Goal: Task Accomplishment & Management: Use online tool/utility

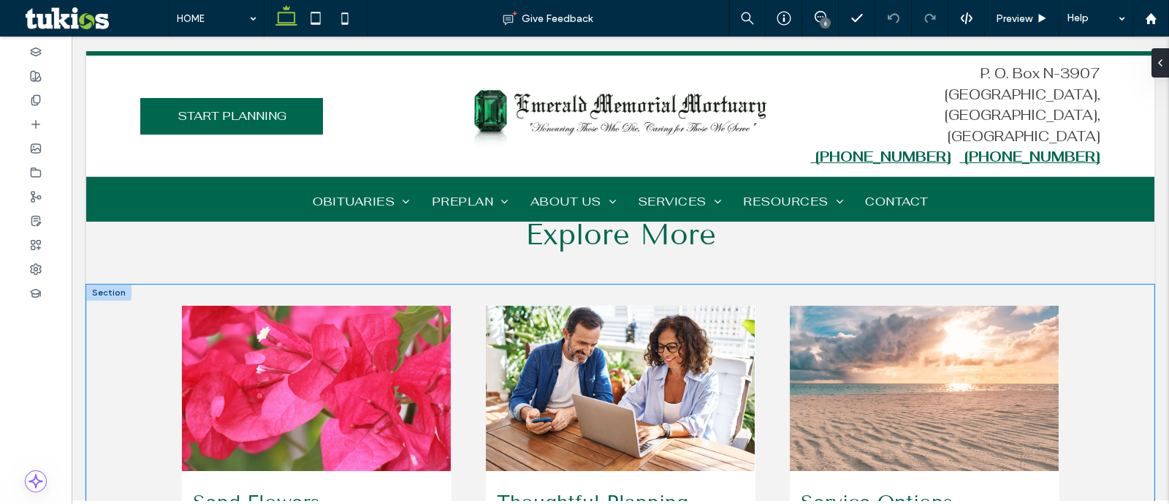
scroll to position [1490, 0]
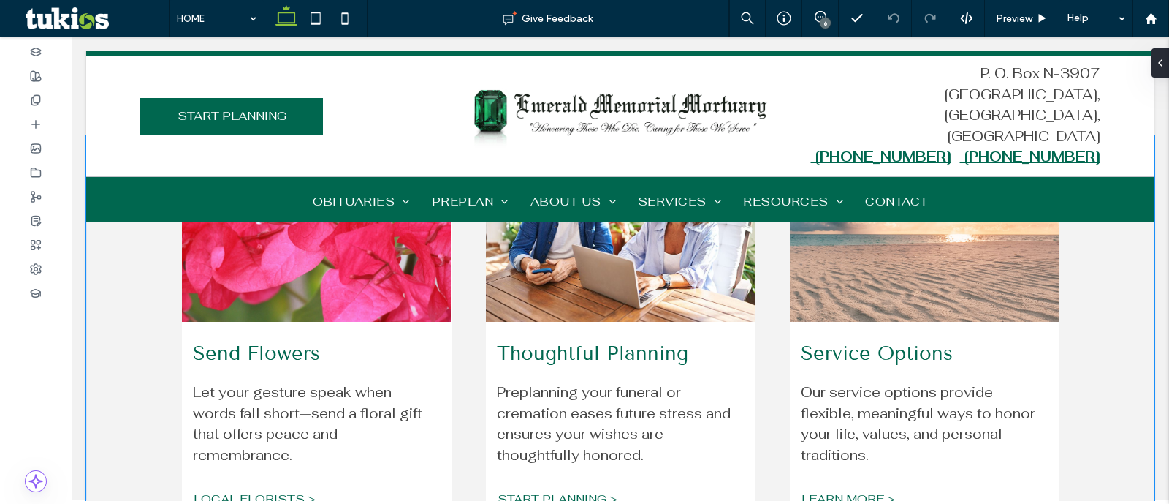
click at [128, 306] on div "Send Flowers Let your gesture speak when words fall short—send a floral gift th…" at bounding box center [620, 353] width 1069 height 436
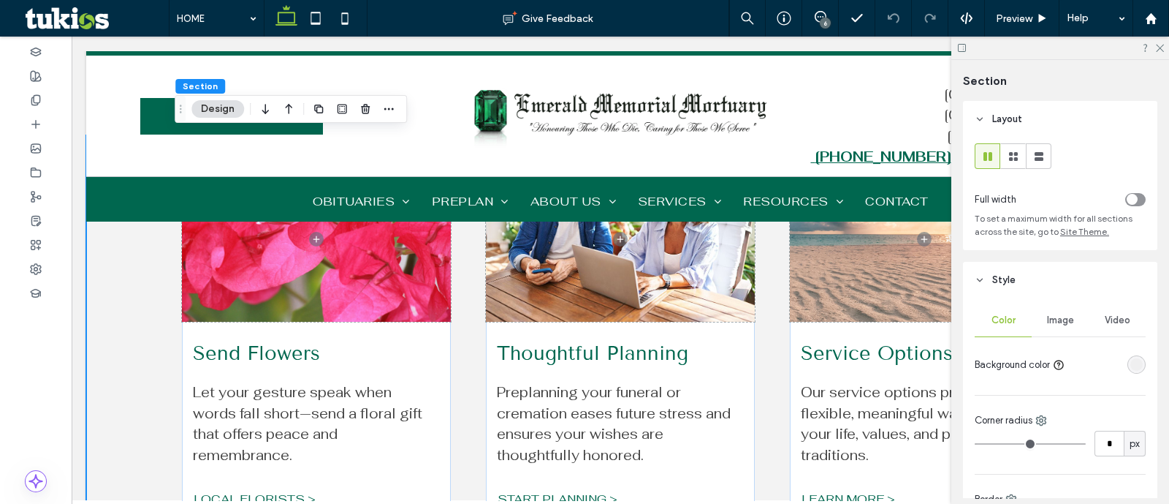
click at [1056, 327] on div "Image" at bounding box center [1060, 320] width 57 height 32
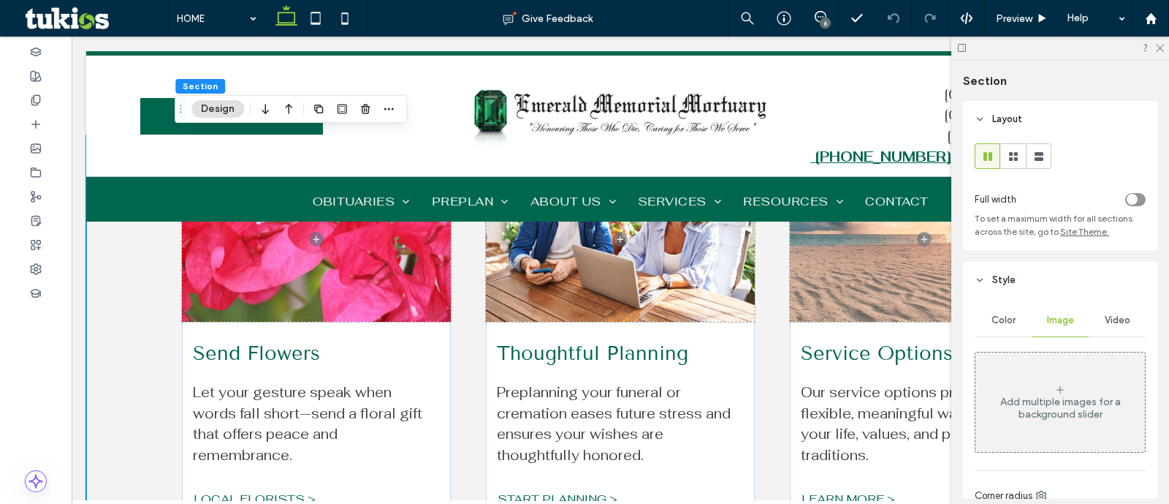
click at [1020, 390] on div "Add multiple images for a background slider" at bounding box center [1061, 402] width 170 height 96
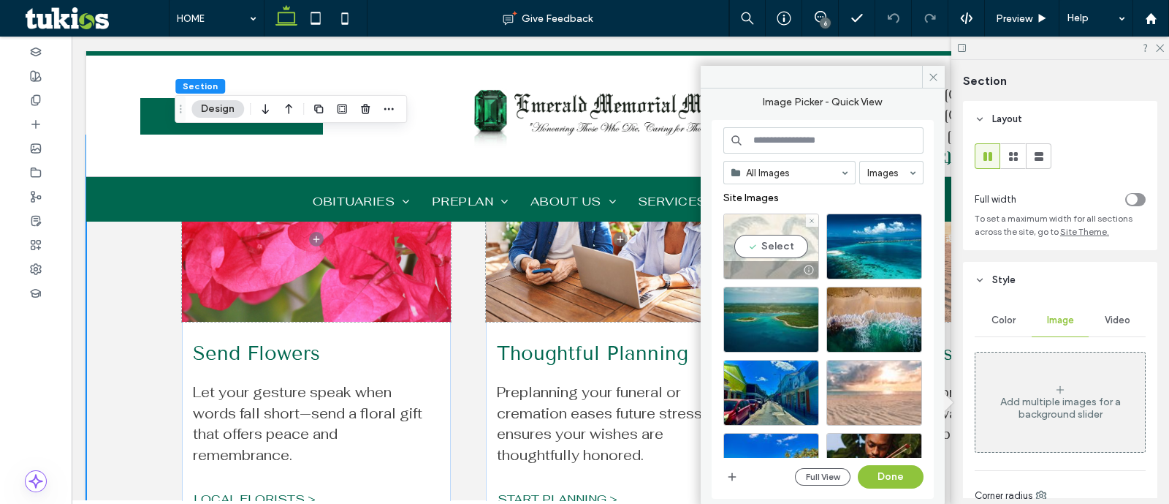
click at [797, 257] on div "Select" at bounding box center [772, 246] width 96 height 66
click at [866, 473] on button "Done" at bounding box center [891, 476] width 66 height 23
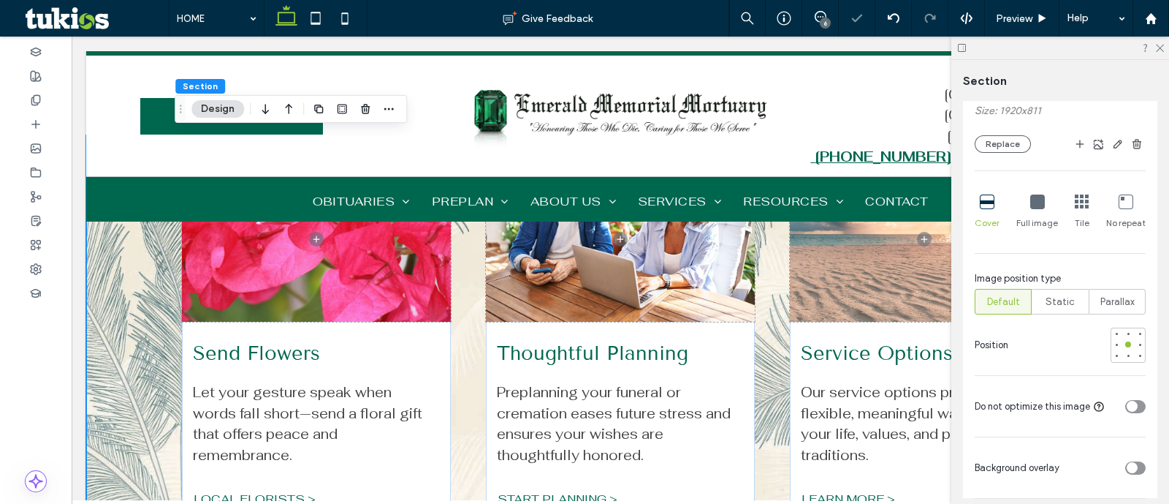
scroll to position [457, 0]
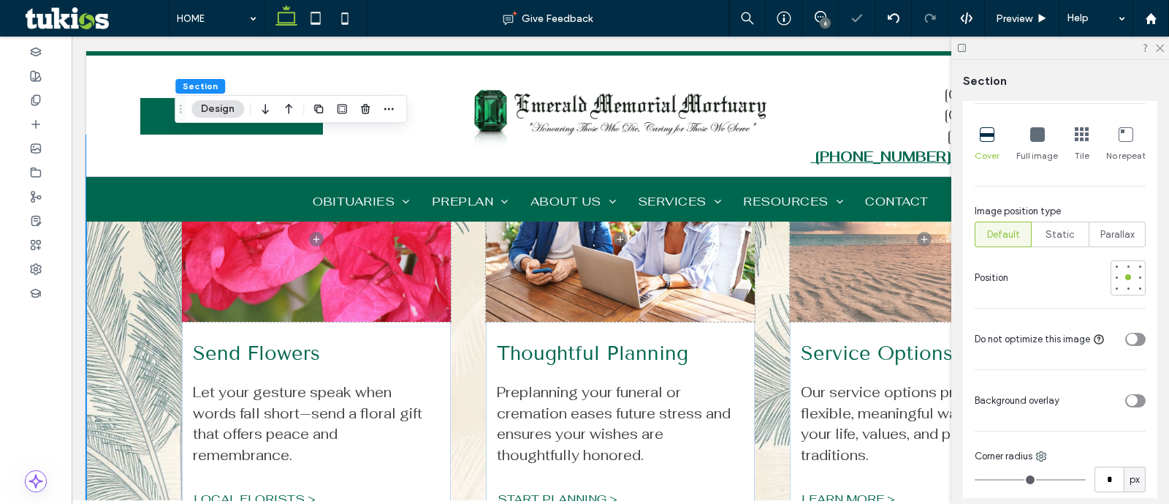
click at [1127, 406] on div "toggle" at bounding box center [1132, 400] width 11 height 11
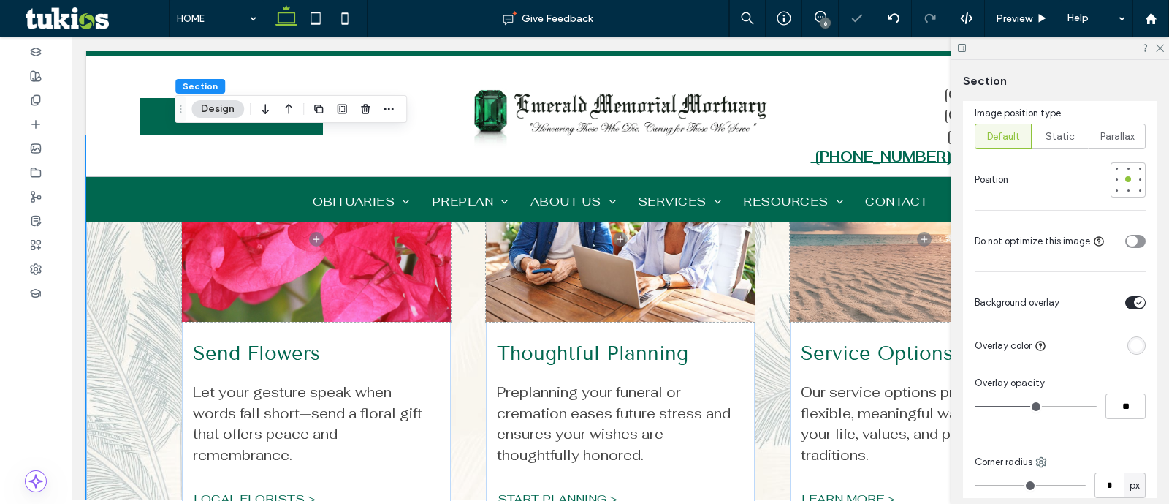
scroll to position [639, 0]
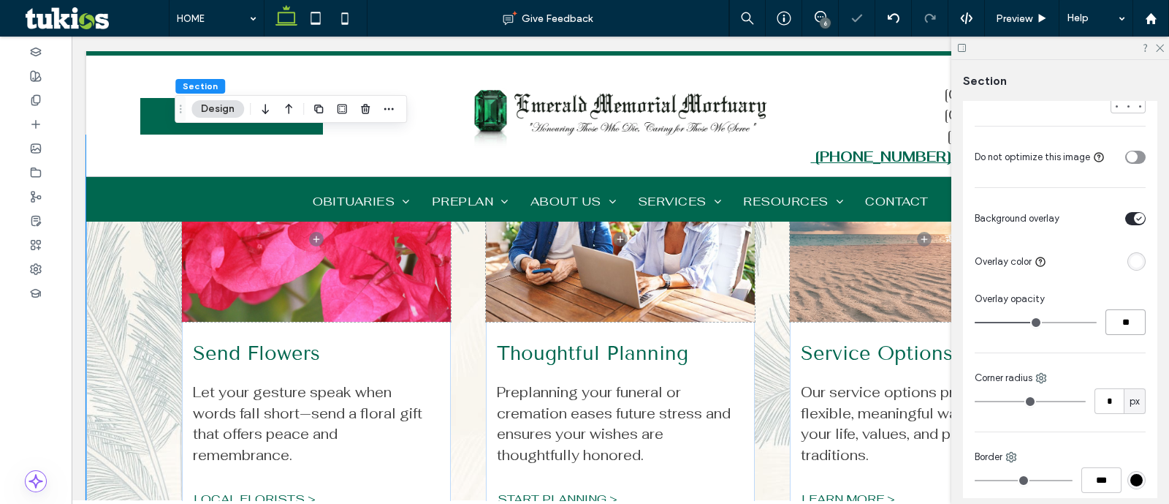
click at [1119, 335] on input "**" at bounding box center [1126, 322] width 40 height 26
type input "**"
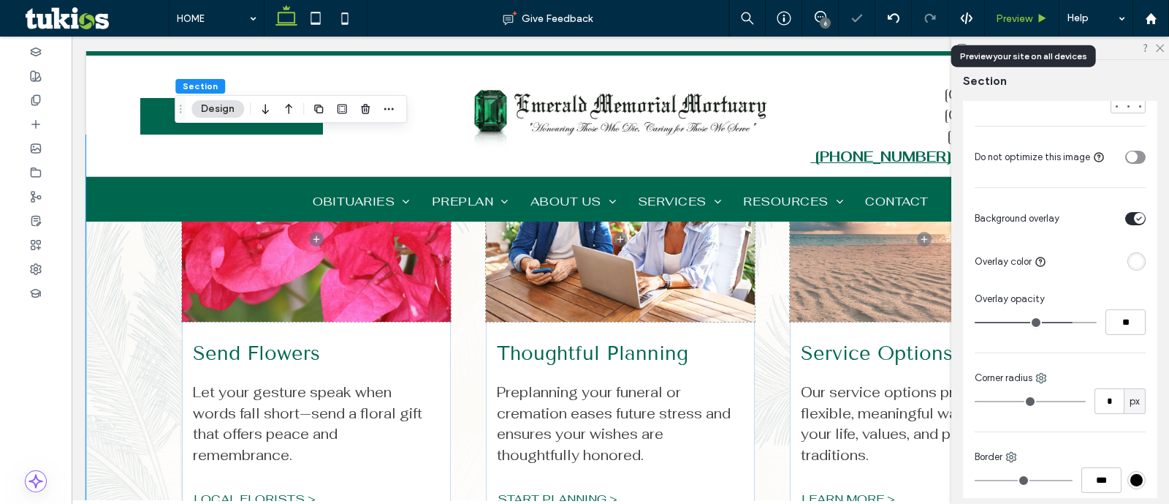
click at [1003, 15] on span "Preview" at bounding box center [1014, 18] width 37 height 12
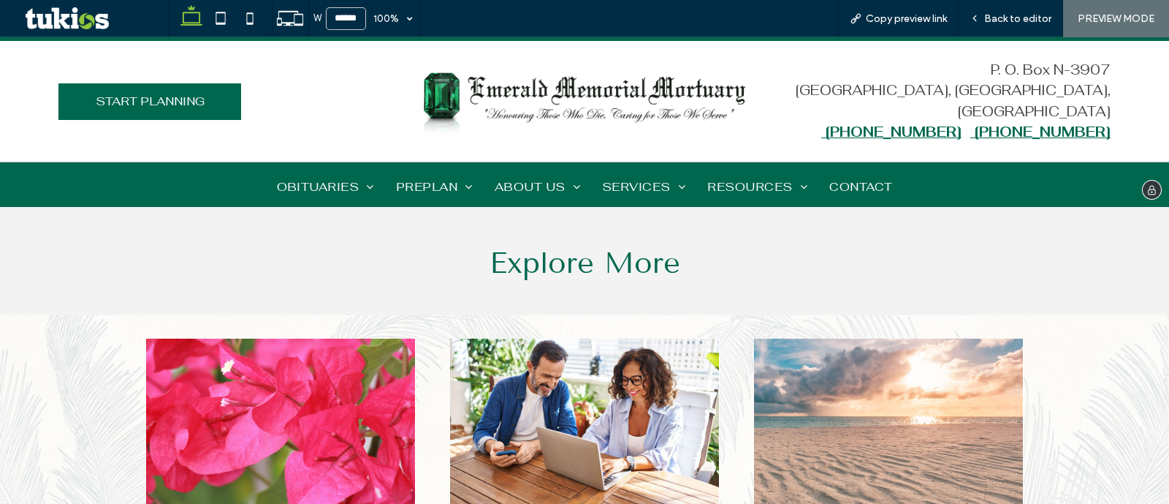
scroll to position [1231, 0]
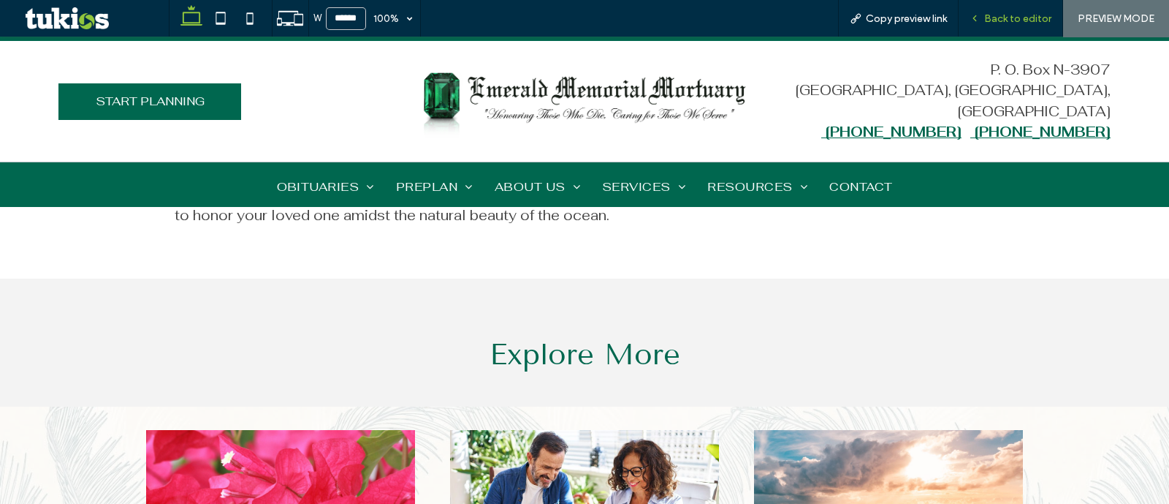
click at [1011, 18] on span "Back to editor" at bounding box center [1017, 18] width 67 height 12
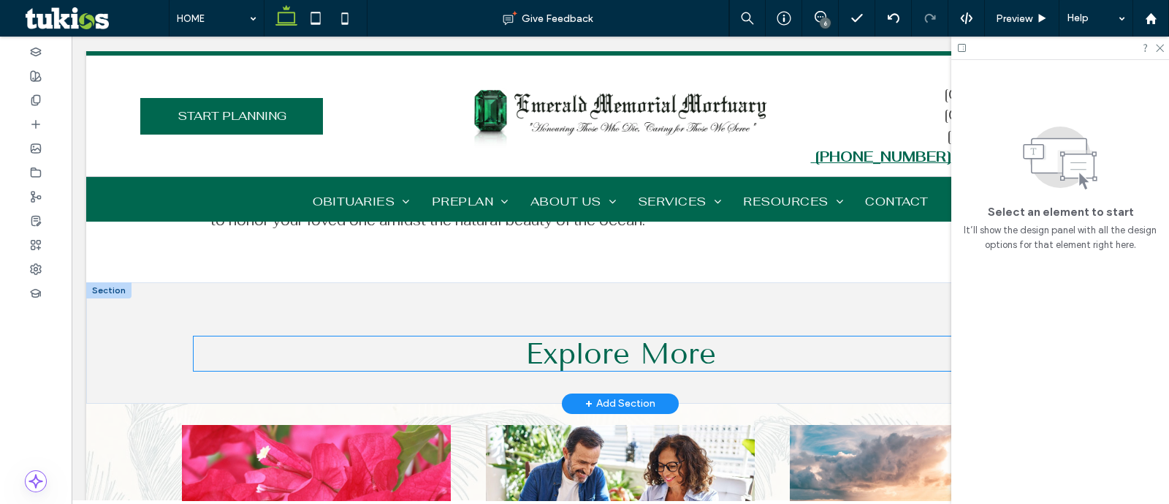
scroll to position [1217, 0]
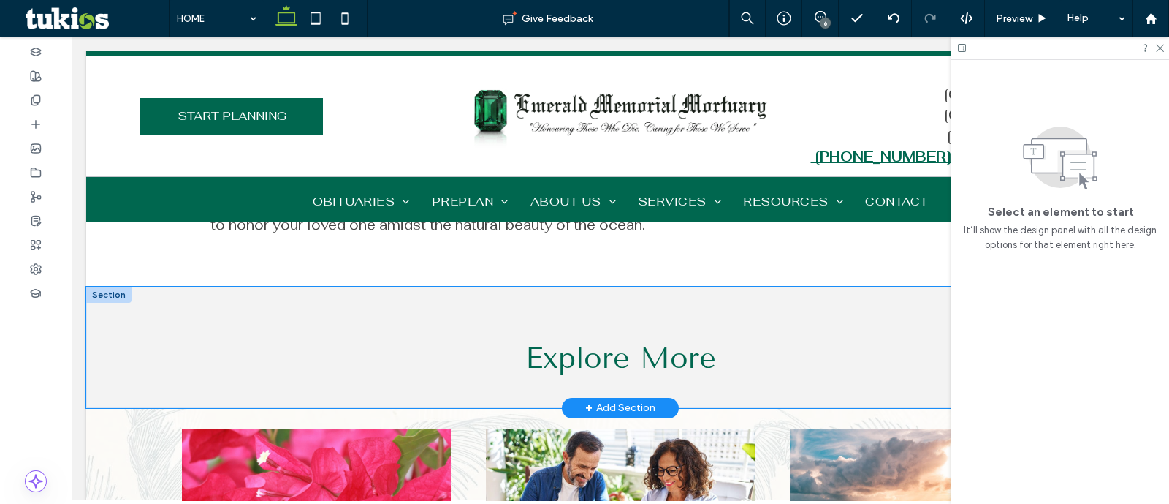
click at [147, 341] on div "Explore More" at bounding box center [620, 348] width 1069 height 122
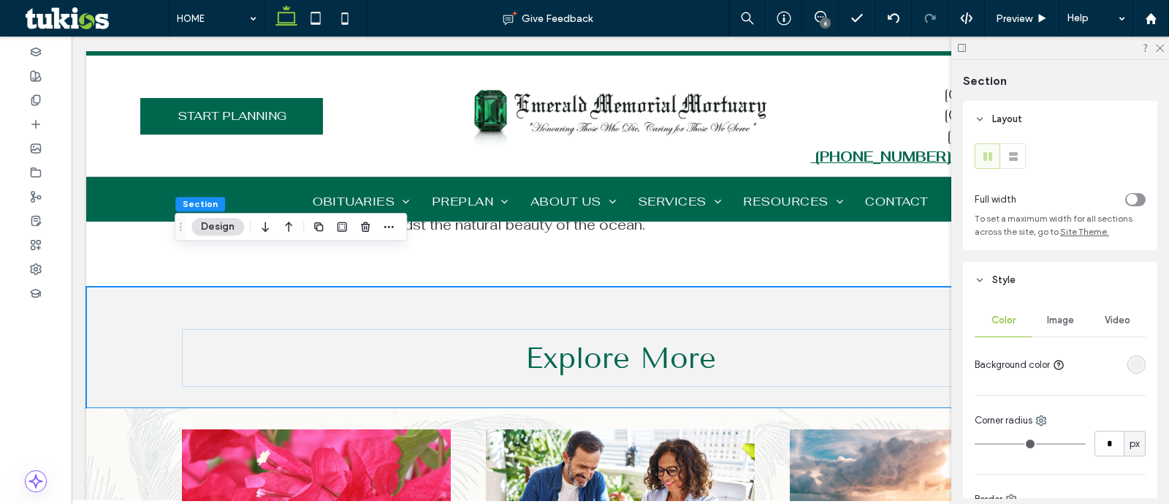
click at [1131, 363] on div "rgba(235,235,235,0.59)" at bounding box center [1137, 364] width 12 height 12
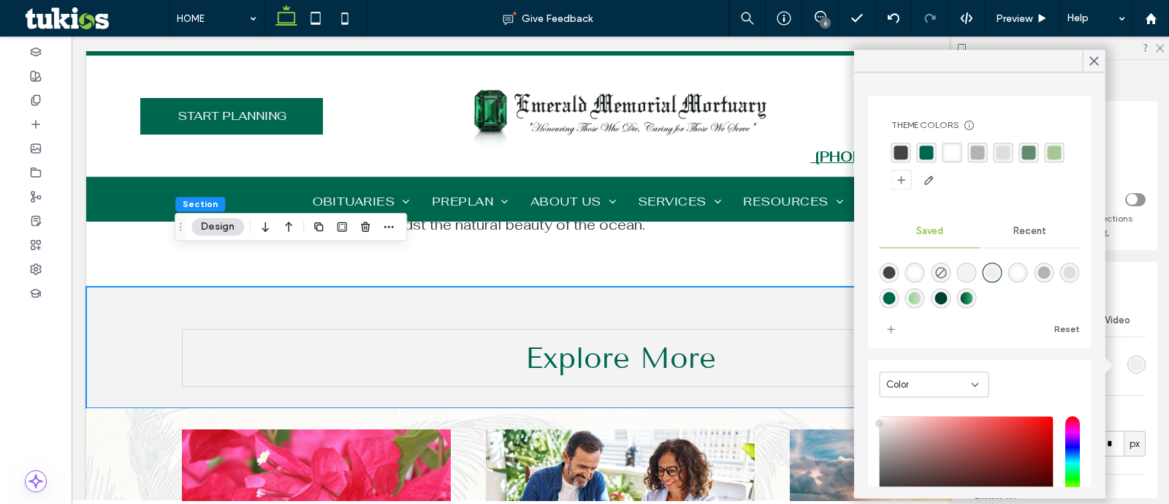
click at [949, 153] on div "rgba(255,255,255,1)" at bounding box center [953, 152] width 14 height 14
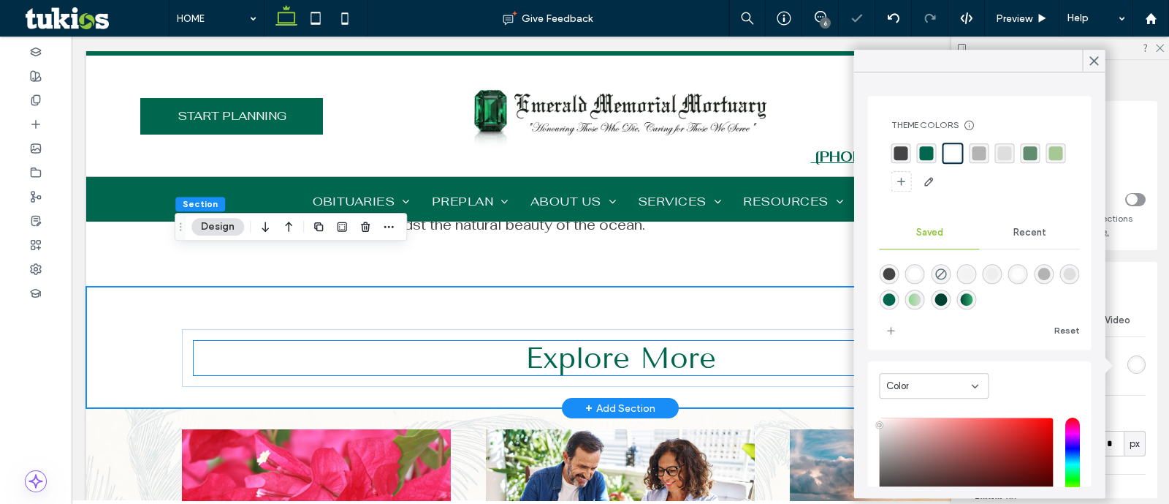
click at [659, 341] on span "Explore More" at bounding box center [620, 358] width 191 height 34
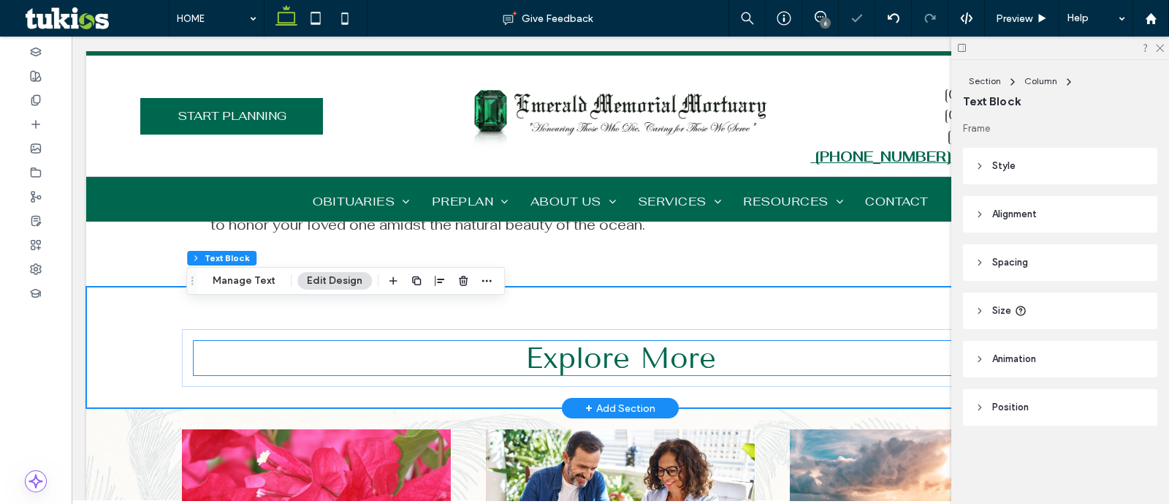
click at [659, 341] on span "Explore More" at bounding box center [620, 358] width 191 height 34
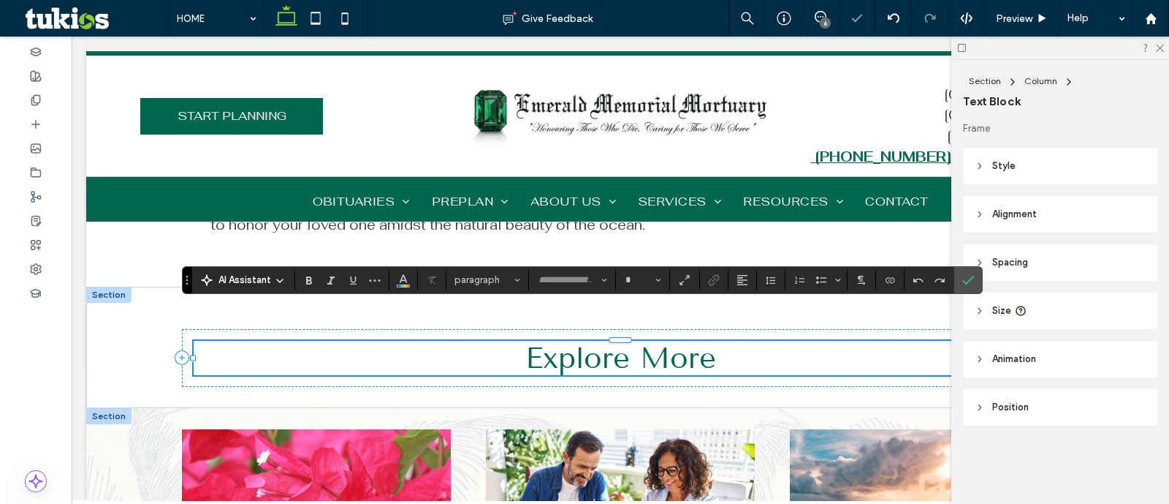
type input "**********"
type input "**"
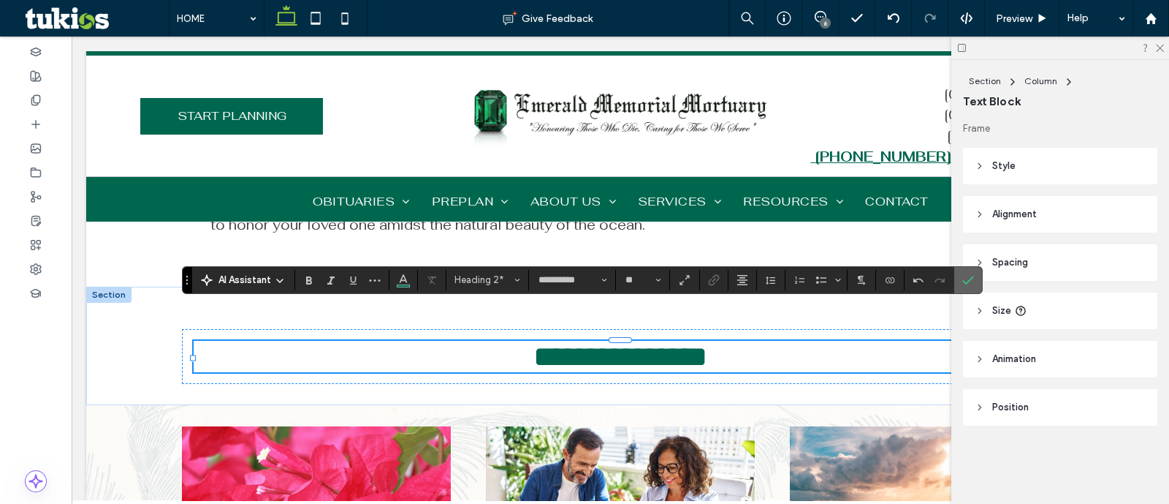
click at [957, 288] on label "Confirm" at bounding box center [968, 280] width 22 height 26
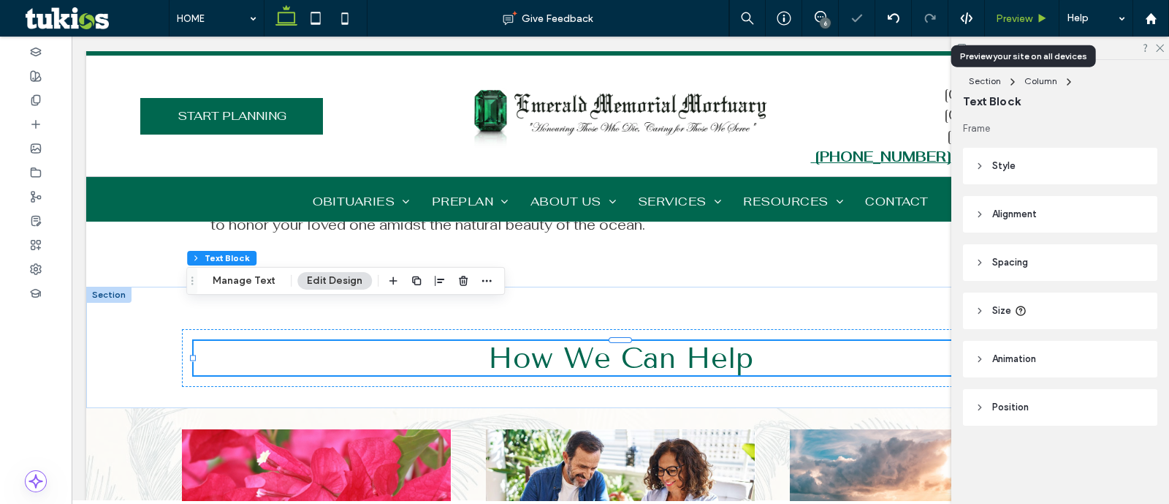
click at [1027, 16] on span "Preview" at bounding box center [1014, 18] width 37 height 12
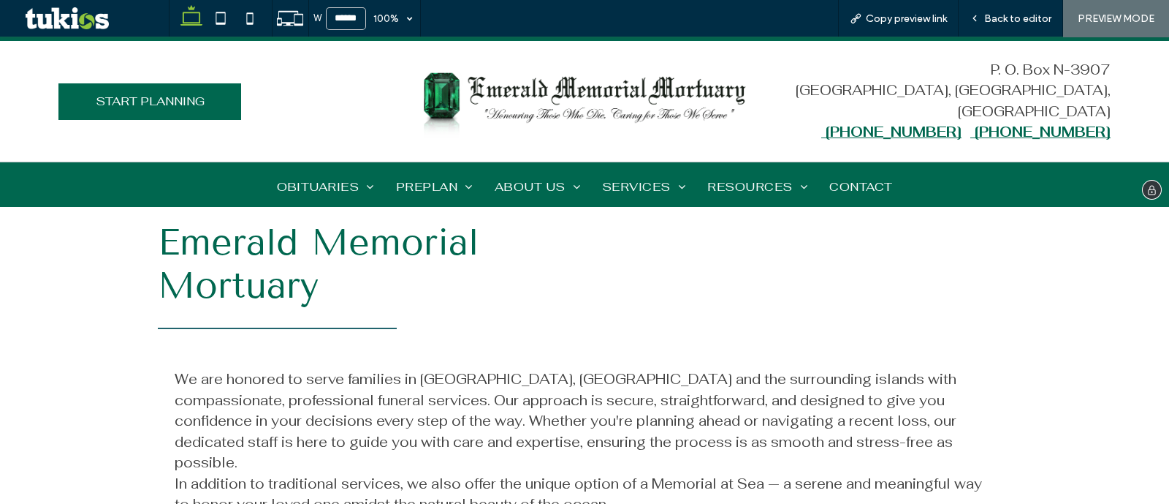
scroll to position [914, 0]
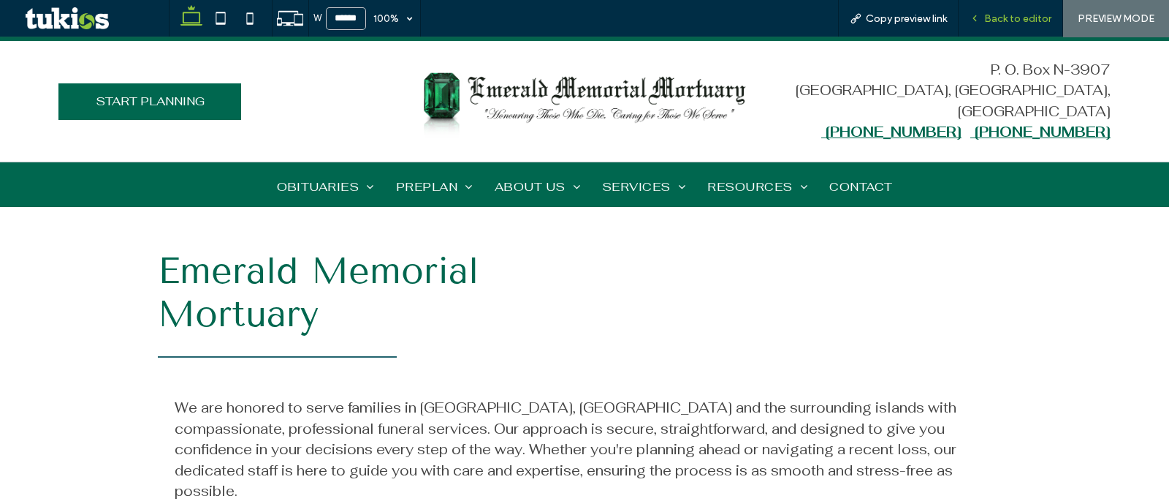
click at [993, 12] on span "Back to editor" at bounding box center [1017, 18] width 67 height 12
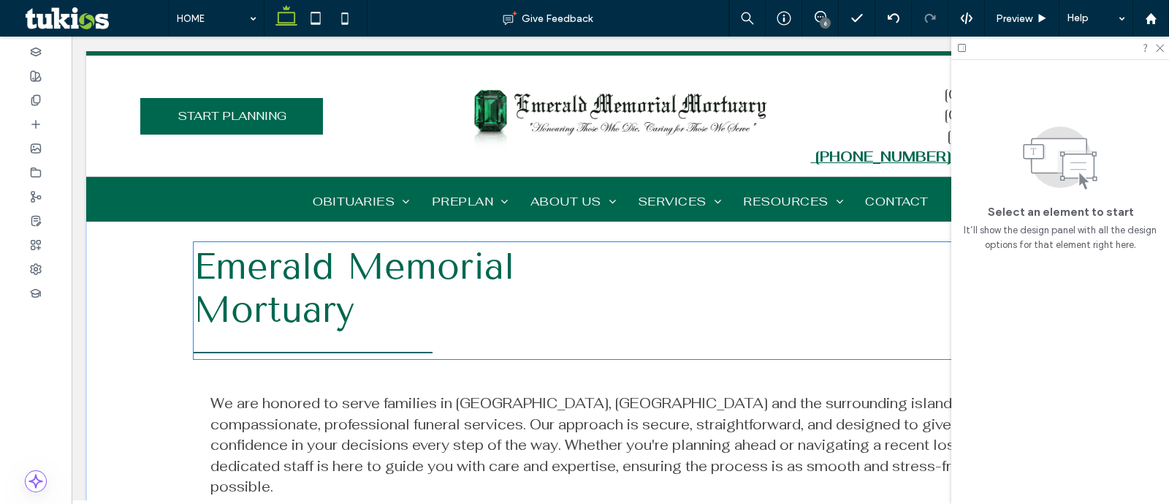
scroll to position [909, 0]
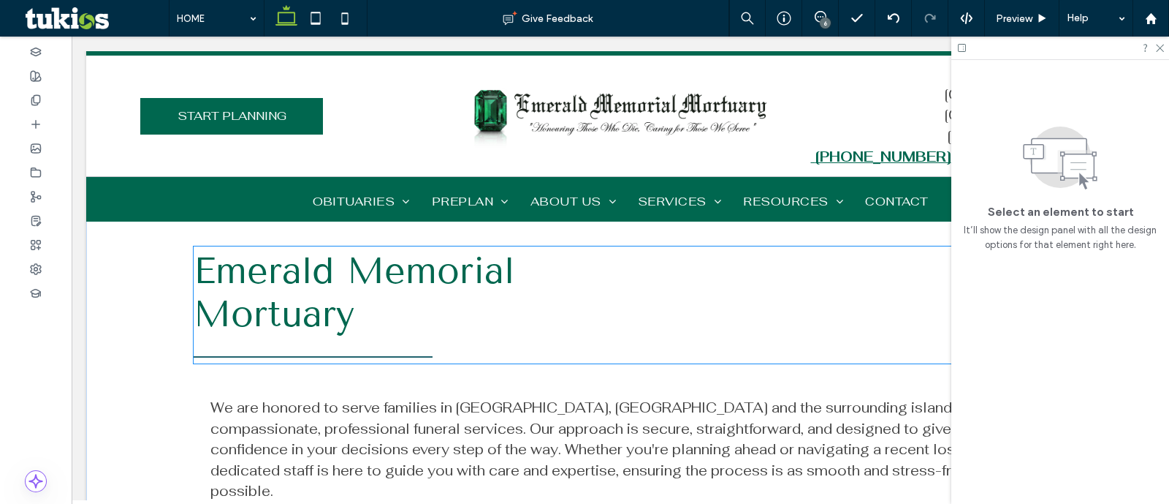
click at [318, 301] on div "Emerald Memorial Mortuary" at bounding box center [440, 292] width 492 height 86
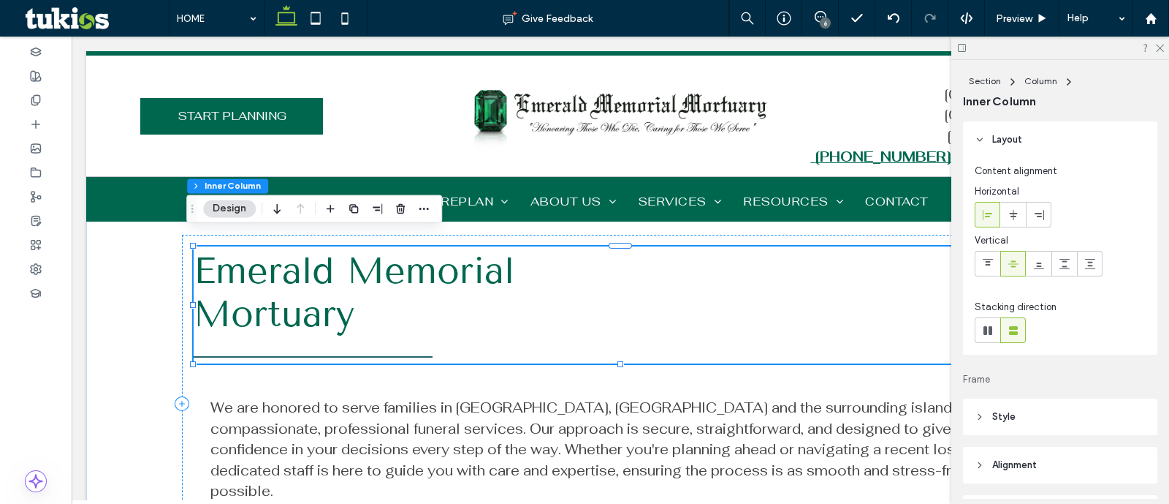
click at [324, 287] on div "Emerald Memorial Mortuary" at bounding box center [440, 292] width 492 height 86
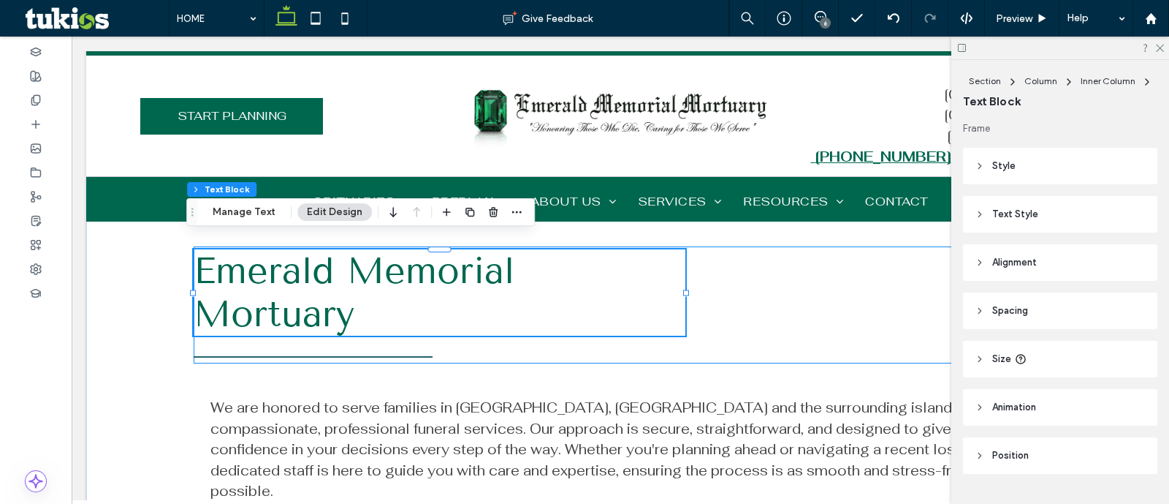
click at [236, 297] on div "Emerald Memorial Mortuary" at bounding box center [440, 292] width 492 height 86
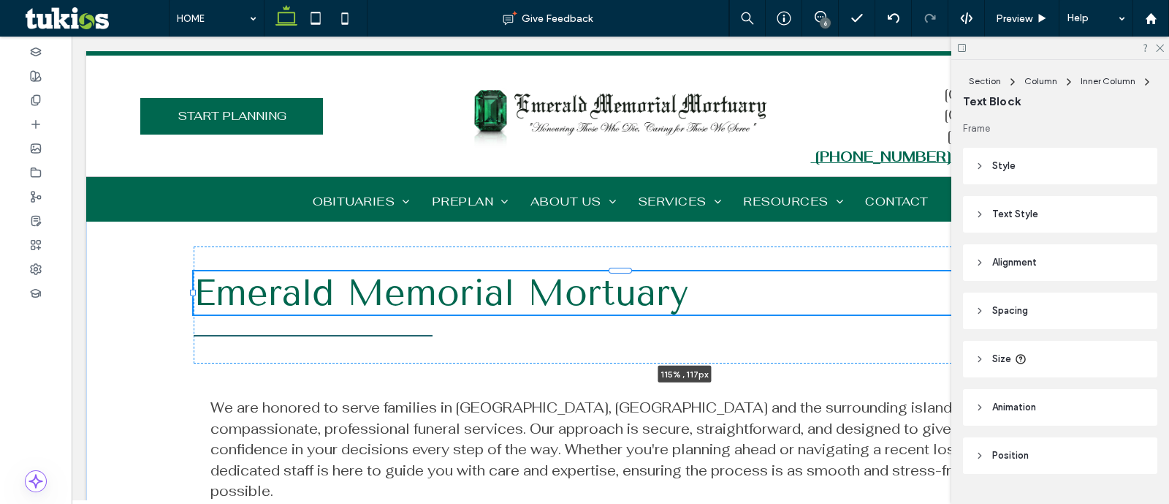
drag, startPoint x: 678, startPoint y: 282, endPoint x: 1169, endPoint y: 200, distance: 497.9
type input "***"
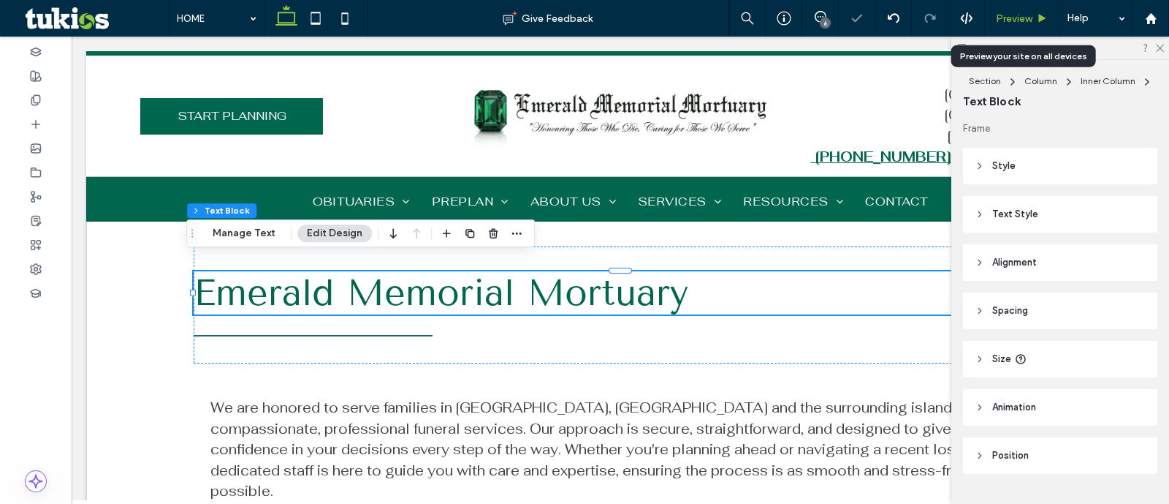
click at [1004, 13] on span "Preview" at bounding box center [1014, 18] width 37 height 12
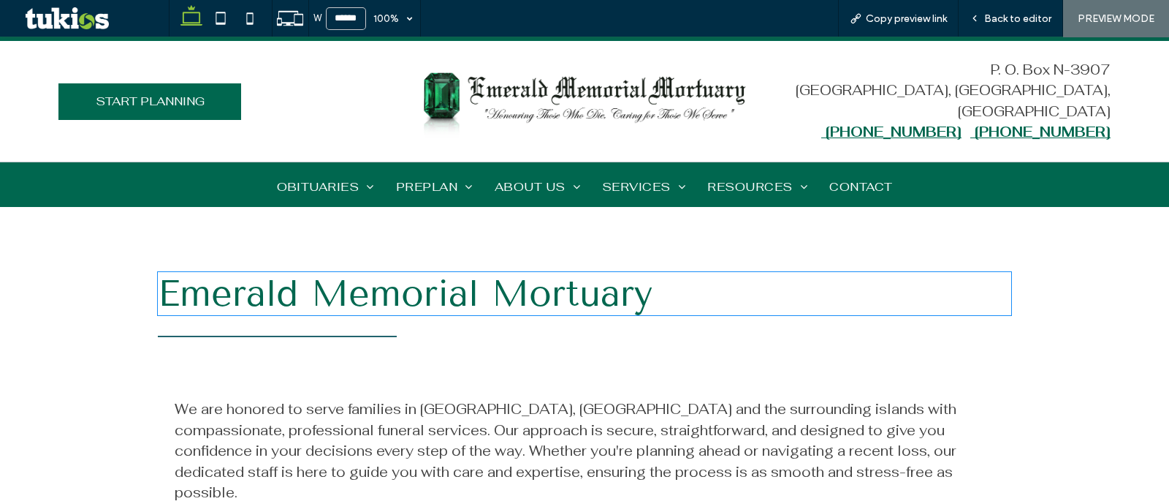
scroll to position [822, 0]
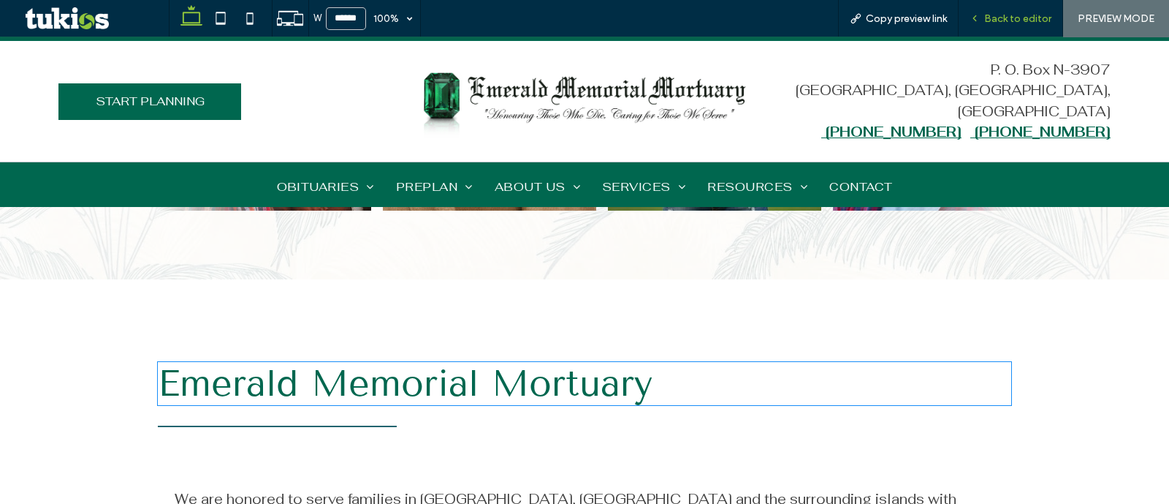
click at [1018, 13] on span "Back to editor" at bounding box center [1017, 18] width 67 height 12
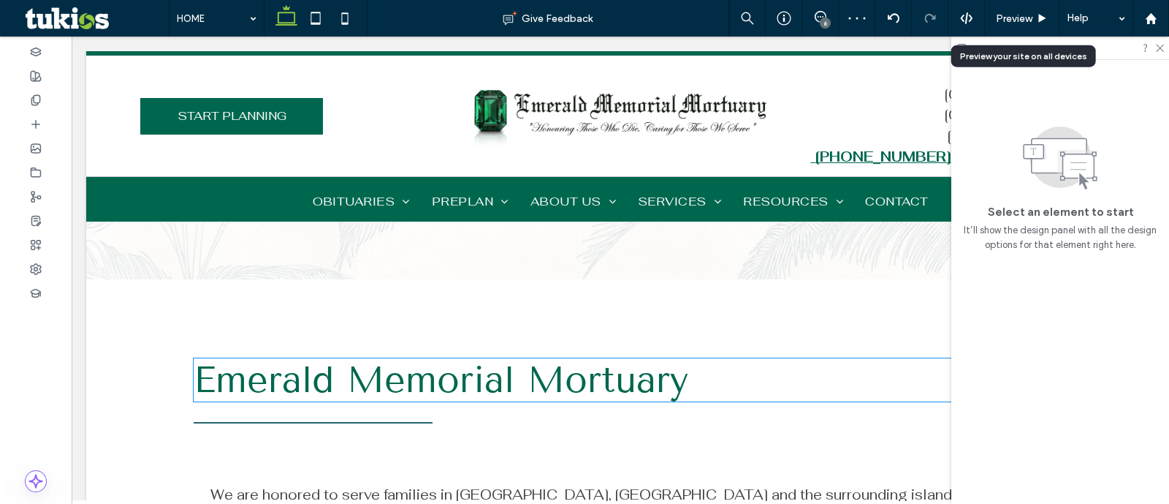
scroll to position [818, 0]
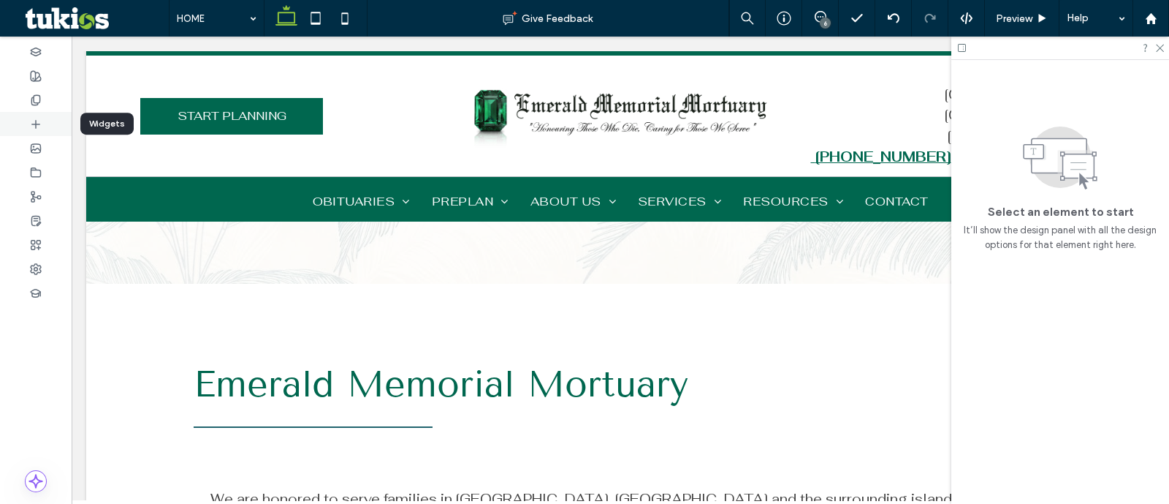
click at [42, 131] on div at bounding box center [36, 124] width 72 height 24
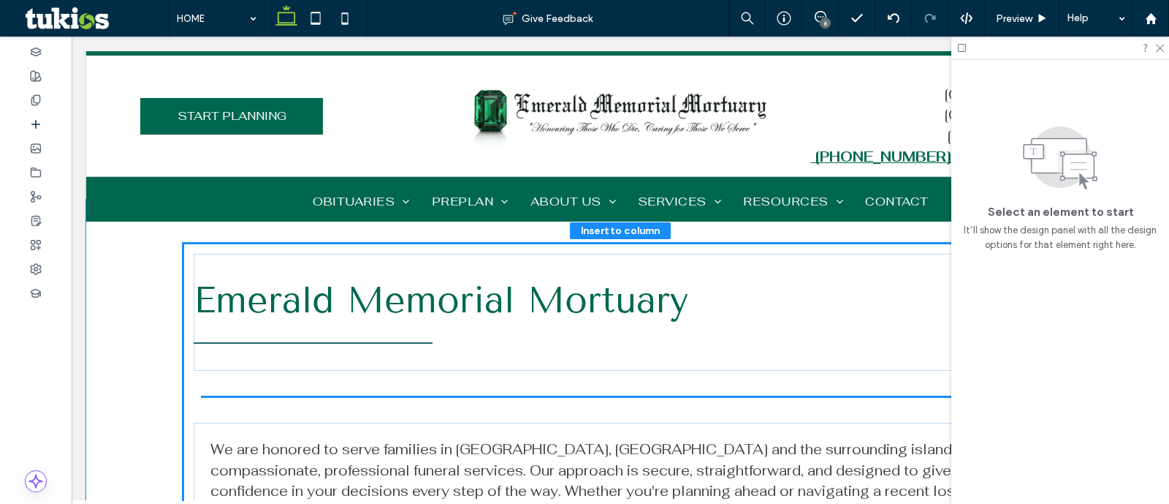
scroll to position [909, 0]
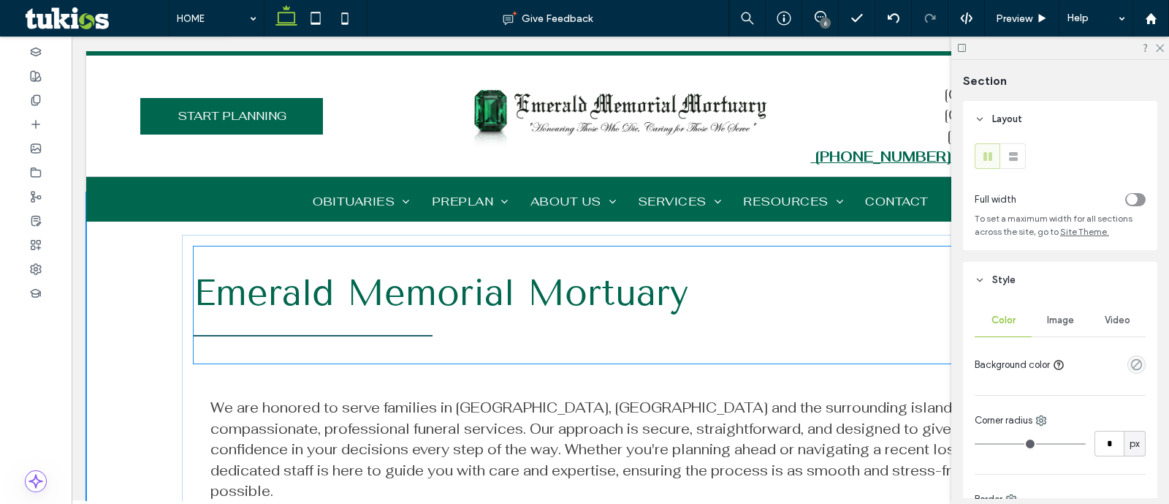
click at [327, 345] on div "Emerald Memorial Mortuary" at bounding box center [621, 304] width 854 height 117
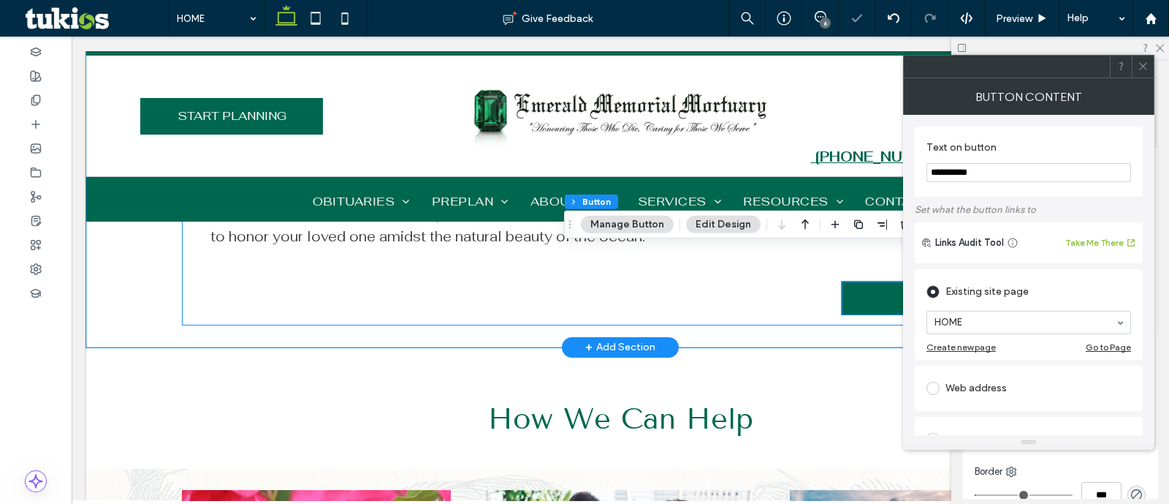
scroll to position [1207, 0]
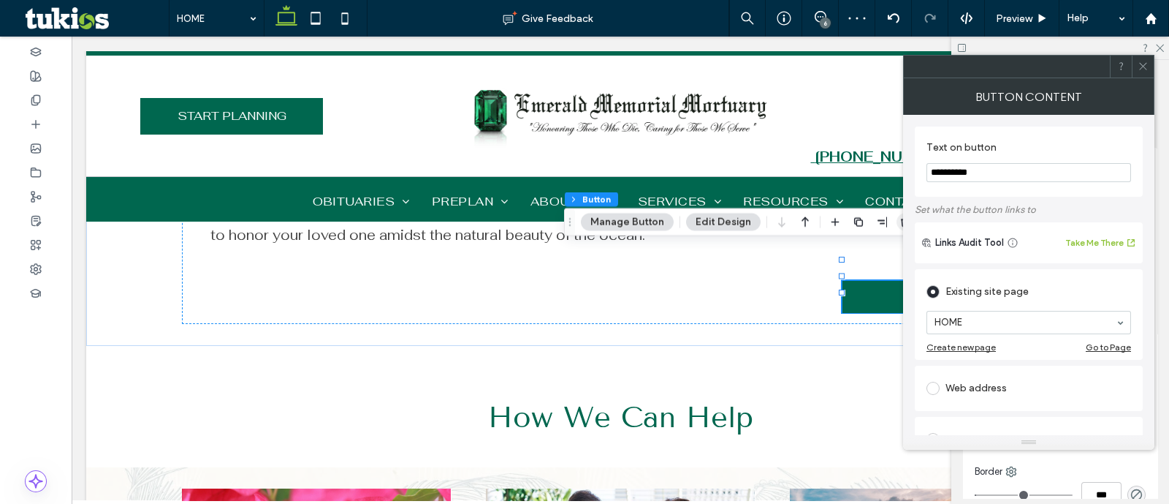
click at [900, 227] on icon "button" at bounding box center [906, 222] width 12 height 12
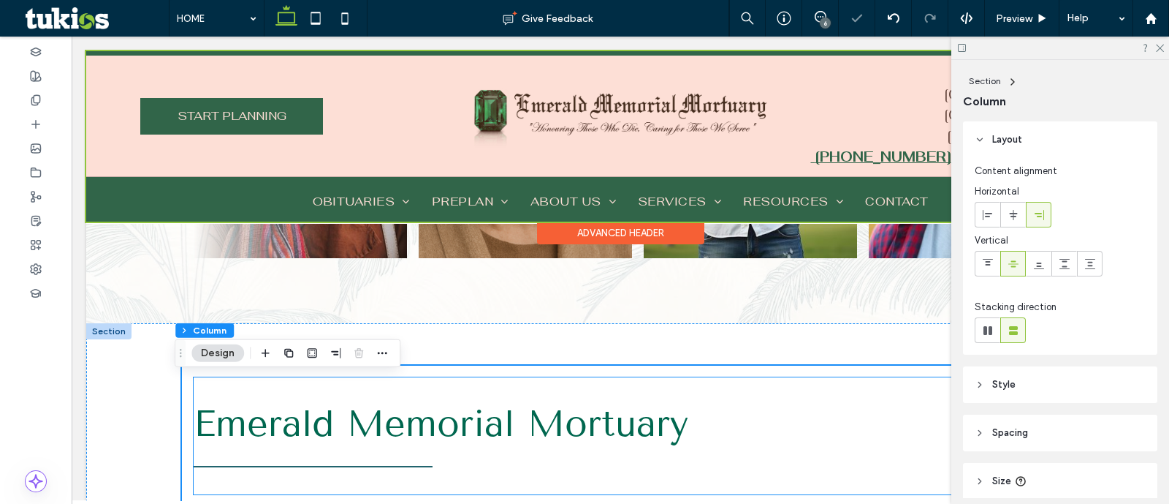
scroll to position [750, 0]
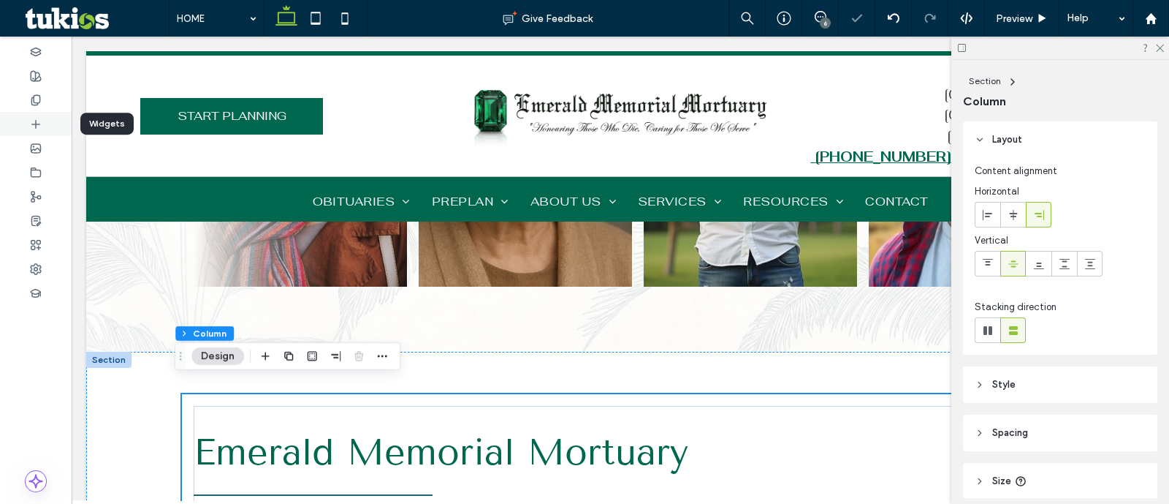
click at [40, 127] on icon at bounding box center [36, 124] width 12 height 12
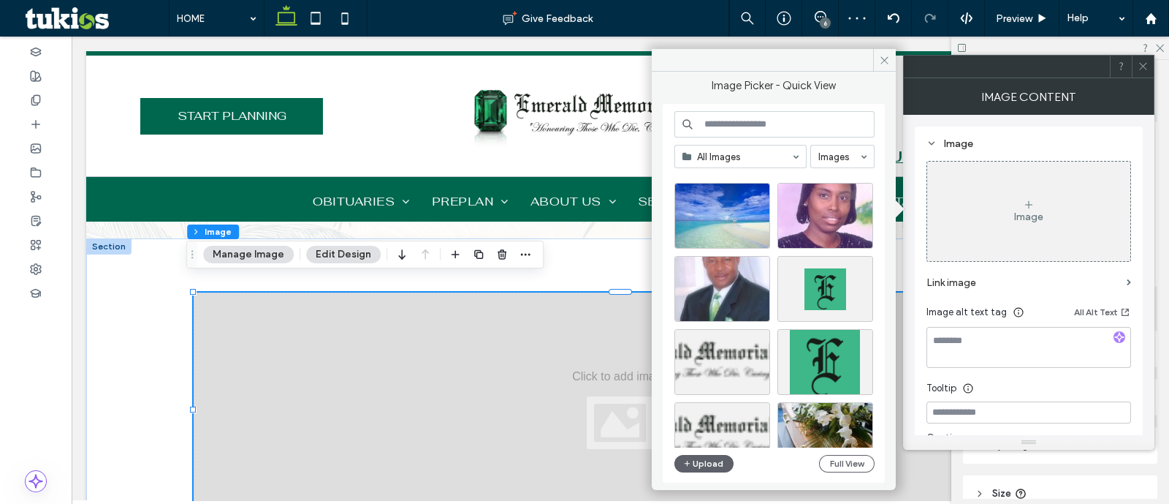
scroll to position [626, 0]
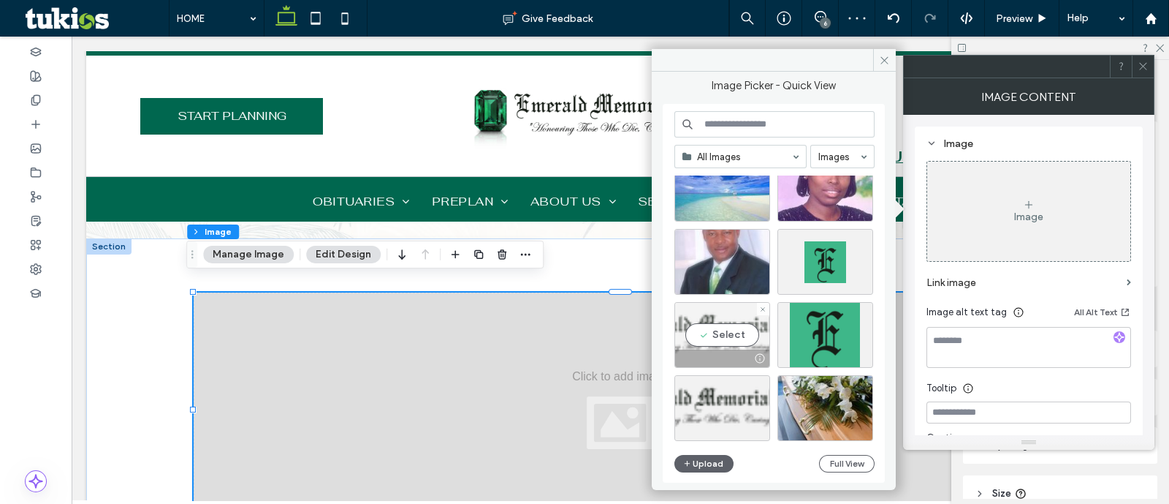
click at [724, 327] on div "Select" at bounding box center [723, 335] width 96 height 66
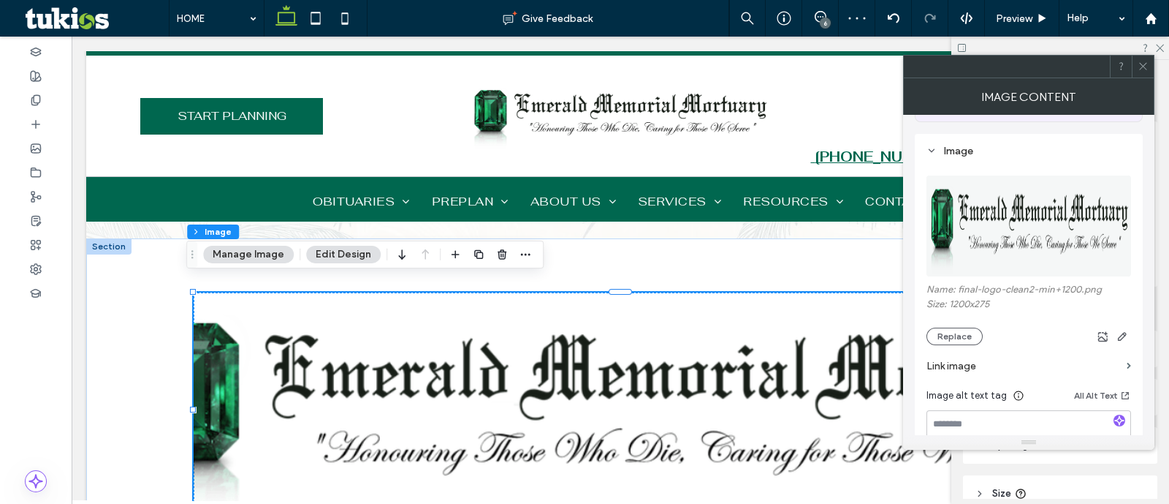
scroll to position [182, 0]
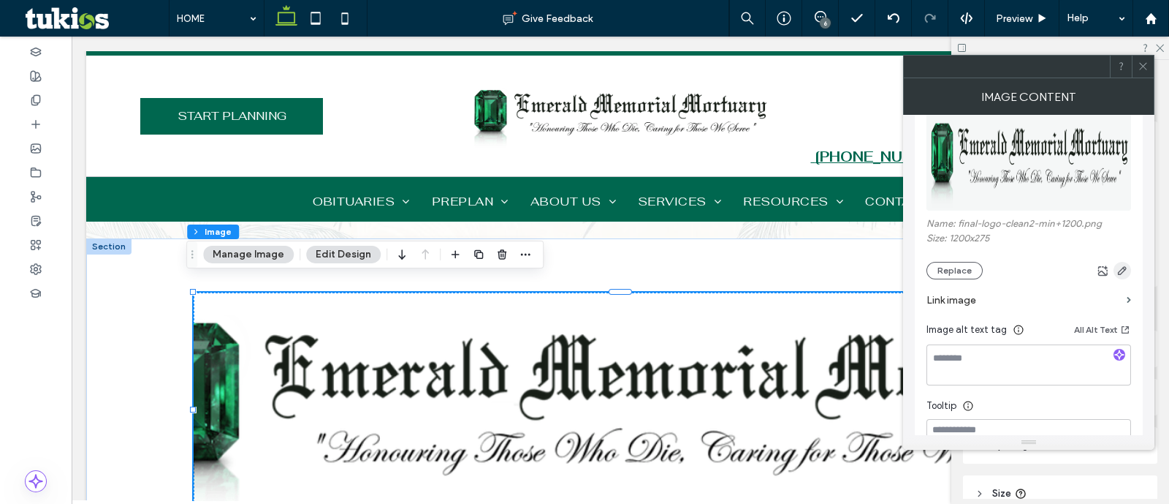
click at [1124, 272] on icon "button" at bounding box center [1123, 271] width 12 height 12
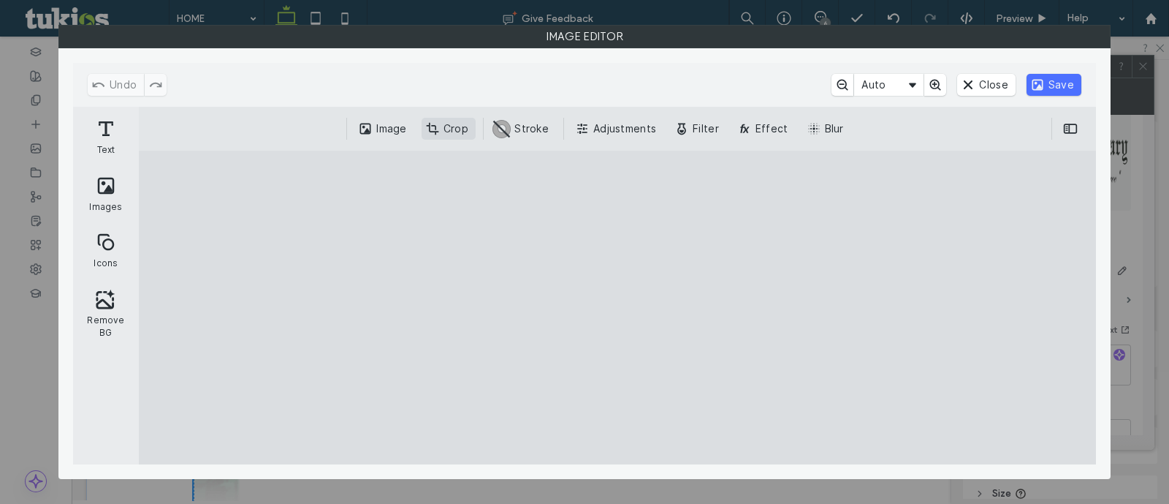
click at [450, 131] on button "Crop" at bounding box center [449, 129] width 54 height 22
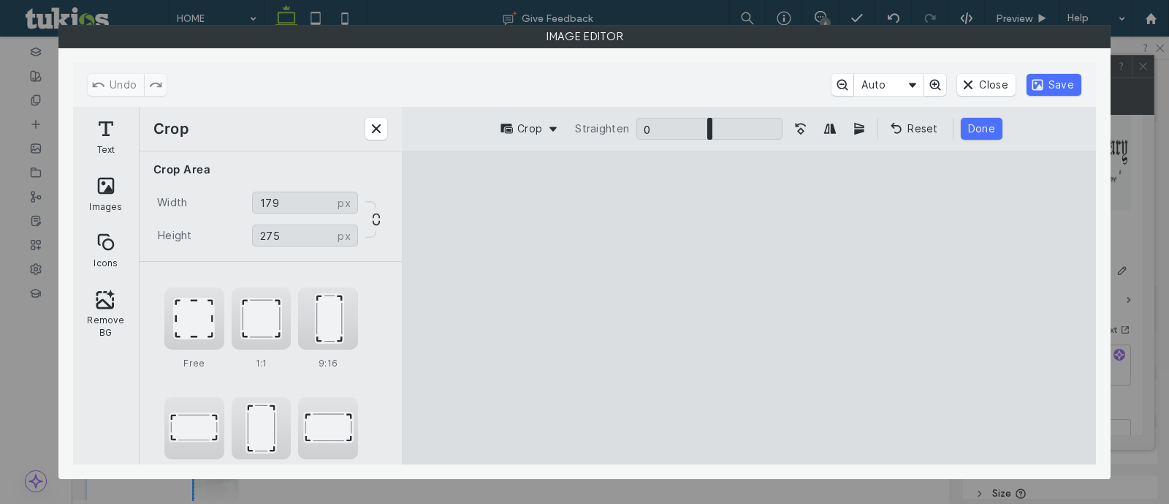
type input "***"
drag, startPoint x: 1061, startPoint y: 316, endPoint x: 531, endPoint y: 305, distance: 530.0
click at [749, 308] on cesdk-canvas "Editor canvas" at bounding box center [749, 308] width 0 height 0
click at [1048, 83] on button "Save" at bounding box center [1054, 85] width 55 height 22
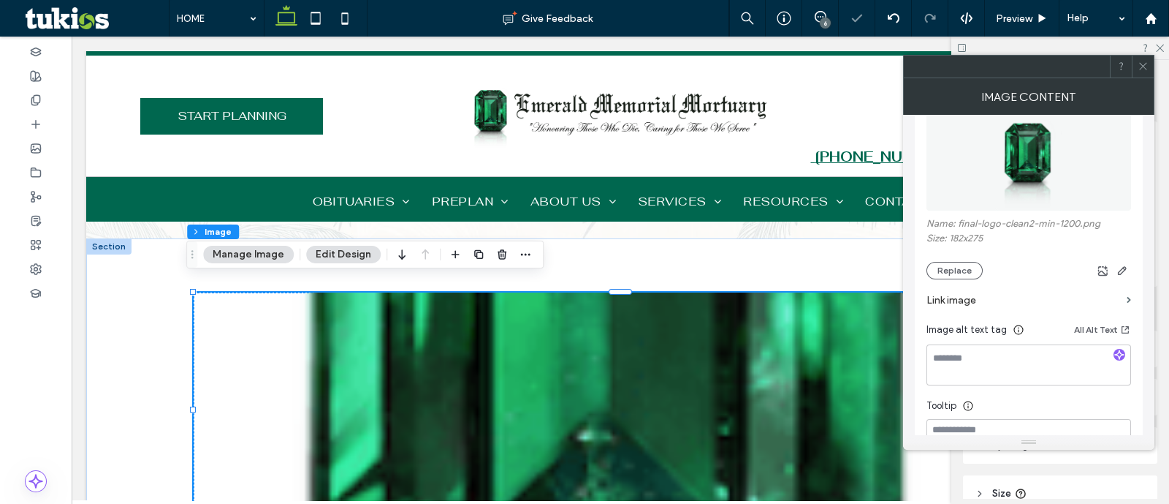
click at [1139, 61] on icon at bounding box center [1143, 66] width 11 height 11
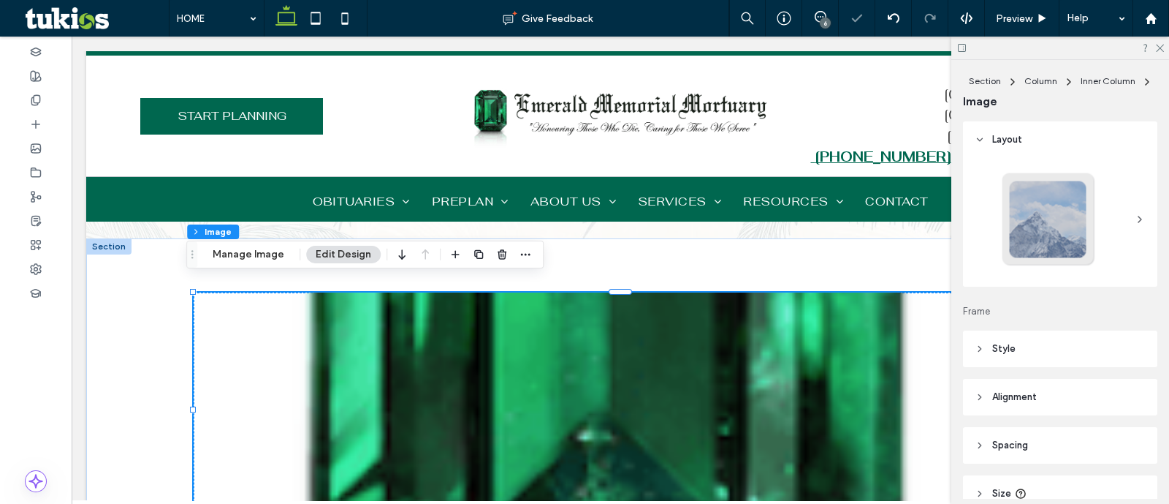
scroll to position [168, 0]
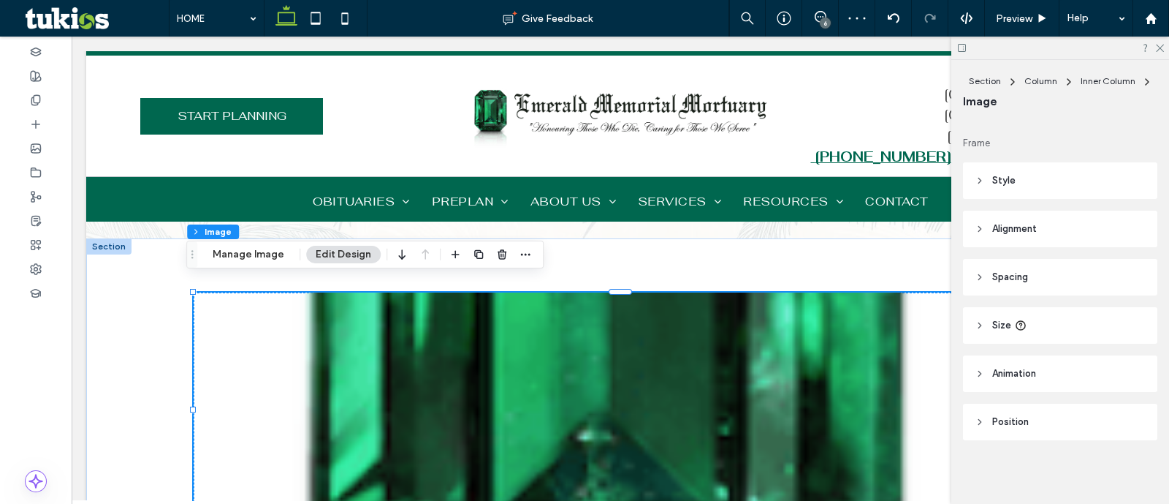
click at [1023, 181] on header "Style" at bounding box center [1060, 180] width 194 height 37
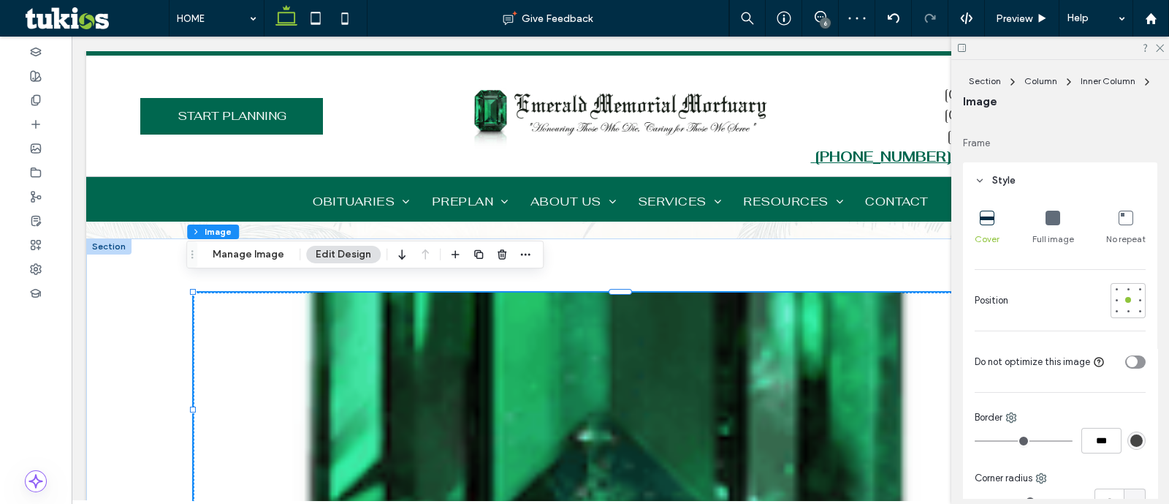
click at [1051, 227] on div "Full image" at bounding box center [1054, 228] width 42 height 47
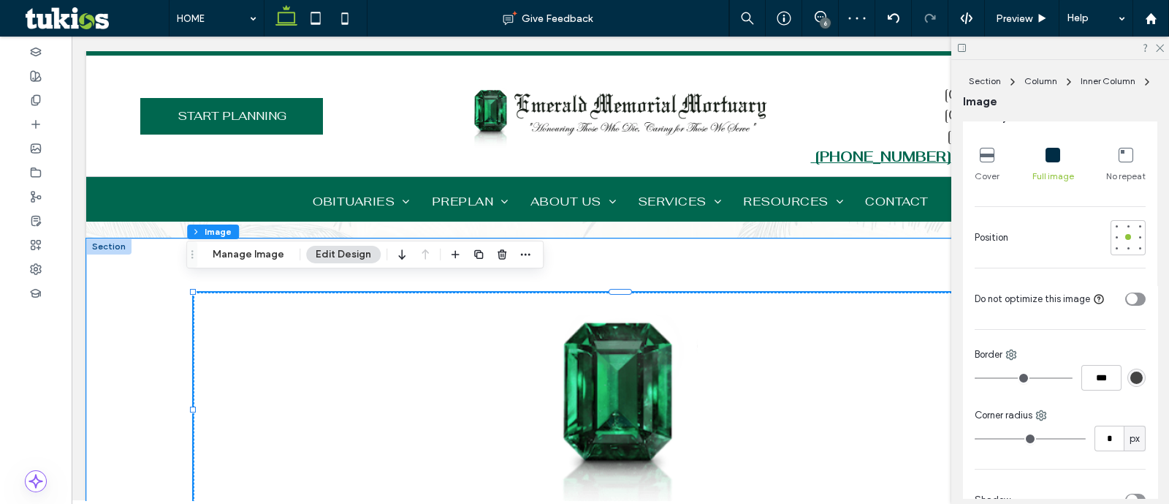
scroll to position [259, 0]
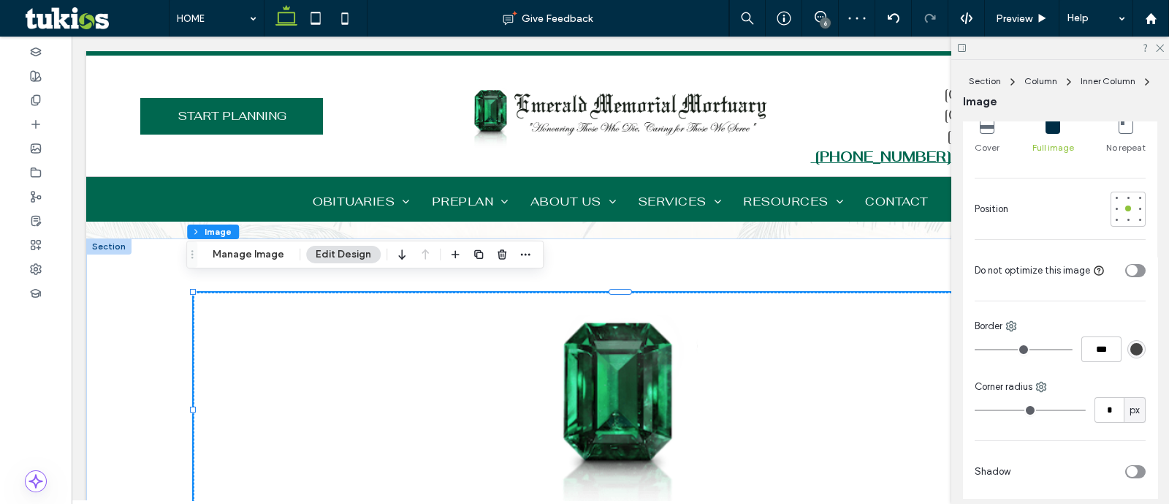
click at [1165, 45] on div at bounding box center [1061, 48] width 218 height 23
click at [1160, 45] on icon at bounding box center [1160, 47] width 10 height 10
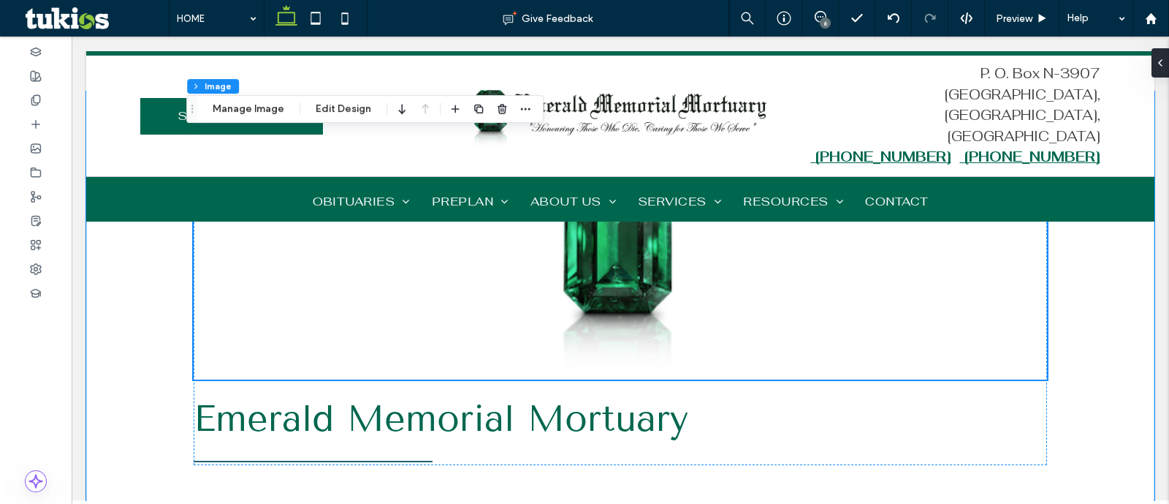
scroll to position [955, 0]
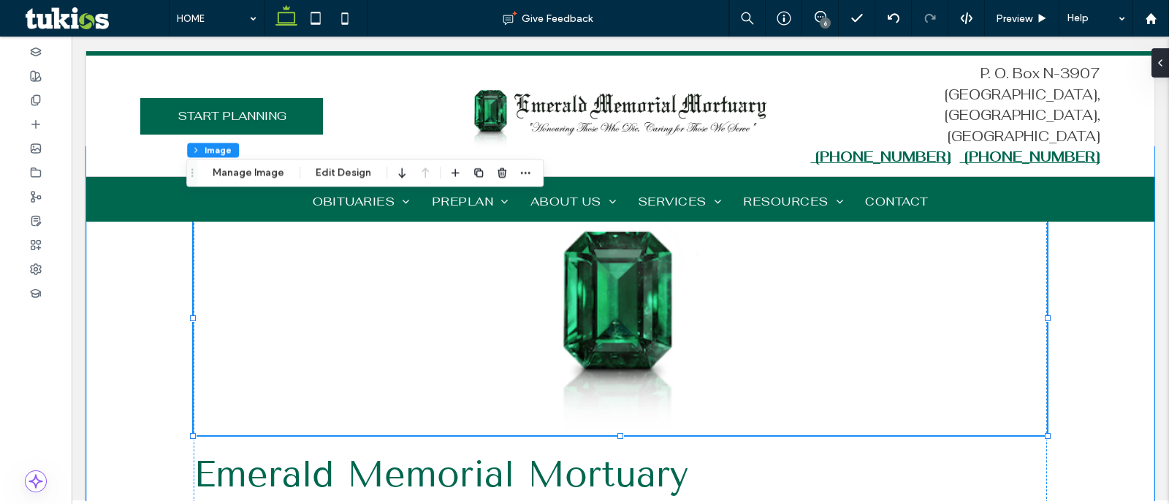
click at [1022, 363] on img at bounding box center [621, 318] width 854 height 234
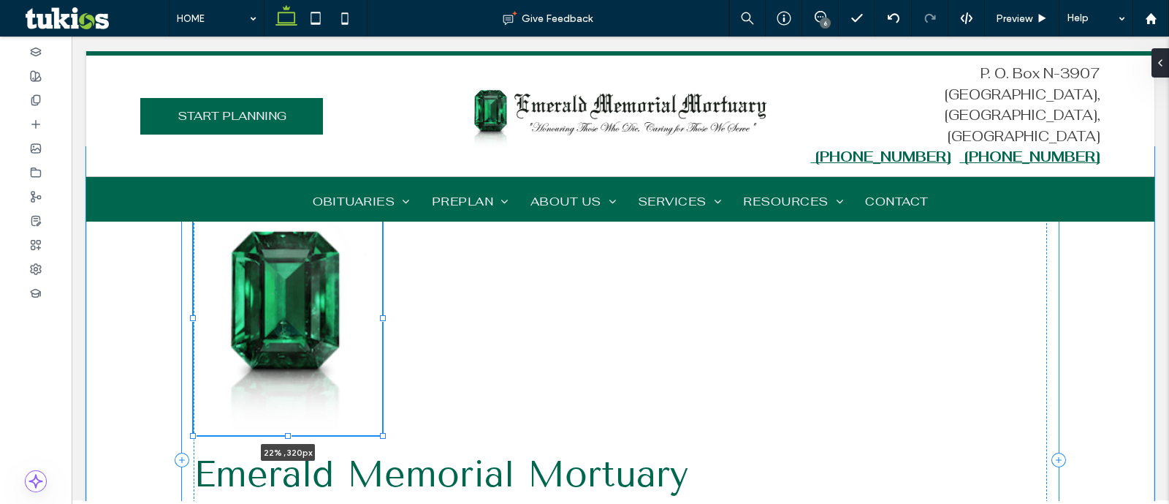
drag, startPoint x: 1043, startPoint y: 314, endPoint x: 378, endPoint y: 300, distance: 665.2
click at [378, 300] on div "22% , 320px Emerald Memorial Mortuary We are honored to serve families in Nassa…" at bounding box center [620, 449] width 877 height 604
type input "**"
type input "****"
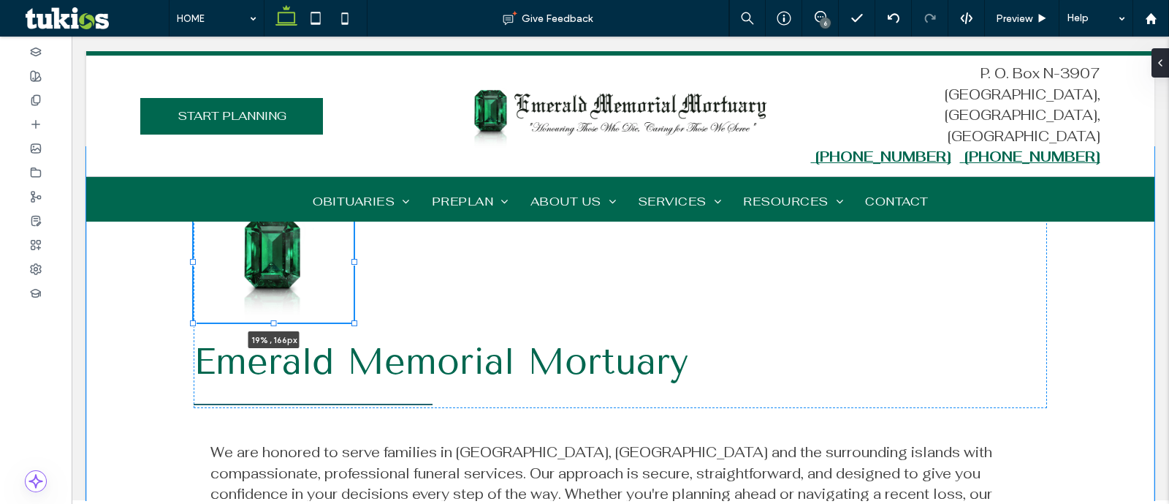
drag, startPoint x: 373, startPoint y: 430, endPoint x: 347, endPoint y: 368, distance: 66.8
click at [344, 373] on div "19% , 166px Emerald Memorial Mortuary We are honored to serve families in Nassa…" at bounding box center [620, 393] width 877 height 492
type input "**"
type input "****"
type input "***"
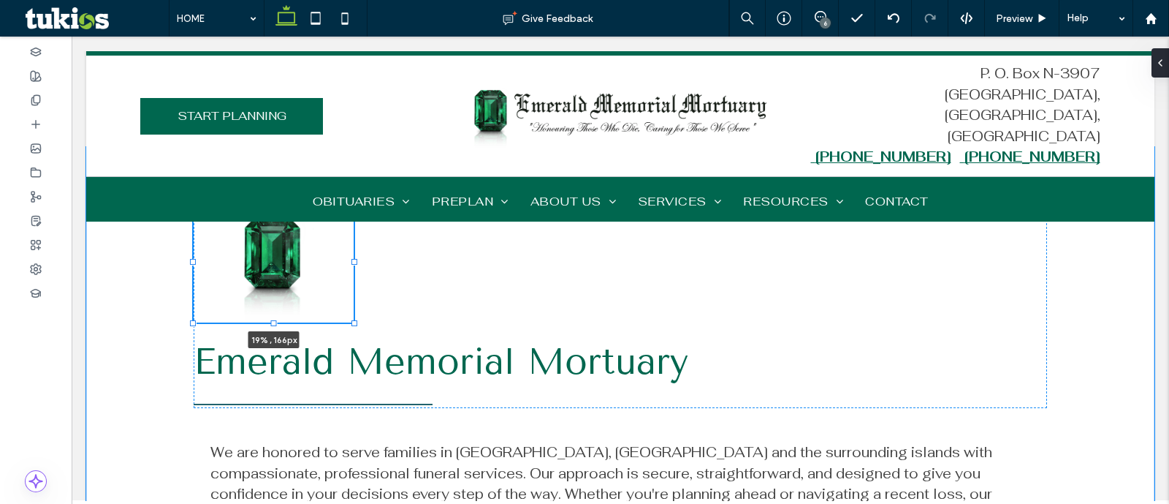
type input "***"
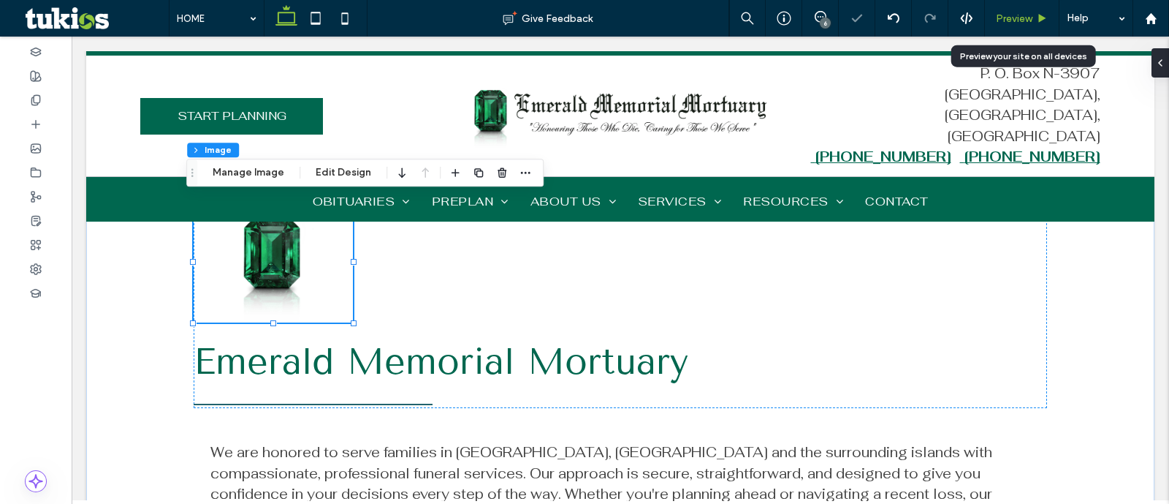
click at [1010, 11] on div "Preview" at bounding box center [1022, 18] width 75 height 37
click at [1023, 20] on span "Preview" at bounding box center [1014, 18] width 37 height 12
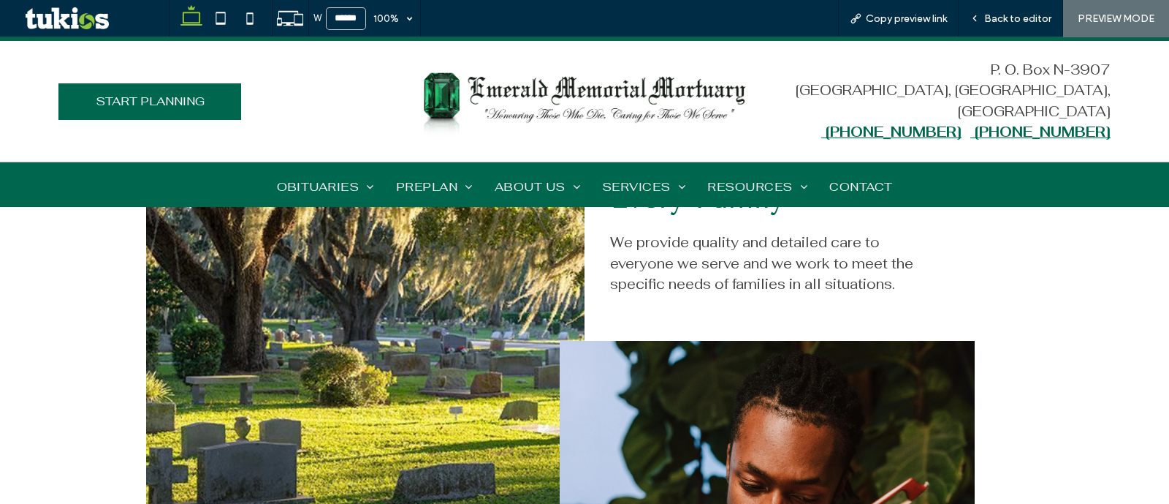
scroll to position [1919, 0]
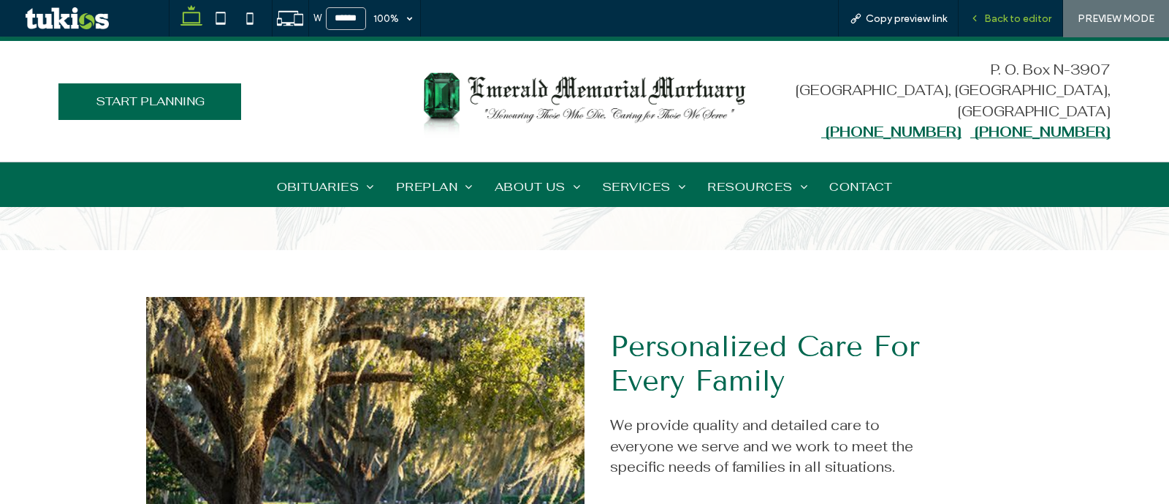
click at [1012, 21] on span "Back to editor" at bounding box center [1017, 18] width 67 height 12
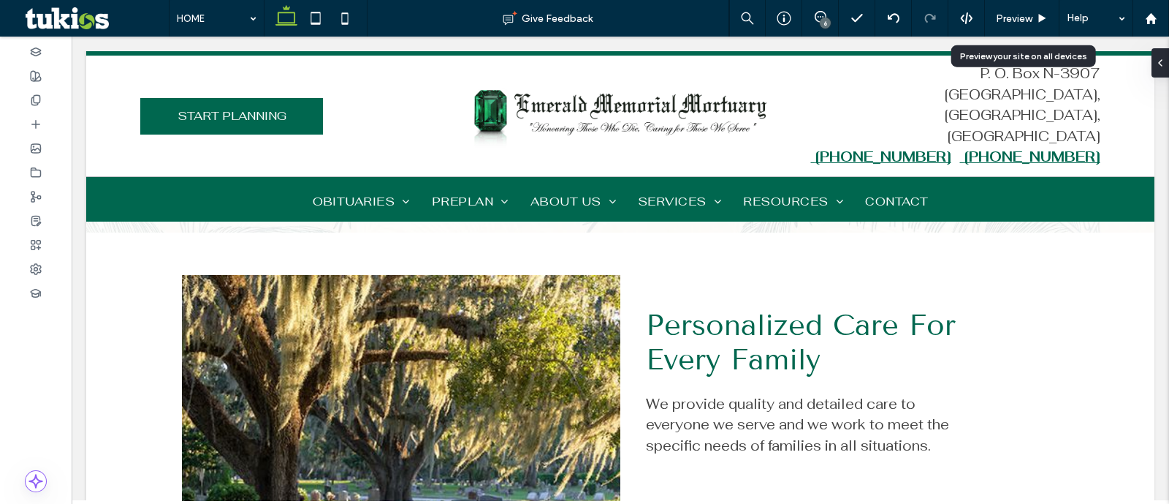
scroll to position [1906, 0]
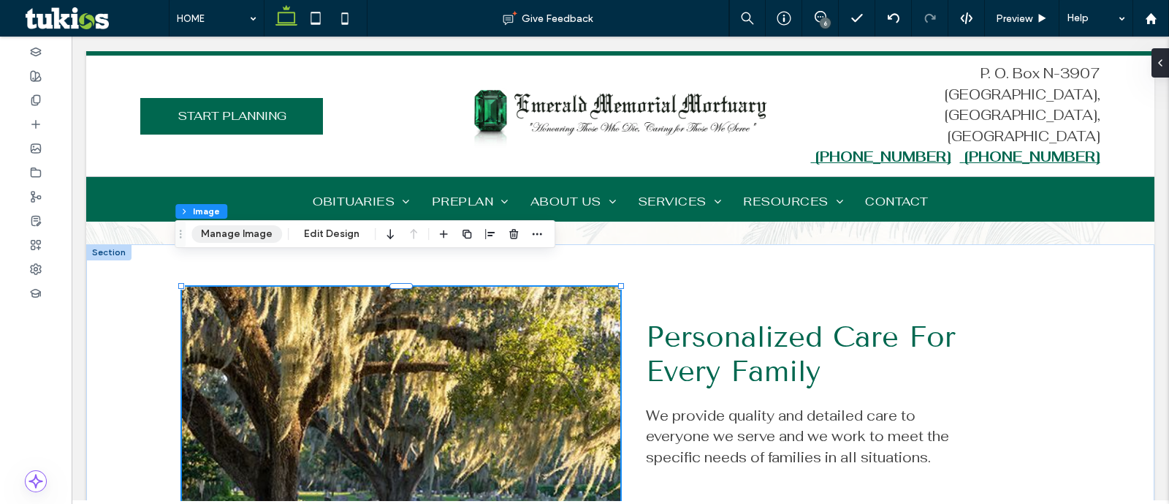
click at [251, 235] on button "Manage Image" at bounding box center [236, 234] width 91 height 18
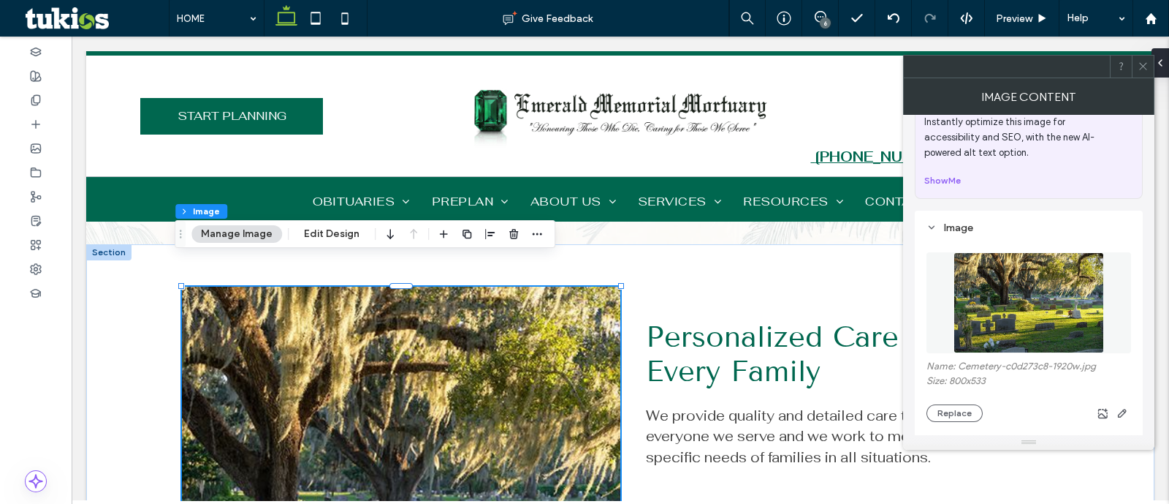
scroll to position [91, 0]
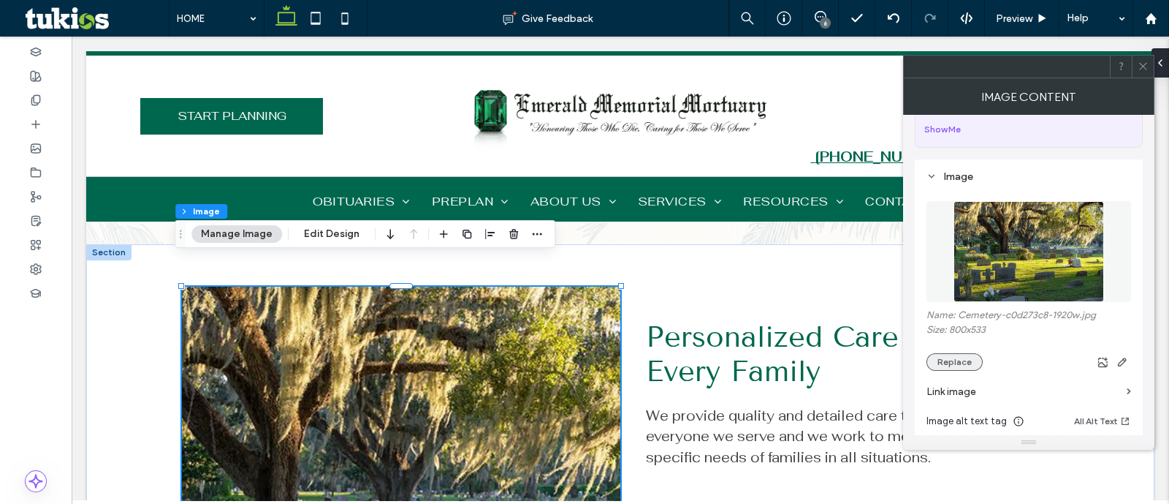
click at [944, 365] on button "Replace" at bounding box center [955, 362] width 56 height 18
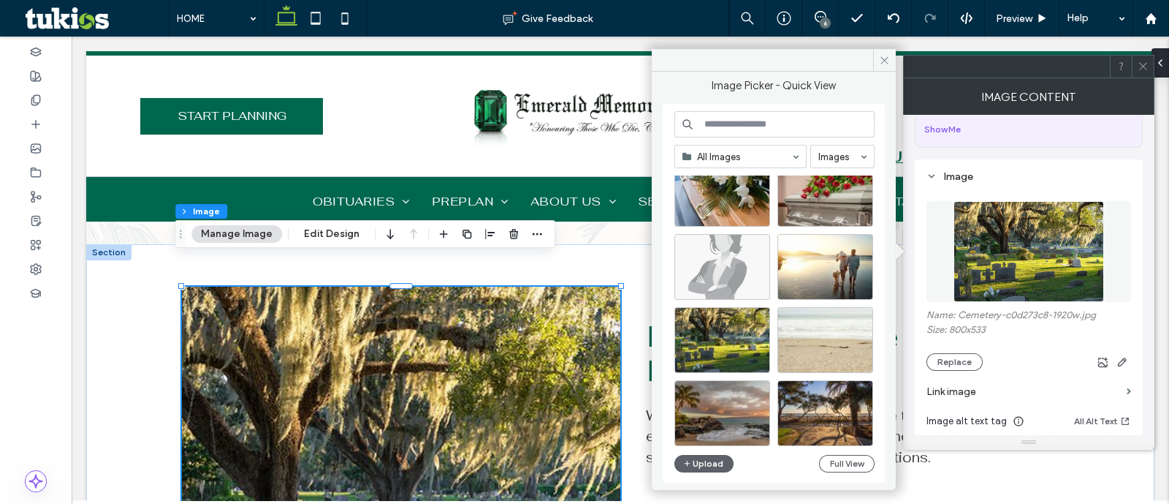
scroll to position [822, 0]
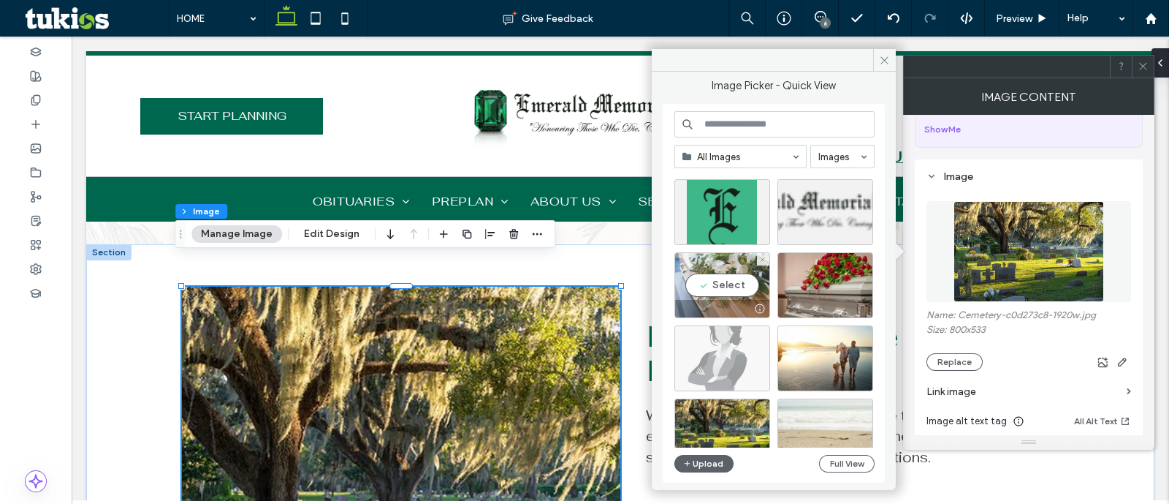
click at [716, 273] on div "Select" at bounding box center [723, 285] width 96 height 66
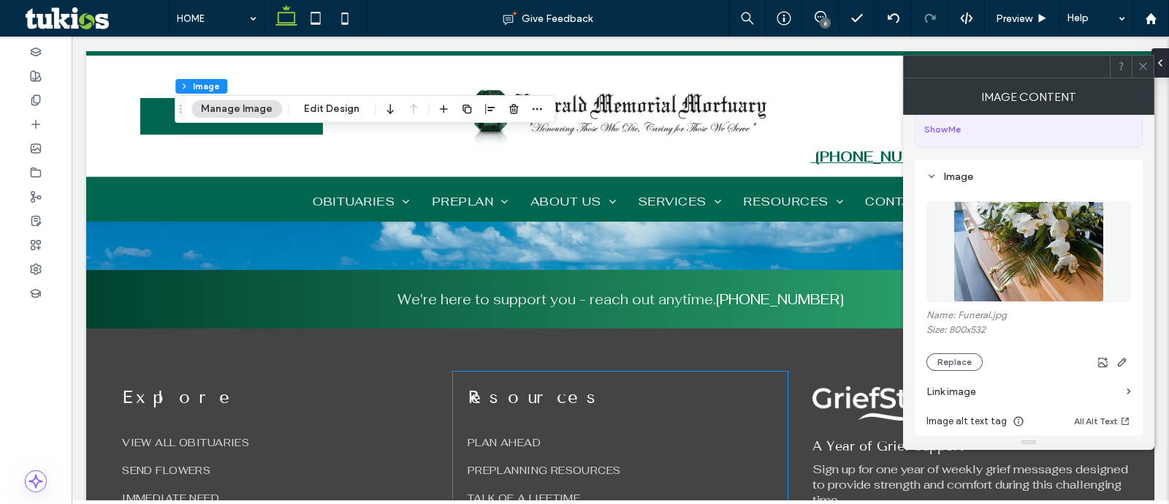
scroll to position [3551, 0]
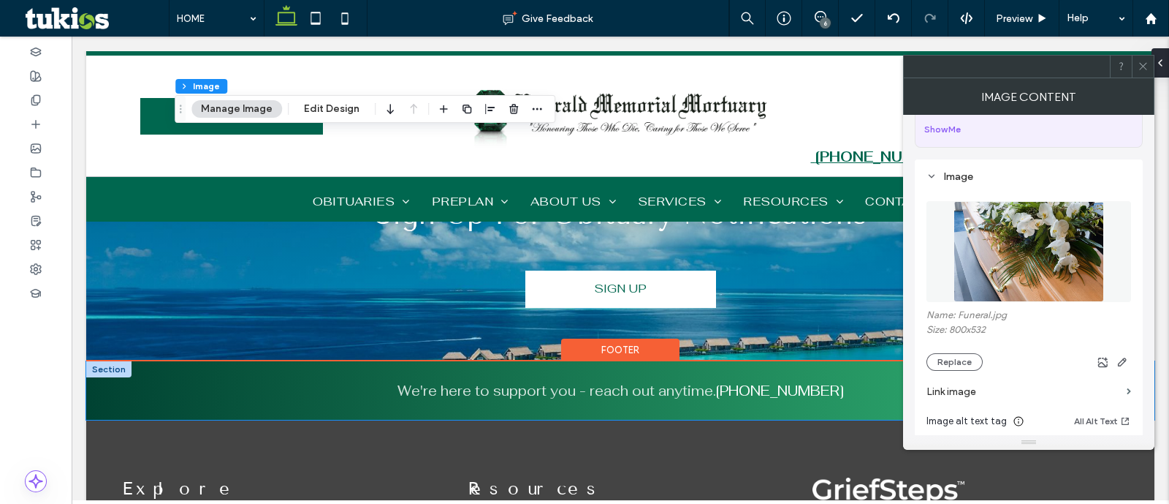
click at [96, 375] on div "We're here to support you - reach out anytime. 242-457-1986" at bounding box center [620, 390] width 1069 height 58
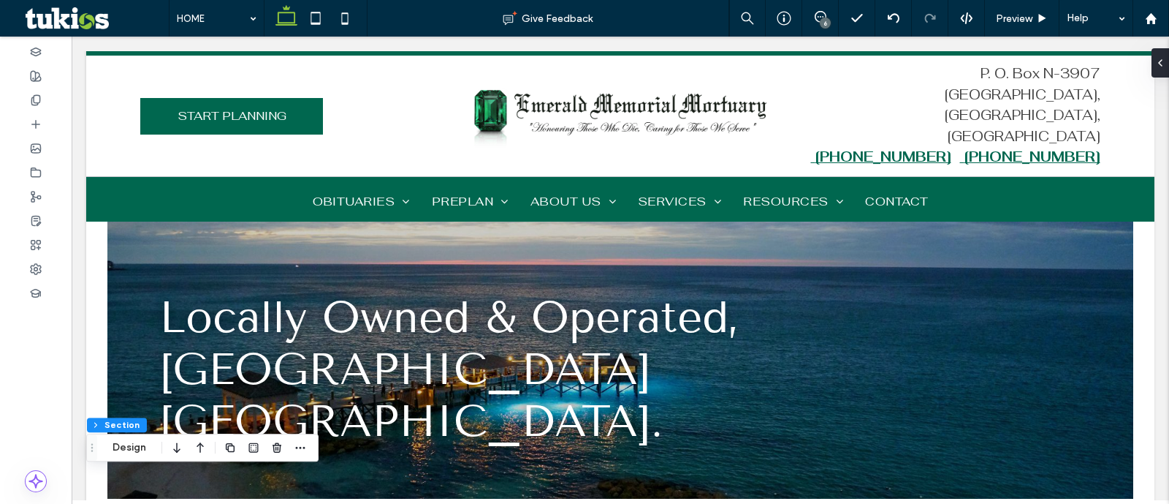
scroll to position [0, 0]
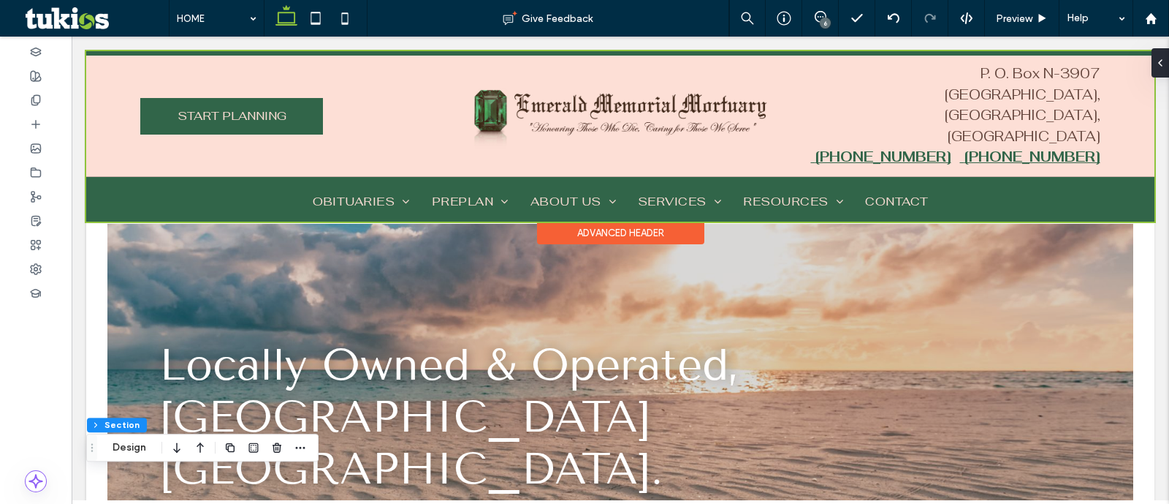
click at [95, 200] on div at bounding box center [620, 136] width 1069 height 170
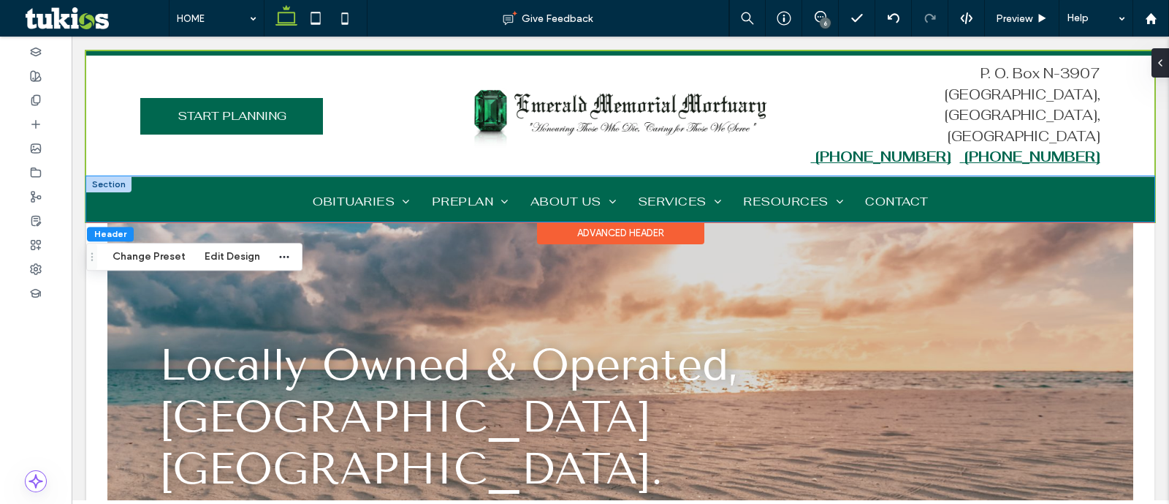
click at [91, 206] on div "HOME OBITUARIES VIEW ALL OBITUARIES LOCAL FLORISTS OBITUARY NOTIFICATIONS PREPL…" at bounding box center [620, 198] width 1069 height 45
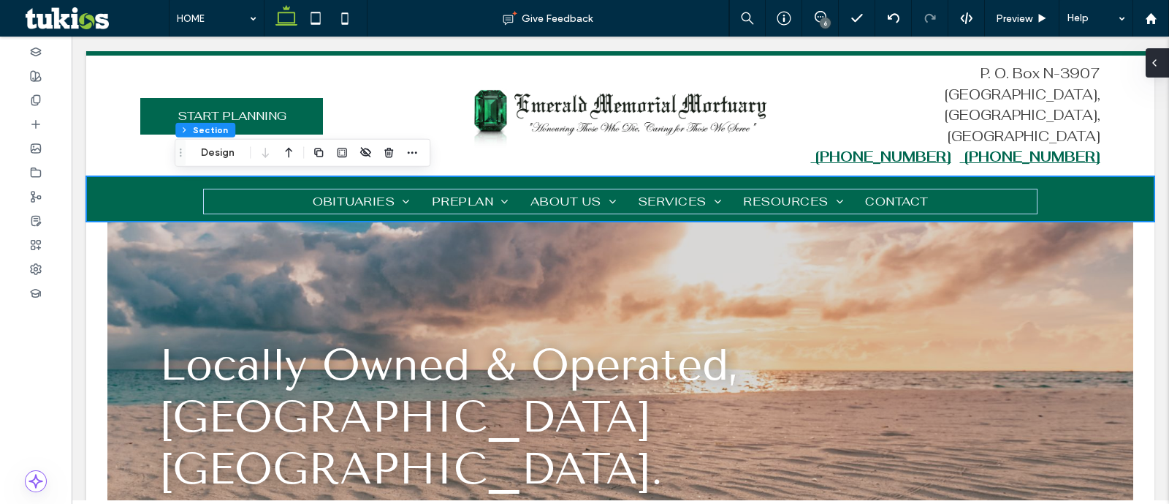
click at [1165, 68] on div at bounding box center [1157, 62] width 23 height 29
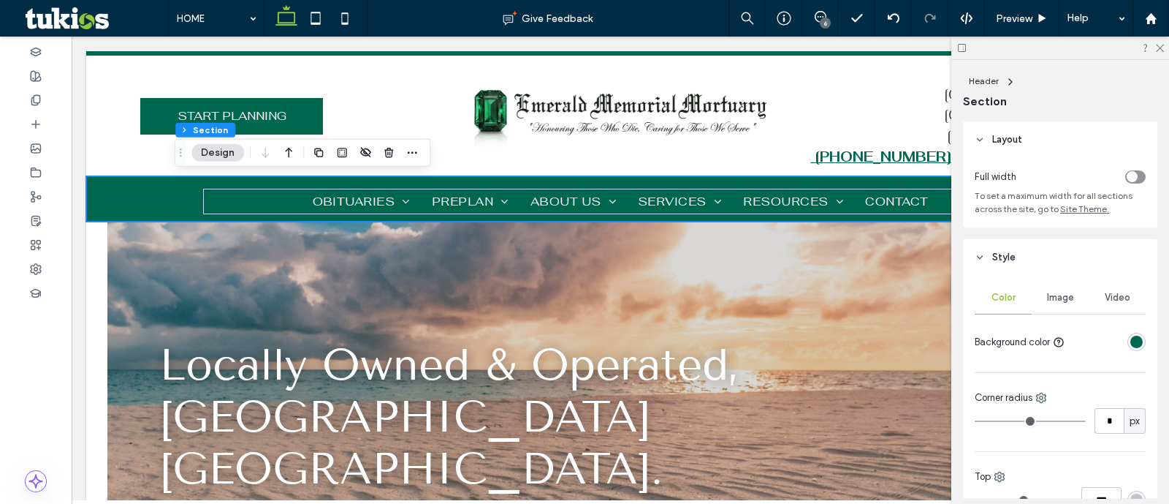
click at [1131, 344] on div "rgba(0,103,79,1)" at bounding box center [1137, 341] width 12 height 12
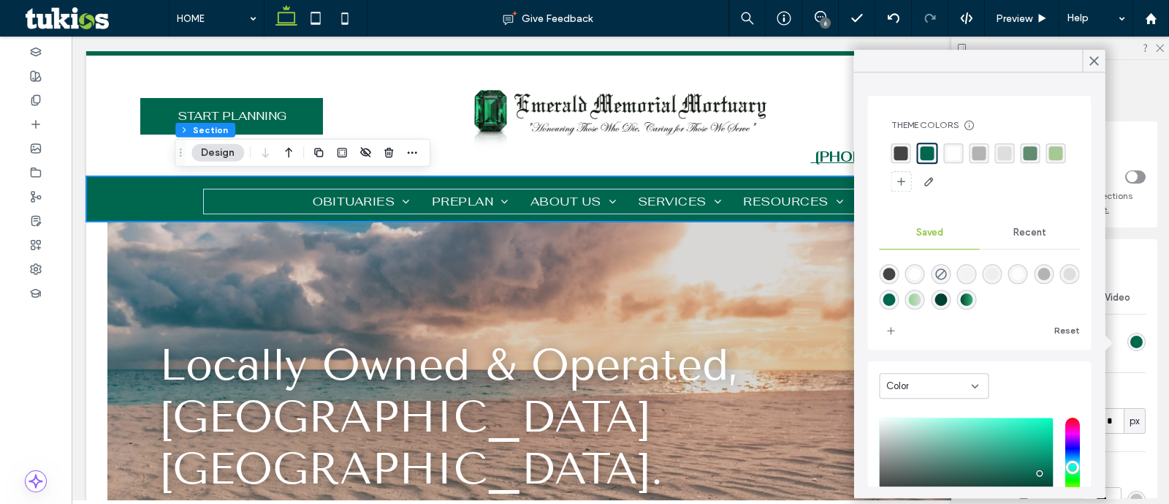
click at [973, 299] on div "linear-gradient(90deg,rgba(0,66,50,1) 0%,rgba(53,184,119,1) 100%)" at bounding box center [966, 299] width 12 height 12
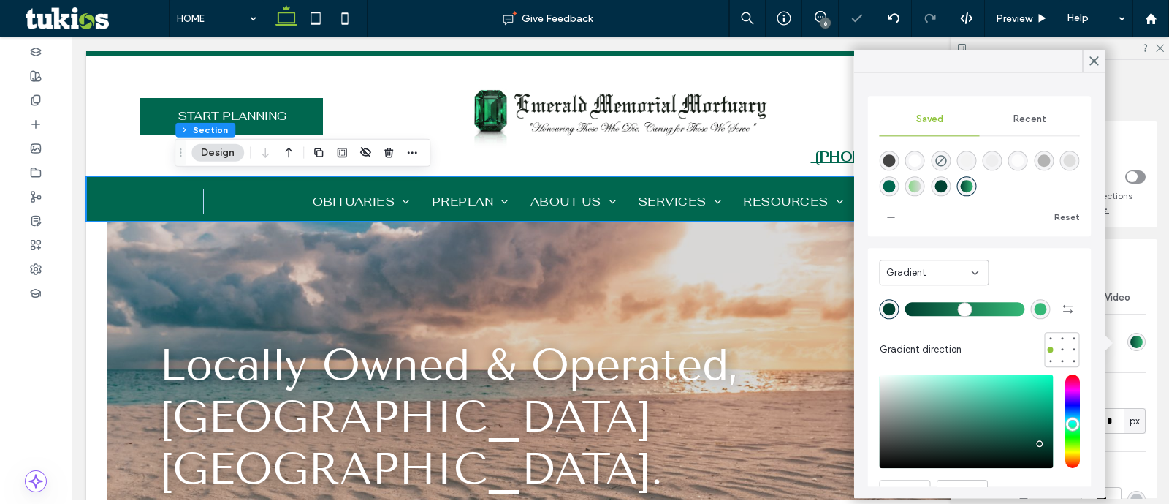
type input "*******"
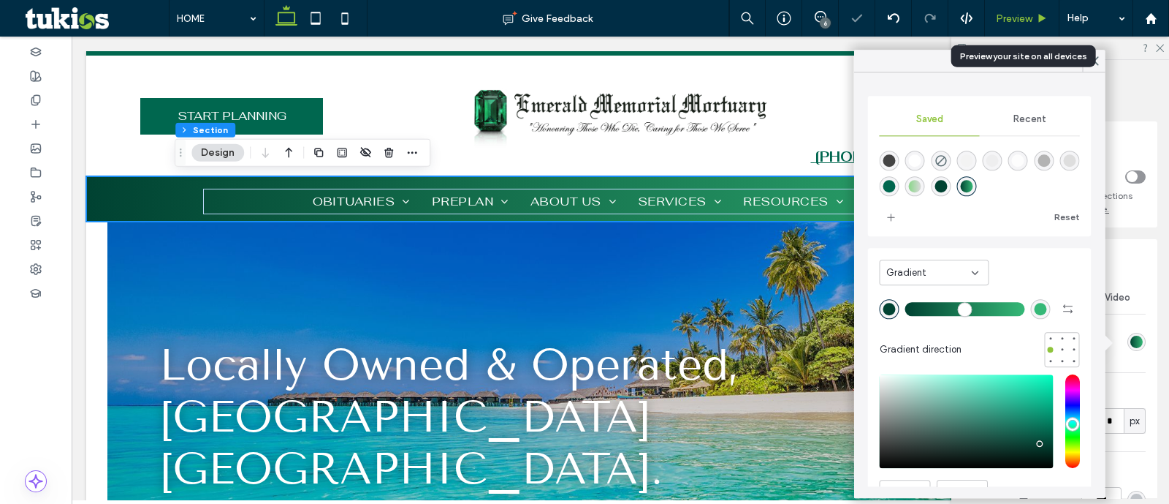
click at [1026, 17] on span "Preview" at bounding box center [1014, 18] width 37 height 12
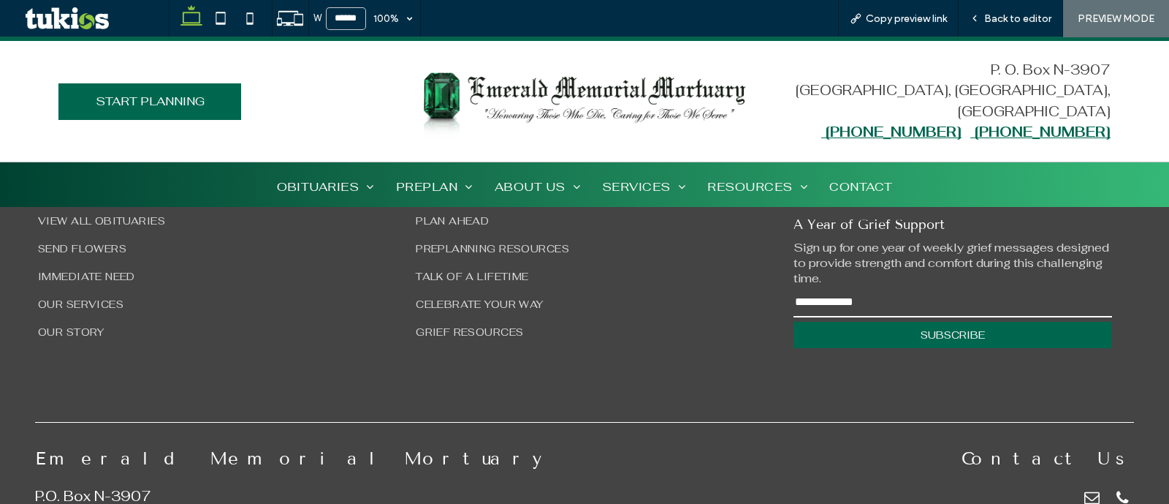
scroll to position [3785, 0]
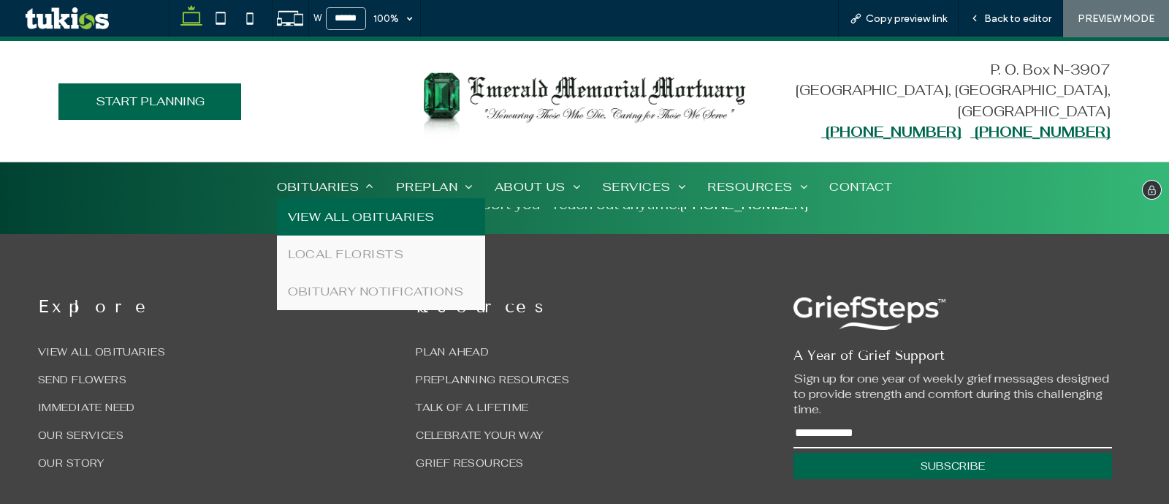
click at [334, 210] on span "VIEW ALL OBITUARIES" at bounding box center [361, 216] width 147 height 15
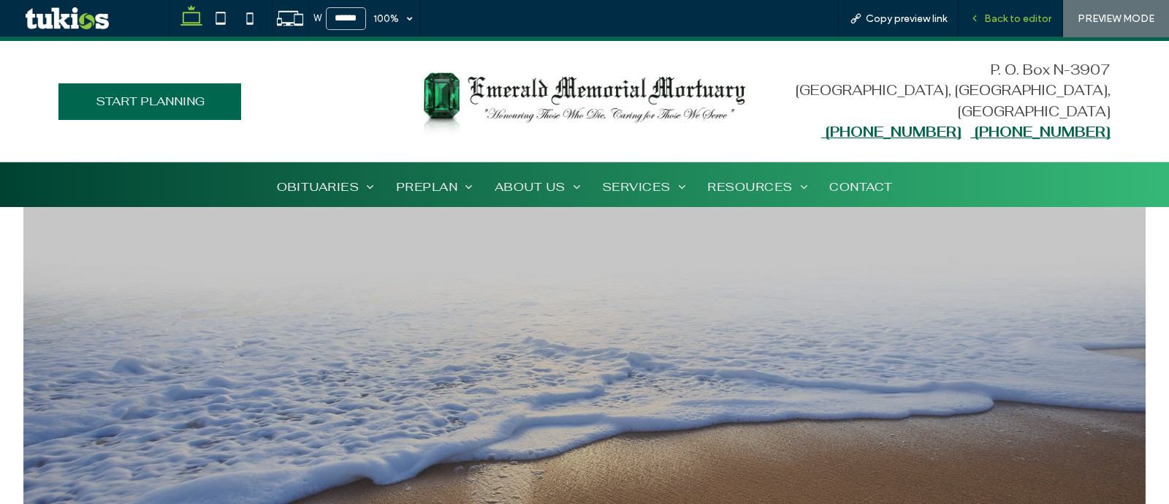
click at [1014, 12] on span "Back to editor" at bounding box center [1017, 18] width 67 height 12
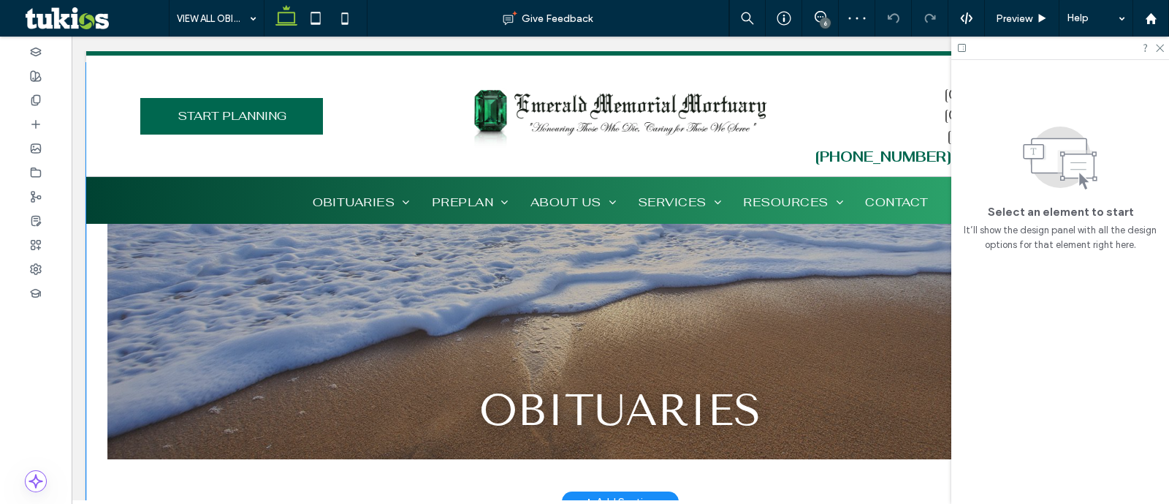
scroll to position [274, 0]
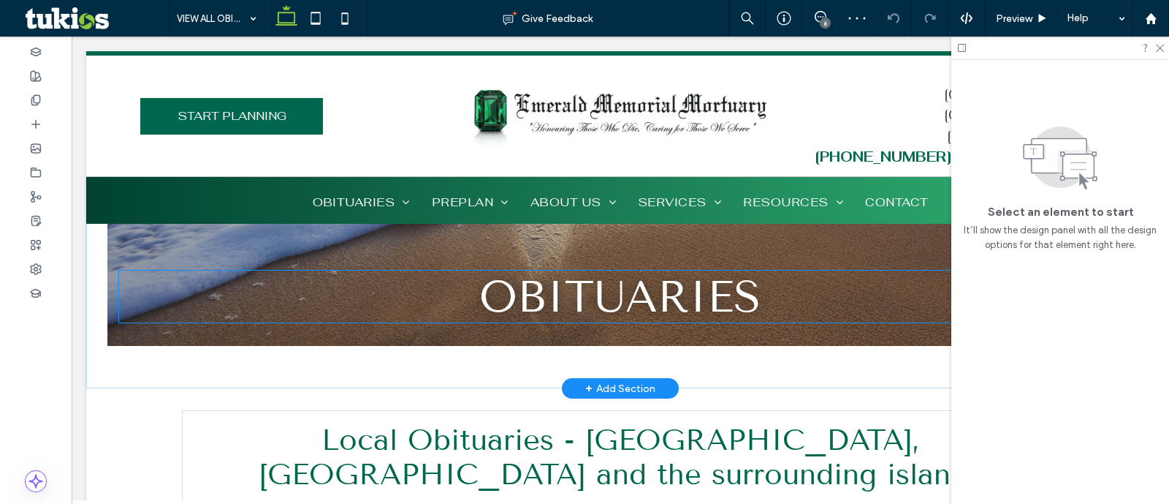
click at [311, 318] on h1 "OBITUARIES" at bounding box center [620, 296] width 1003 height 52
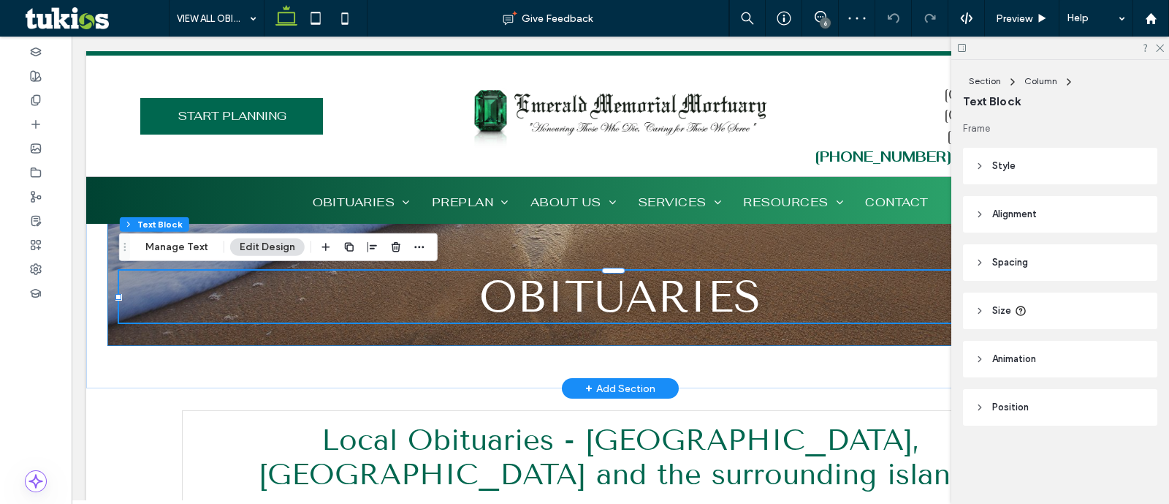
click at [311, 327] on div "OBITUARIES" at bounding box center [620, 148] width 1026 height 396
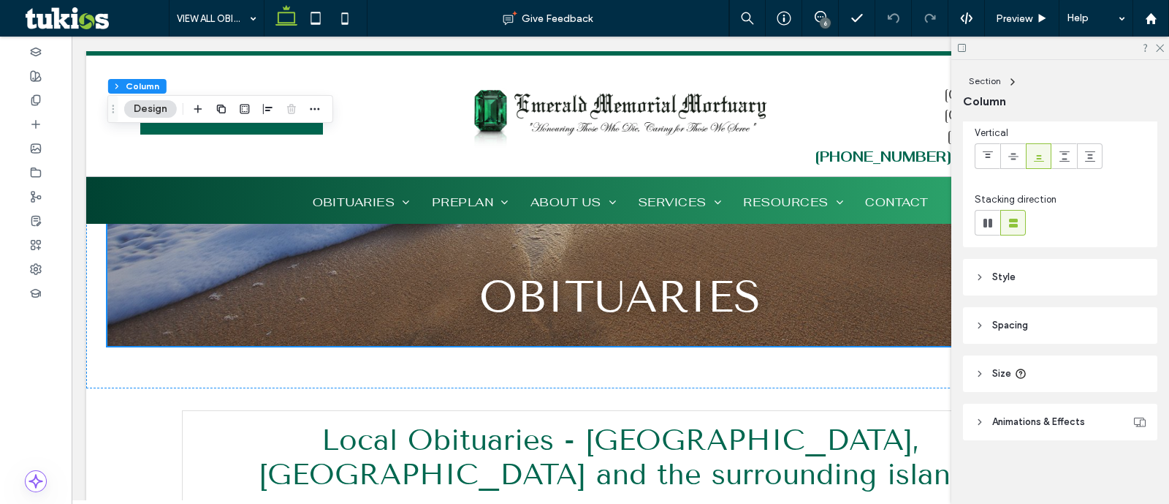
click at [1017, 280] on header "Style" at bounding box center [1060, 277] width 194 height 37
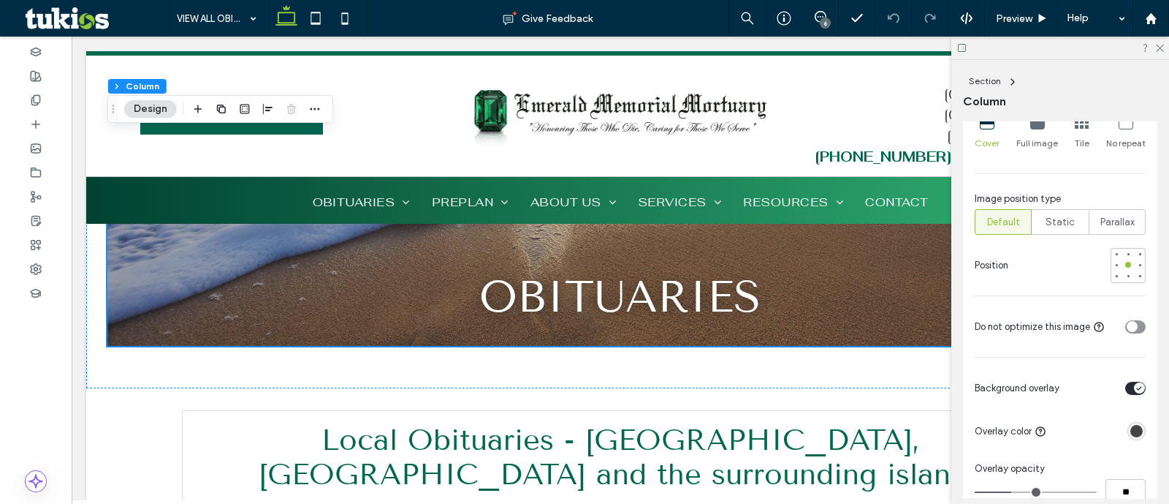
scroll to position [747, 0]
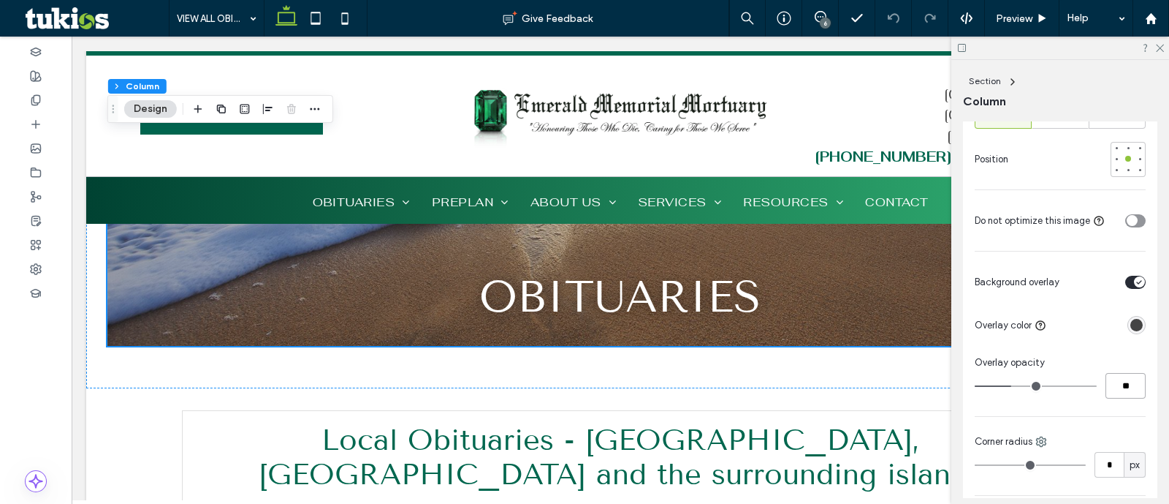
click at [1122, 384] on input "**" at bounding box center [1126, 386] width 40 height 26
type input "**"
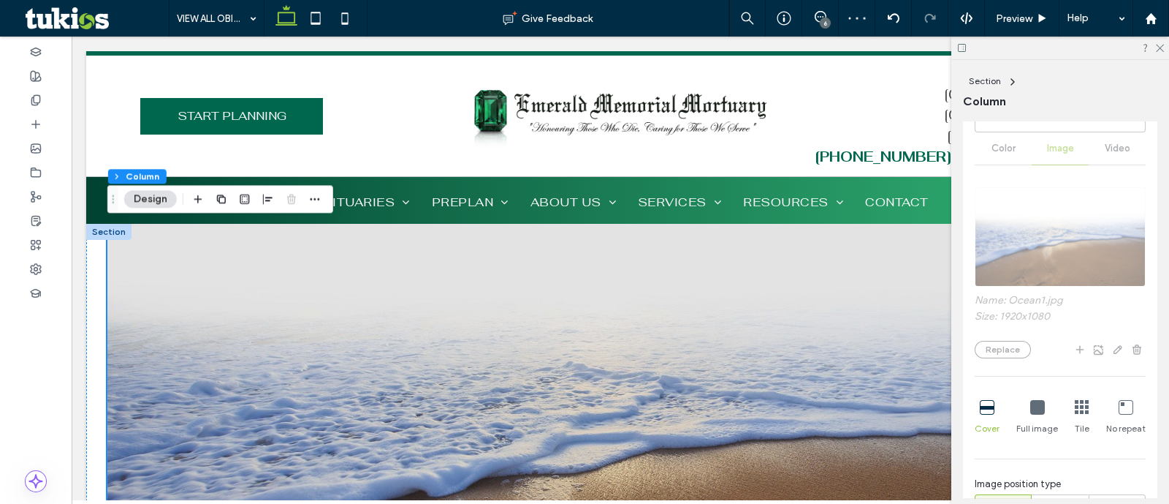
scroll to position [290, 0]
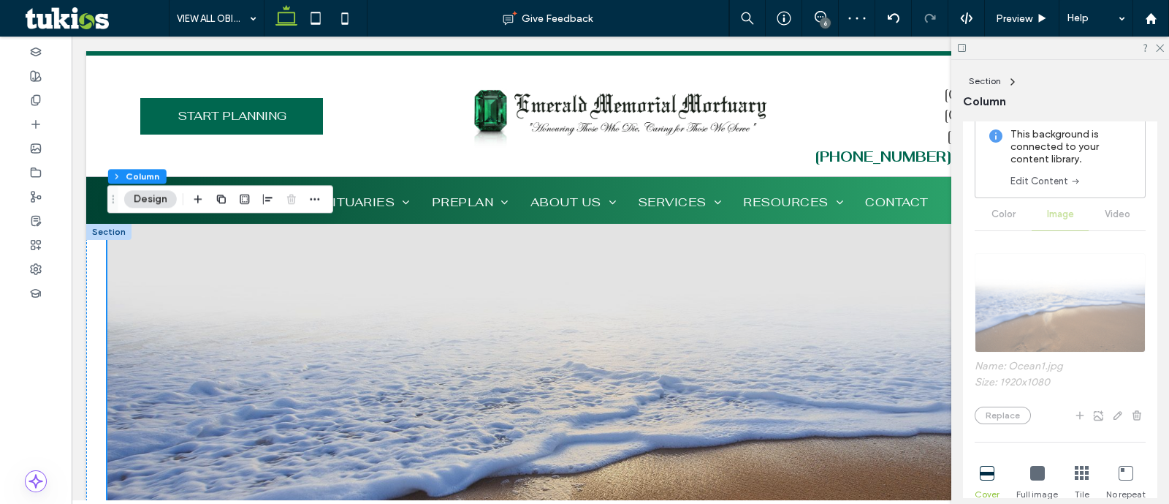
click at [1052, 177] on link "Edit Content" at bounding box center [1046, 181] width 71 height 15
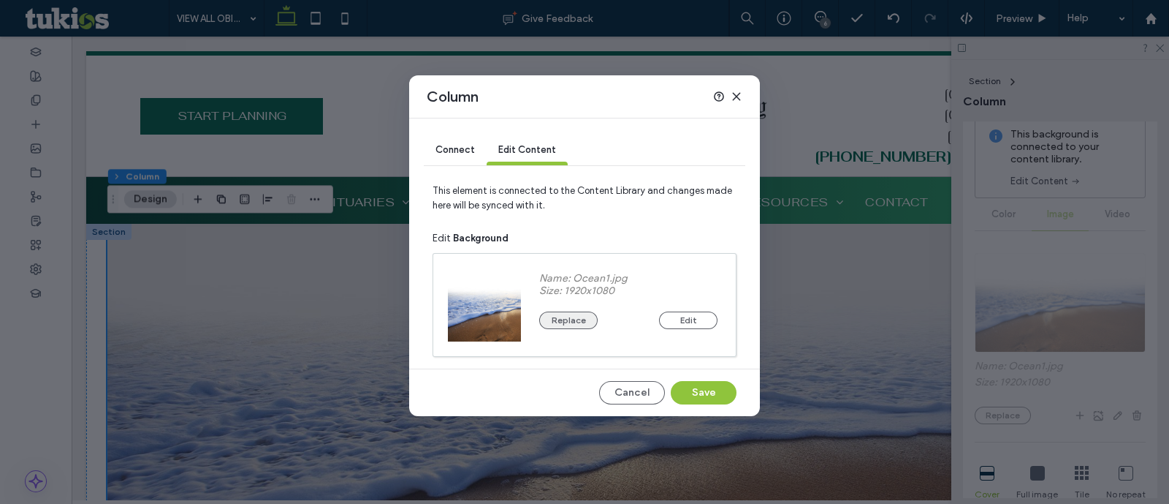
click at [573, 319] on button "Replace" at bounding box center [568, 320] width 58 height 18
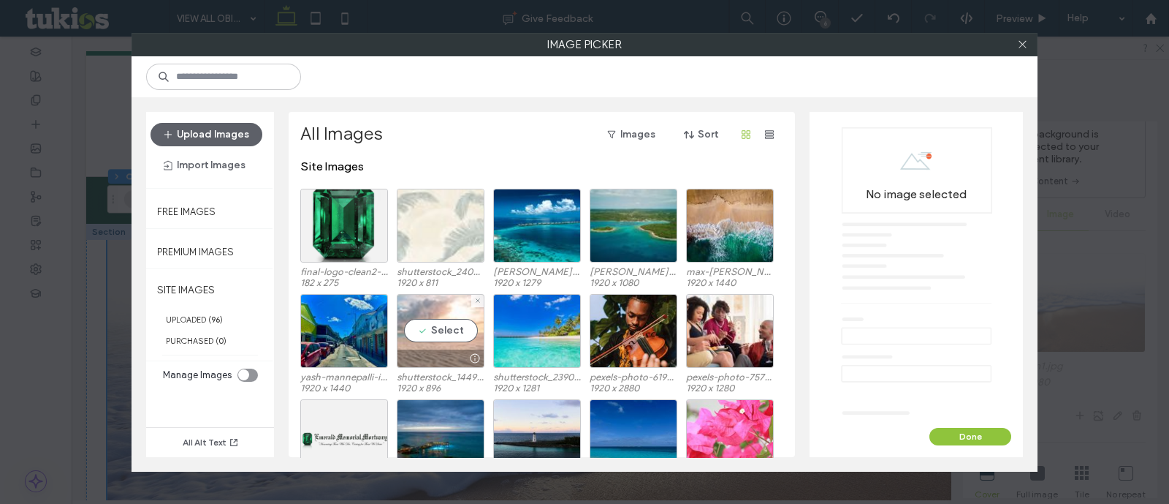
click at [455, 323] on div "Select" at bounding box center [441, 331] width 88 height 74
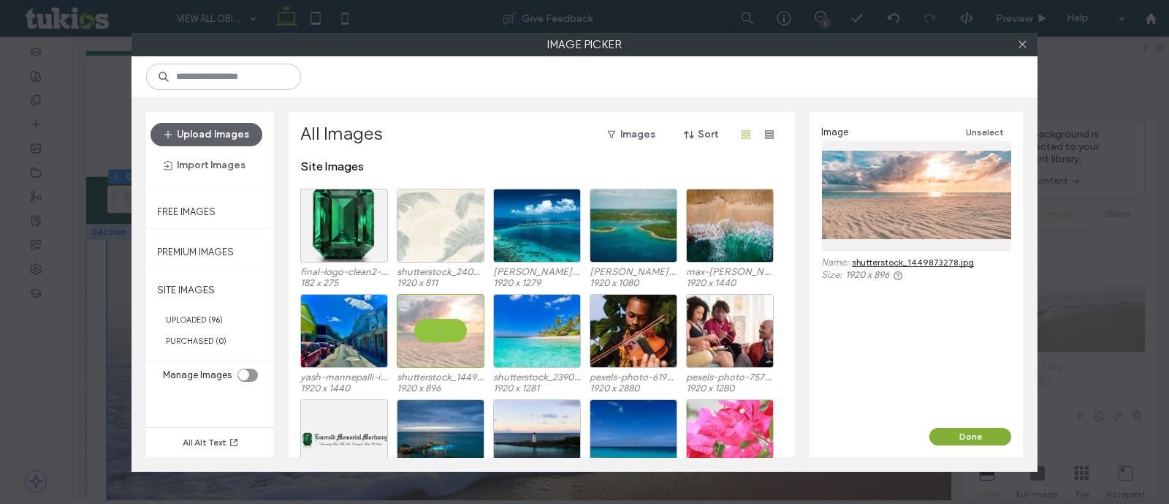
click at [939, 440] on button "Done" at bounding box center [971, 437] width 82 height 18
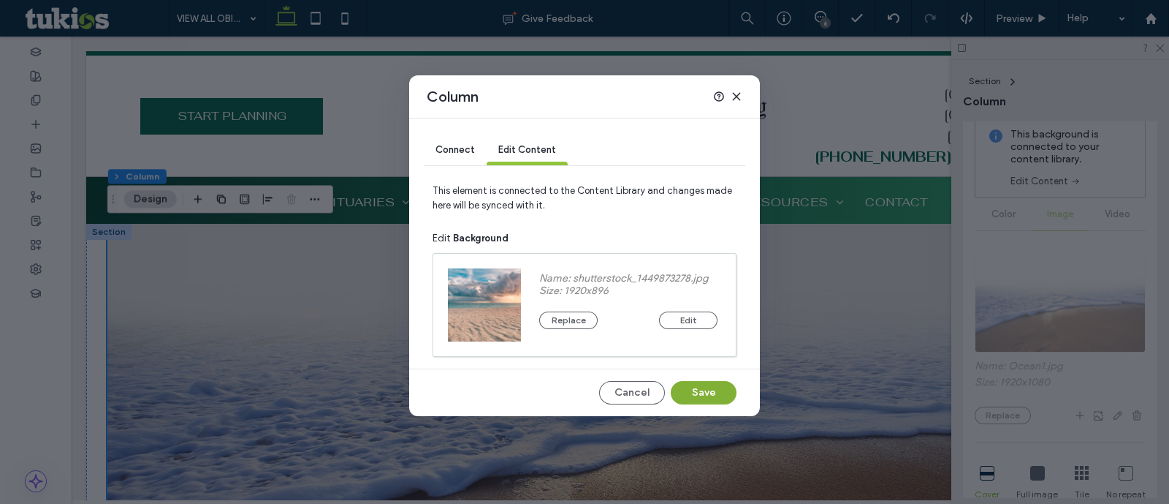
click at [726, 401] on button "Save" at bounding box center [704, 392] width 66 height 23
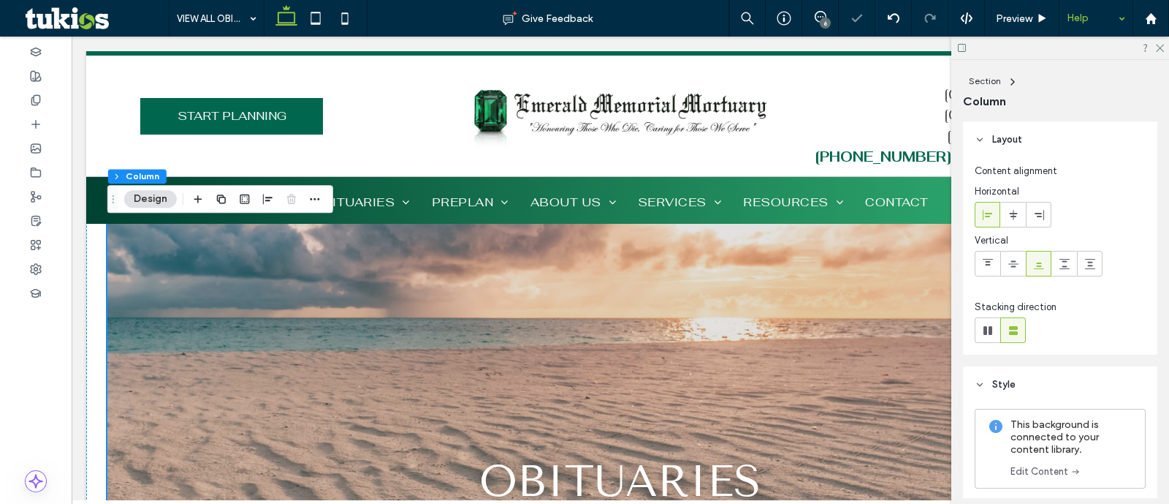
scroll to position [0, 0]
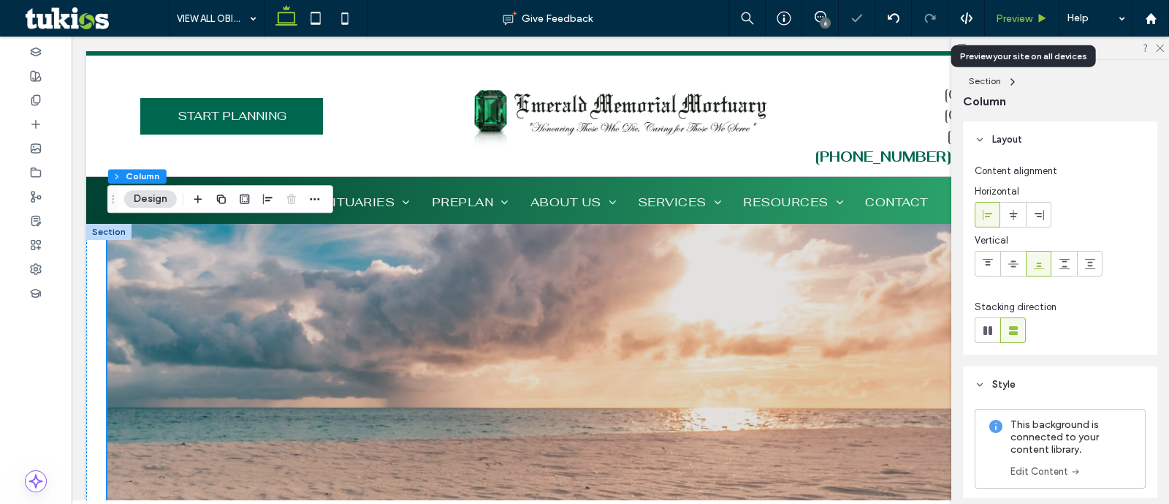
click at [1038, 13] on icon at bounding box center [1042, 18] width 11 height 11
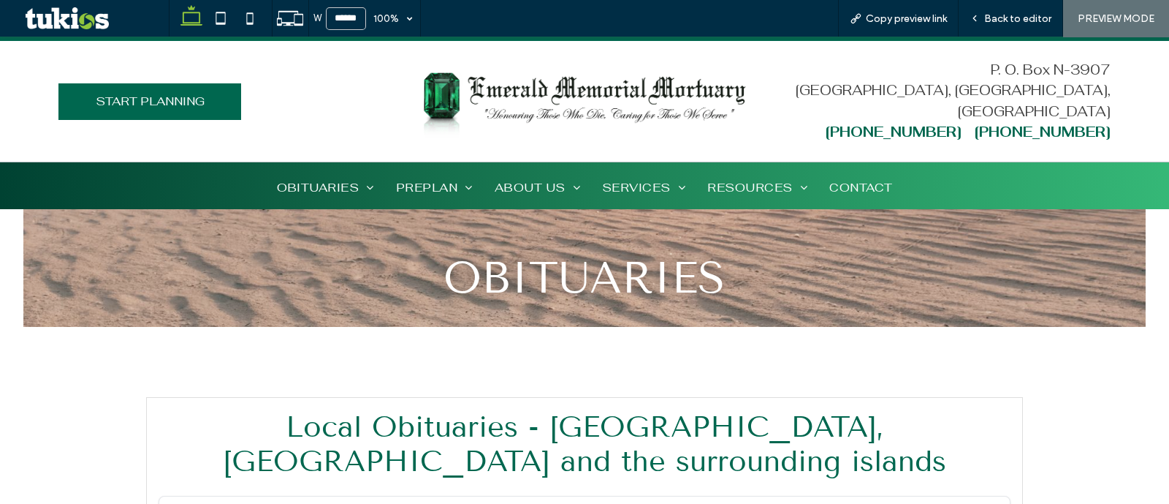
scroll to position [457, 0]
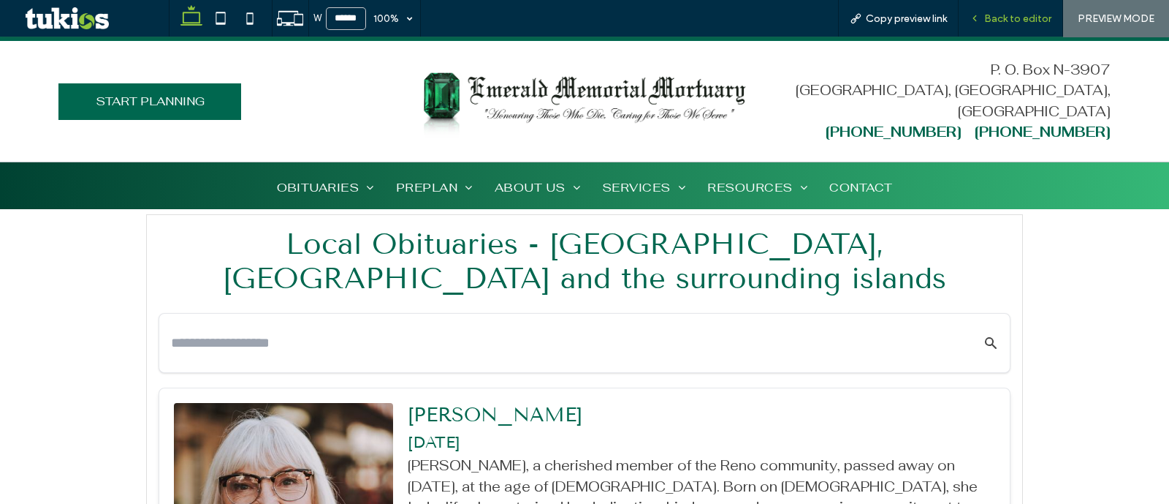
click at [1038, 14] on span "Back to editor" at bounding box center [1017, 18] width 67 height 12
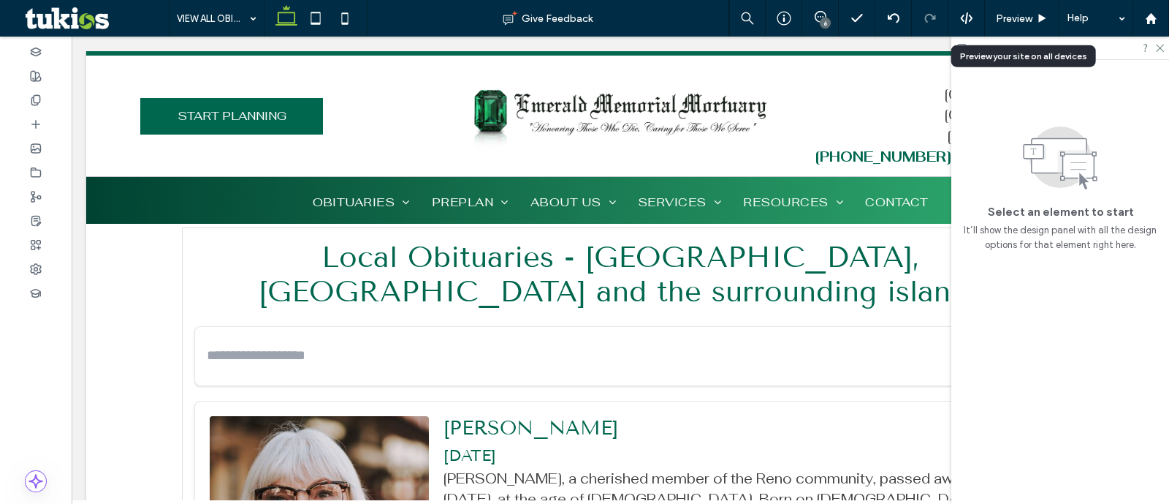
scroll to position [471, 0]
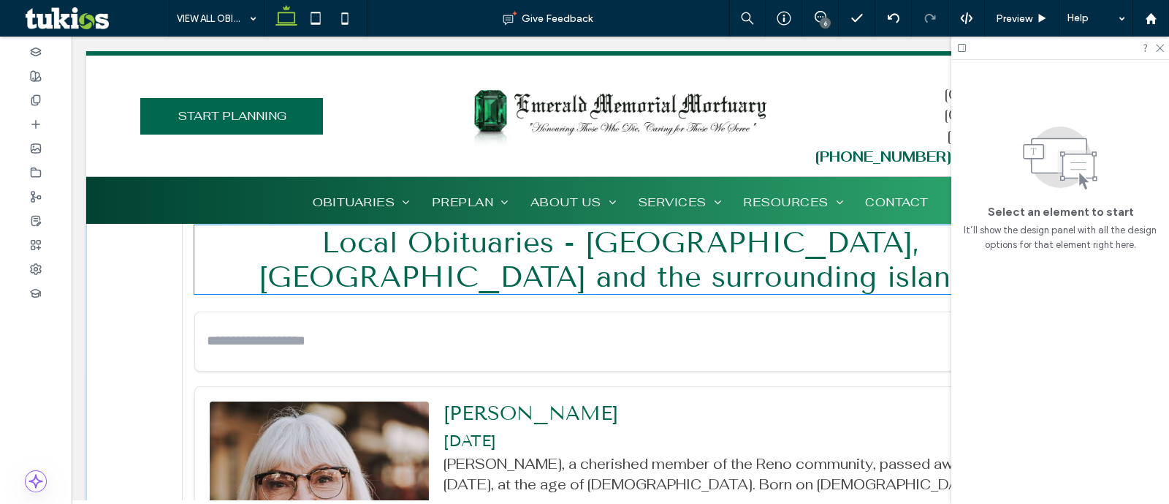
click at [714, 266] on h2 "Local Obituaries - Nassau, Bahamas and the surrounding islands" at bounding box center [620, 259] width 852 height 69
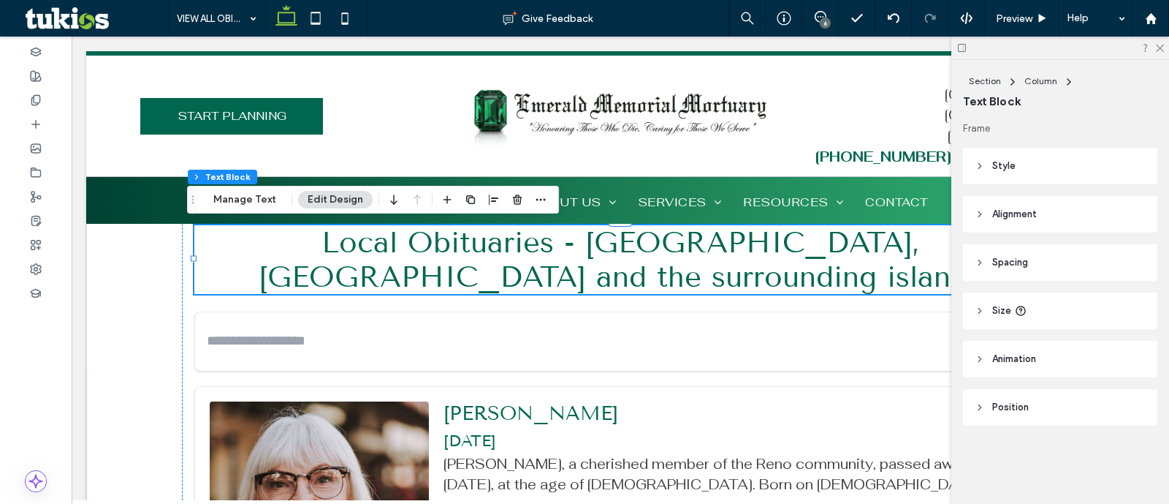
click at [714, 266] on div "Local Obituaries - Nassau, Bahamas and the surrounding islands" at bounding box center [620, 259] width 852 height 69
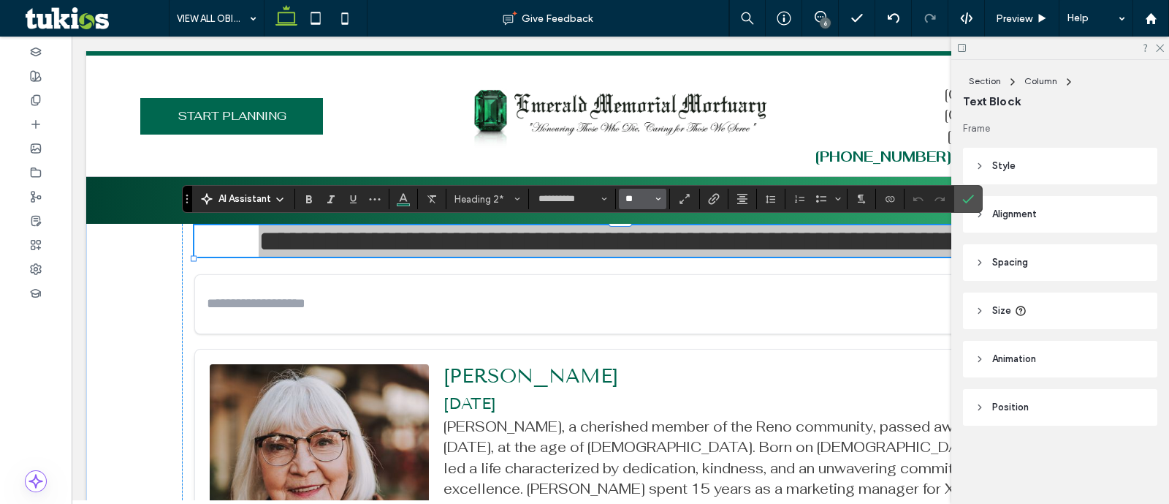
click at [647, 197] on input "**" at bounding box center [638, 199] width 29 height 12
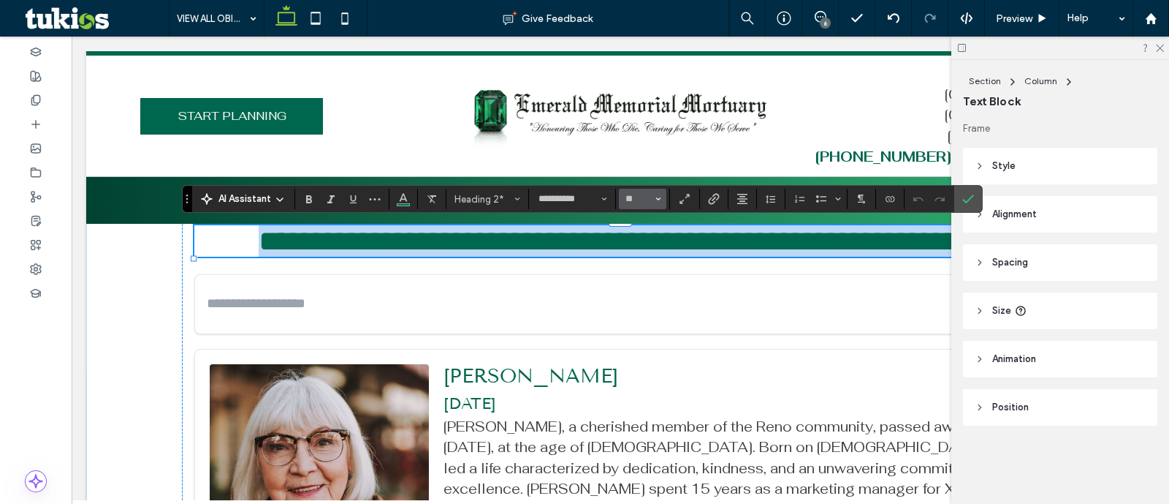
type input "**"
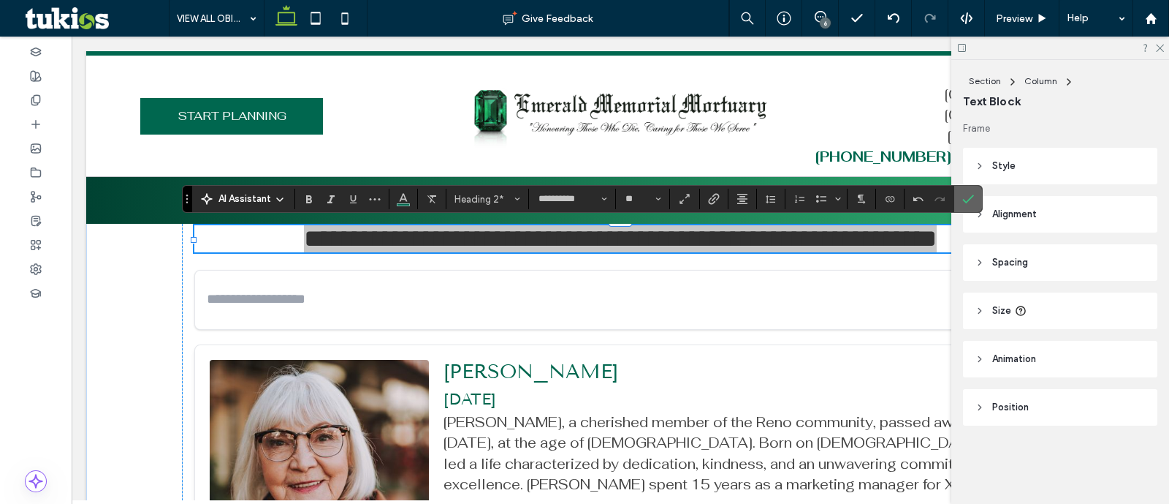
click at [969, 188] on span "Confirm" at bounding box center [969, 198] width 12 height 25
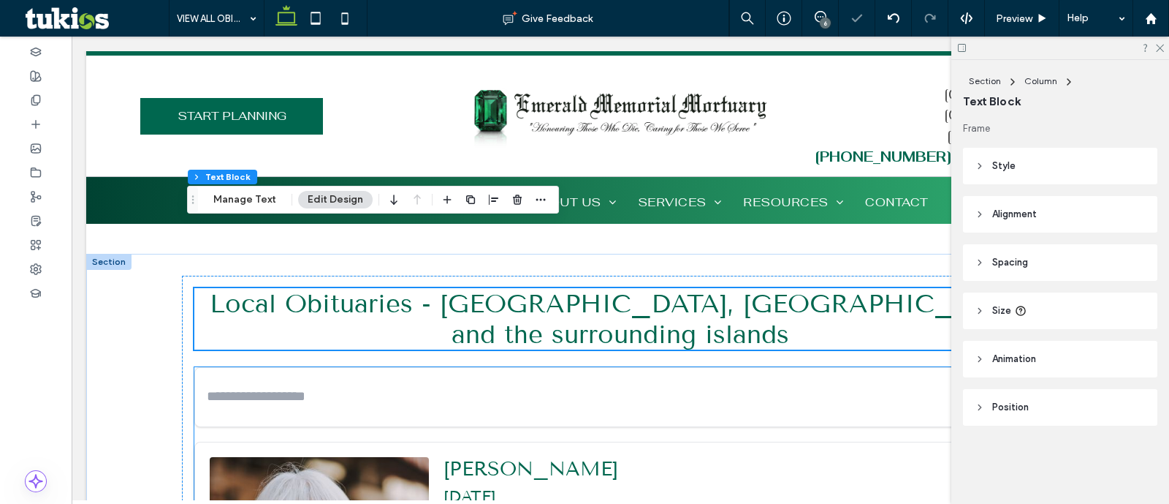
scroll to position [380, 0]
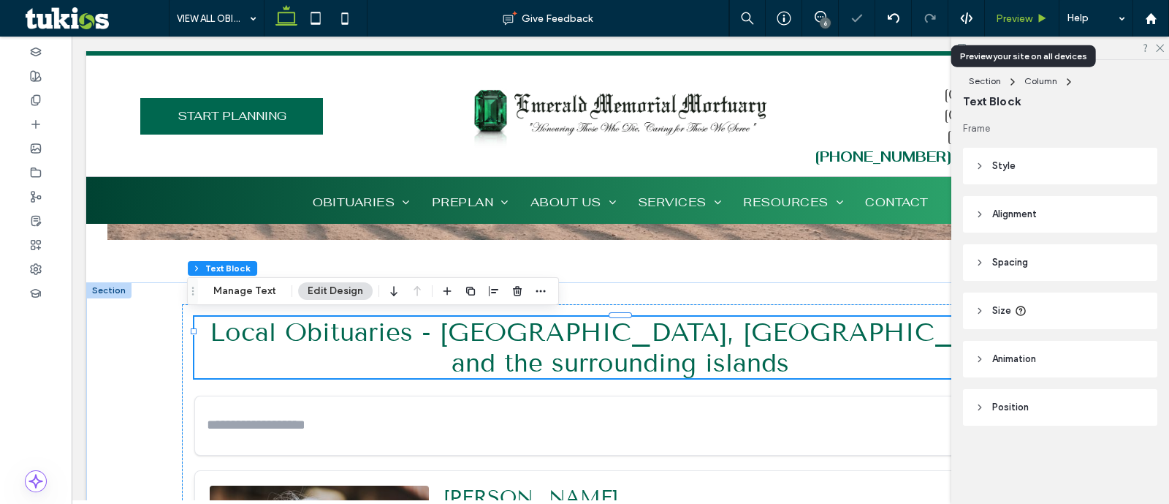
click at [1009, 23] on span "Preview" at bounding box center [1014, 18] width 37 height 12
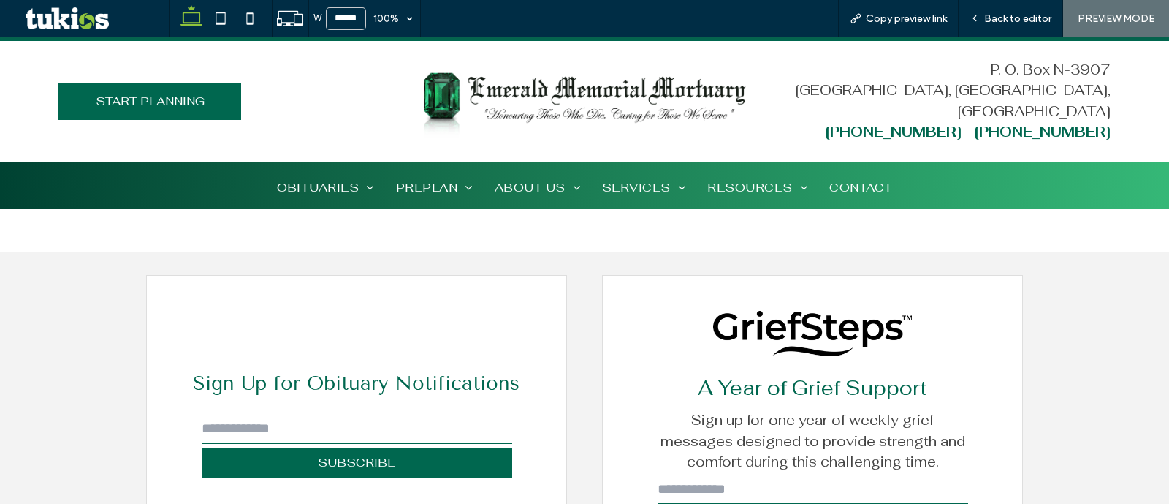
scroll to position [3928, 0]
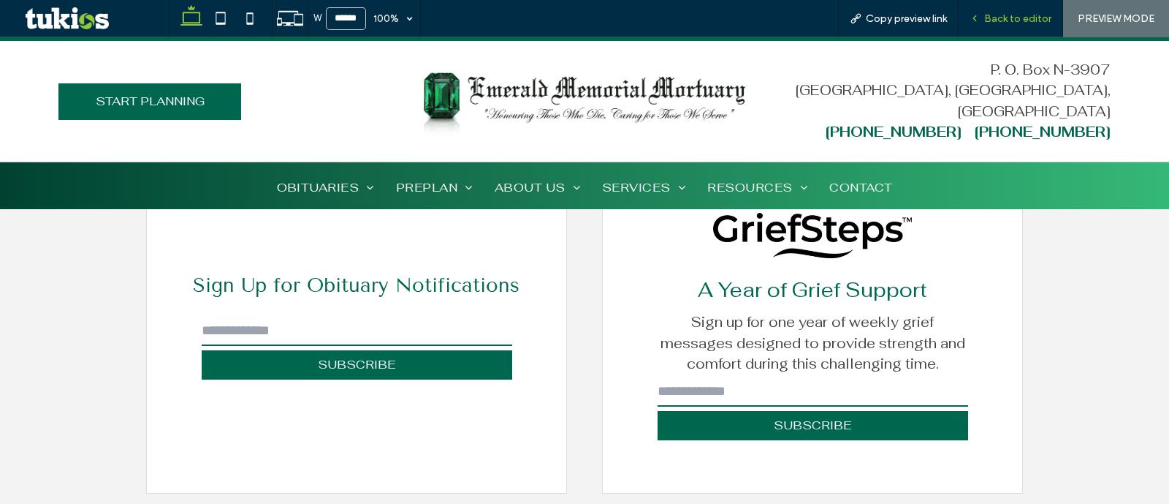
click at [1012, 14] on span "Back to editor" at bounding box center [1017, 18] width 67 height 12
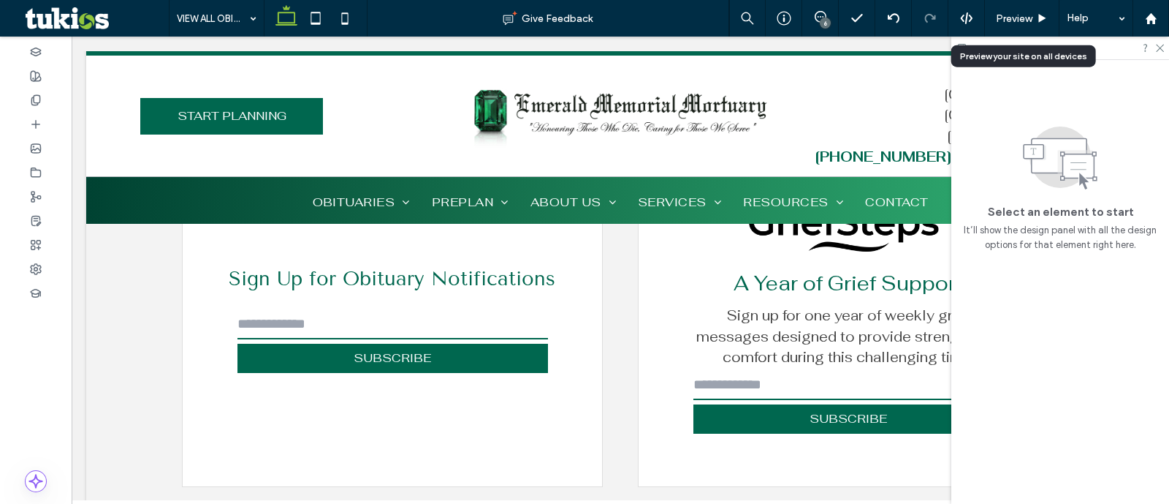
scroll to position [3940, 0]
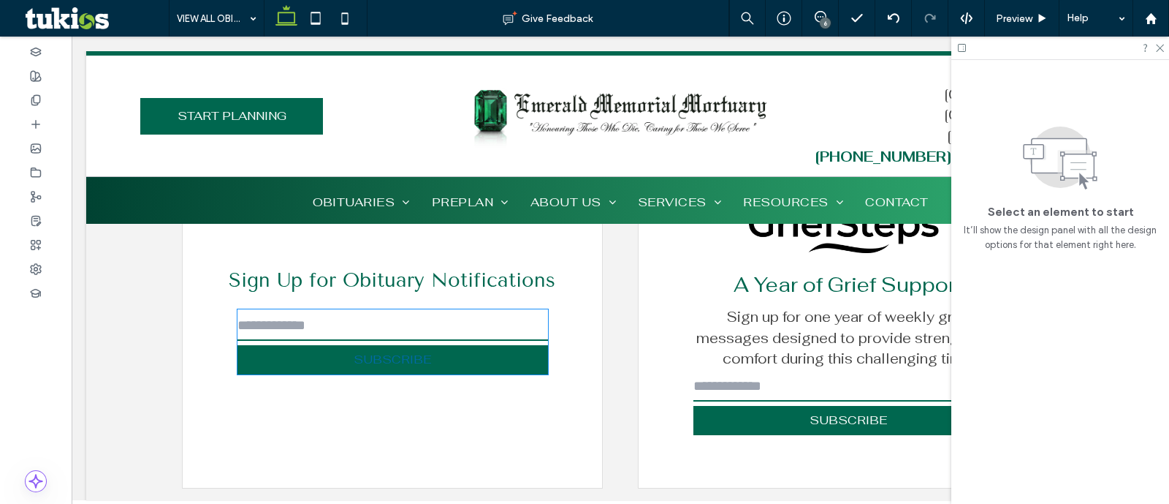
click at [445, 345] on button "SUBSCRIBE" at bounding box center [393, 359] width 311 height 29
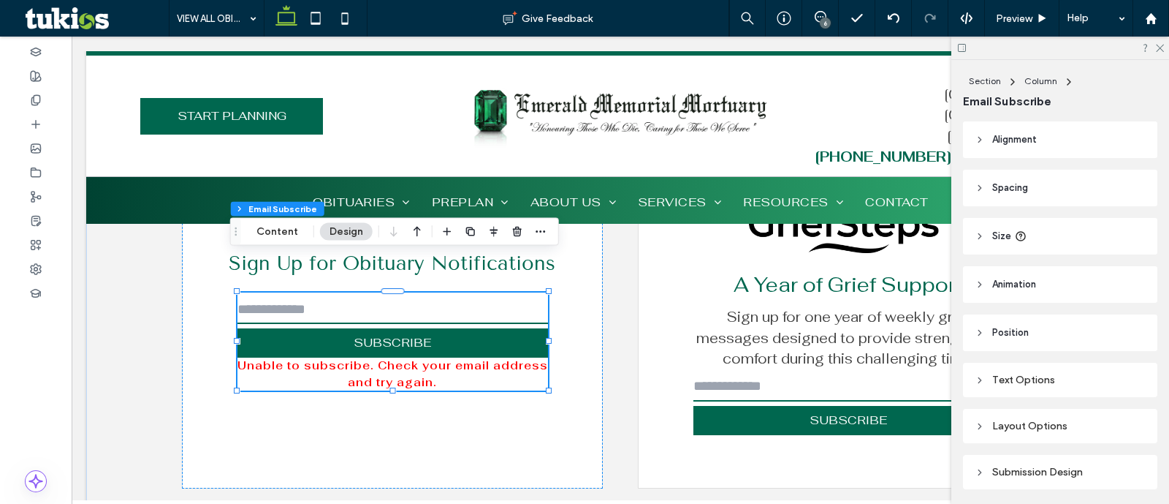
click at [1090, 422] on div "Layout Options" at bounding box center [1060, 426] width 171 height 12
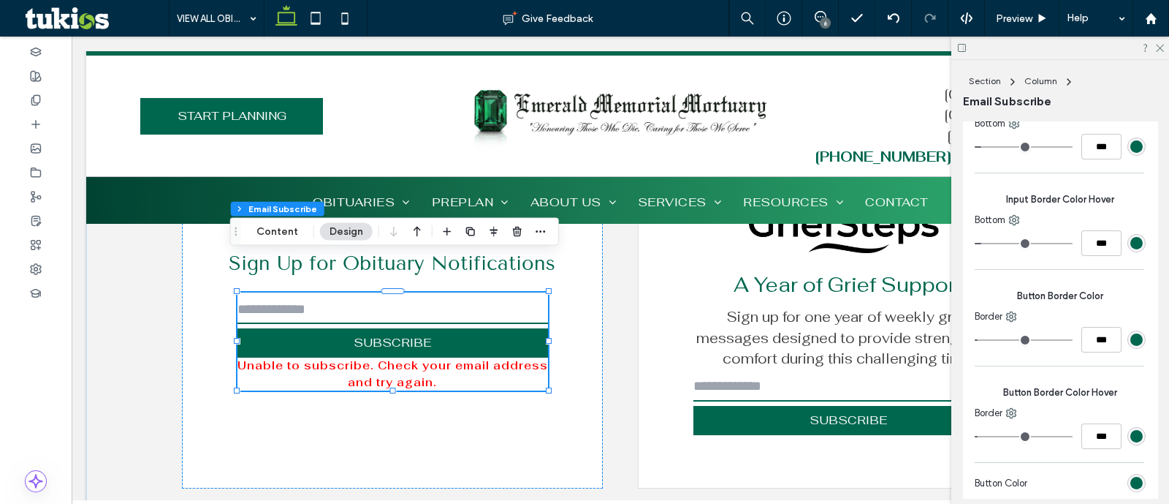
scroll to position [730, 0]
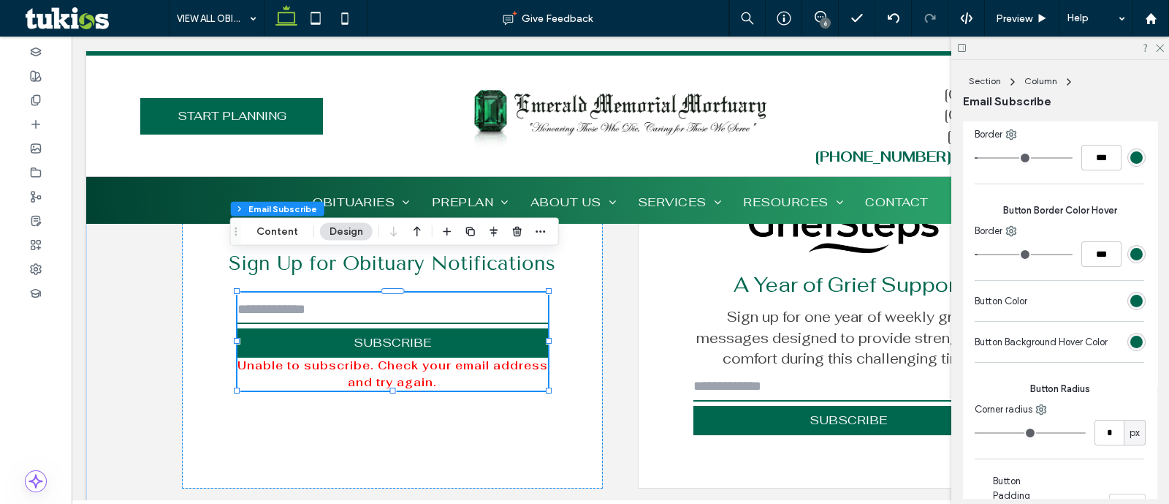
click at [1131, 342] on div "rgb(0, 103, 79)" at bounding box center [1137, 341] width 12 height 12
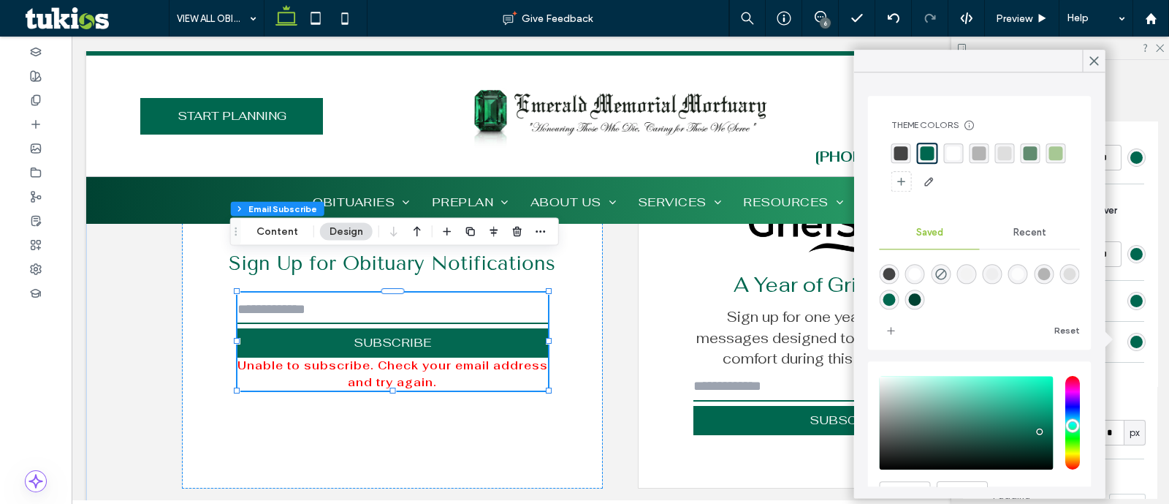
click at [897, 156] on div "rgba(68,68,68,1)" at bounding box center [902, 153] width 14 height 14
click at [1134, 395] on div "Button Radius Corner radius * px" at bounding box center [1060, 410] width 171 height 81
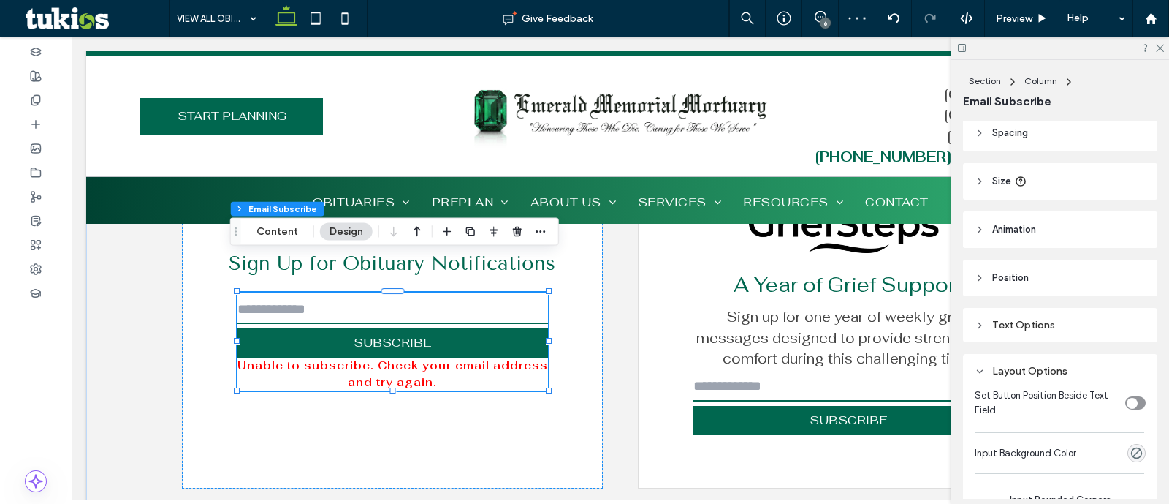
scroll to position [0, 0]
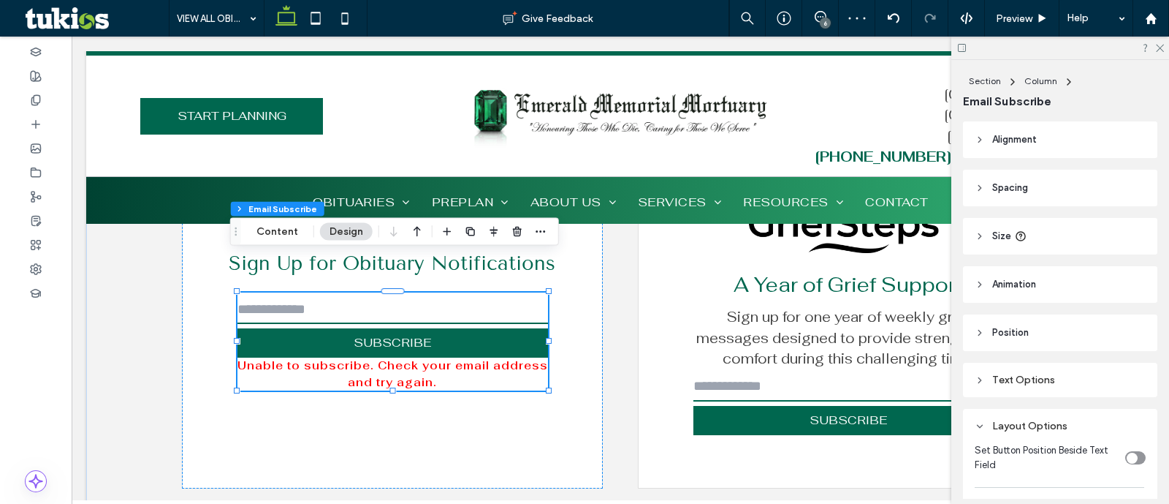
click at [1060, 375] on div "Text Options" at bounding box center [1060, 379] width 171 height 12
type input "*"
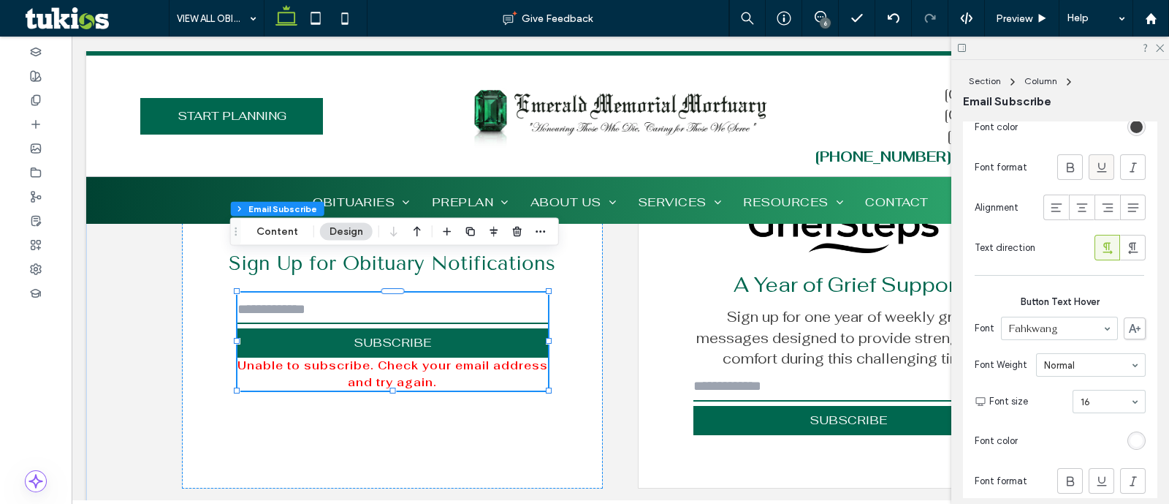
scroll to position [1370, 0]
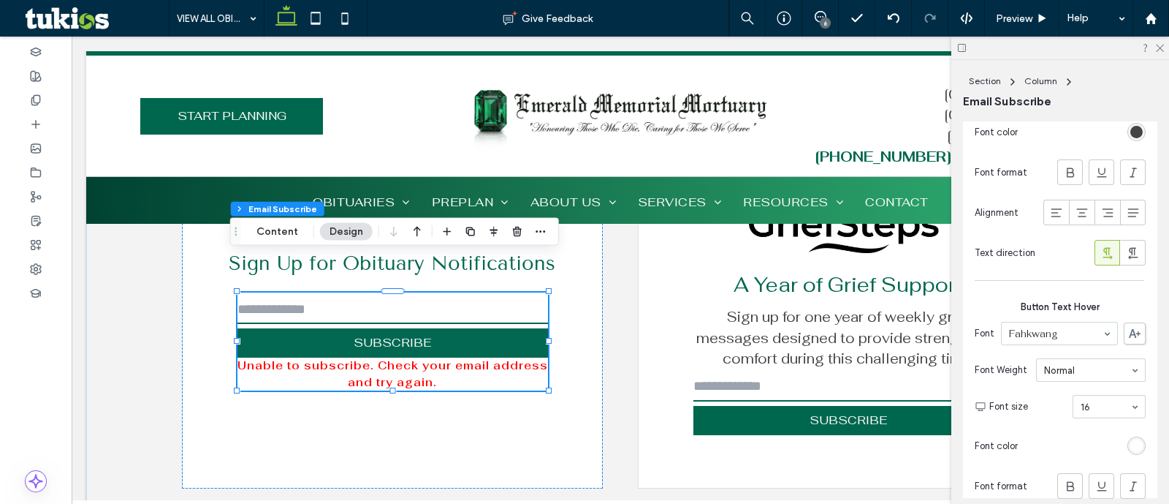
click at [1131, 440] on div "rgb(255, 255, 255)" at bounding box center [1137, 445] width 12 height 12
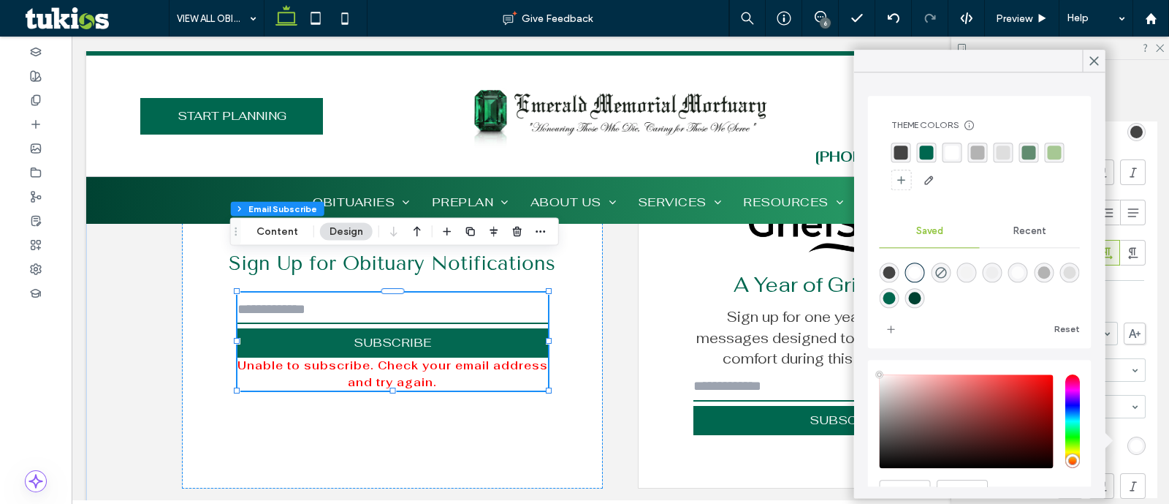
click at [954, 155] on div "rgba(255,255,255,1)" at bounding box center [953, 152] width 14 height 14
type input "*"
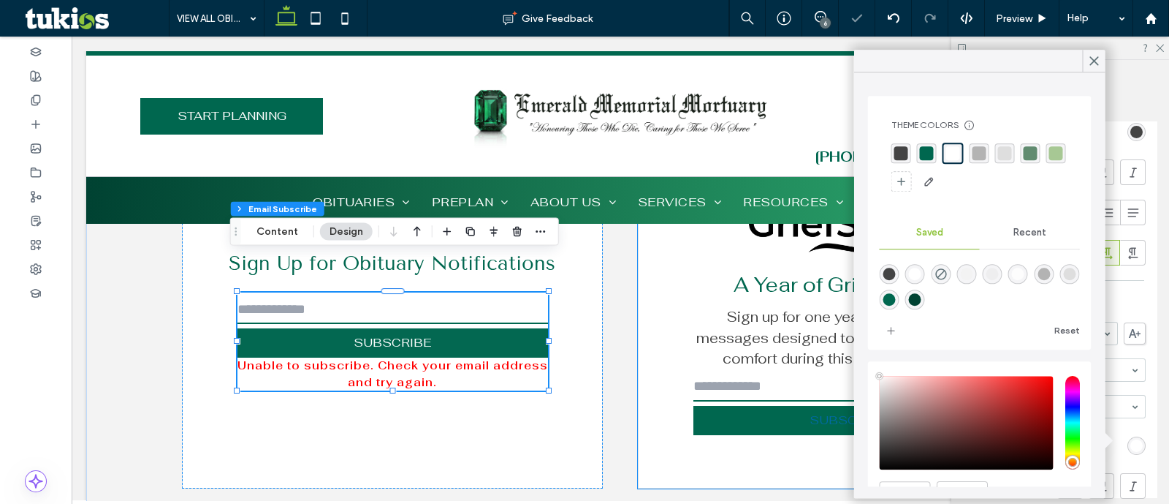
click at [710, 406] on button "SUBSCRIBE" at bounding box center [849, 420] width 311 height 29
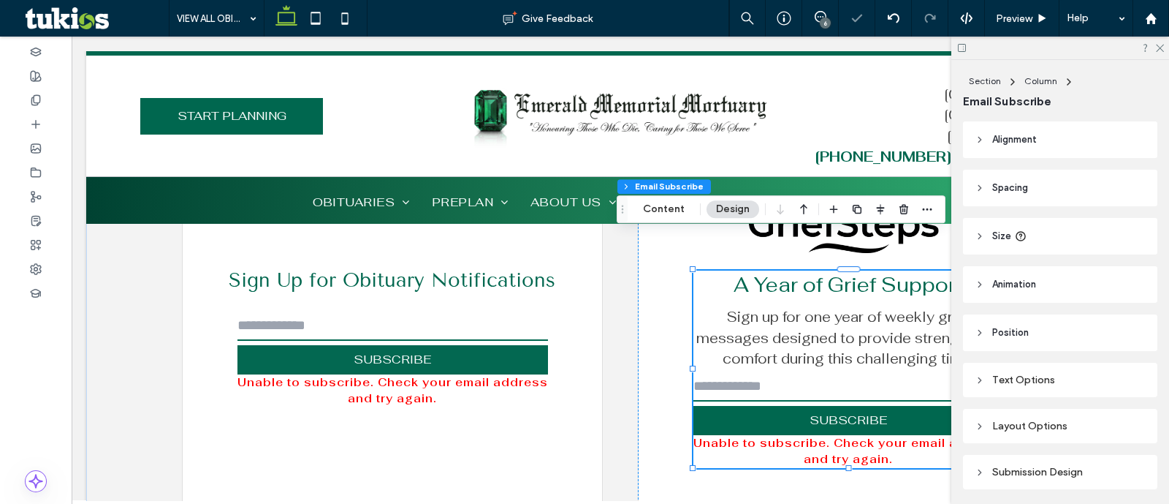
click at [724, 372] on input "email" at bounding box center [849, 386] width 311 height 29
click at [1034, 385] on div "Text Options" at bounding box center [1060, 379] width 171 height 12
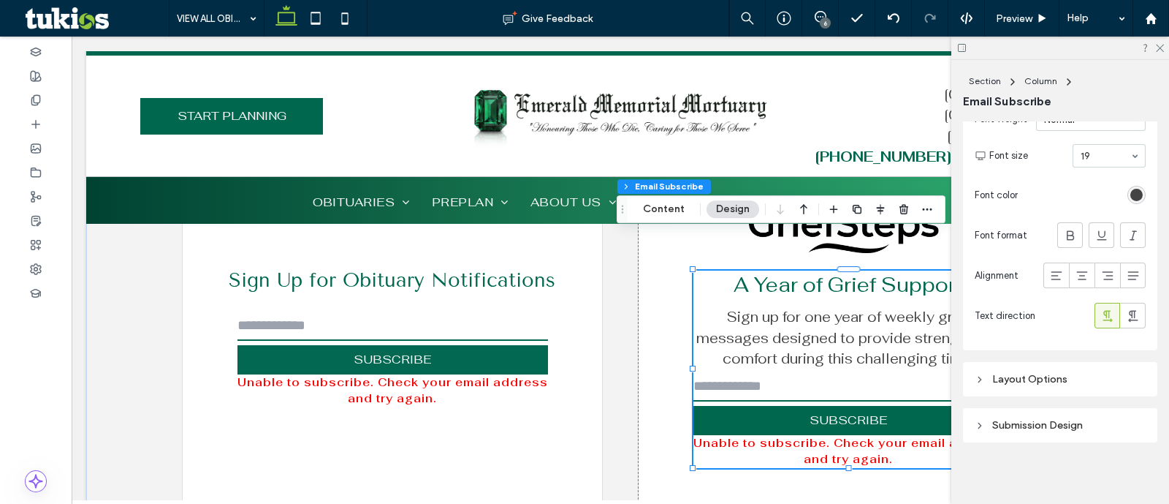
scroll to position [1938, 0]
click at [1037, 368] on div "Layout Options" at bounding box center [1060, 374] width 171 height 12
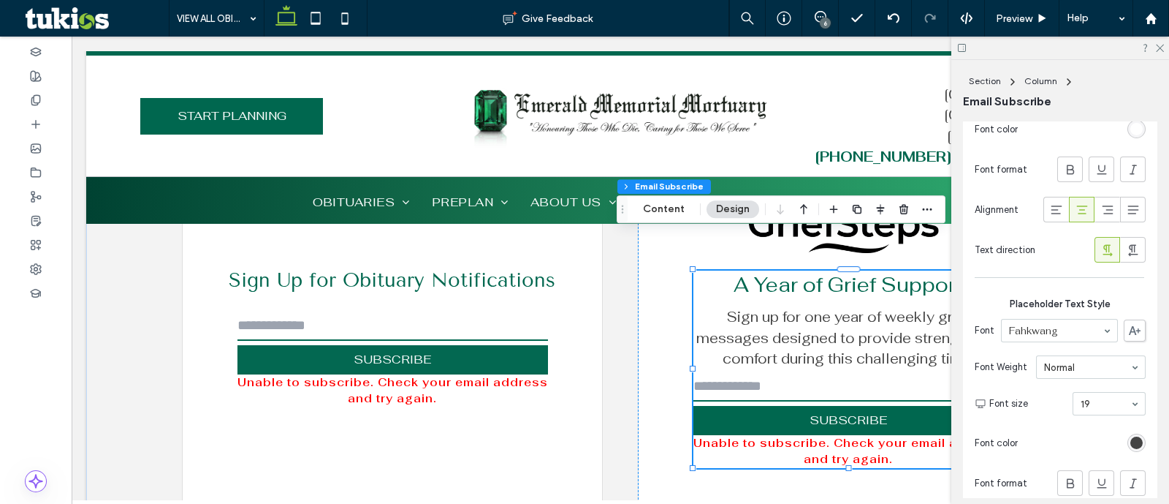
scroll to position [1481, 0]
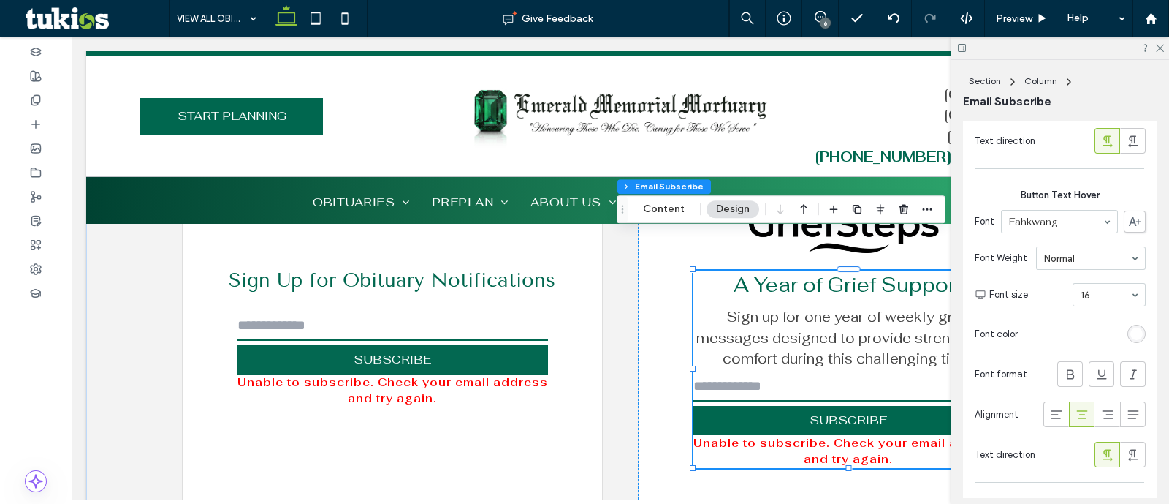
click at [1131, 327] on div "rgb(255, 255, 255)" at bounding box center [1137, 333] width 12 height 12
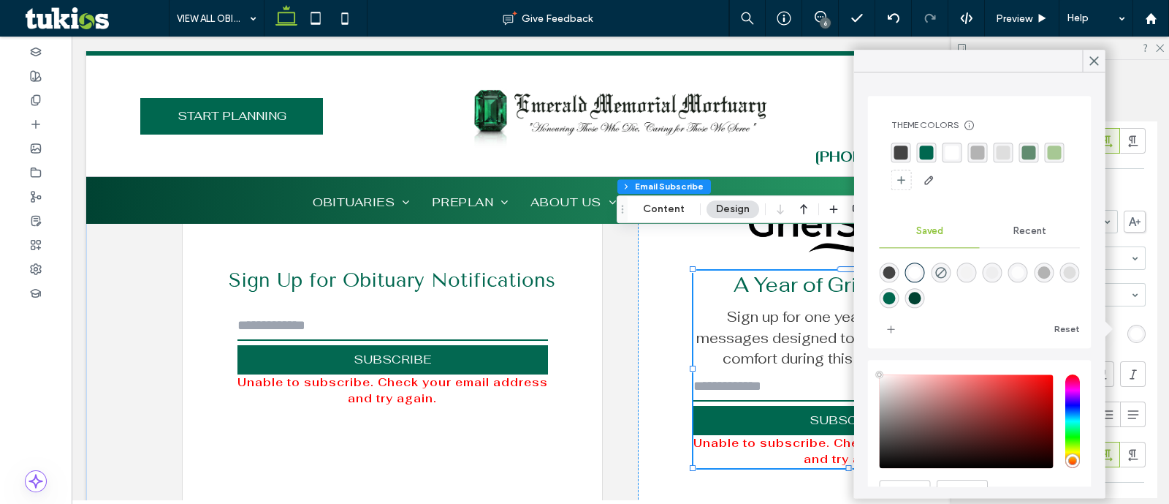
click at [952, 151] on div "rgba(255,255,255,1)" at bounding box center [953, 152] width 14 height 14
type input "*"
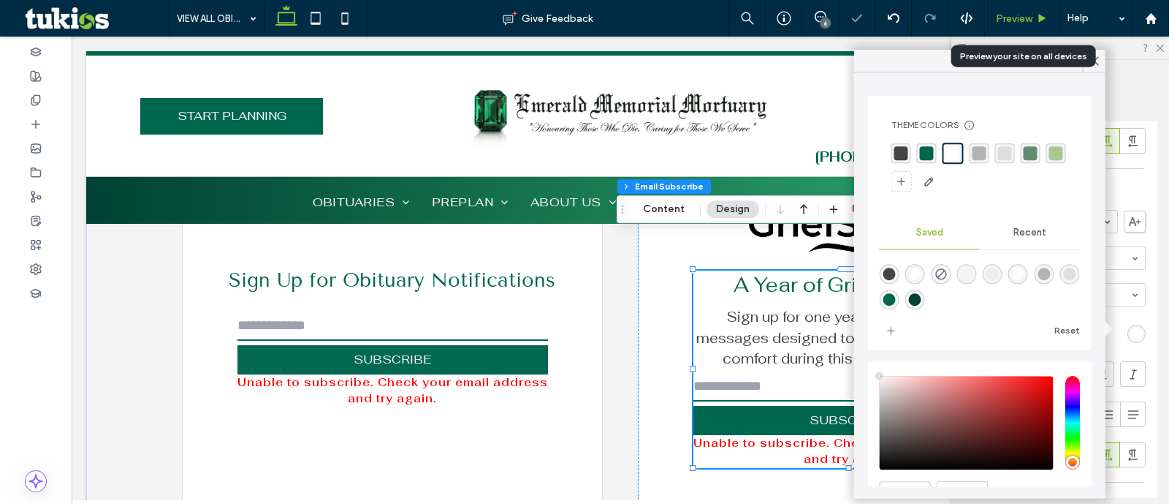
drag, startPoint x: 1014, startPoint y: 13, endPoint x: 831, endPoint y: 129, distance: 216.8
click at [1014, 13] on span "Preview" at bounding box center [1014, 18] width 37 height 12
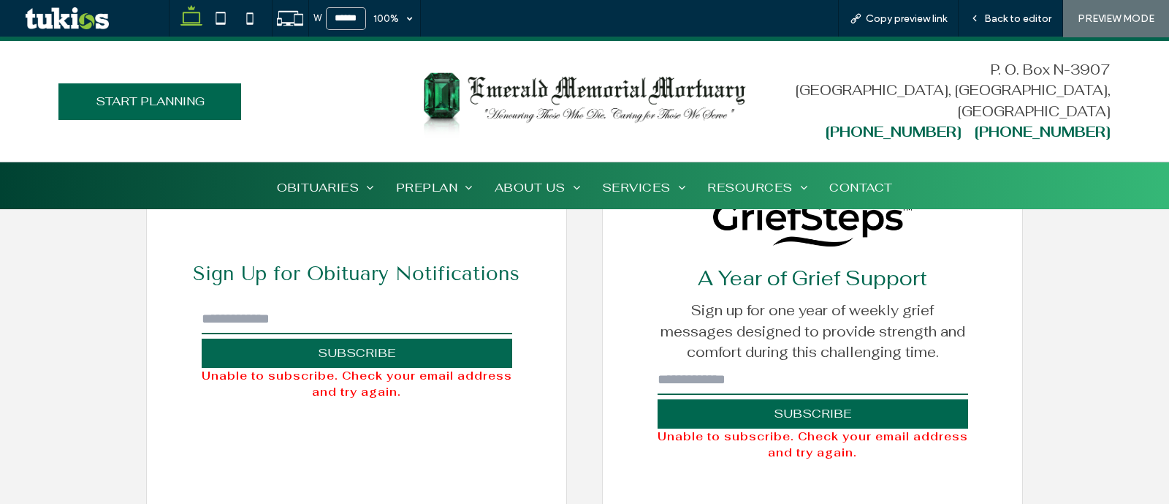
scroll to position [3928, 0]
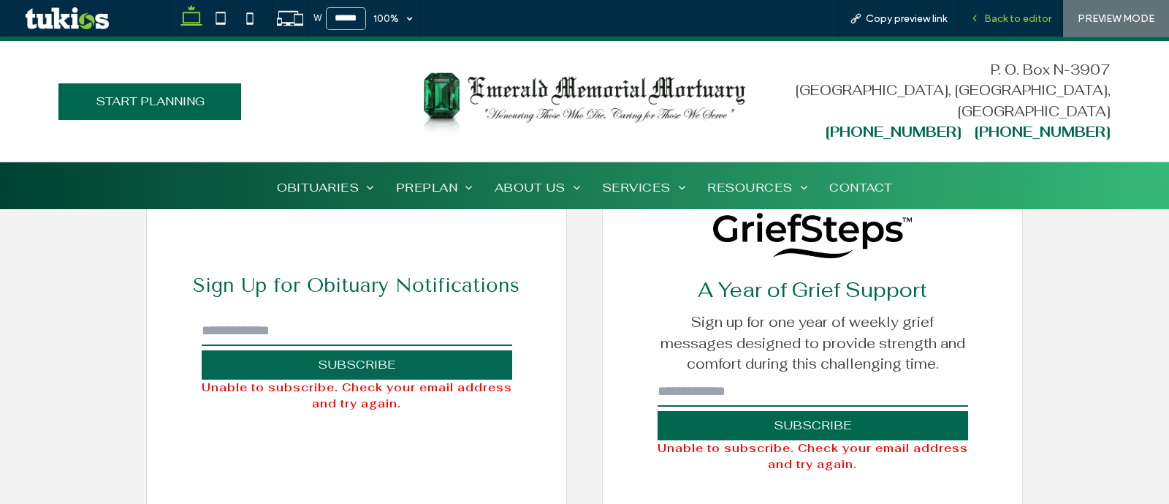
click at [1021, 16] on span "Back to editor" at bounding box center [1017, 18] width 67 height 12
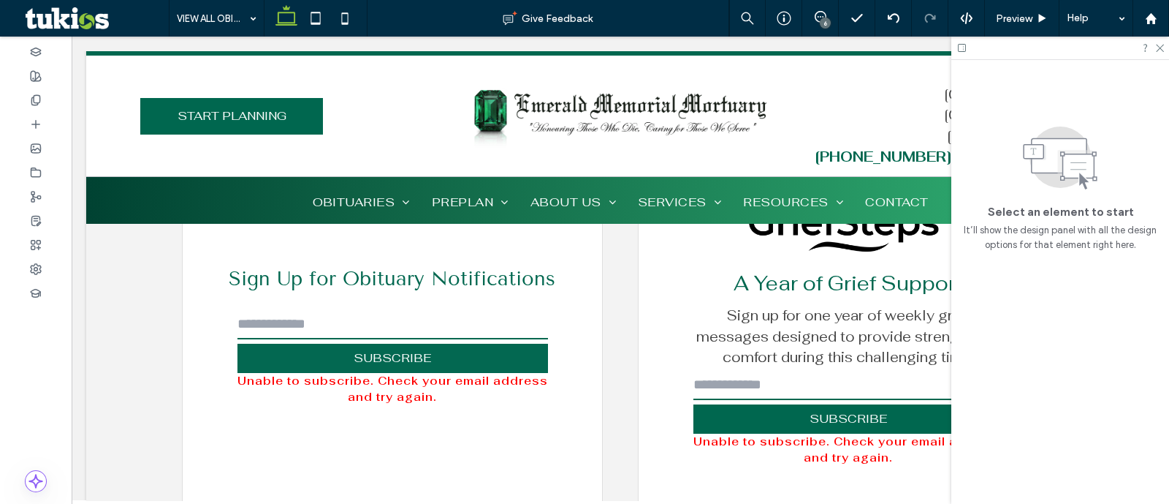
click at [837, 371] on input "email" at bounding box center [849, 385] width 311 height 29
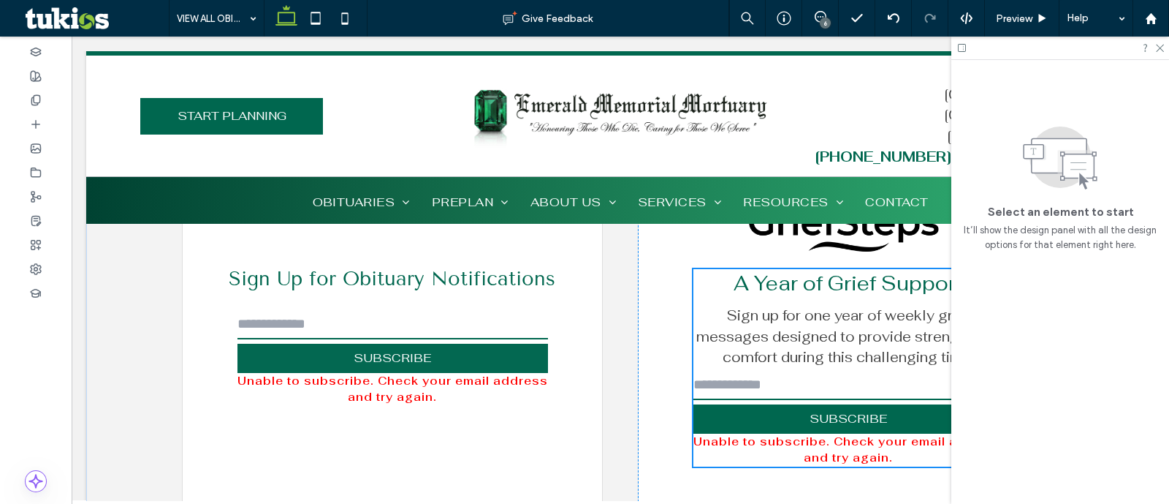
scroll to position [3940, 0]
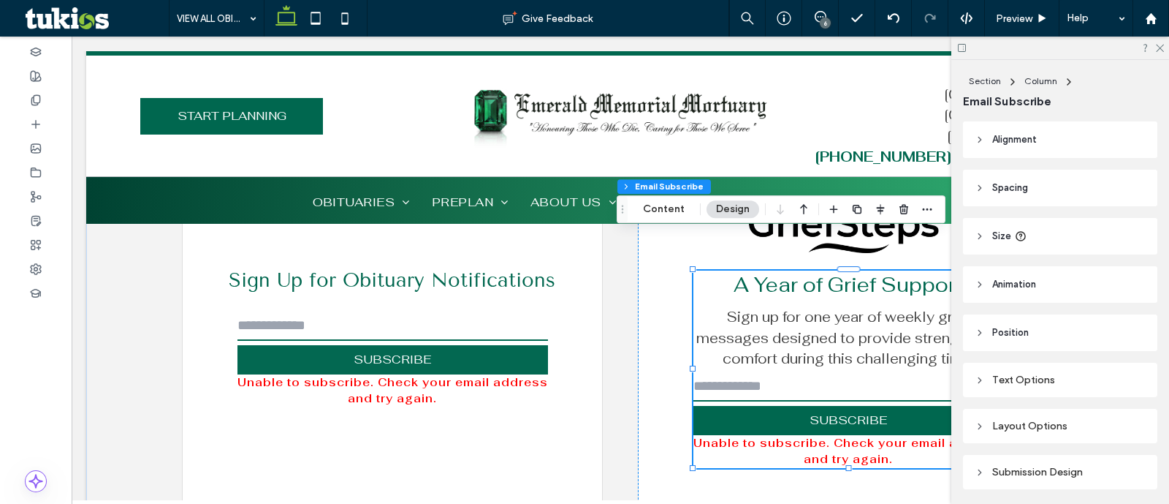
click at [1057, 416] on div "Layout Options" at bounding box center [1060, 426] width 171 height 20
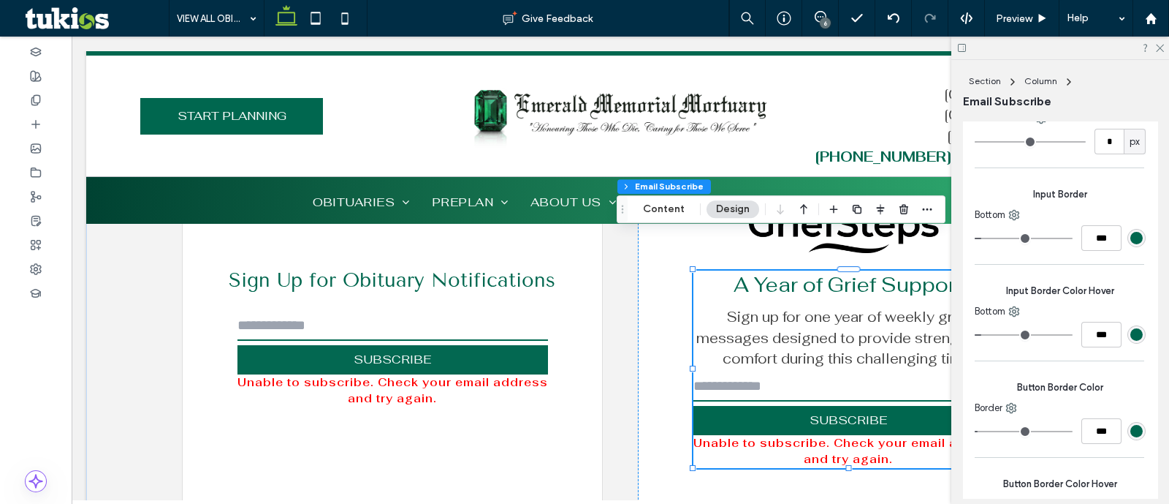
scroll to position [730, 0]
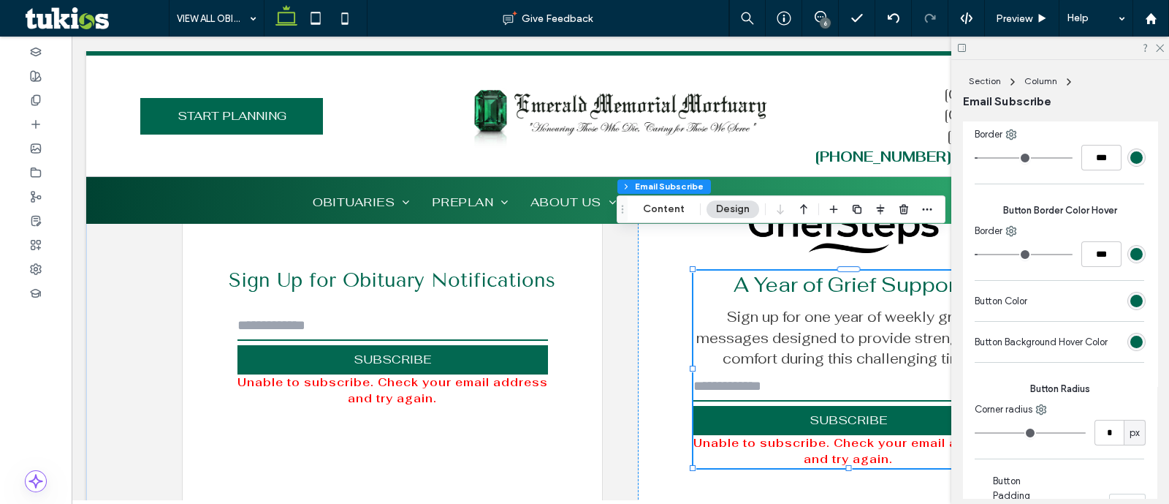
click at [1131, 338] on div "rgb(0, 103, 79)" at bounding box center [1137, 341] width 12 height 12
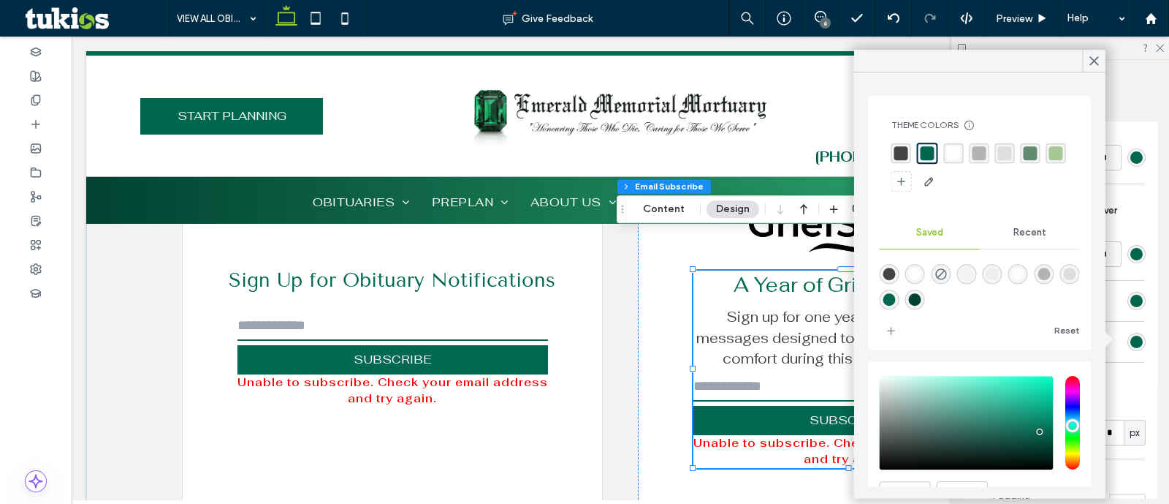
click at [895, 149] on div "rgba(68,68,68,1)" at bounding box center [902, 153] width 14 height 14
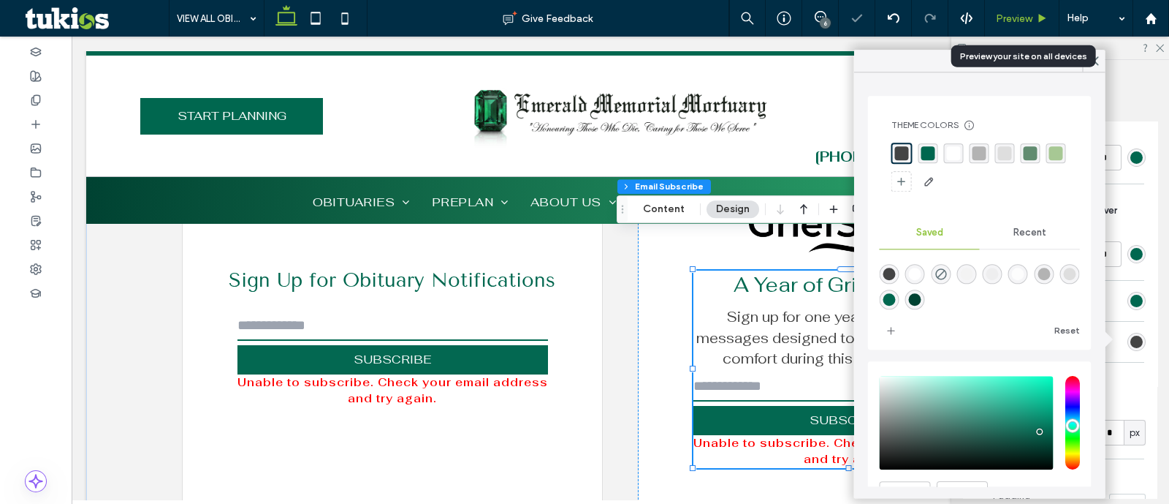
drag, startPoint x: 1004, startPoint y: 13, endPoint x: 822, endPoint y: 170, distance: 240.0
click at [1004, 13] on span "Preview" at bounding box center [1014, 18] width 37 height 12
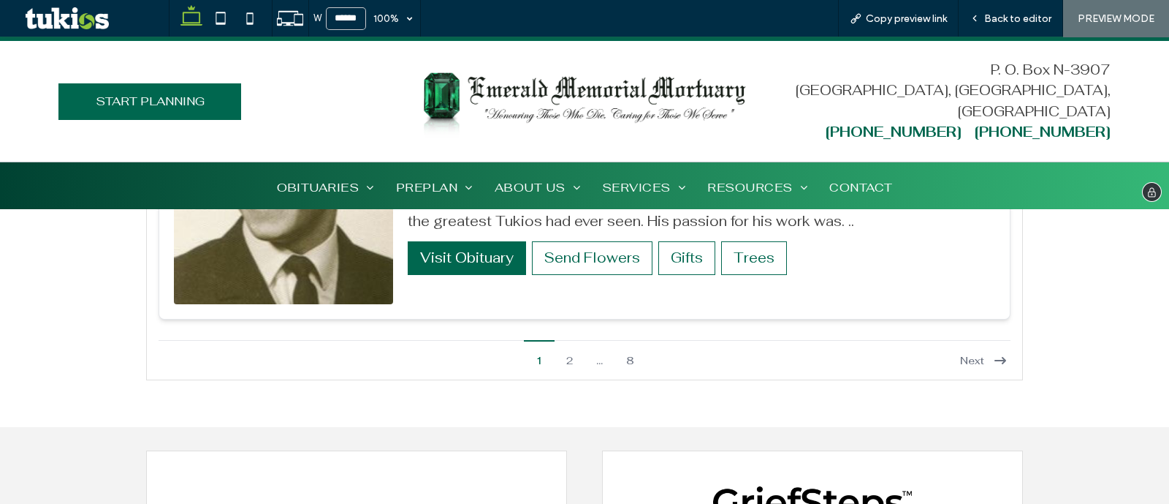
scroll to position [3837, 0]
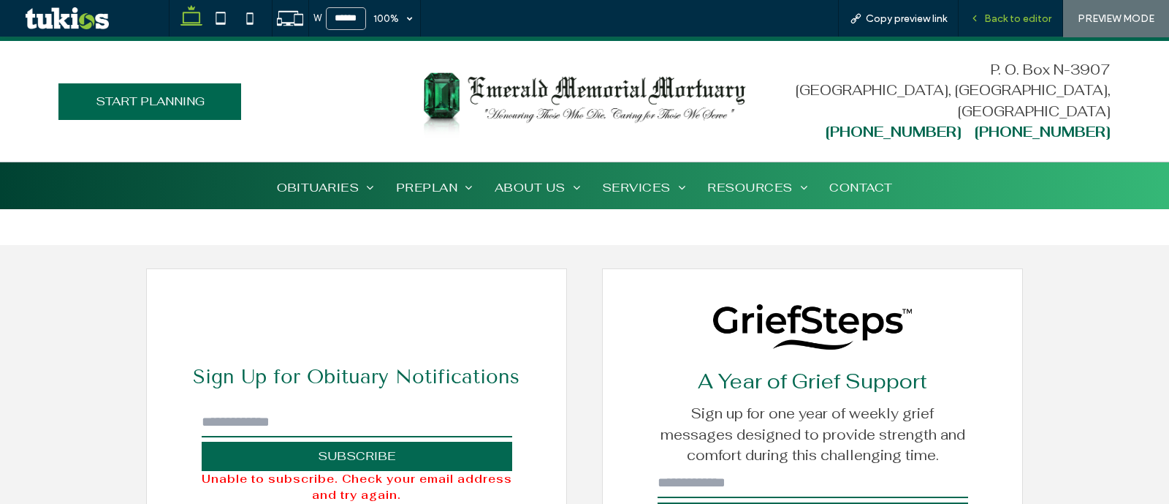
click at [989, 23] on span "Back to editor" at bounding box center [1017, 18] width 67 height 12
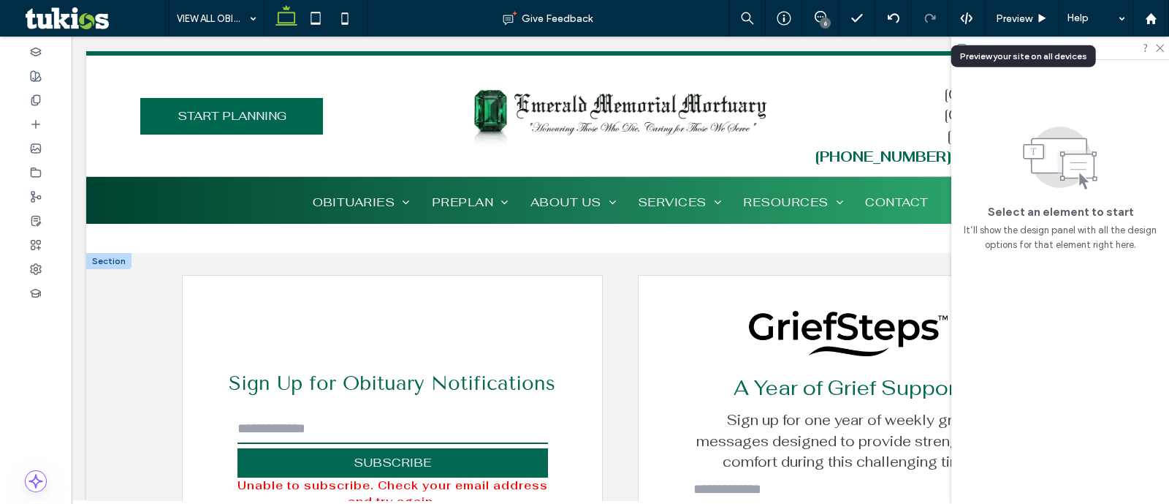
scroll to position [3849, 0]
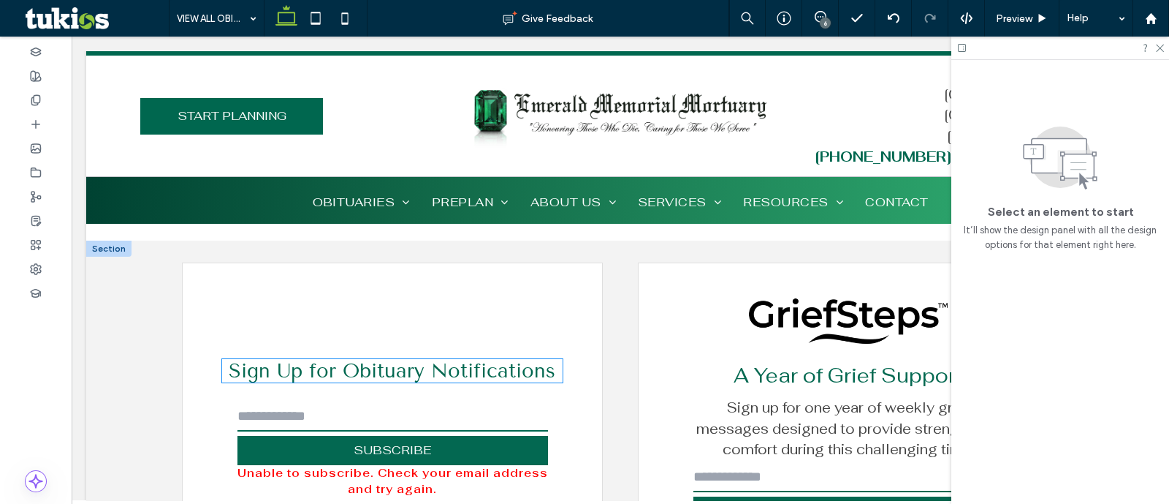
click at [410, 359] on span "Sign Up for Obituary Notifications" at bounding box center [392, 370] width 327 height 23
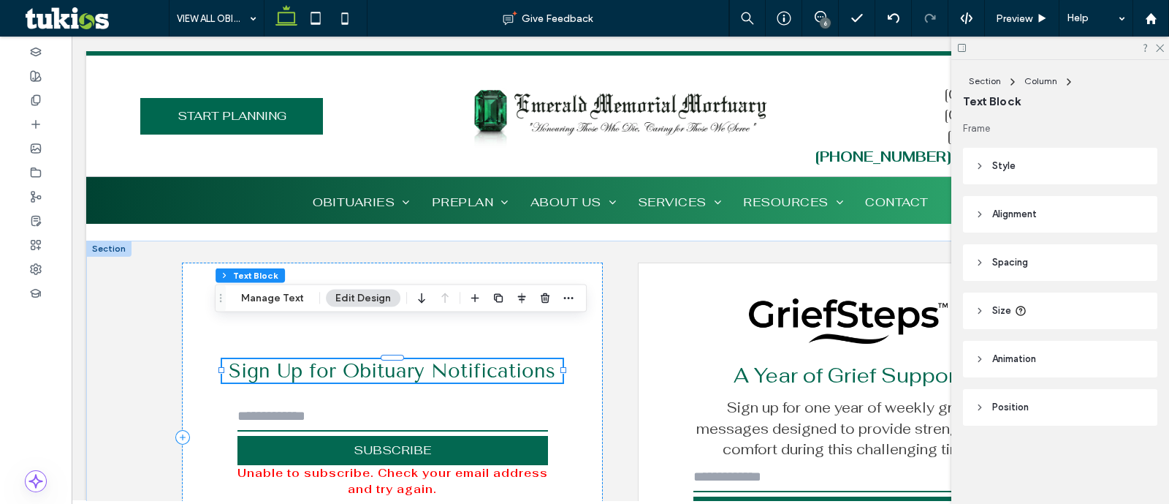
click at [394, 359] on span "Sign Up for Obituary Notifications" at bounding box center [392, 370] width 327 height 23
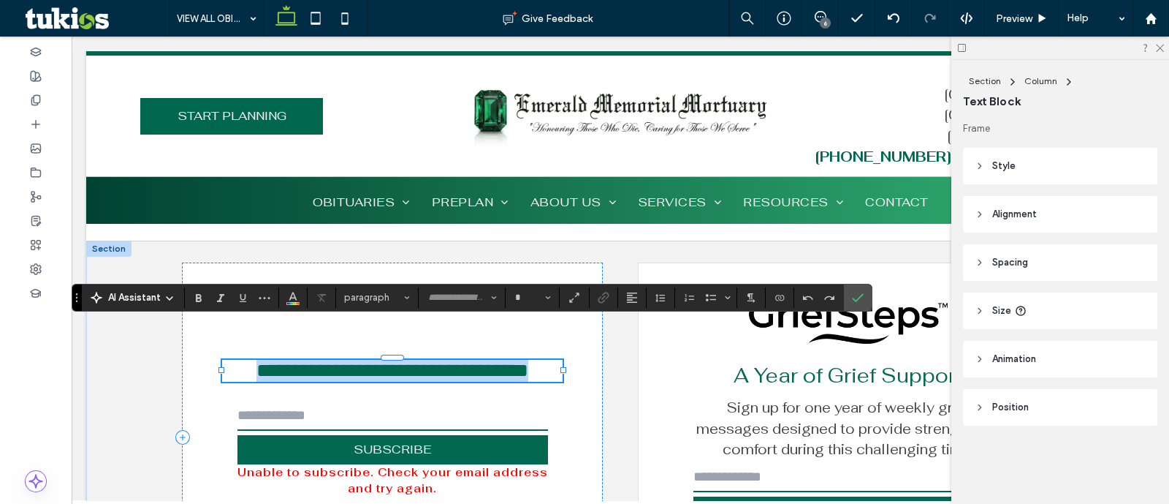
type input "**********"
type input "**"
click at [355, 360] on span "**********" at bounding box center [393, 370] width 272 height 20
drag, startPoint x: 340, startPoint y: 334, endPoint x: 558, endPoint y: 329, distance: 218.6
click at [558, 329] on div "**********" at bounding box center [392, 436] width 421 height 349
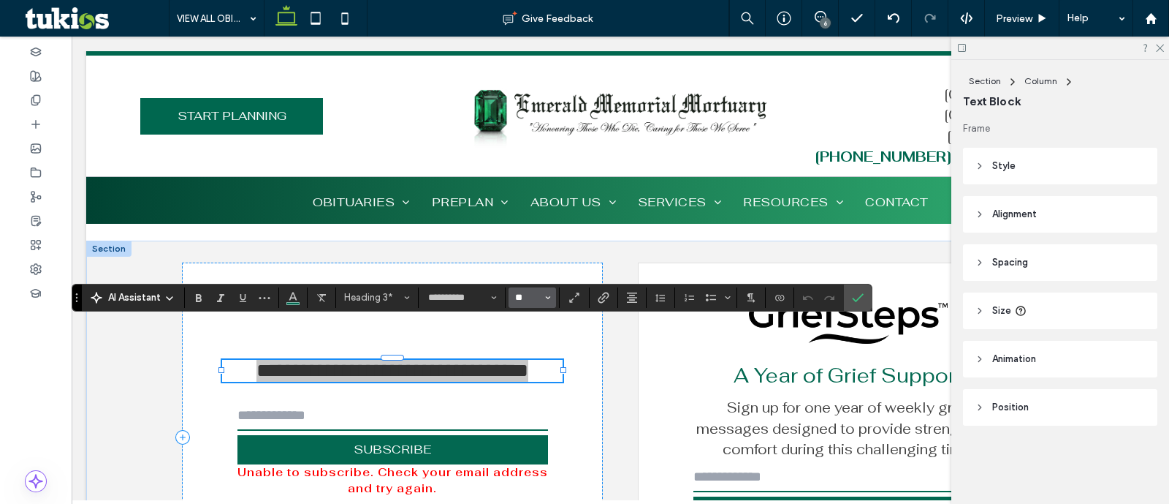
click at [534, 297] on input "**" at bounding box center [528, 298] width 29 height 12
click at [542, 398] on label "48" at bounding box center [532, 408] width 47 height 20
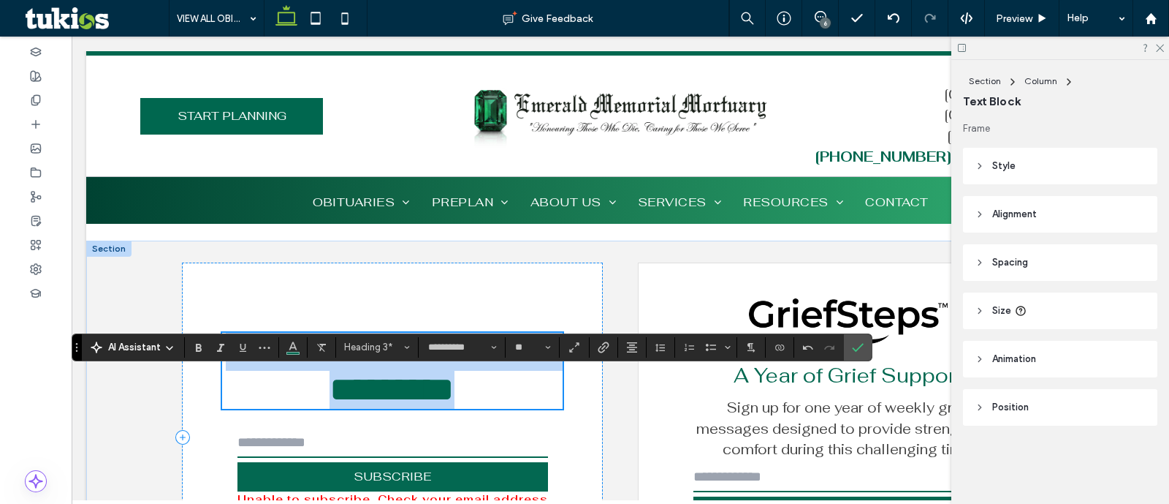
type input "**"
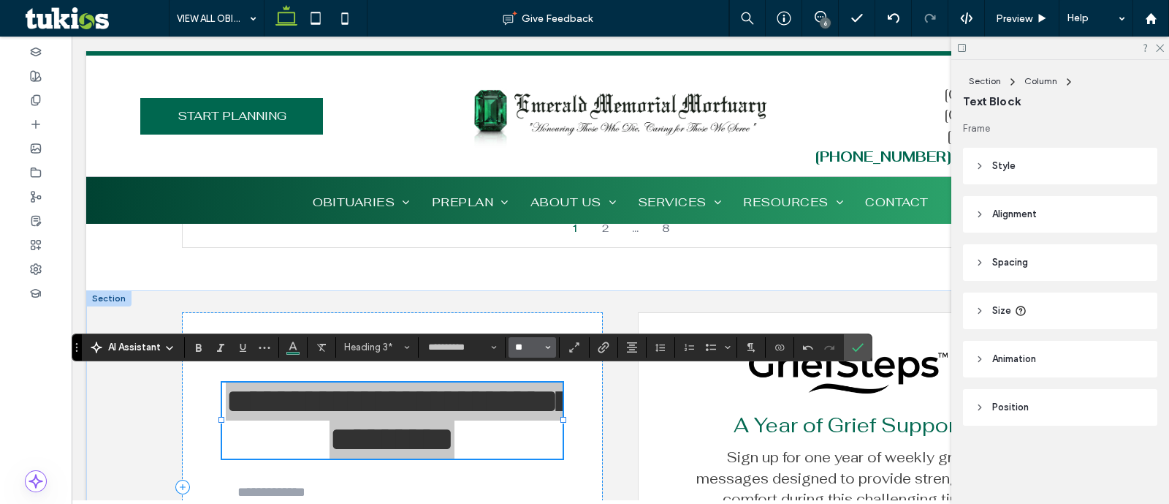
click at [532, 349] on input "**" at bounding box center [528, 347] width 29 height 12
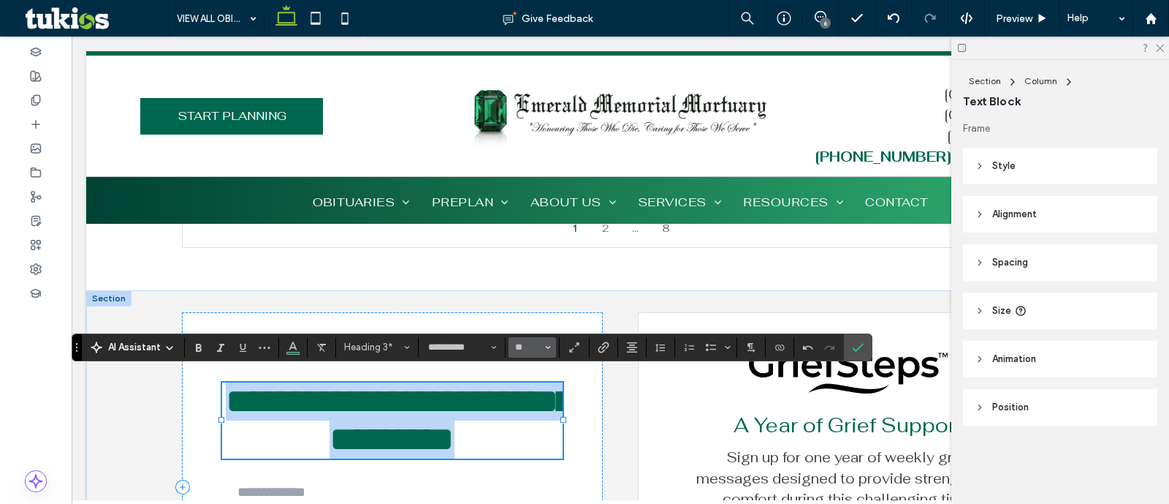
type input "**"
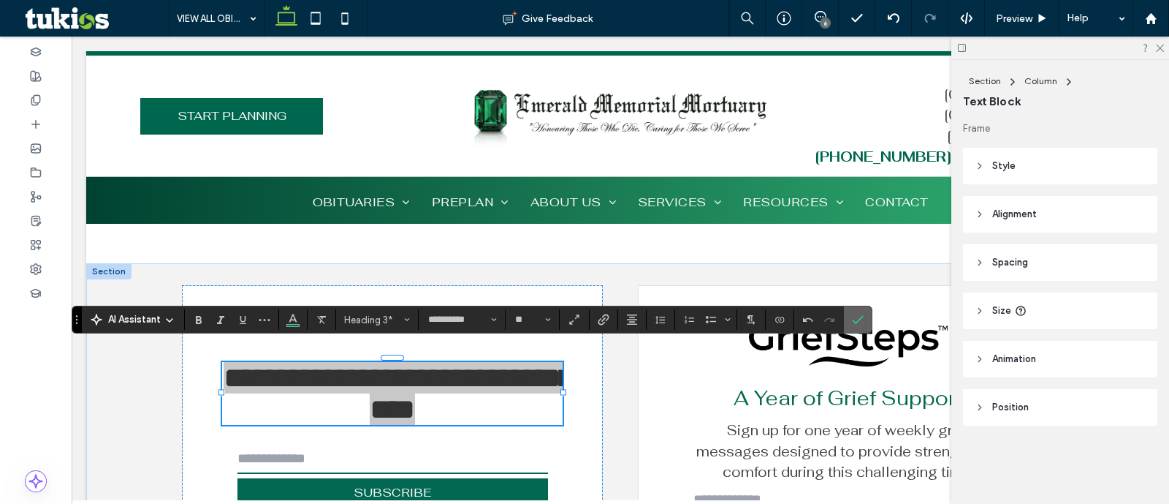
click at [852, 318] on icon "Confirm" at bounding box center [858, 320] width 12 height 12
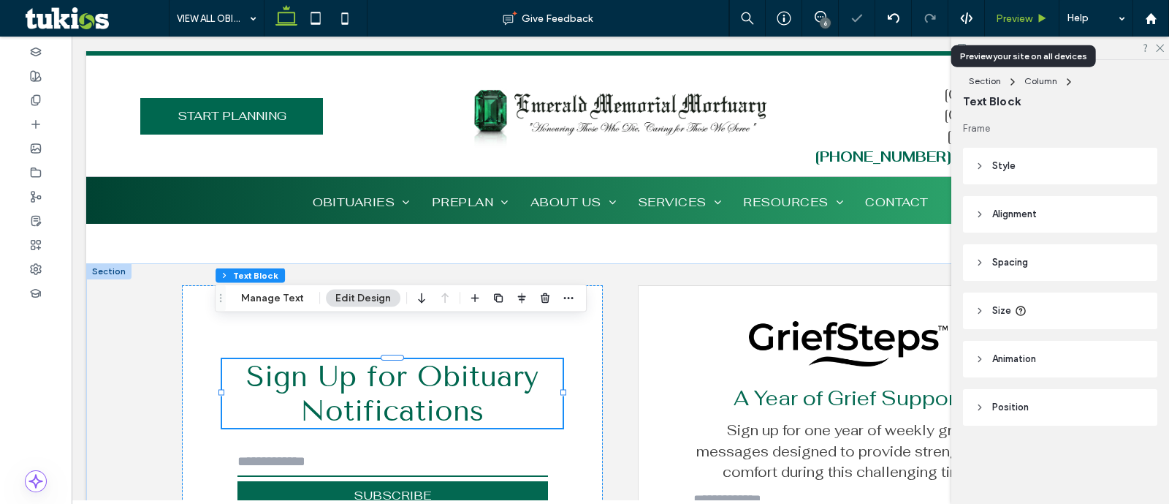
drag, startPoint x: 995, startPoint y: 12, endPoint x: 874, endPoint y: 145, distance: 180.0
click at [996, 12] on span "Preview" at bounding box center [1014, 18] width 37 height 12
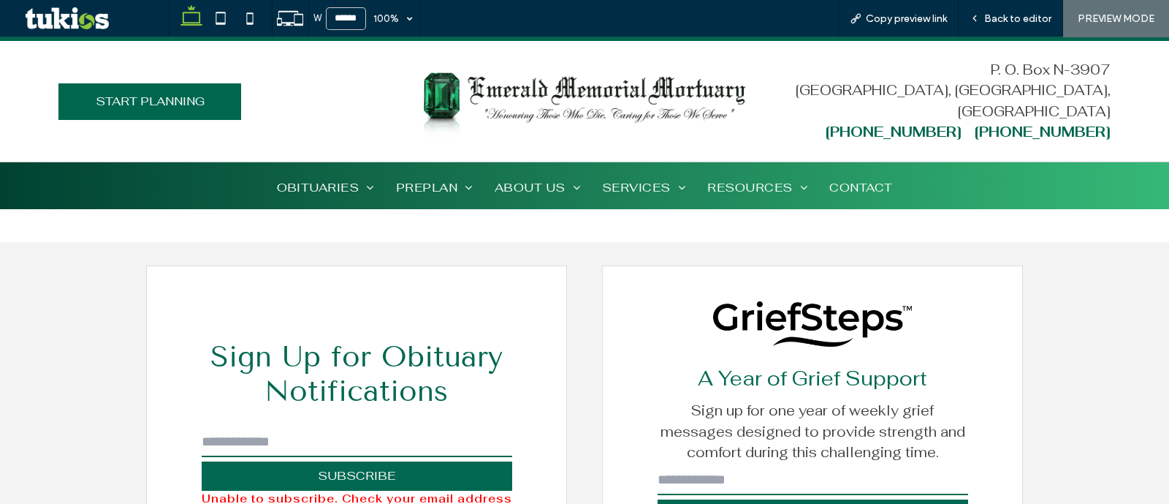
scroll to position [3723, 0]
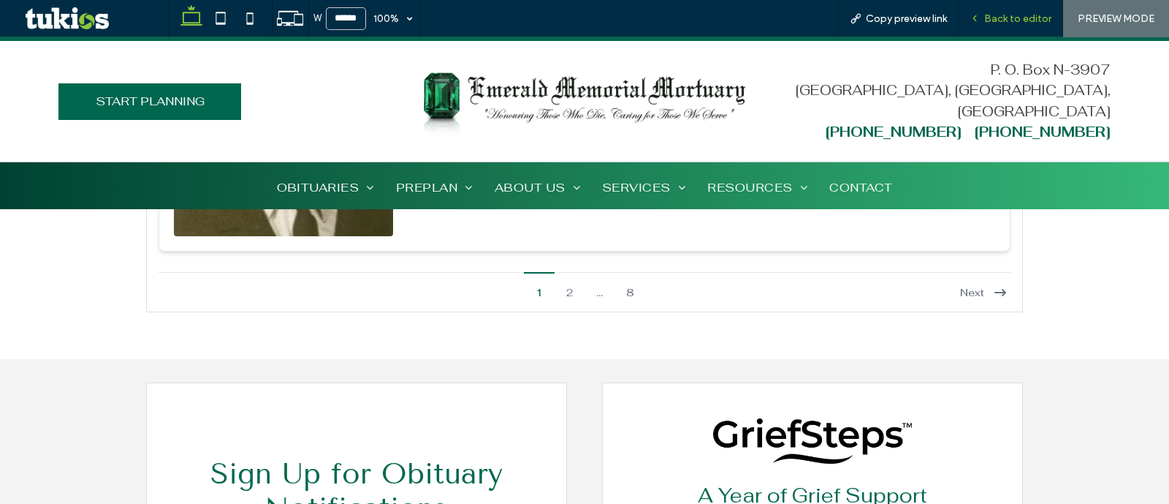
click at [1043, 18] on span "Back to editor" at bounding box center [1017, 18] width 67 height 12
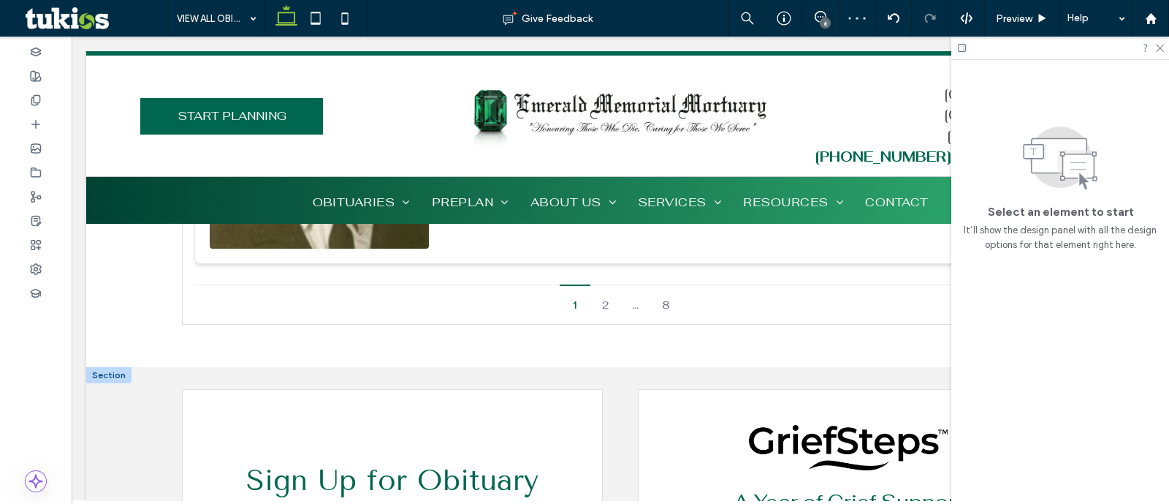
scroll to position [3827, 0]
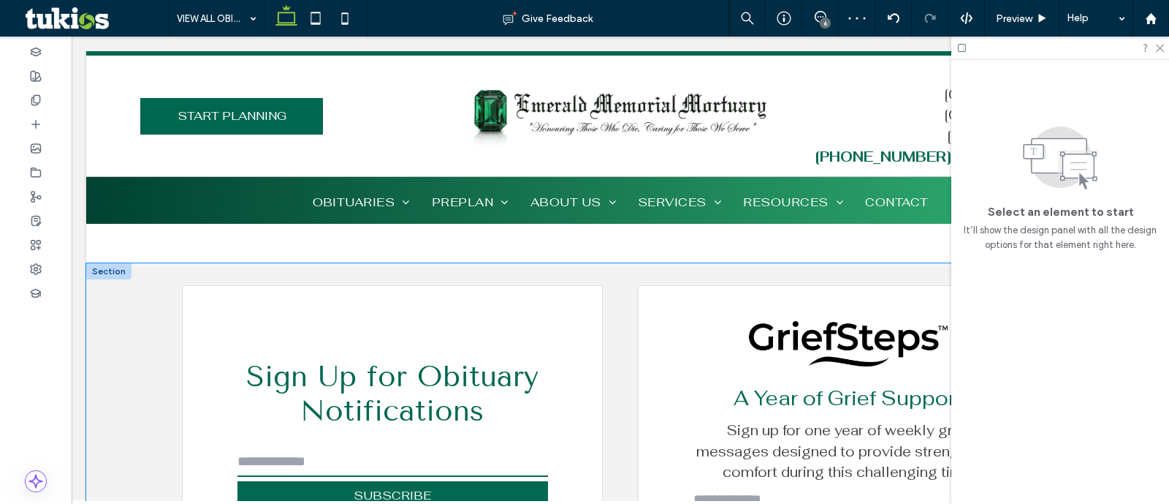
click at [131, 360] on div "Sign Up for Obituary Notifications SUBSCRIBE Unable to subscribe. Check your em…" at bounding box center [620, 491] width 1069 height 456
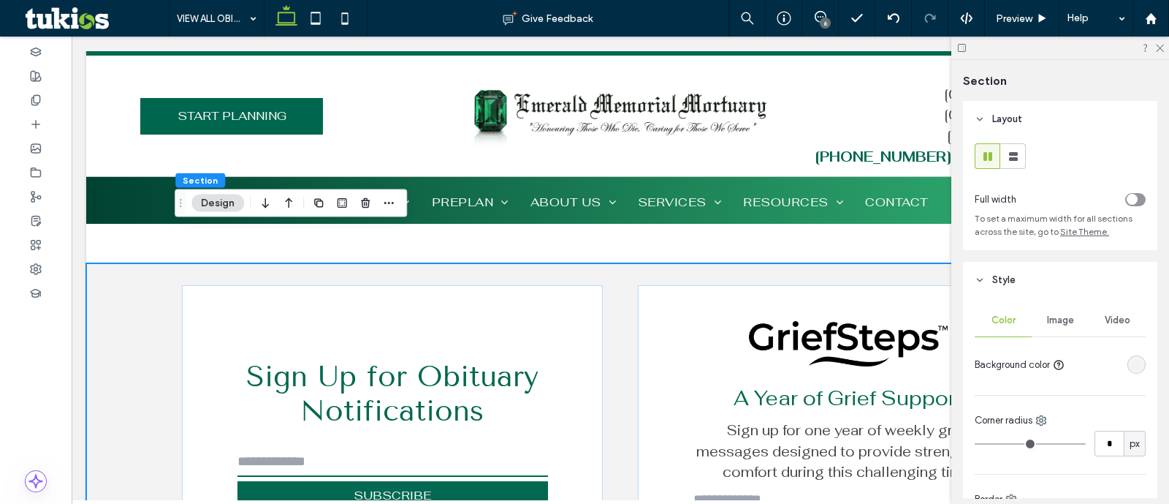
click at [1078, 321] on div "Image" at bounding box center [1060, 320] width 57 height 32
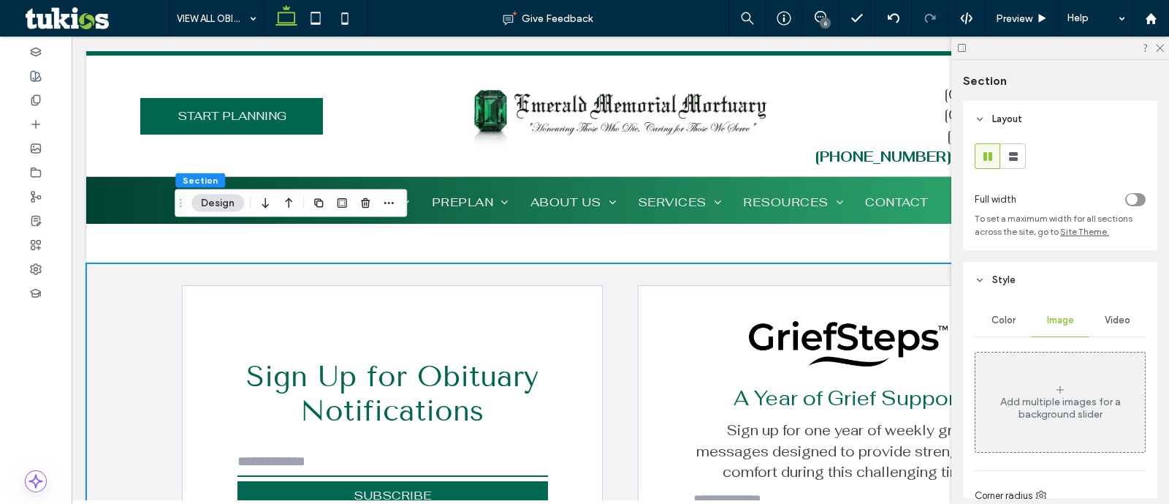
click at [1063, 369] on div "Add multiple images for a background slider" at bounding box center [1061, 402] width 170 height 96
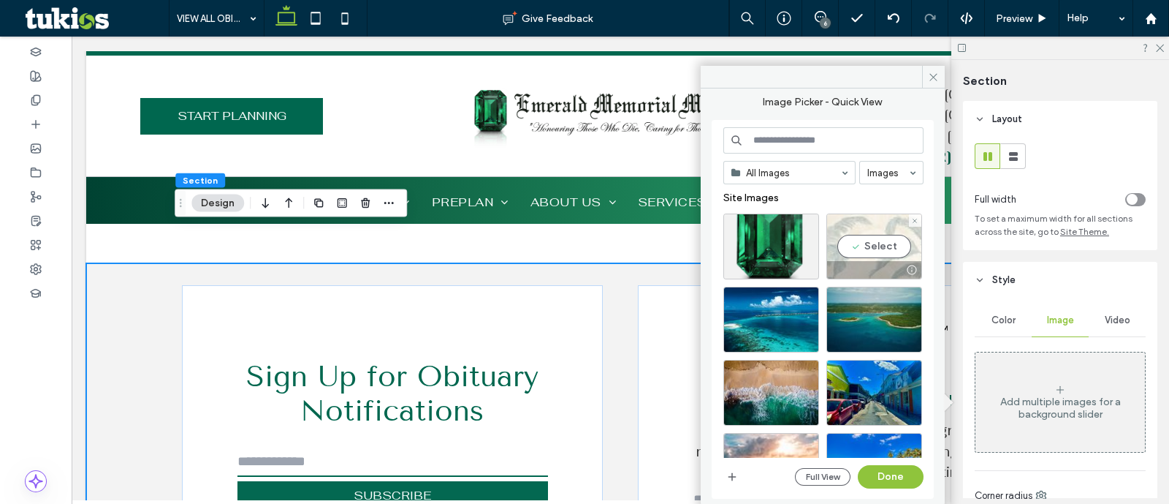
click at [860, 247] on div "Select" at bounding box center [875, 246] width 96 height 66
drag, startPoint x: 889, startPoint y: 474, endPoint x: 871, endPoint y: 414, distance: 62.0
click at [889, 474] on button "Done" at bounding box center [891, 476] width 66 height 23
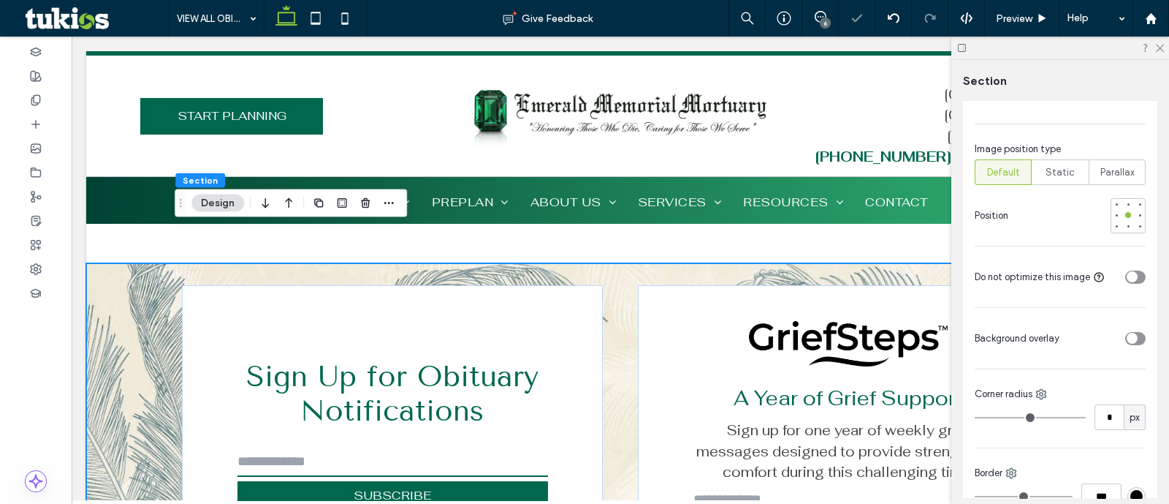
scroll to position [548, 0]
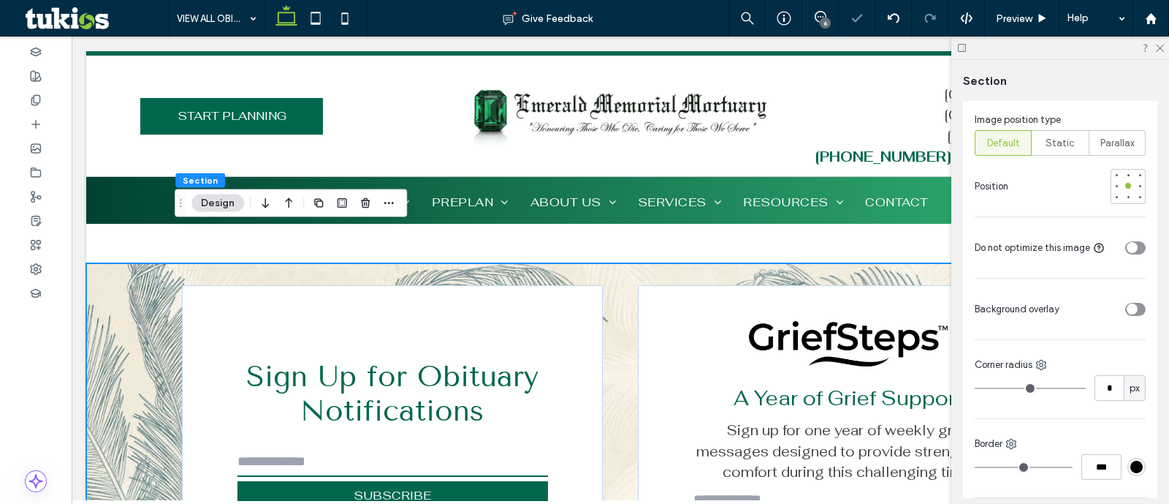
click at [1127, 314] on div "toggle" at bounding box center [1132, 308] width 11 height 11
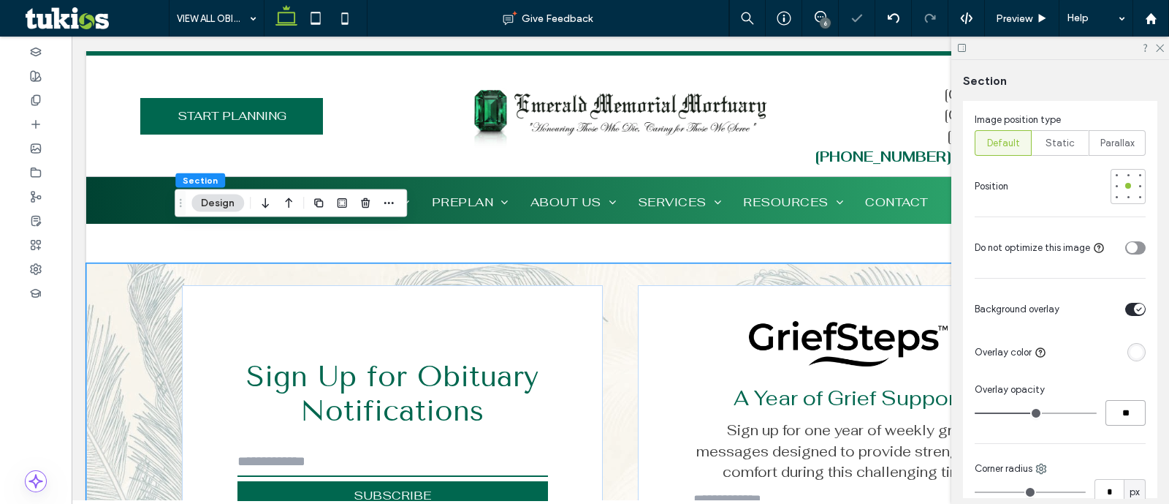
click at [1128, 419] on input "**" at bounding box center [1126, 413] width 40 height 26
type input "**"
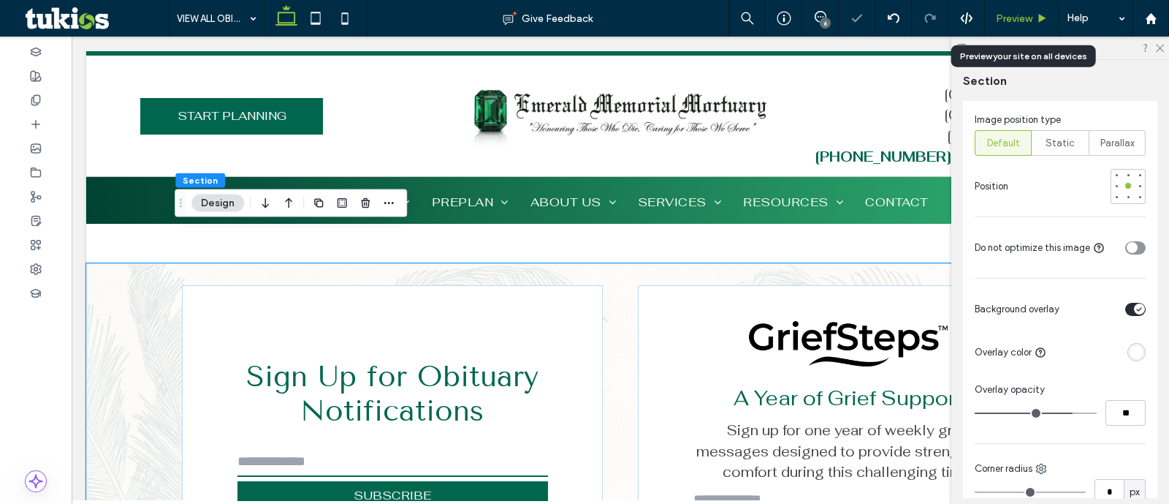
click at [1035, 12] on div "Preview" at bounding box center [1022, 18] width 74 height 12
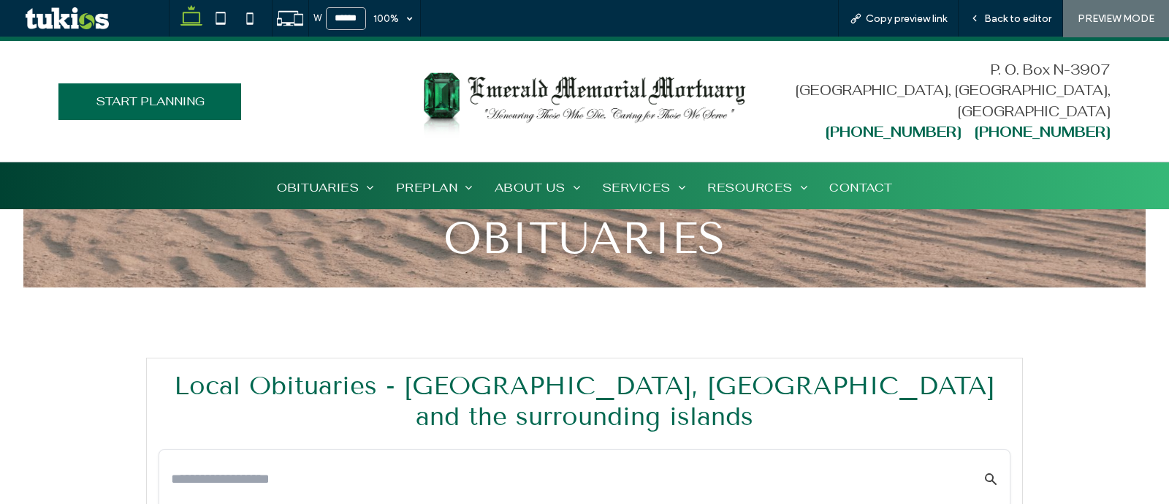
scroll to position [343, 0]
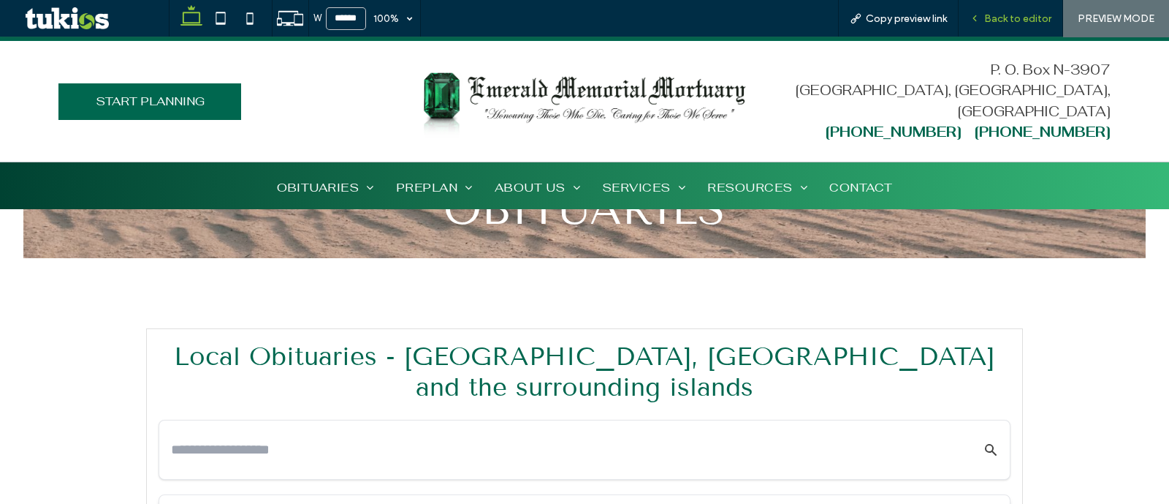
click at [1033, 12] on span "Back to editor" at bounding box center [1017, 18] width 67 height 12
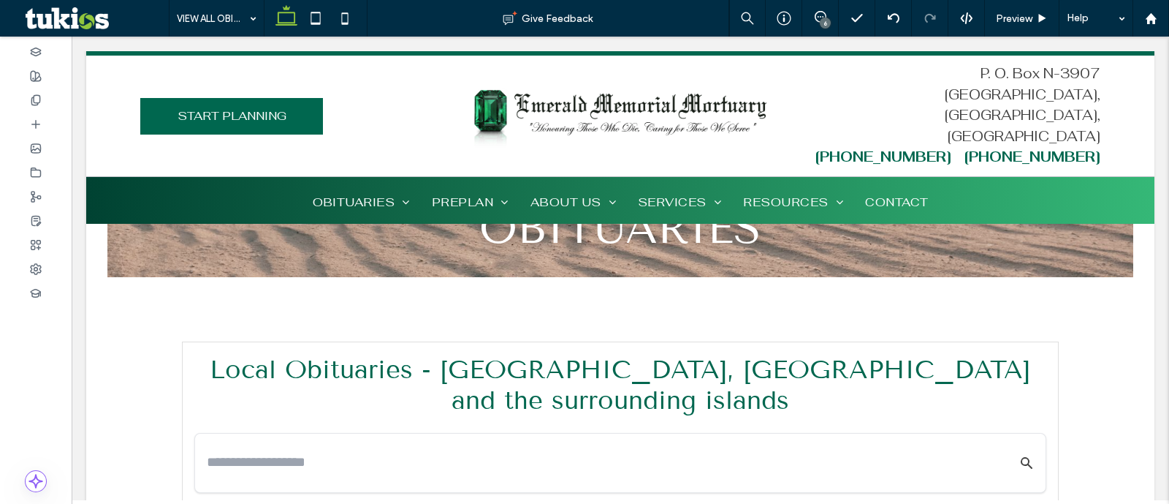
scroll to position [357, 0]
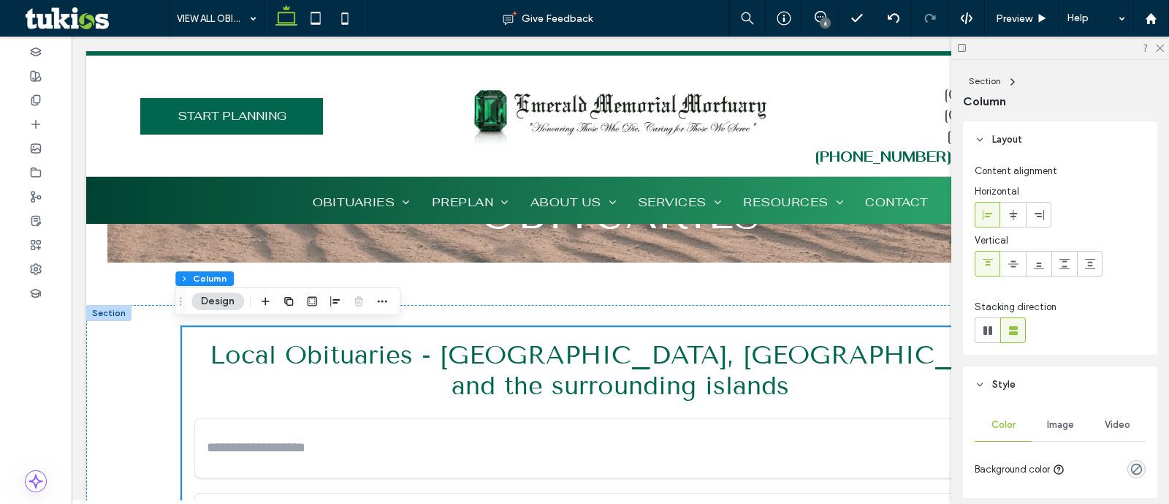
scroll to position [365, 0]
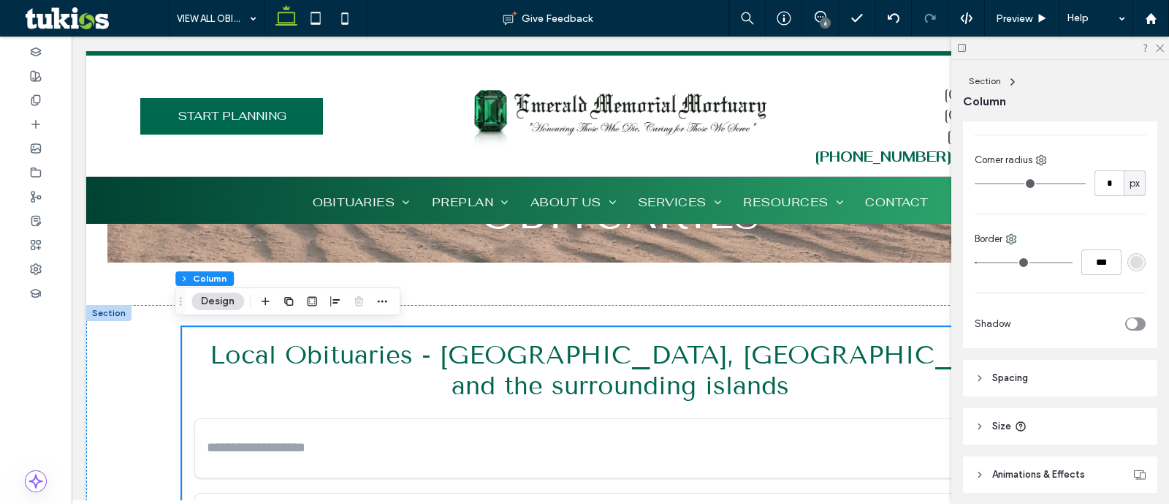
type input "*"
type input "***"
type input "*"
type input "***"
type input "*"
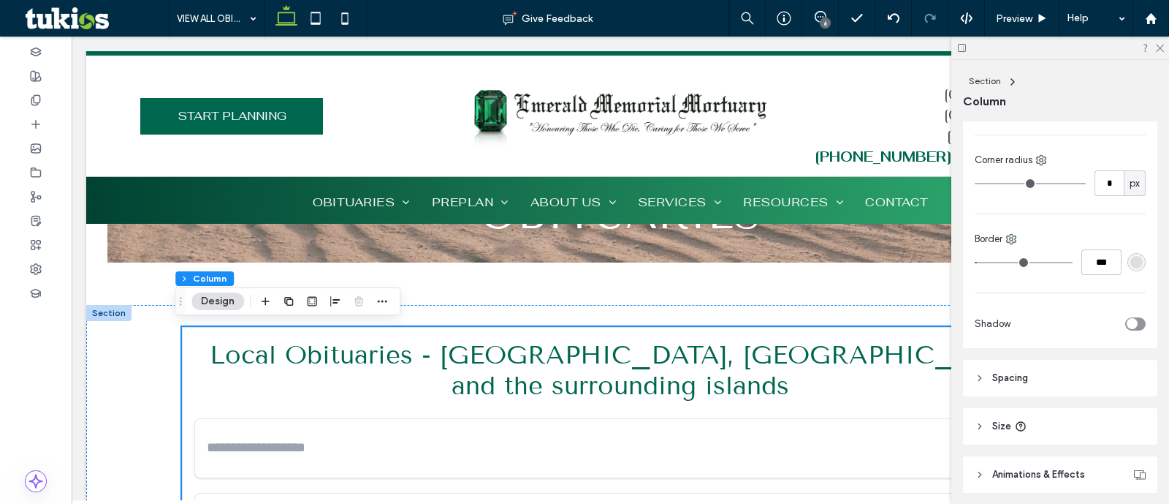
type input "***"
drag, startPoint x: 983, startPoint y: 257, endPoint x: 929, endPoint y: 257, distance: 54.1
type input "*"
click at [975, 262] on input "range" at bounding box center [1024, 262] width 98 height 1
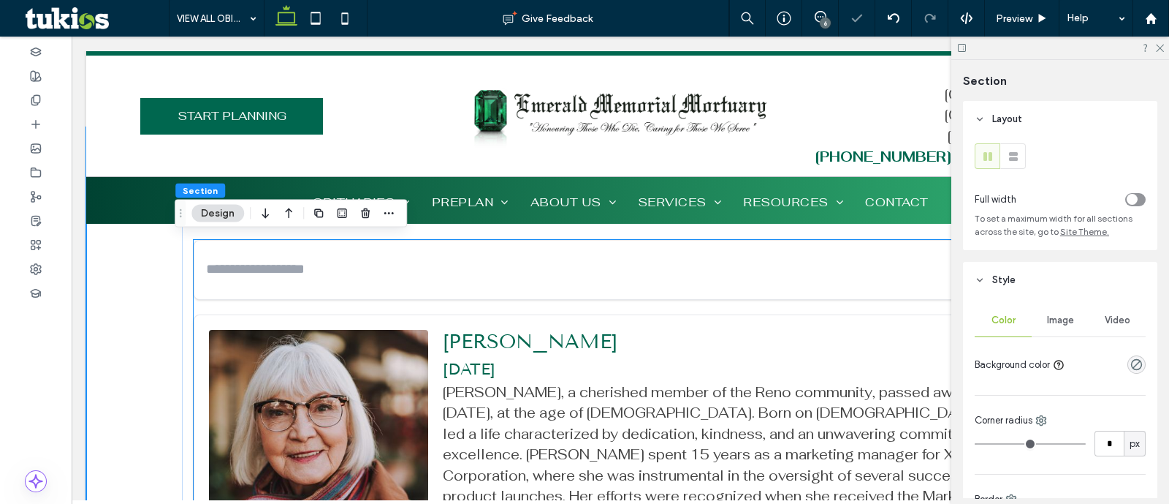
scroll to position [540, 0]
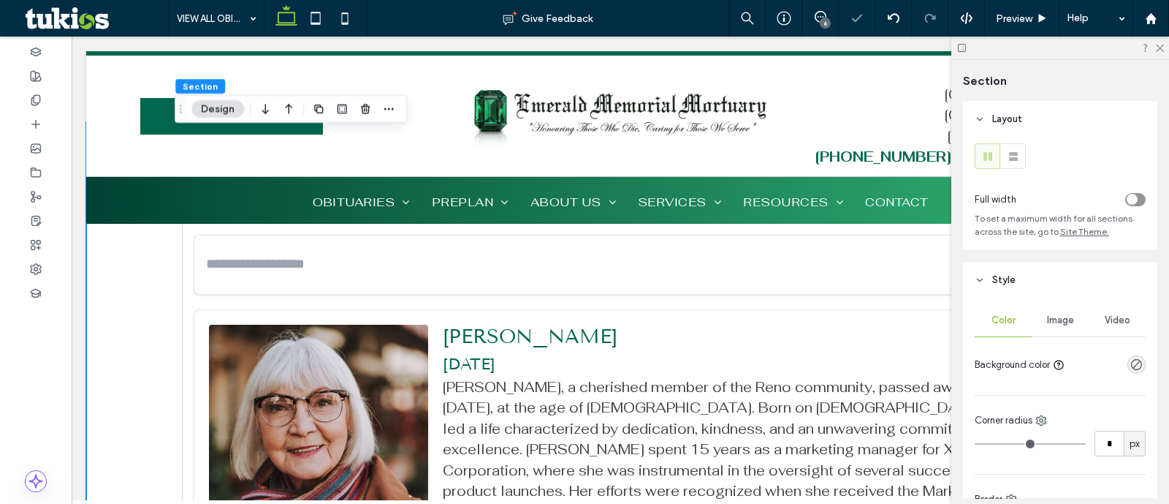
drag, startPoint x: 1070, startPoint y: 307, endPoint x: 1075, endPoint y: 316, distance: 10.2
click at [1074, 313] on div "Image" at bounding box center [1060, 320] width 57 height 32
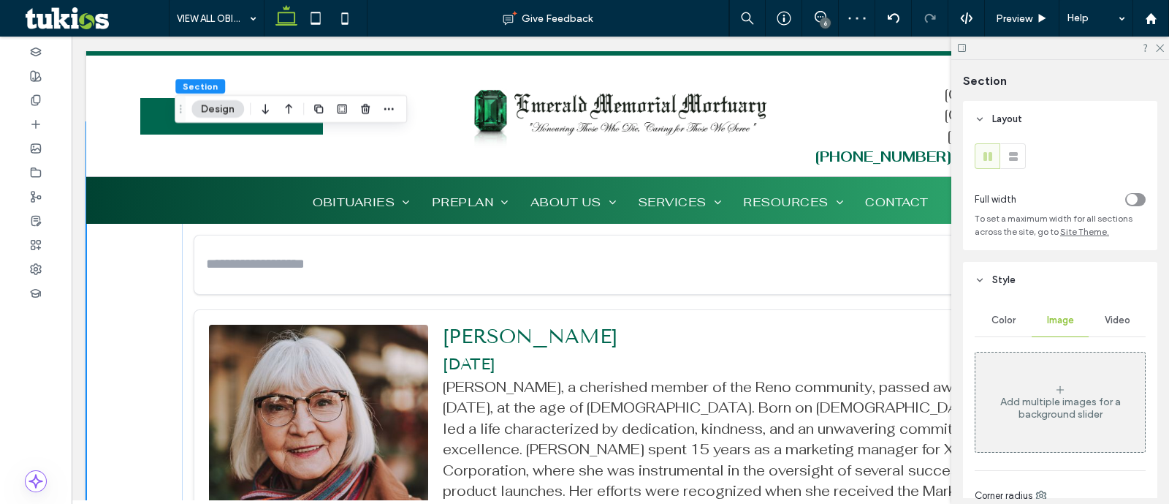
click at [1071, 396] on div "Add multiple images for a background slider" at bounding box center [1061, 407] width 170 height 25
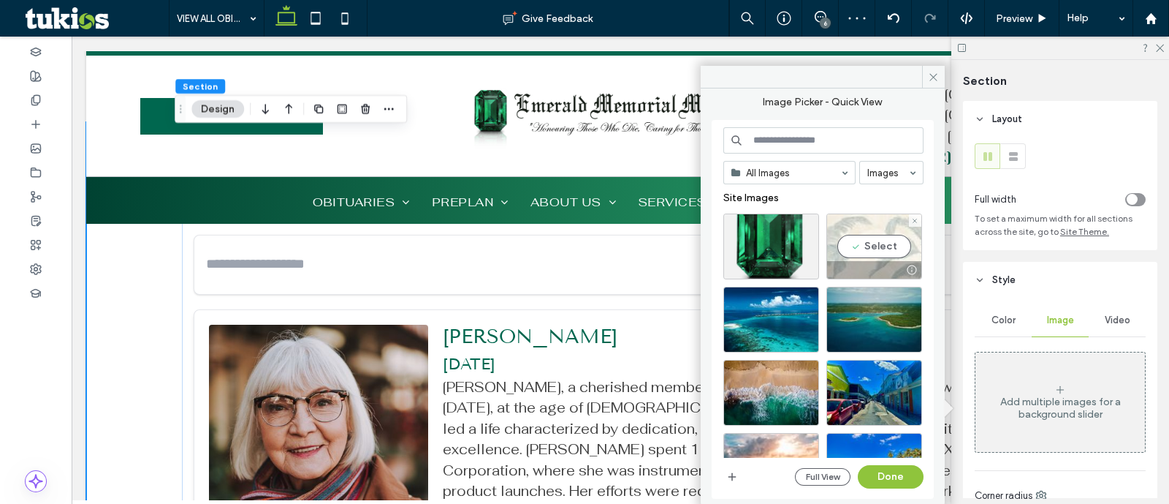
click at [839, 257] on div "Select" at bounding box center [875, 246] width 96 height 66
drag, startPoint x: 893, startPoint y: 479, endPoint x: 858, endPoint y: 429, distance: 60.8
click at [893, 479] on button "Done" at bounding box center [891, 476] width 66 height 23
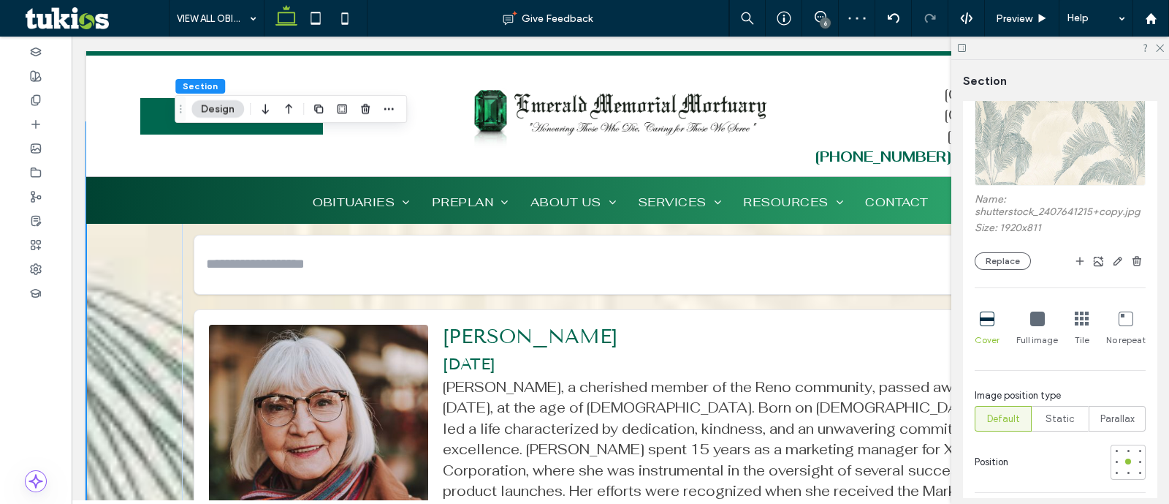
scroll to position [274, 0]
click at [1128, 268] on span "button" at bounding box center [1137, 260] width 18 height 18
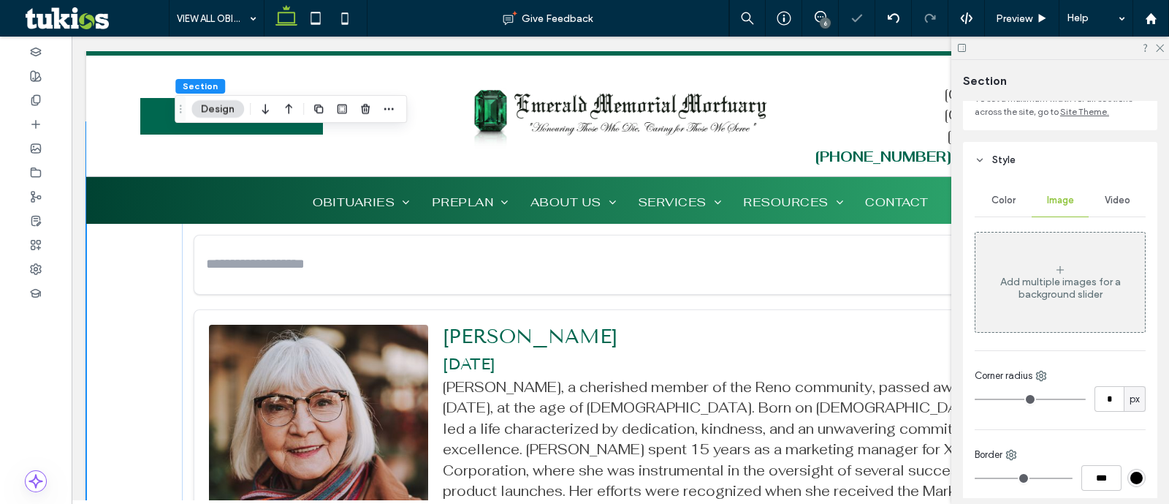
scroll to position [91, 0]
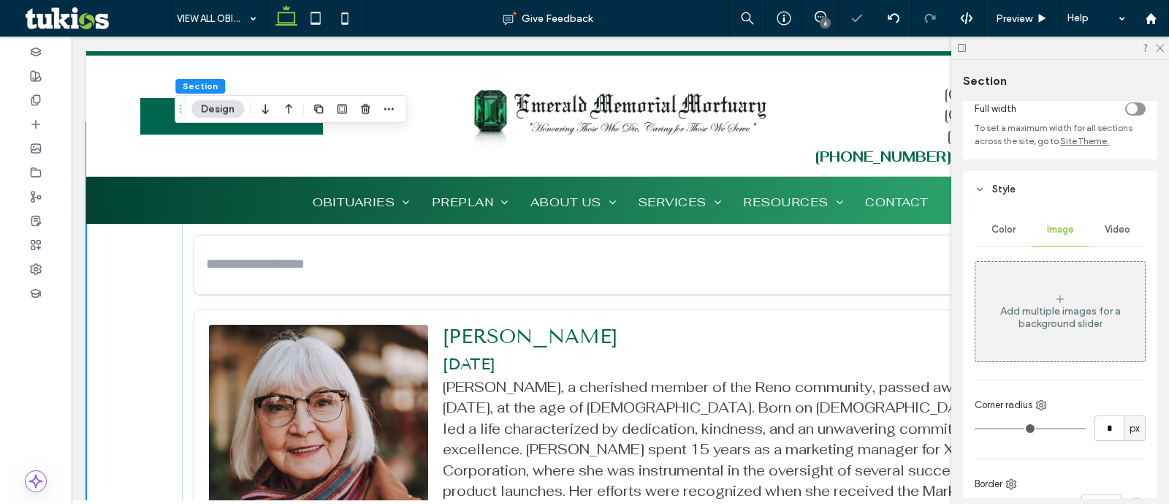
click at [1022, 234] on div "Color" at bounding box center [1003, 229] width 57 height 32
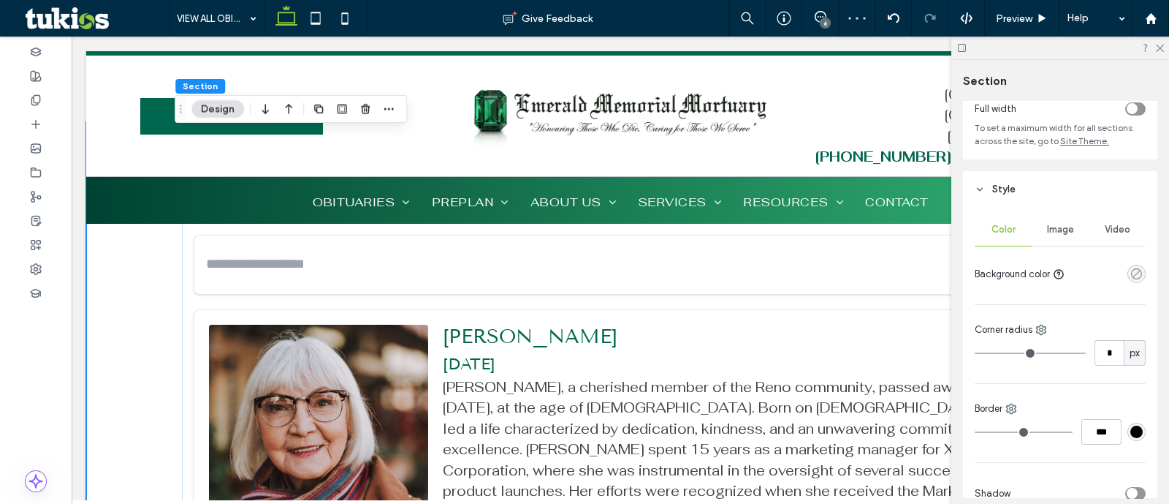
click at [1131, 278] on icon "rgba(0, 0, 0, 0)" at bounding box center [1137, 273] width 12 height 12
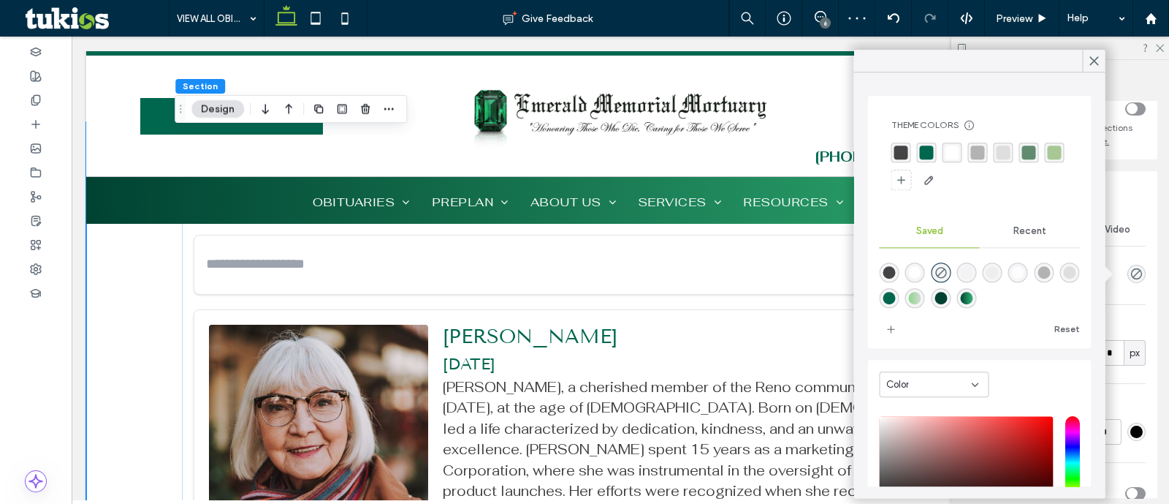
click at [972, 274] on div "rgba(243,243,243,1)" at bounding box center [966, 272] width 12 height 12
type input "*******"
type input "***"
type input "****"
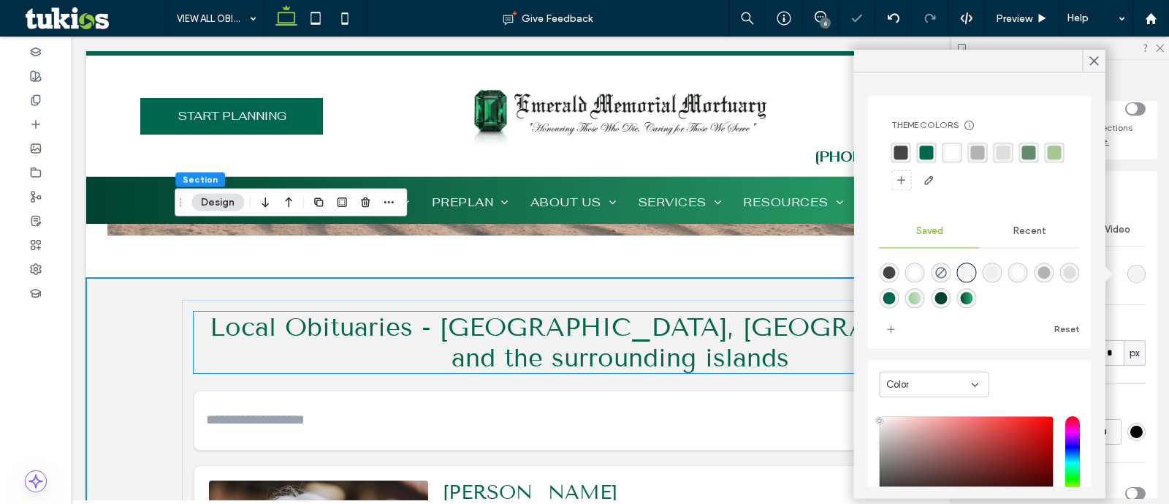
scroll to position [357, 0]
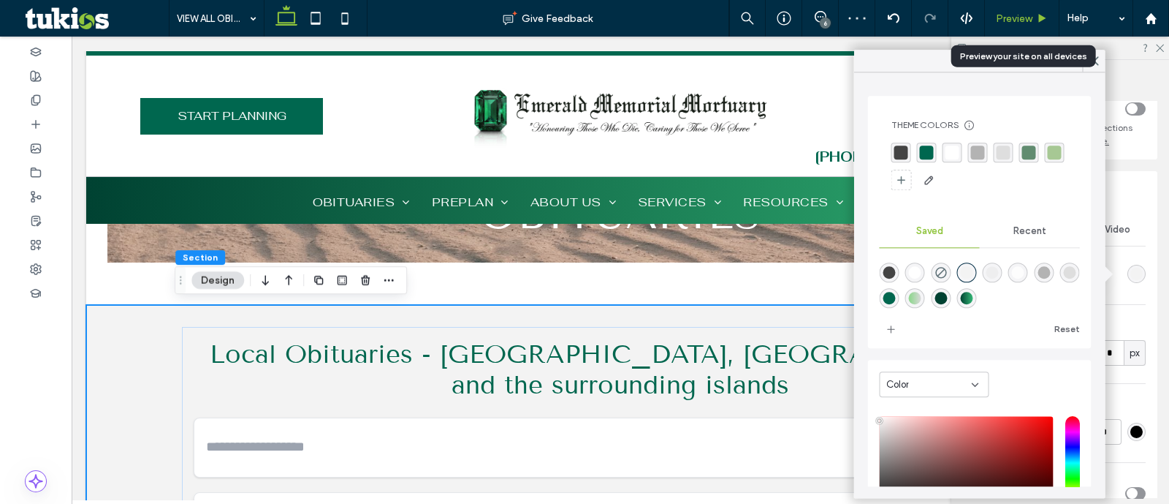
click at [1012, 24] on div "Preview" at bounding box center [1022, 18] width 75 height 37
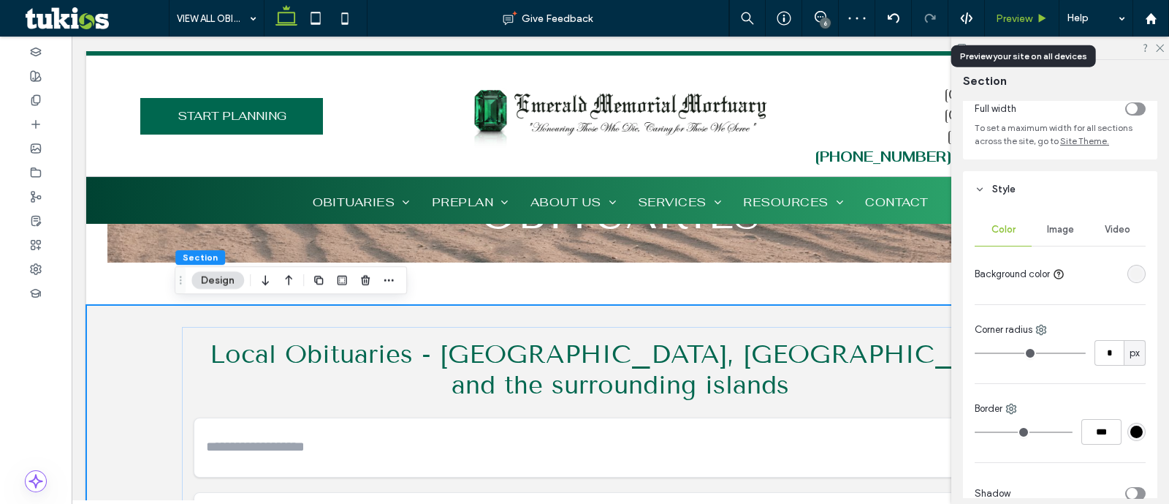
click at [1024, 19] on span "Preview" at bounding box center [1014, 18] width 37 height 12
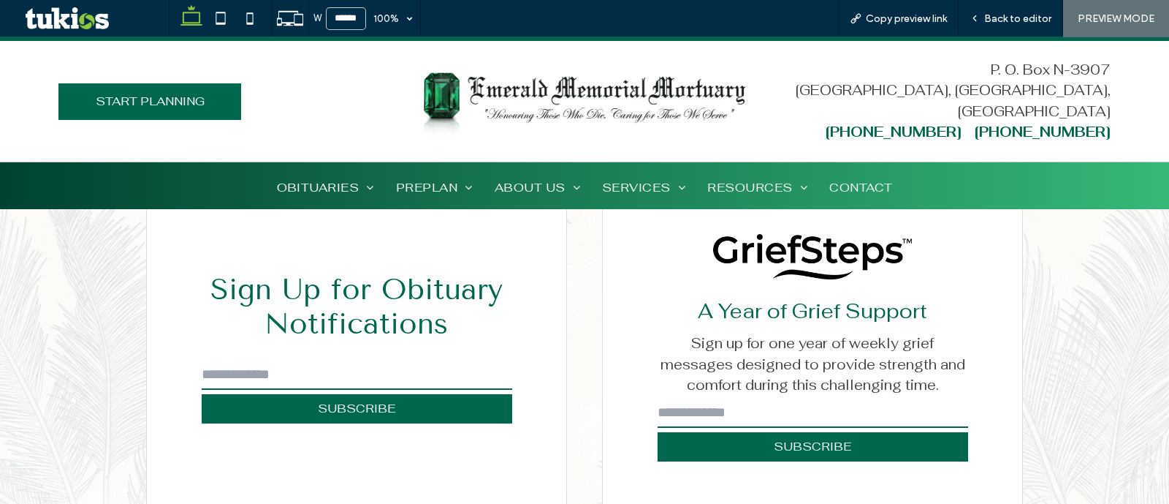
scroll to position [3723, 0]
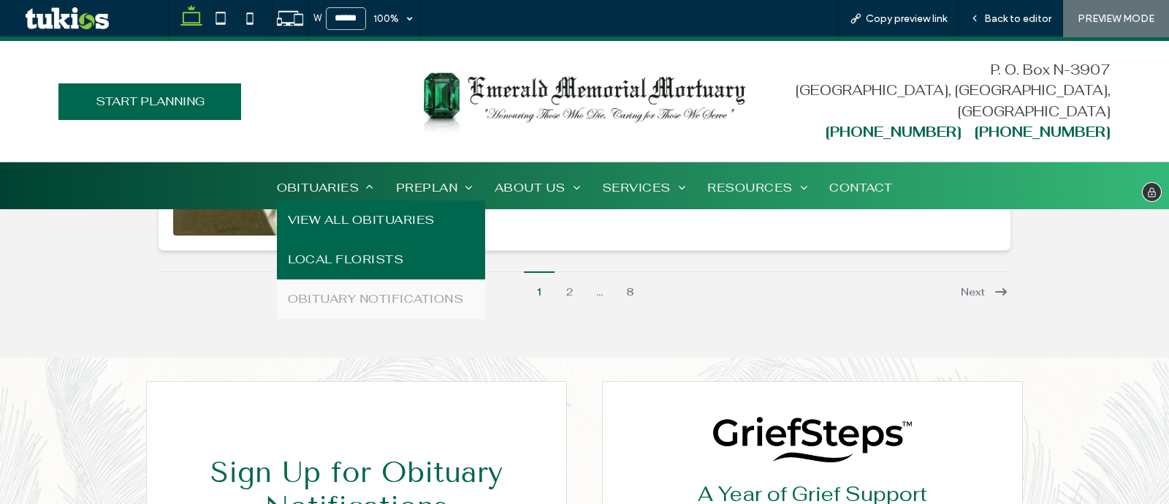
click at [344, 256] on span "LOCAL FLORISTS" at bounding box center [346, 260] width 116 height 18
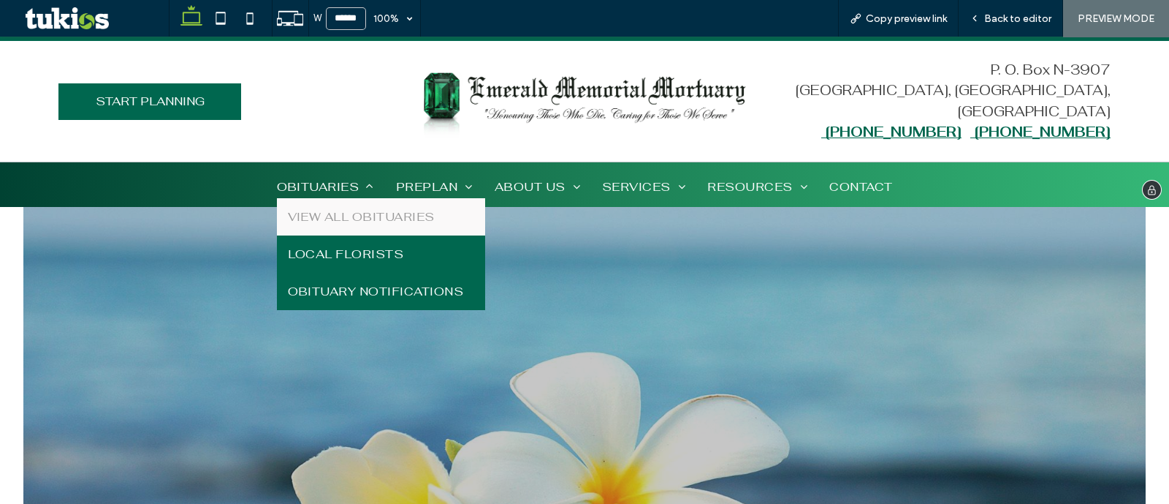
click at [340, 276] on link "OBITUARY NOTIFICATIONS" at bounding box center [381, 291] width 209 height 37
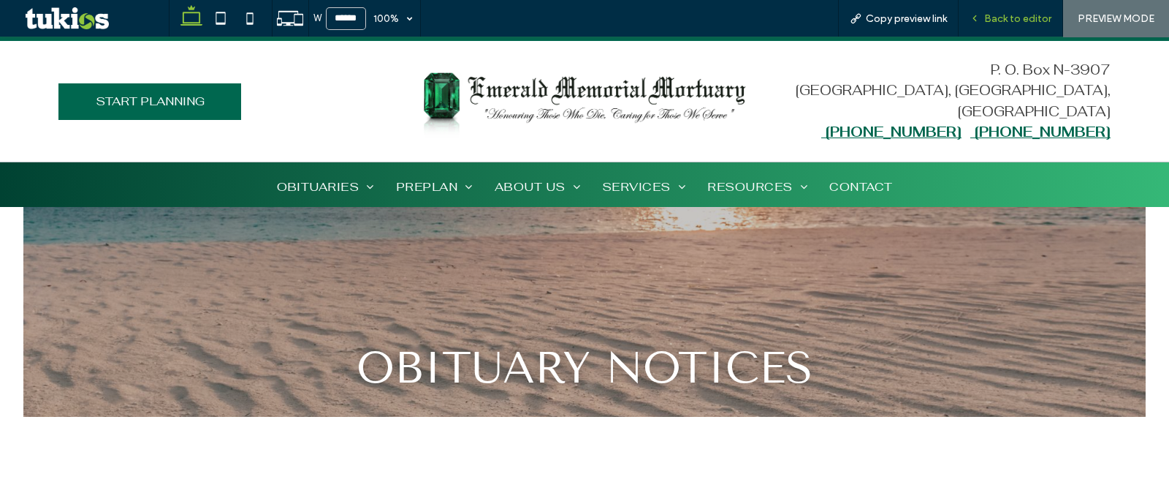
click at [1023, 22] on span "Back to editor" at bounding box center [1017, 18] width 67 height 12
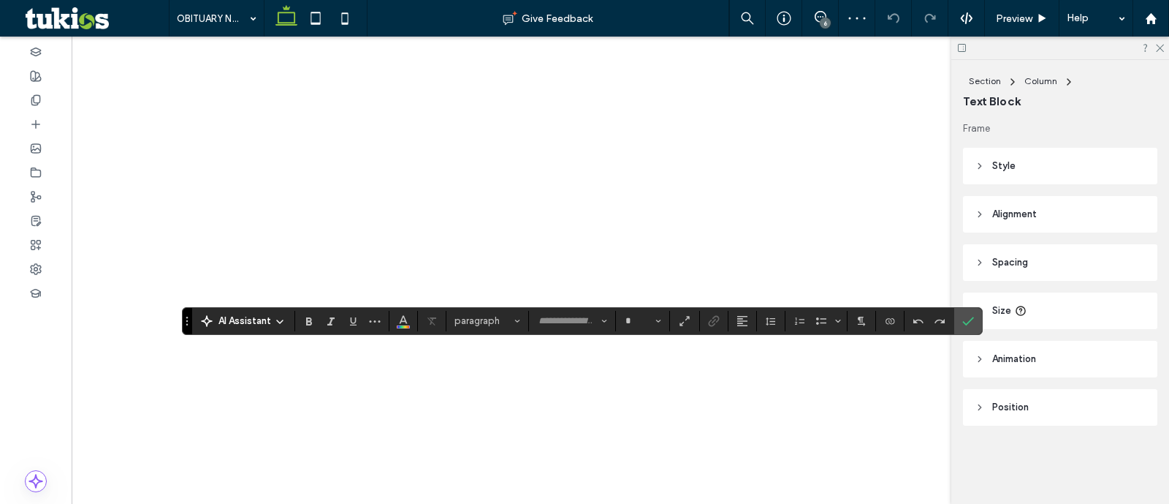
type input "**********"
type input "**"
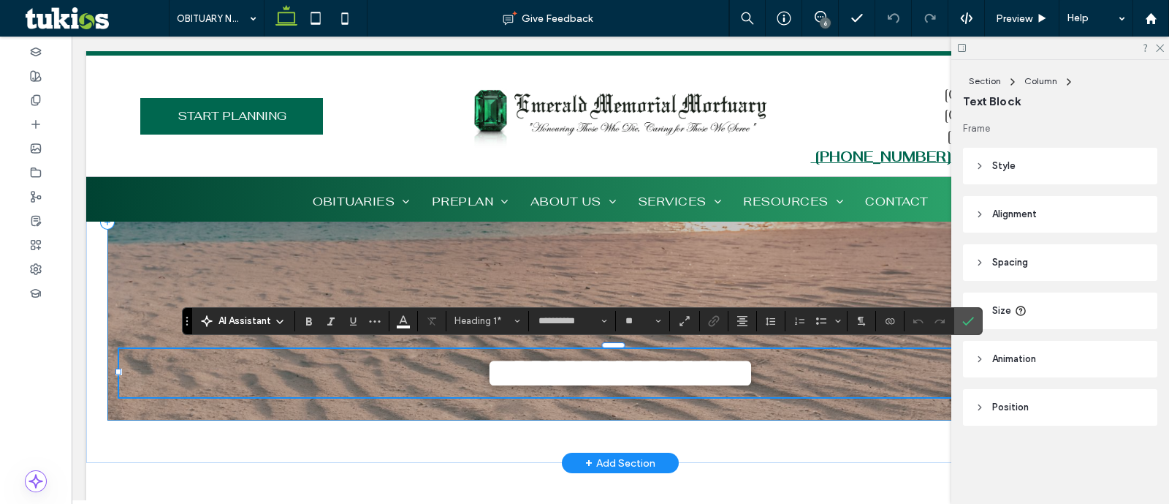
click at [251, 406] on div "**********" at bounding box center [620, 222] width 1026 height 396
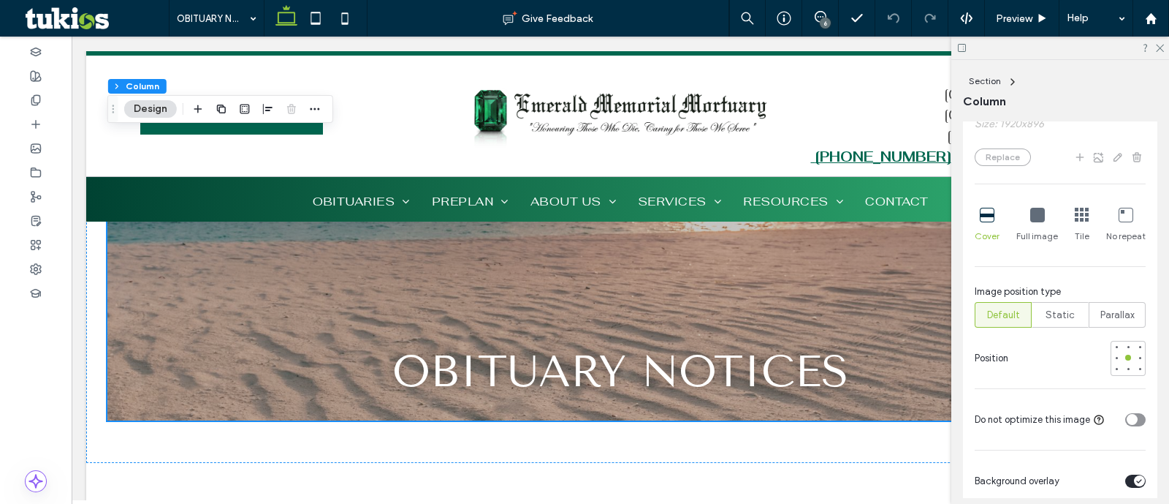
scroll to position [822, 0]
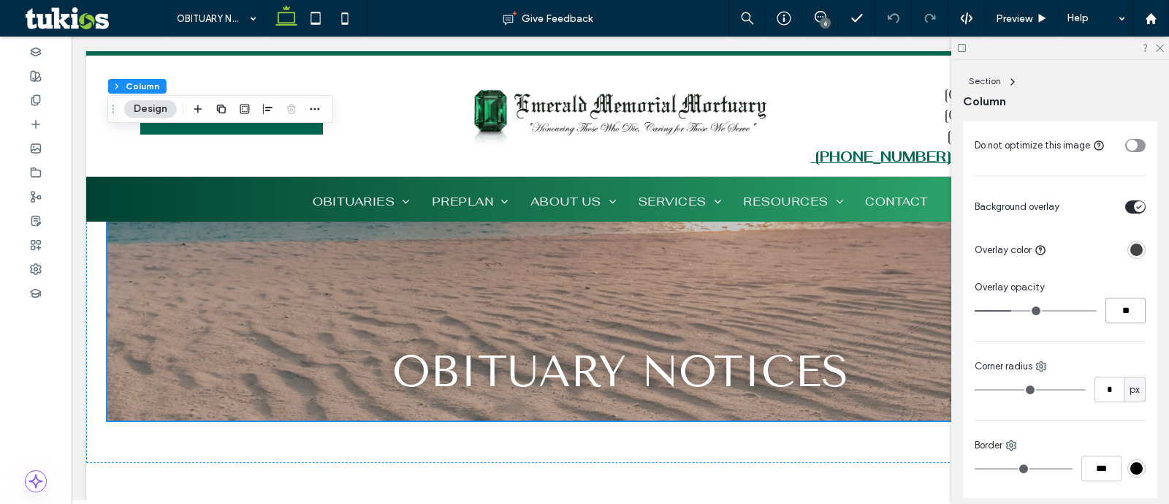
click at [1121, 316] on input "**" at bounding box center [1126, 310] width 40 height 26
type input "**"
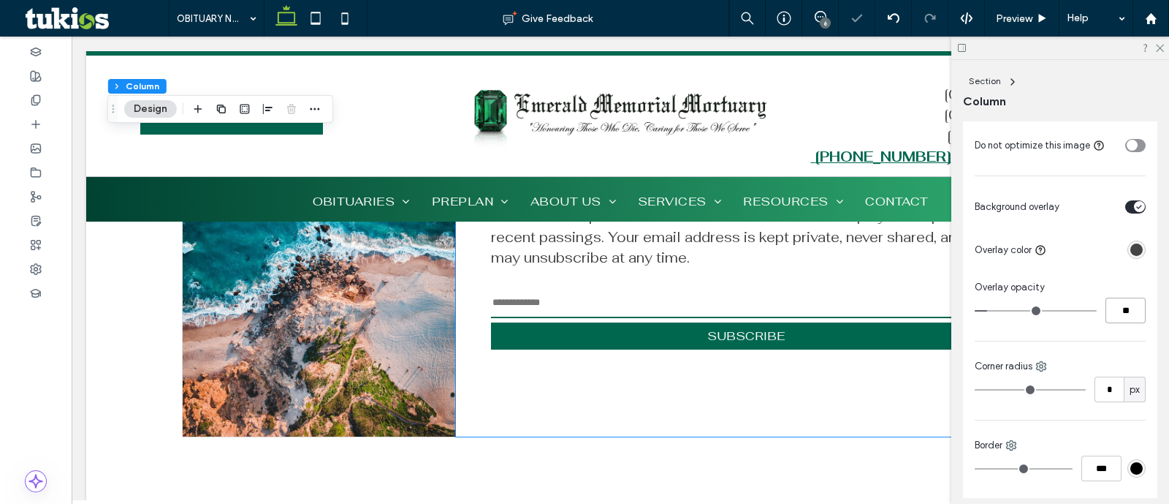
scroll to position [837, 0]
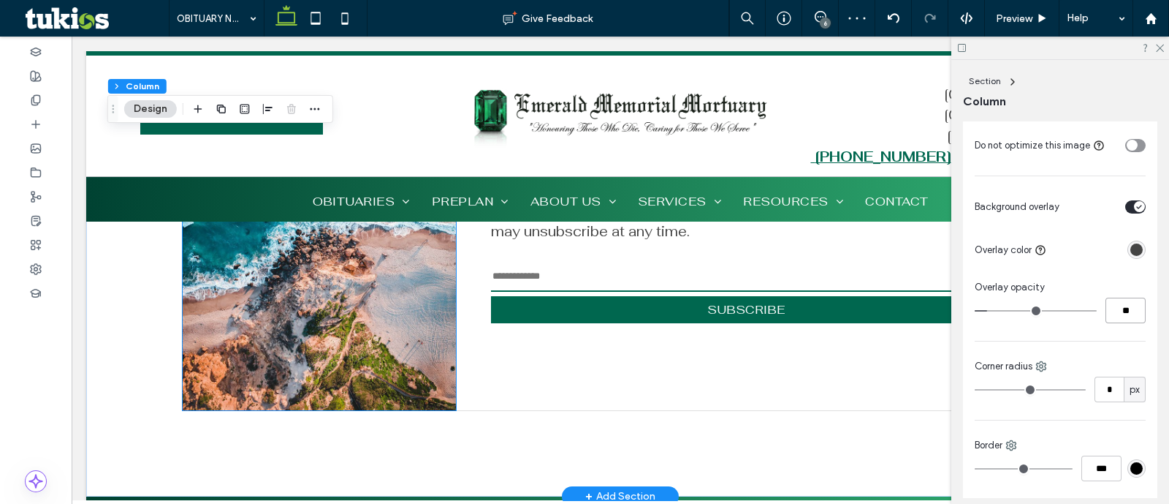
click at [306, 313] on img at bounding box center [319, 241] width 273 height 338
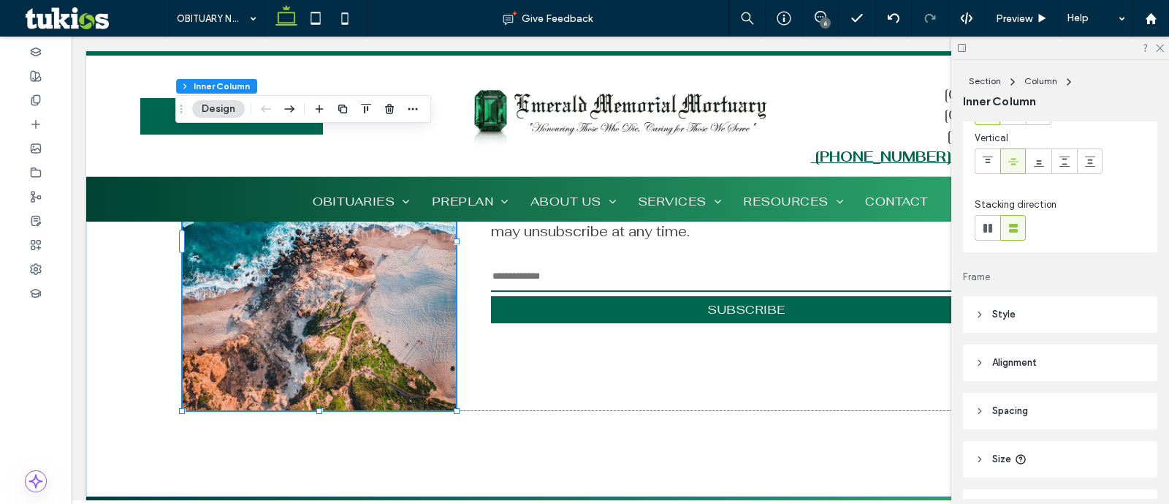
scroll to position [182, 0]
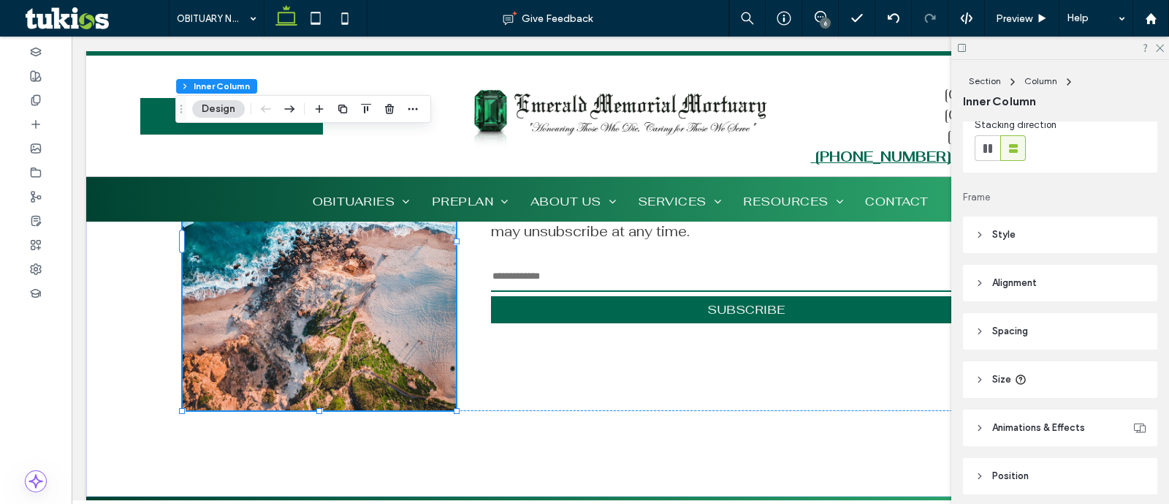
click at [1016, 234] on header "Style" at bounding box center [1060, 234] width 194 height 37
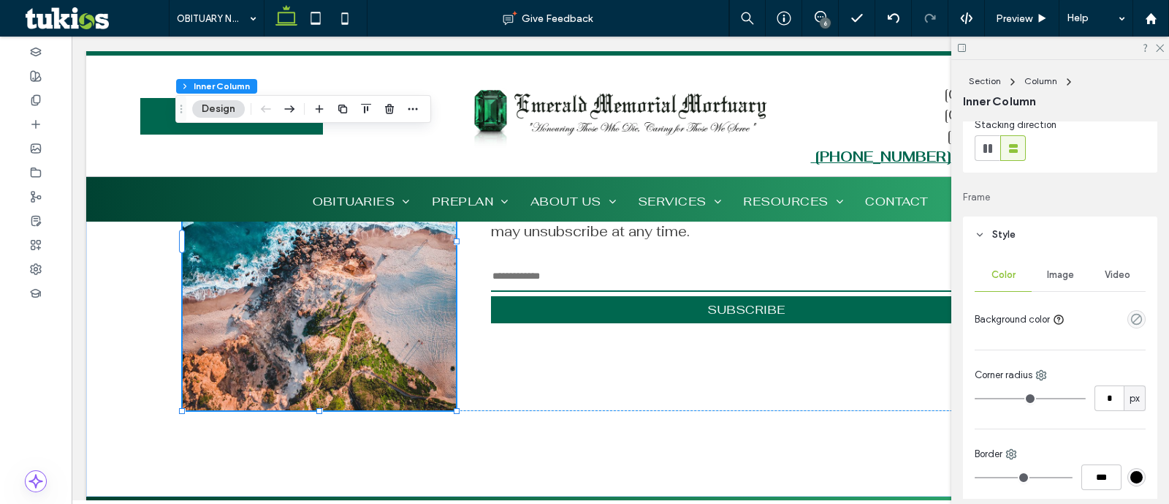
click at [1050, 266] on div "Image" at bounding box center [1060, 275] width 57 height 32
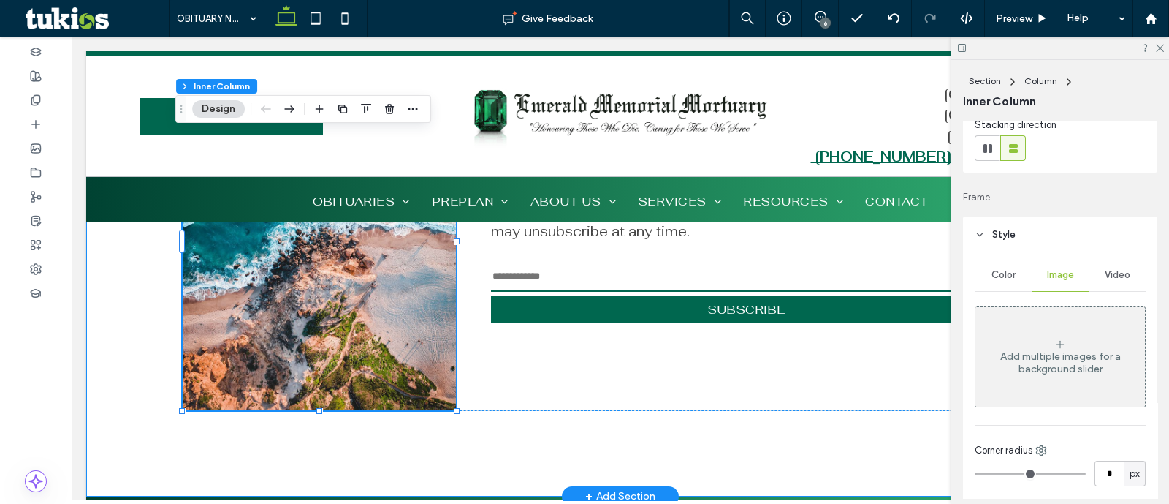
drag, startPoint x: 164, startPoint y: 337, endPoint x: 208, endPoint y: 319, distance: 47.5
click at [164, 337] on div "Stay connected by subscribing to receive email notifications when new obituarie…" at bounding box center [620, 273] width 1069 height 446
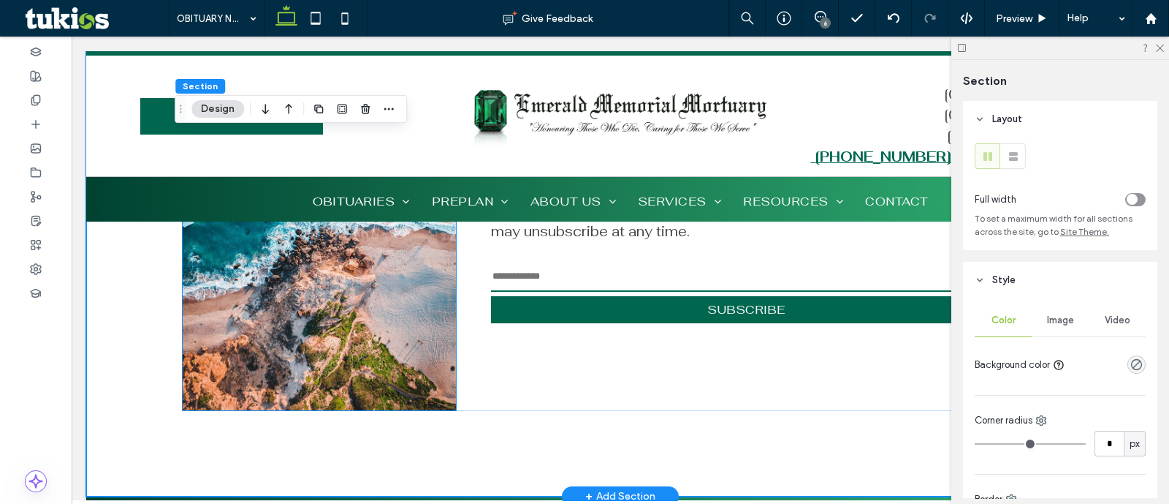
click at [267, 308] on img at bounding box center [319, 241] width 273 height 338
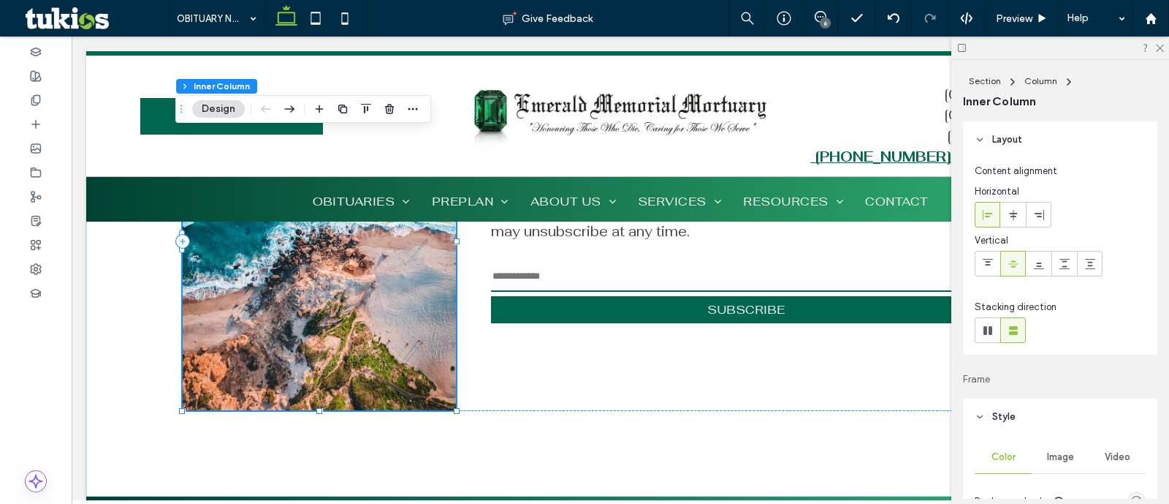
click at [1052, 460] on span "Image" at bounding box center [1060, 457] width 27 height 12
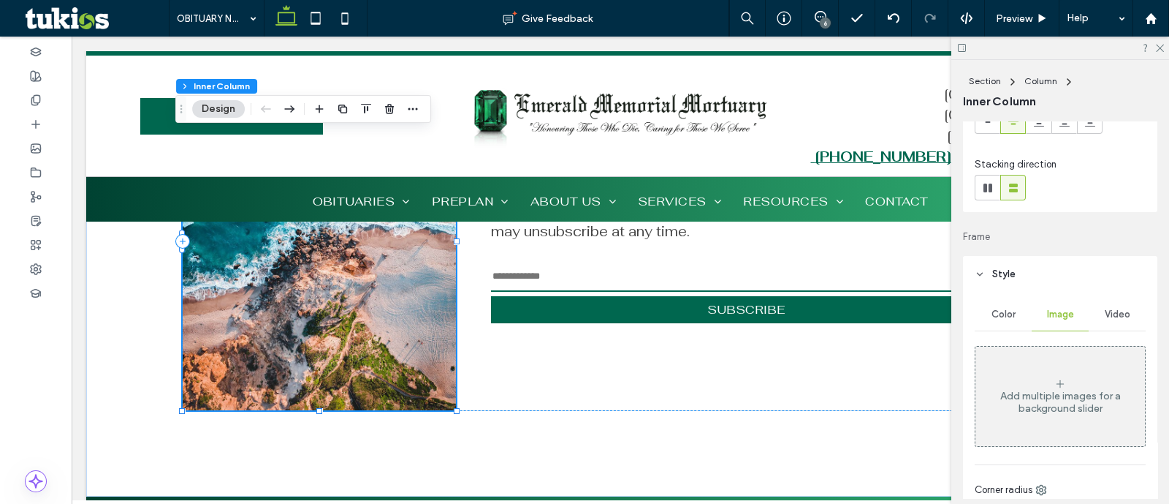
scroll to position [274, 0]
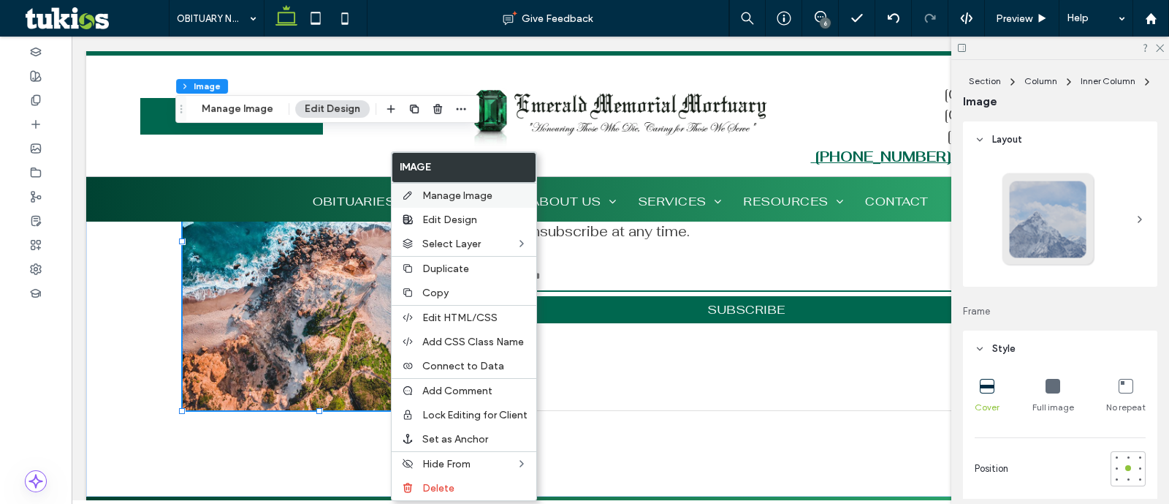
click at [449, 198] on span "Manage Image" at bounding box center [457, 195] width 70 height 12
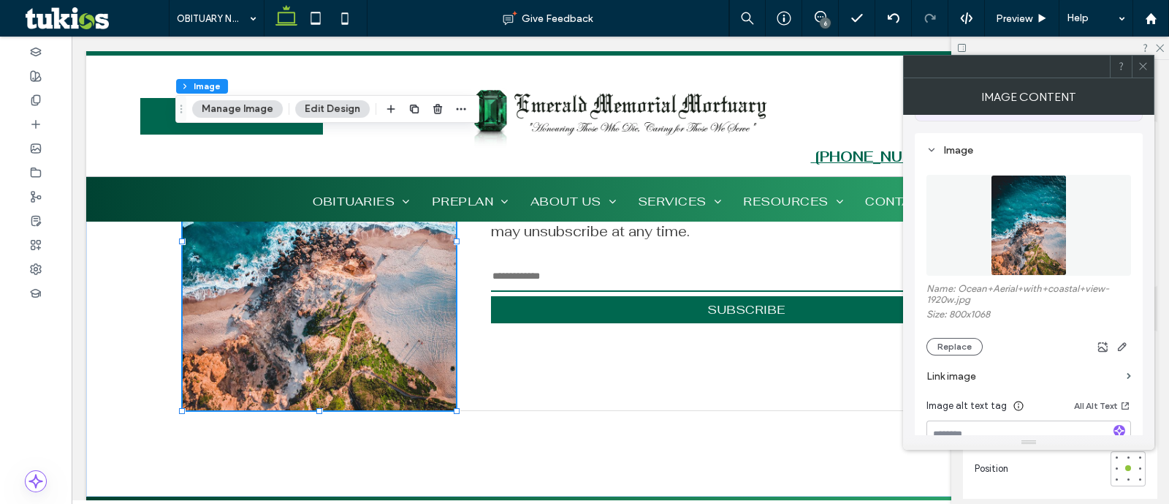
scroll to position [182, 0]
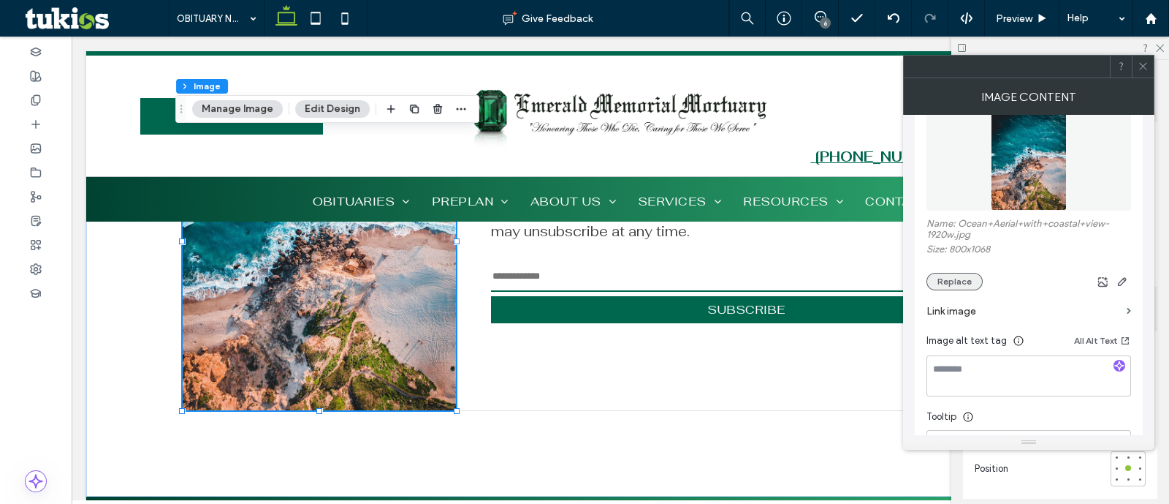
click at [966, 284] on button "Replace" at bounding box center [955, 282] width 56 height 18
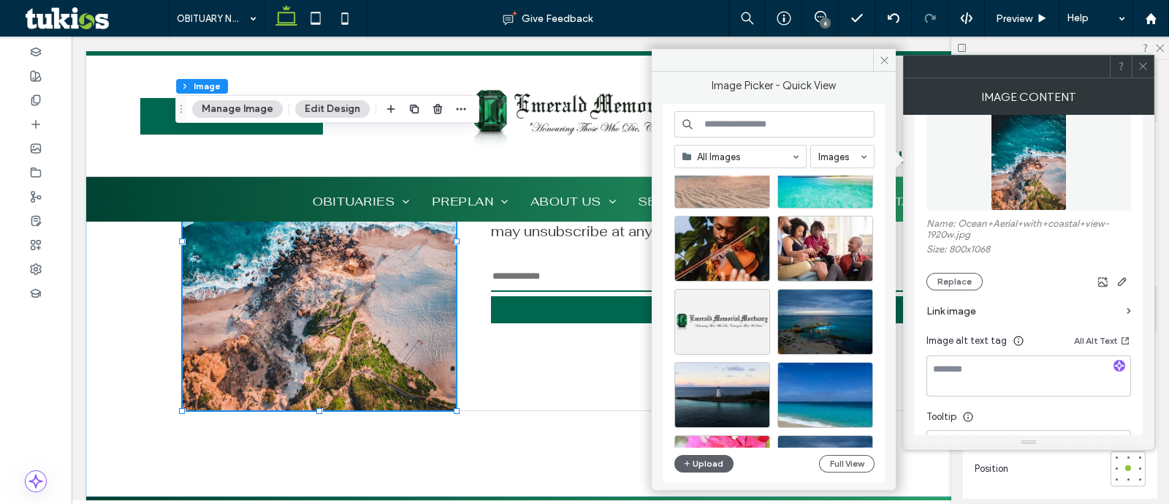
scroll to position [365, 0]
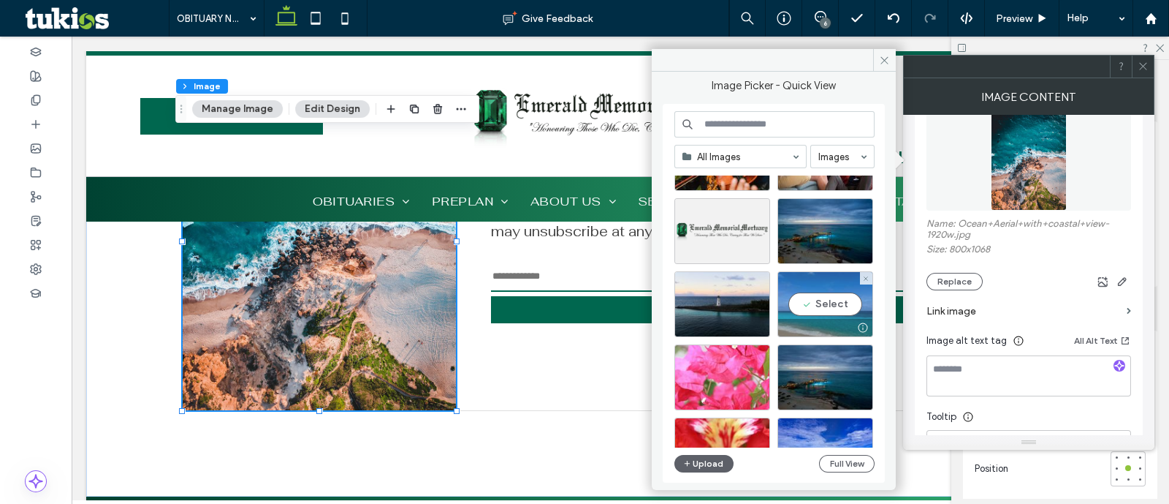
click at [872, 287] on div "Select" at bounding box center [826, 304] width 96 height 66
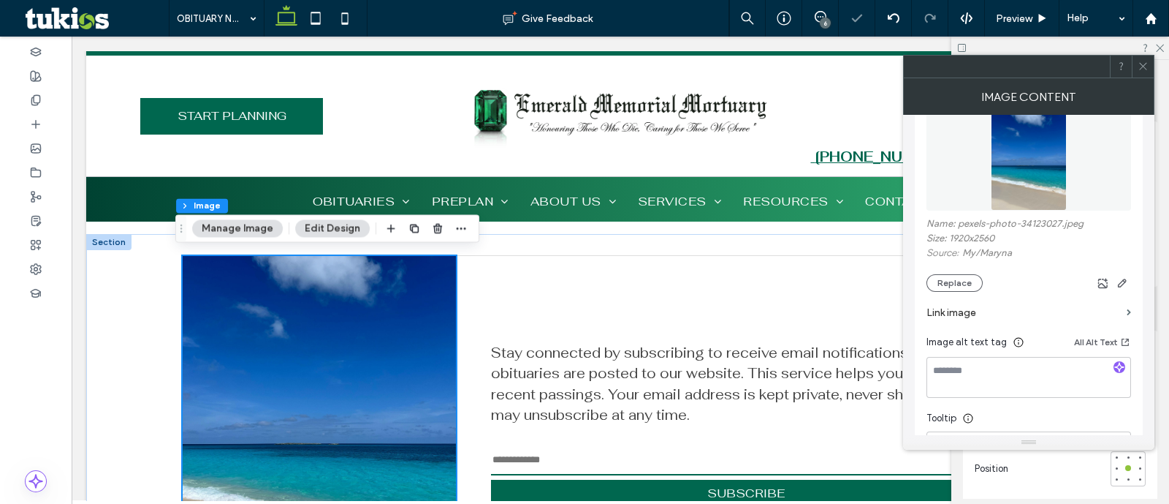
scroll to position [745, 0]
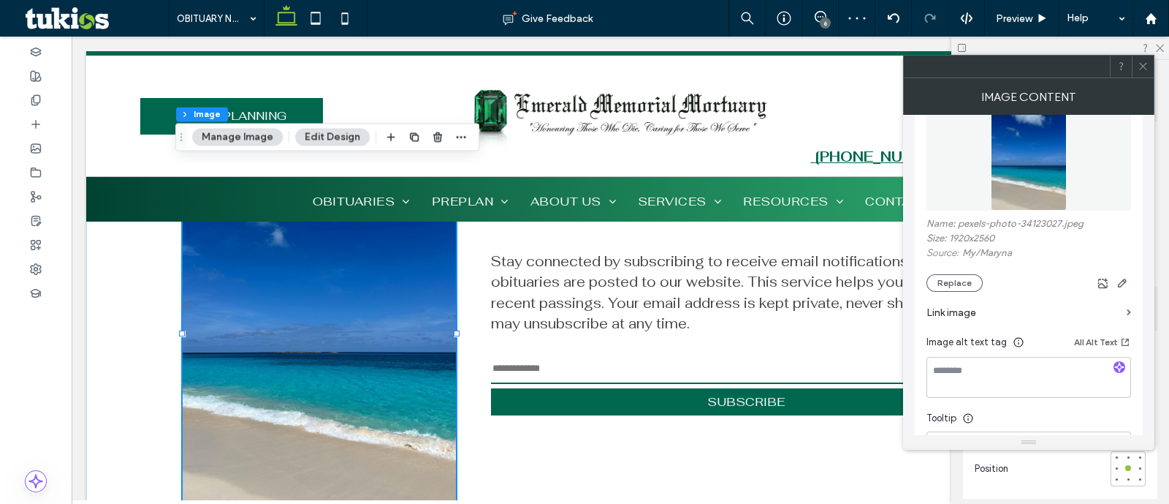
click at [1133, 61] on div at bounding box center [1143, 67] width 22 height 22
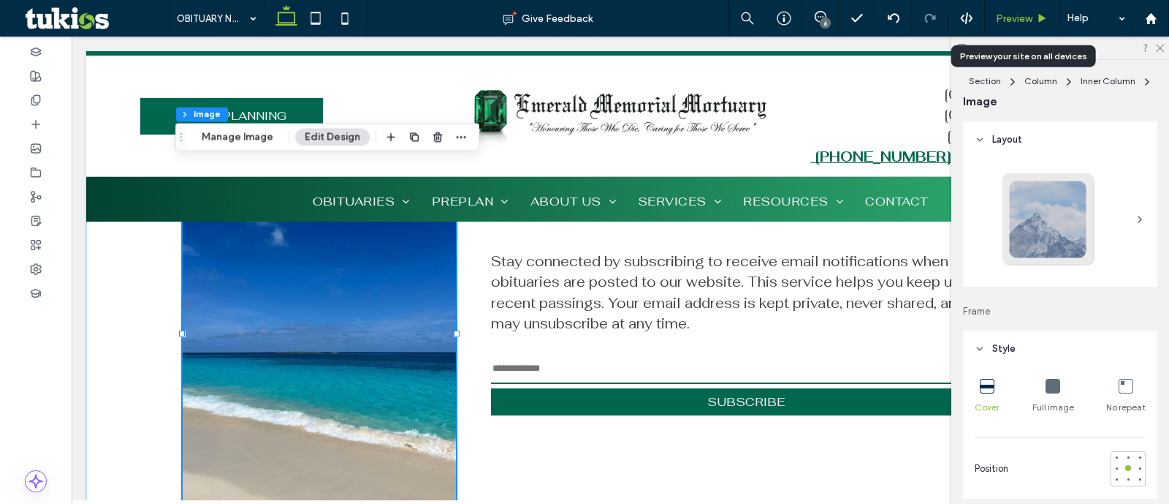
click at [1001, 23] on span "Preview" at bounding box center [1014, 18] width 37 height 12
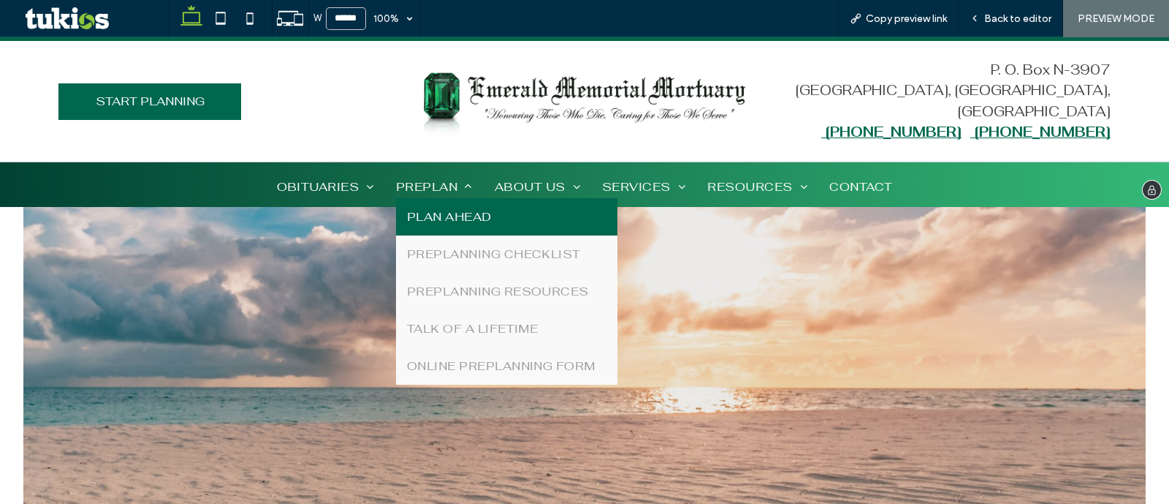
click at [436, 212] on span "PLAN AHEAD" at bounding box center [449, 216] width 85 height 15
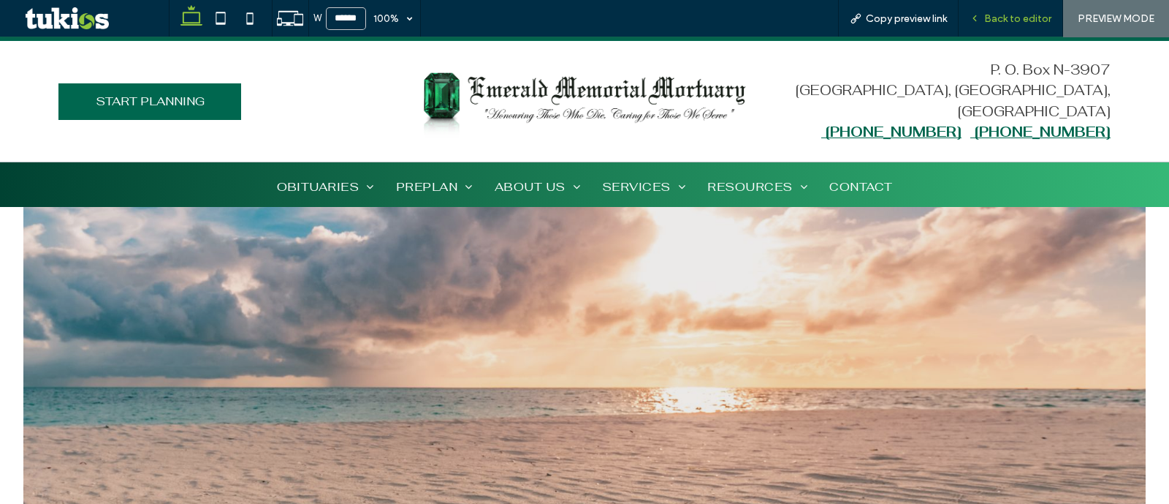
click at [1020, 29] on div "Back to editor" at bounding box center [1011, 18] width 105 height 37
click at [1019, 24] on div "Back to editor" at bounding box center [1011, 18] width 105 height 37
click at [984, 20] on div "Back to editor" at bounding box center [1011, 18] width 104 height 12
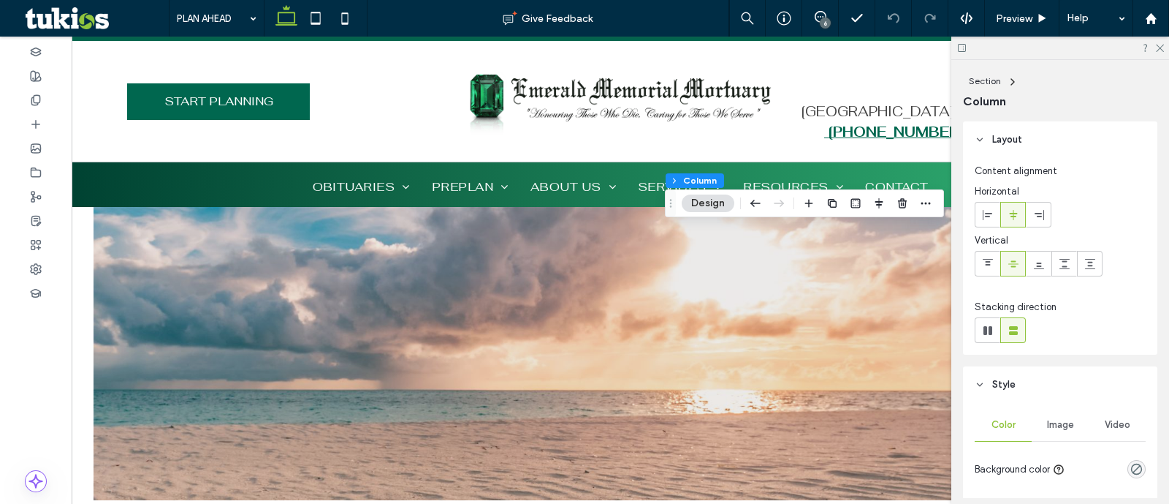
click at [1054, 431] on div "Image" at bounding box center [1060, 425] width 57 height 32
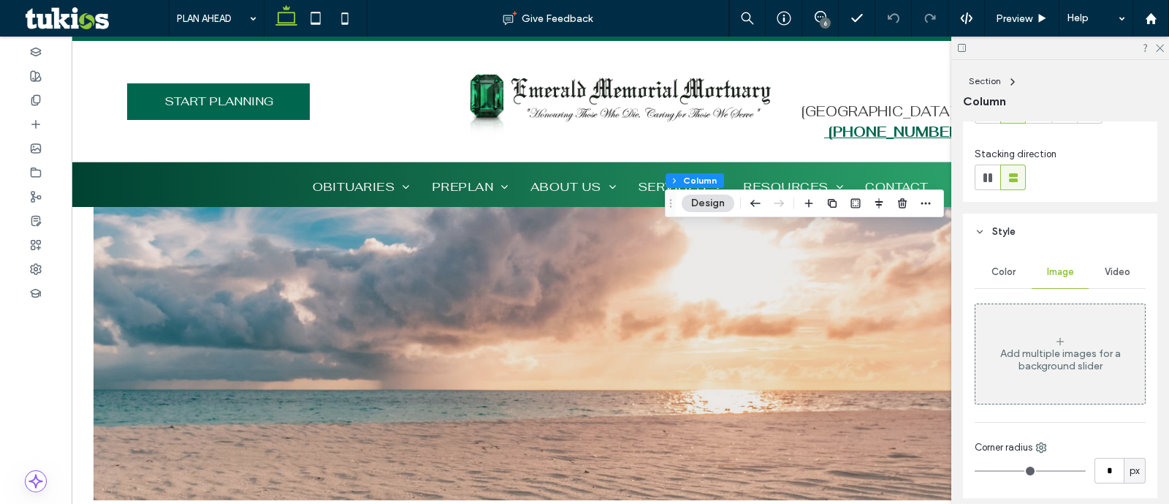
scroll to position [274, 0]
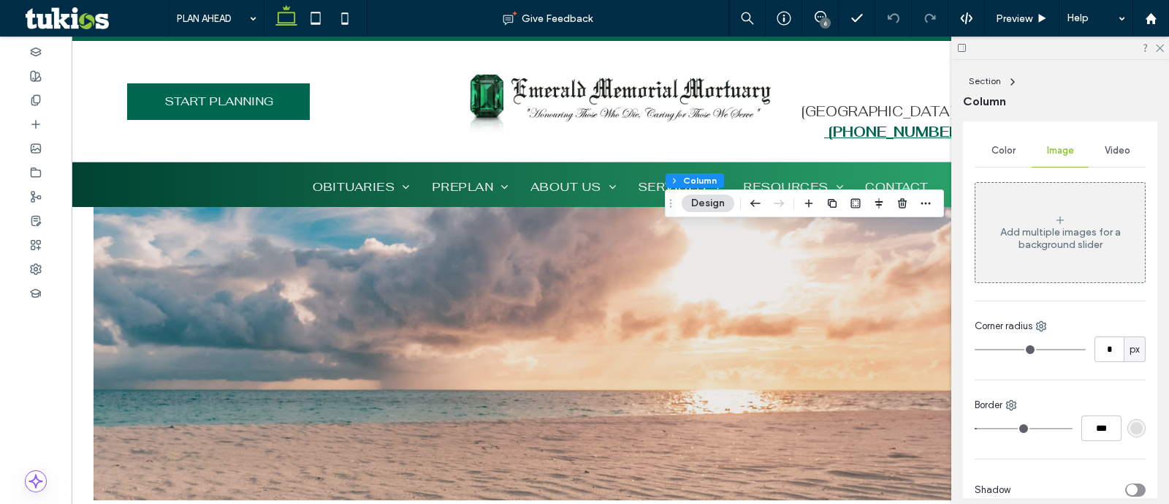
click at [1066, 237] on div "Add multiple images for a background slider" at bounding box center [1061, 238] width 170 height 25
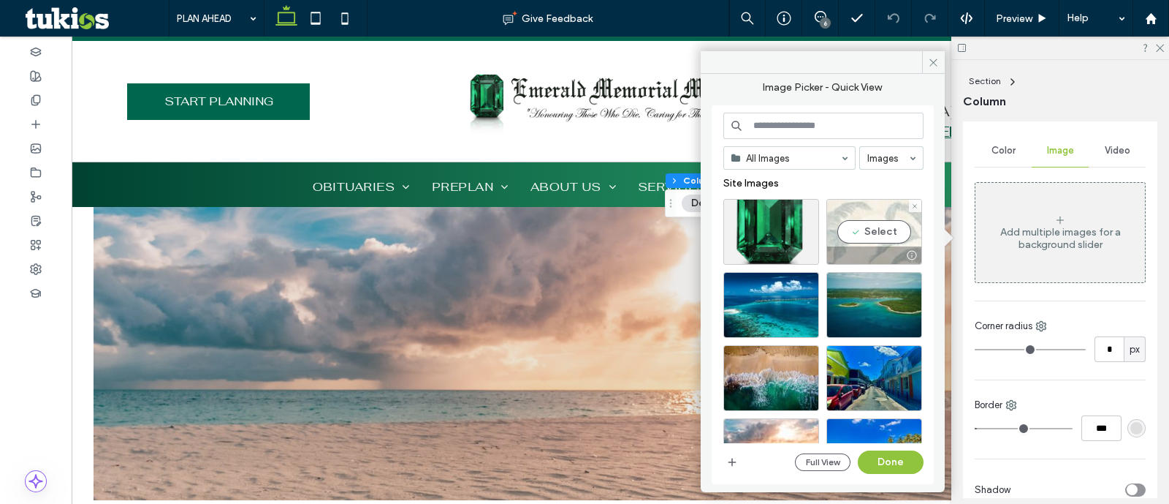
click at [870, 229] on div "Select" at bounding box center [875, 232] width 96 height 66
click at [895, 464] on button "Done" at bounding box center [891, 461] width 66 height 23
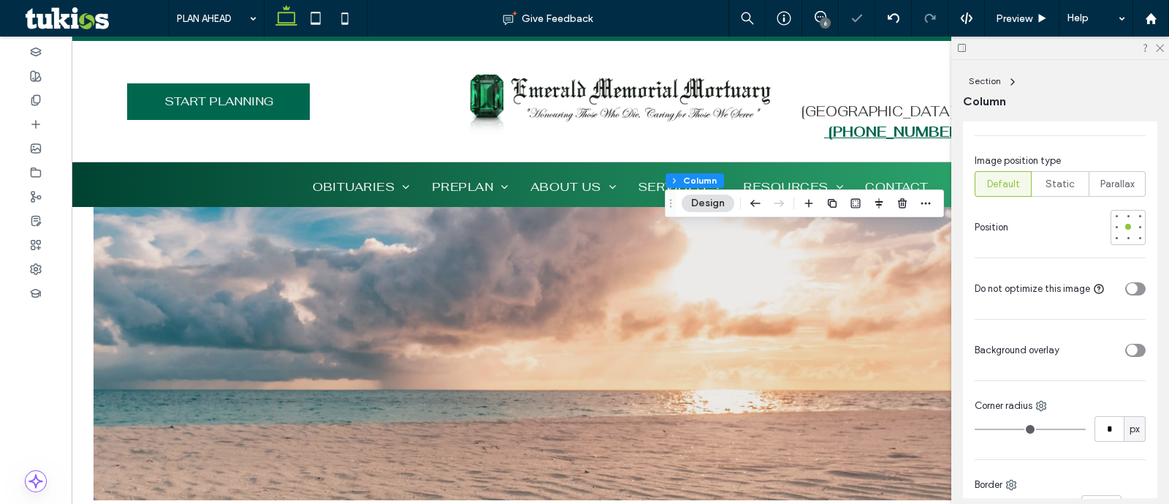
scroll to position [639, 0]
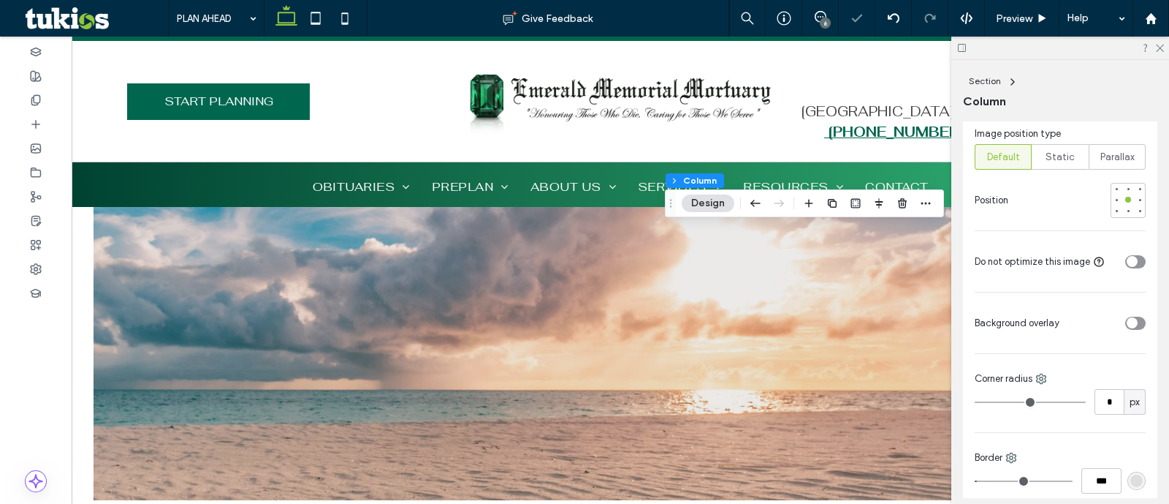
click at [1127, 328] on div "toggle" at bounding box center [1132, 322] width 11 height 11
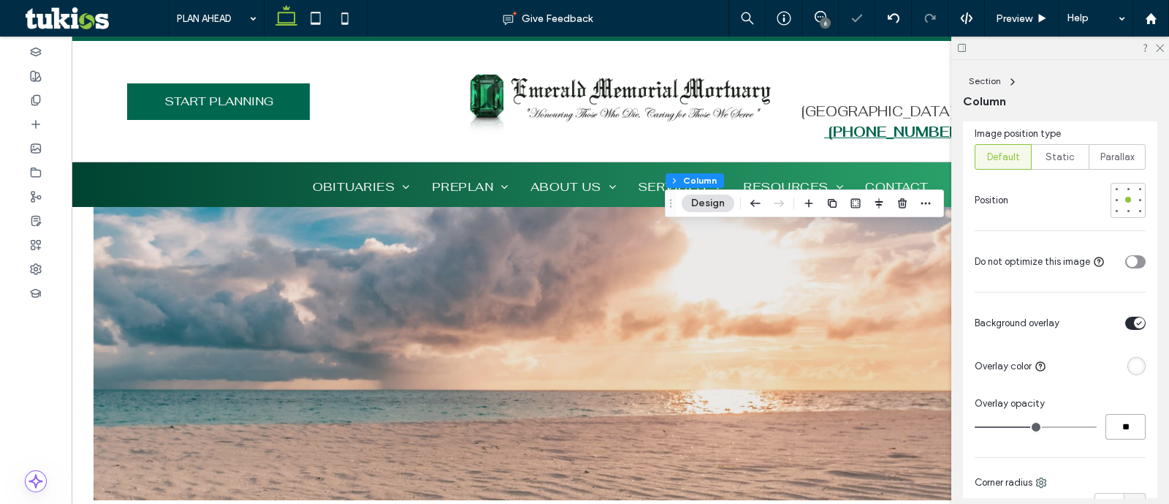
click at [1122, 439] on input "**" at bounding box center [1126, 427] width 40 height 26
type input "**"
click at [1011, 20] on span "Preview" at bounding box center [1014, 18] width 37 height 12
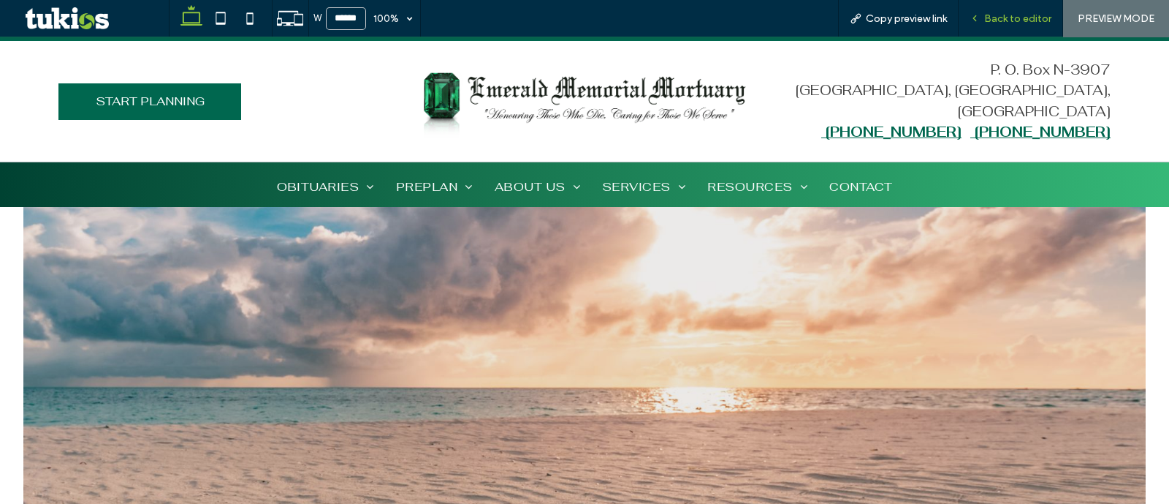
click at [1034, 16] on span "Back to editor" at bounding box center [1017, 18] width 67 height 12
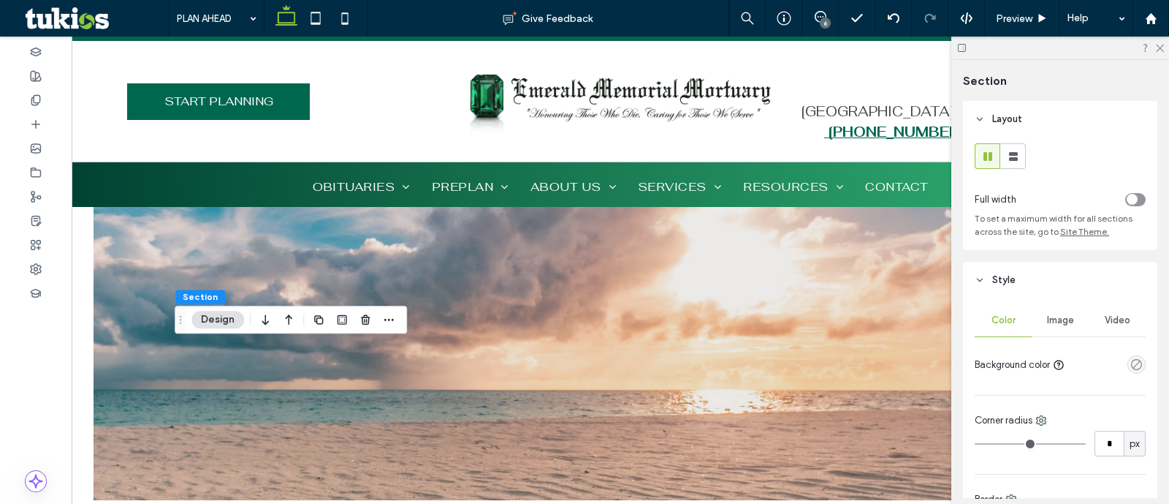
click at [1067, 320] on span "Image" at bounding box center [1060, 320] width 27 height 12
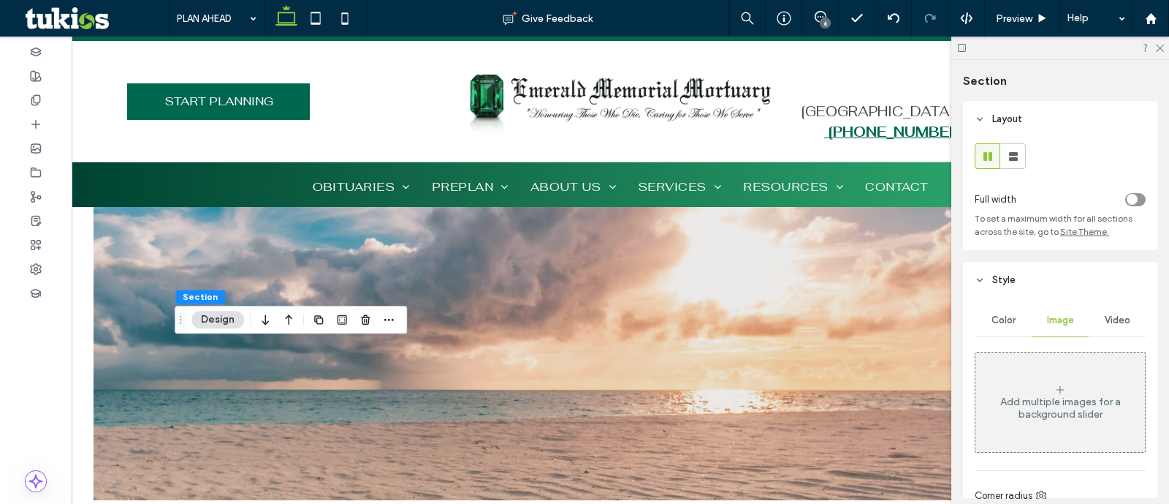
click at [1043, 385] on div "Add multiple images for a background slider" at bounding box center [1061, 402] width 170 height 96
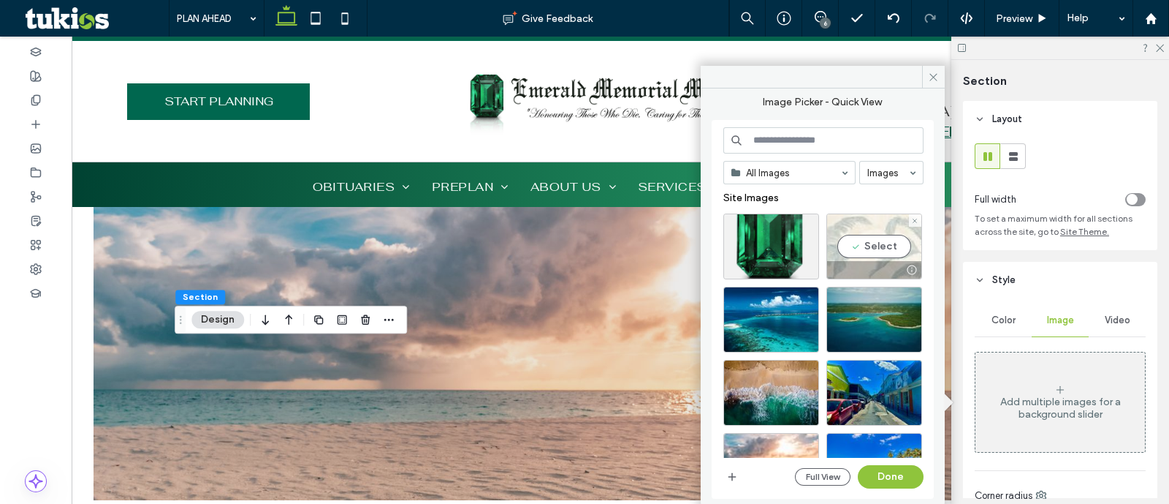
click at [856, 243] on div "Select" at bounding box center [875, 246] width 96 height 66
click at [903, 473] on button "Done" at bounding box center [891, 476] width 66 height 23
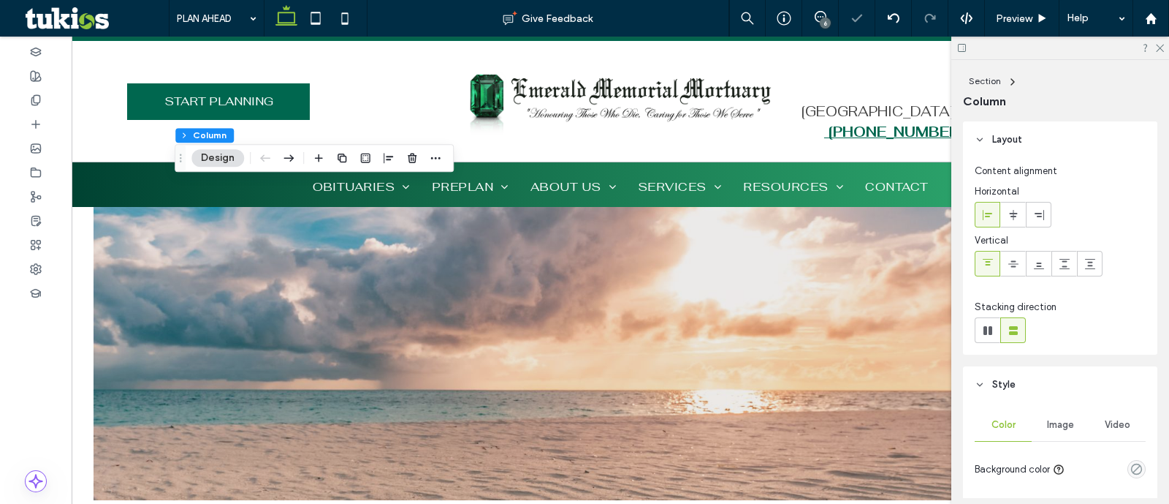
scroll to position [182, 0]
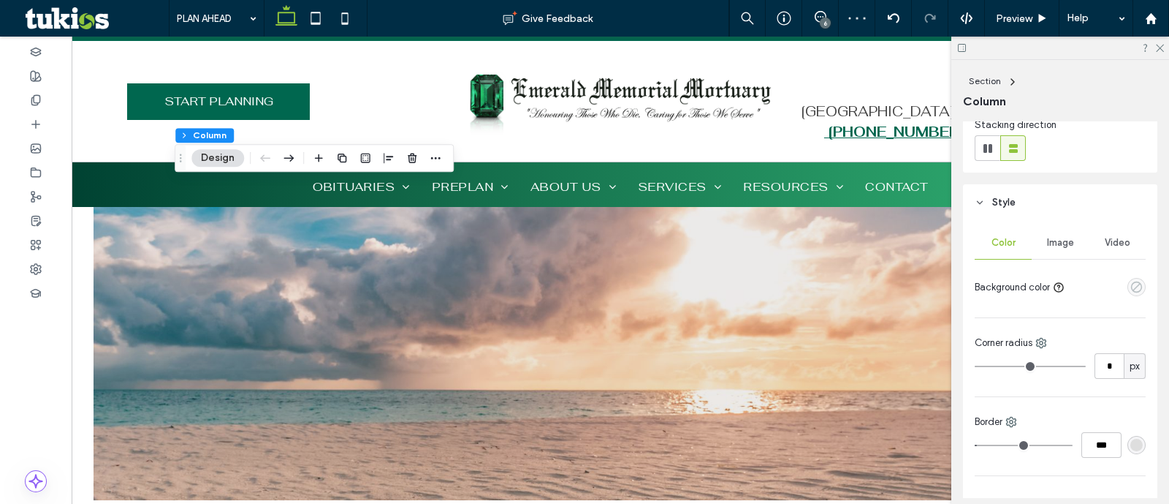
click at [1131, 285] on icon "empty color" at bounding box center [1137, 287] width 12 height 12
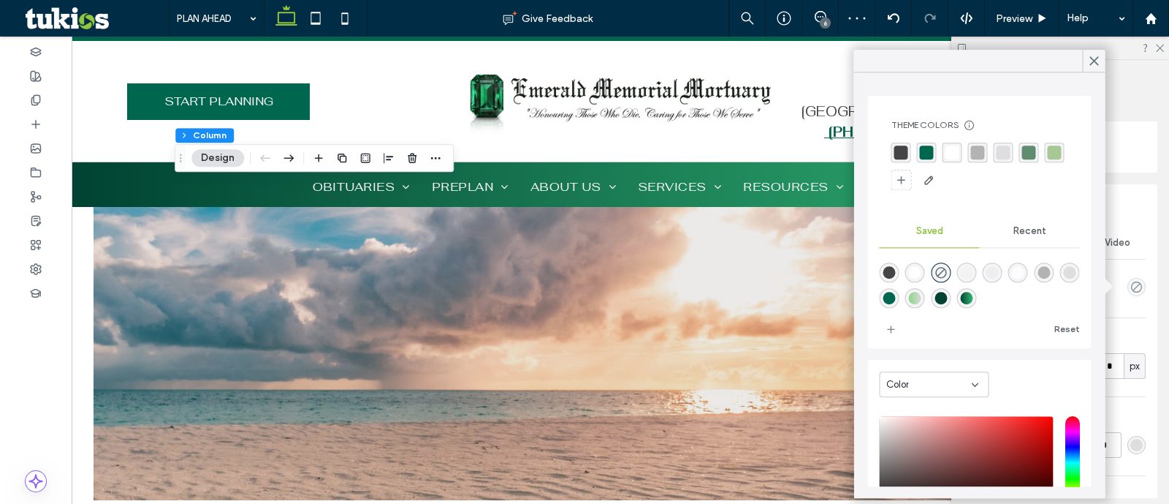
click at [949, 156] on div "rgba(255,255,255,1)" at bounding box center [953, 152] width 14 height 14
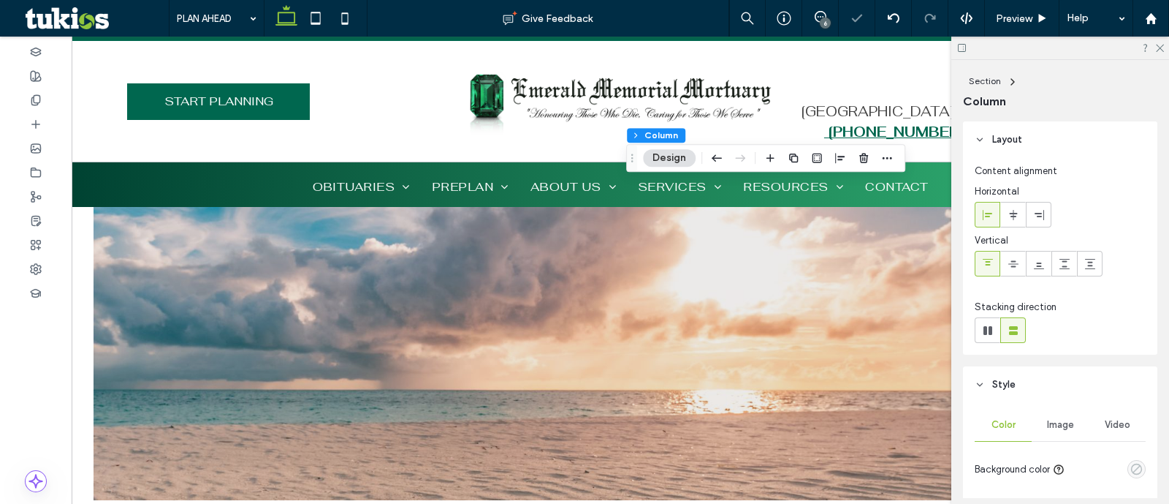
click at [1131, 463] on icon "empty color" at bounding box center [1137, 469] width 12 height 12
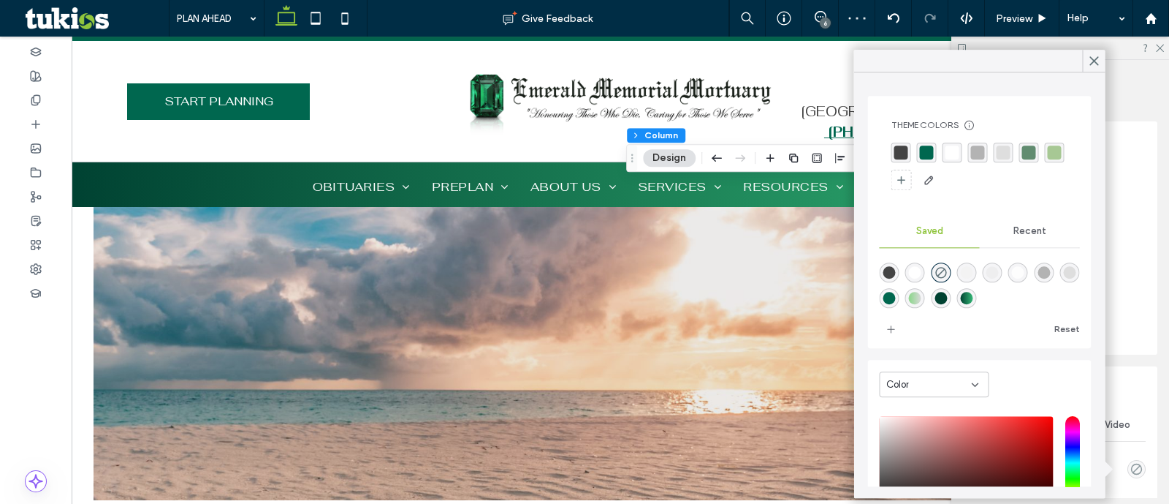
click at [947, 156] on div "rgba(255,255,255,1)" at bounding box center [953, 152] width 14 height 14
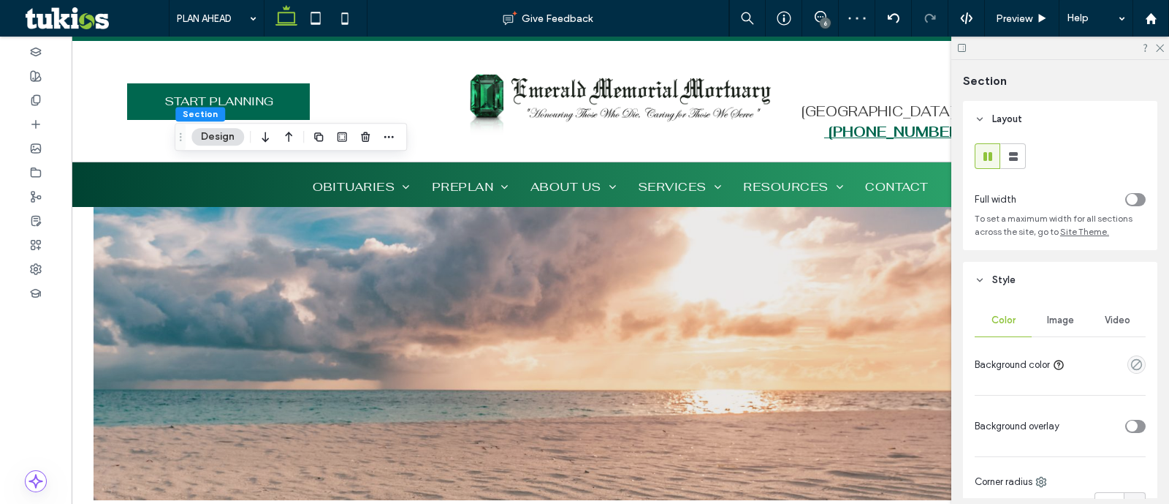
click at [1126, 435] on div at bounding box center [1106, 426] width 80 height 26
click at [1128, 433] on div "toggle" at bounding box center [1136, 426] width 20 height 13
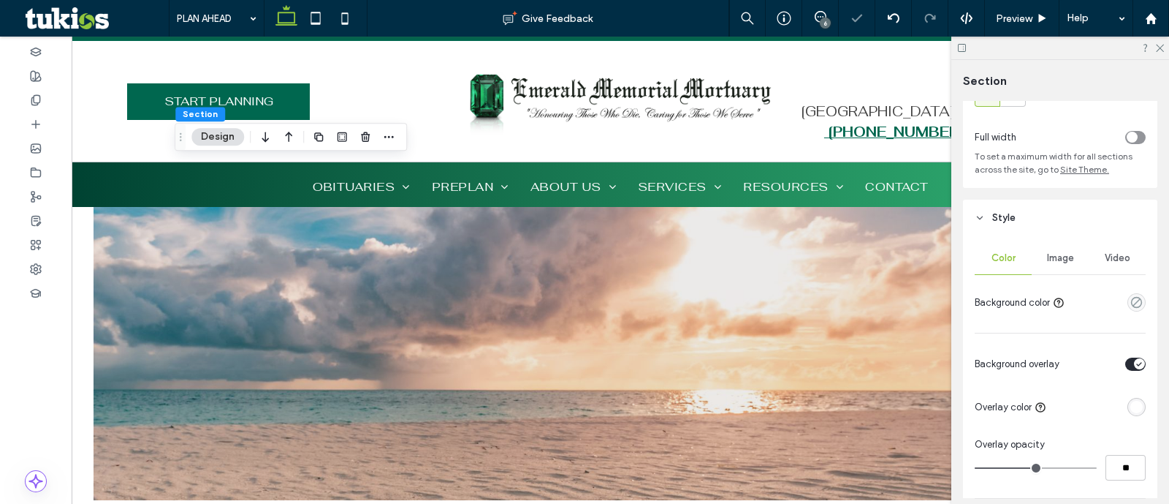
scroll to position [91, 0]
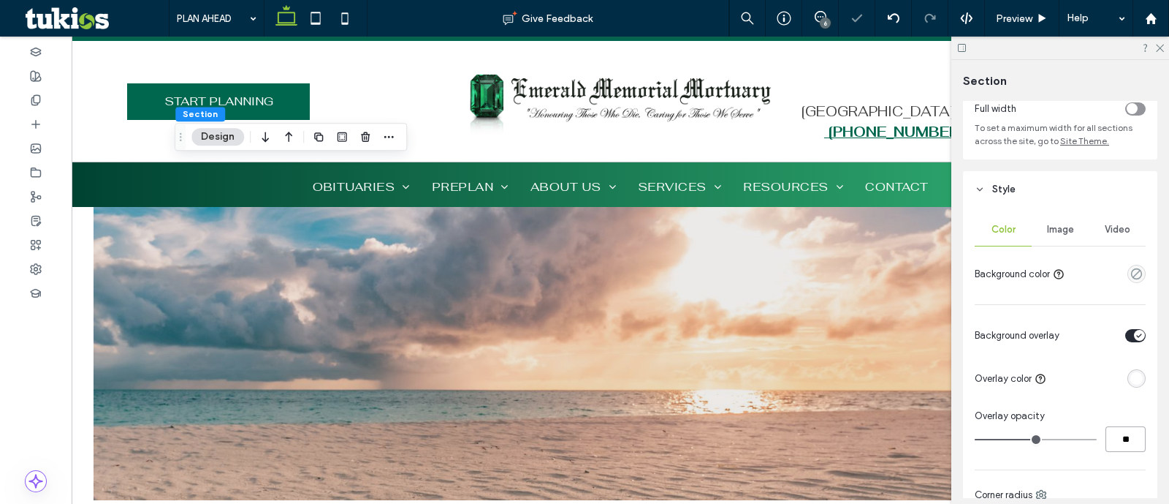
click at [1126, 436] on input "**" at bounding box center [1126, 439] width 40 height 26
type input "**"
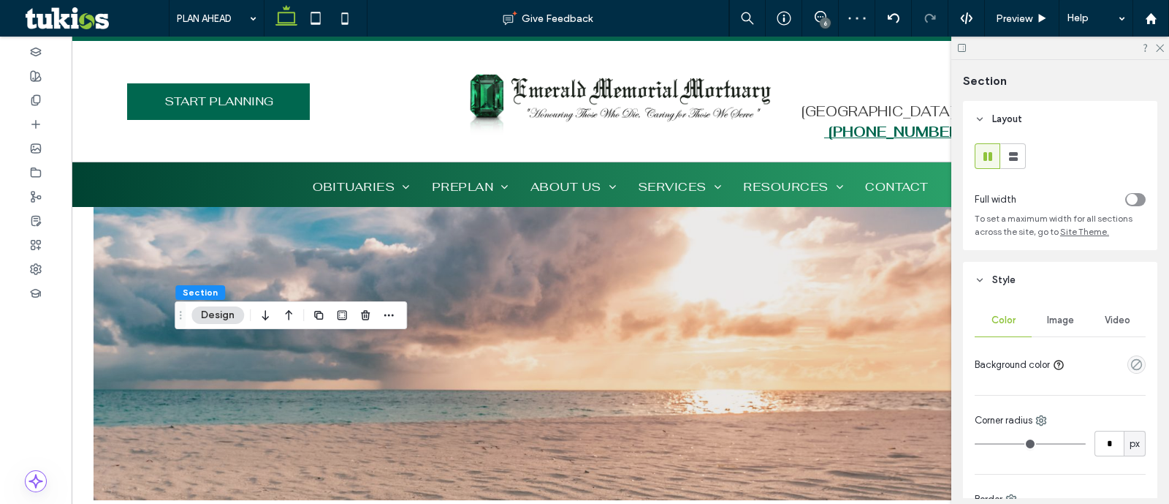
click at [1049, 337] on hr at bounding box center [1060, 336] width 171 height 1
click at [1052, 330] on div "Image" at bounding box center [1060, 320] width 57 height 32
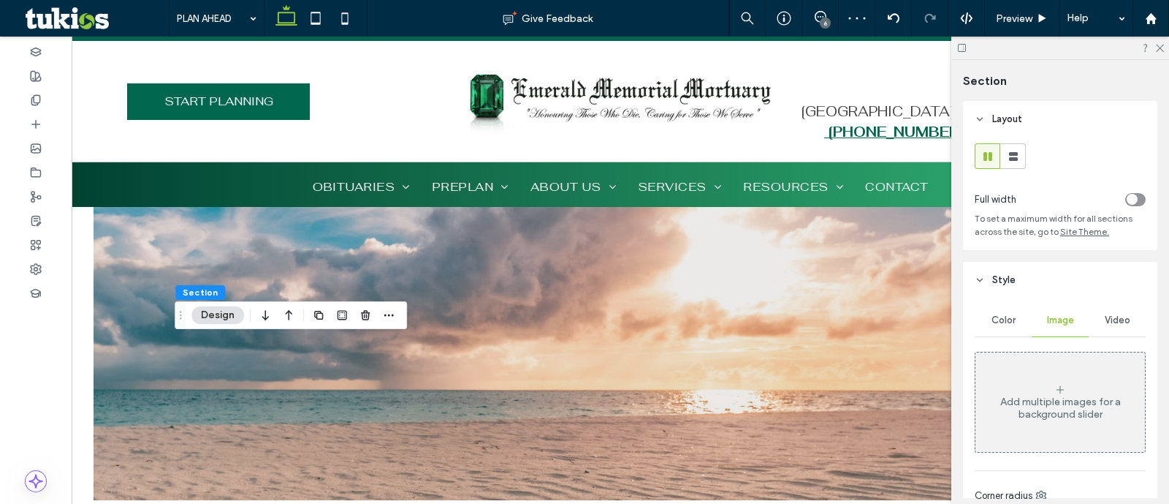
click at [1049, 373] on div "Add multiple images for a background slider" at bounding box center [1061, 402] width 170 height 96
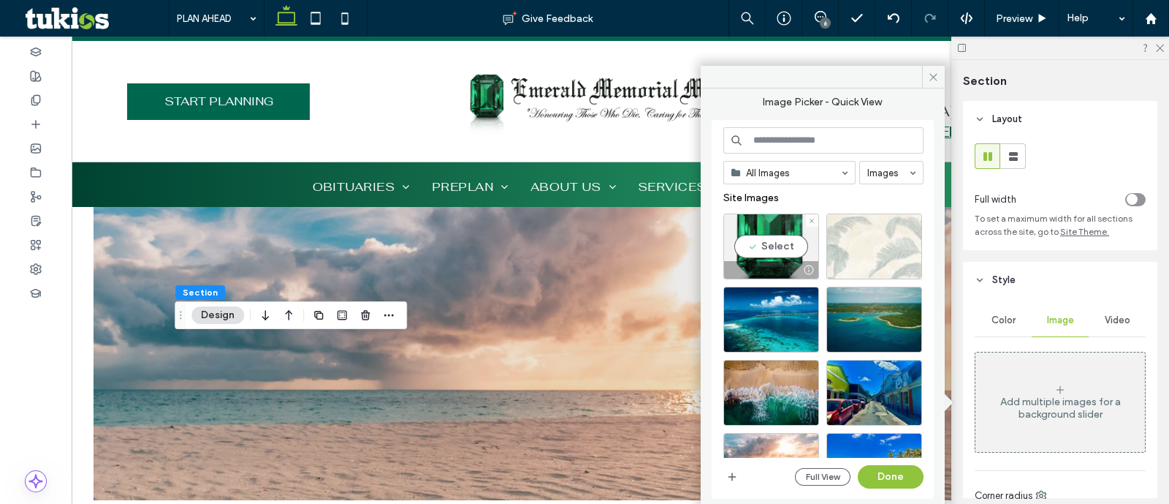
click at [855, 254] on div at bounding box center [875, 246] width 96 height 66
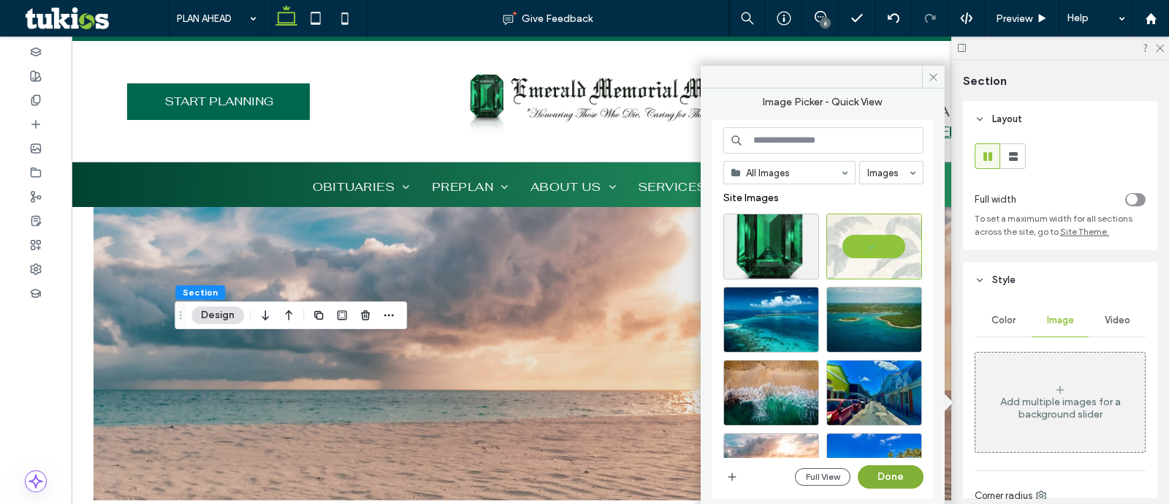
click at [910, 469] on button "Done" at bounding box center [891, 476] width 66 height 23
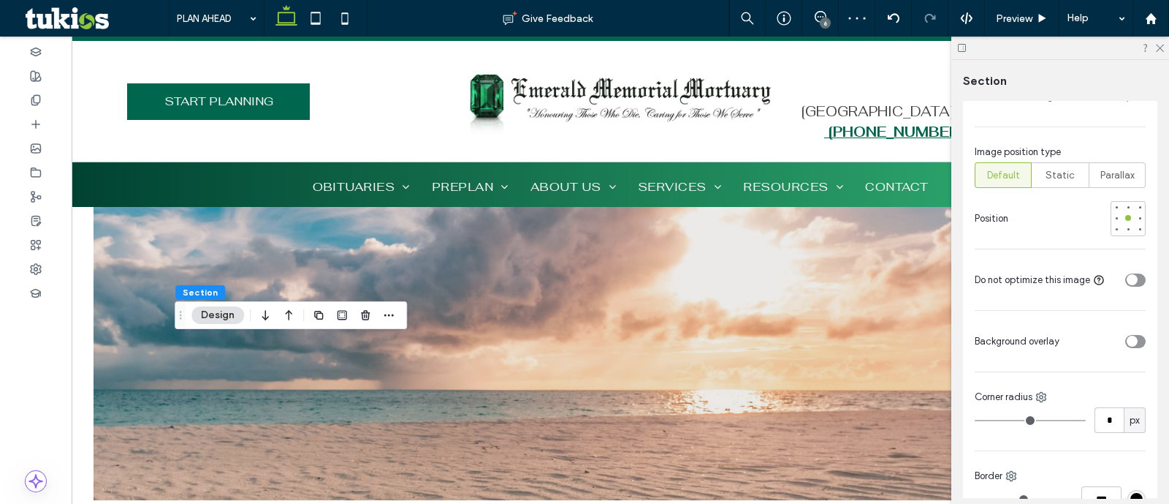
scroll to position [639, 0]
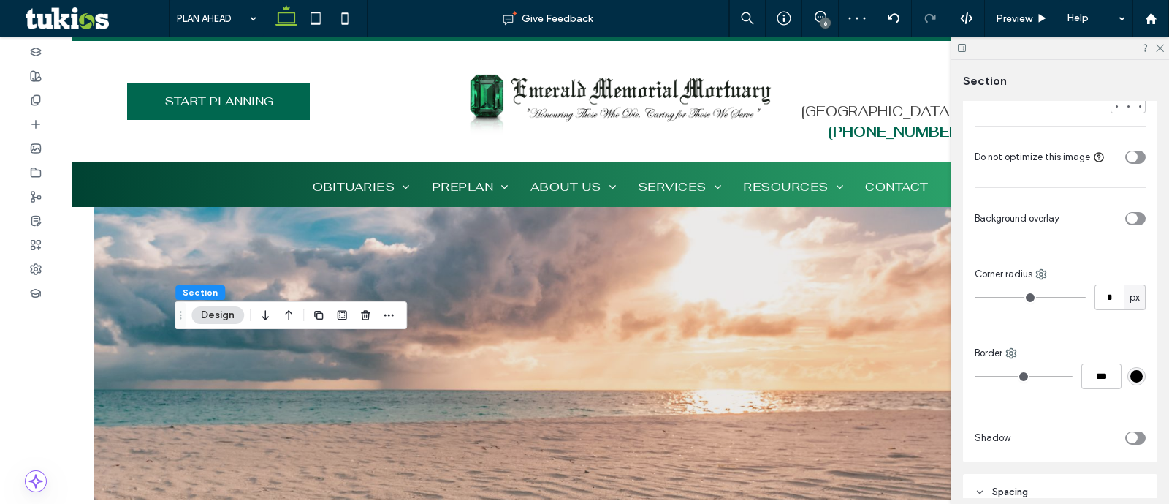
click at [1127, 224] on div "toggle" at bounding box center [1132, 218] width 11 height 11
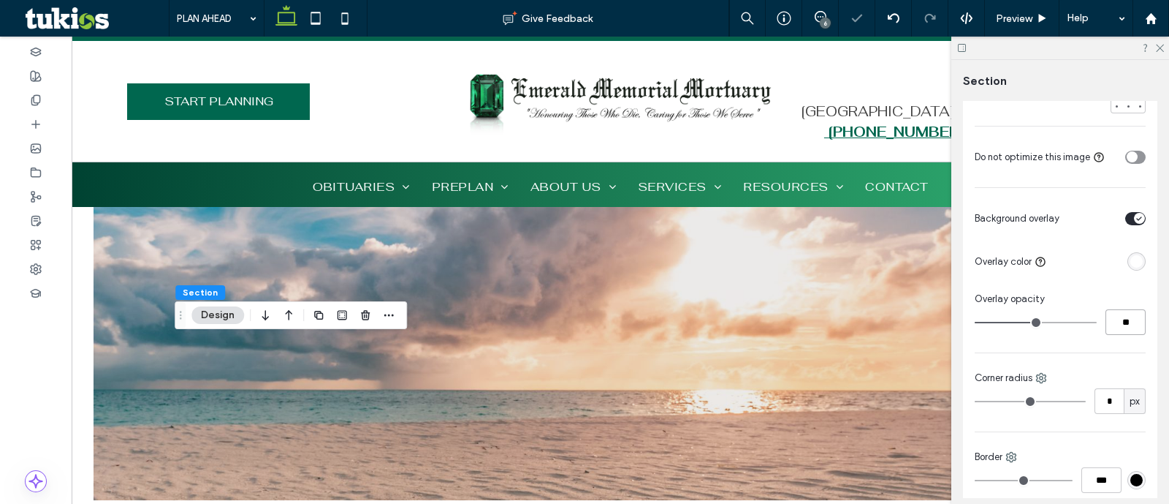
click at [1118, 335] on input "**" at bounding box center [1126, 322] width 40 height 26
type input "**"
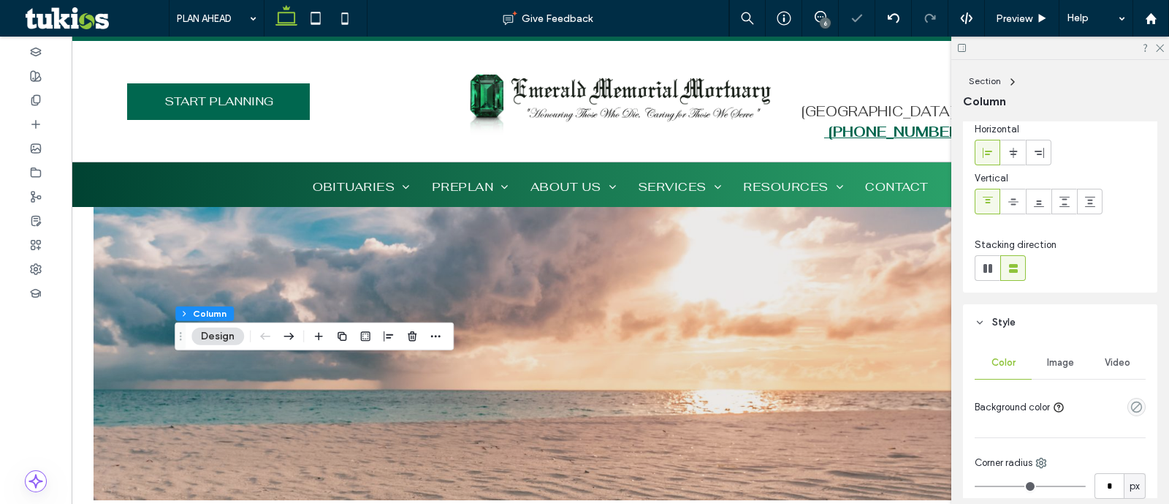
scroll to position [91, 0]
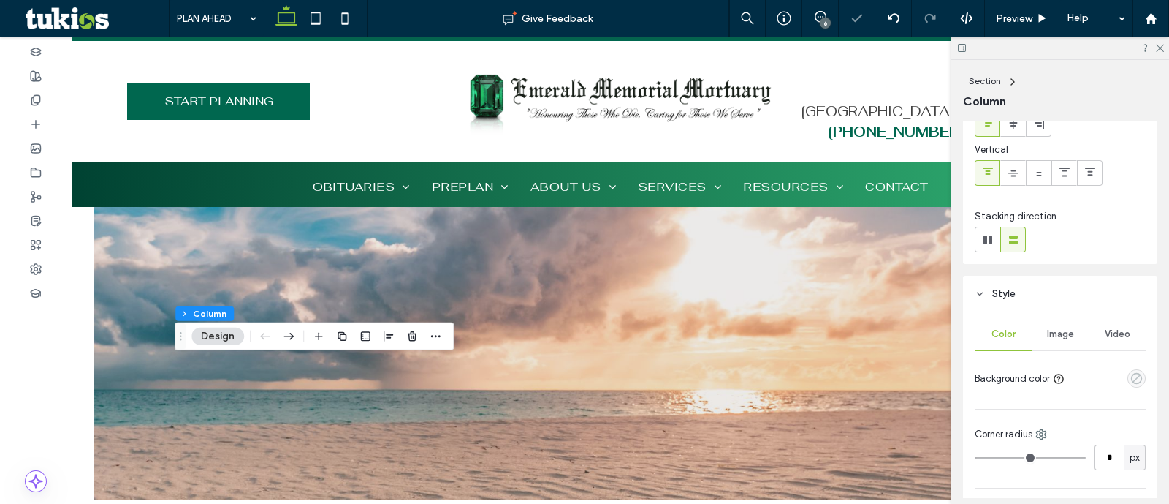
click at [1133, 381] on icon "empty color" at bounding box center [1137, 378] width 12 height 12
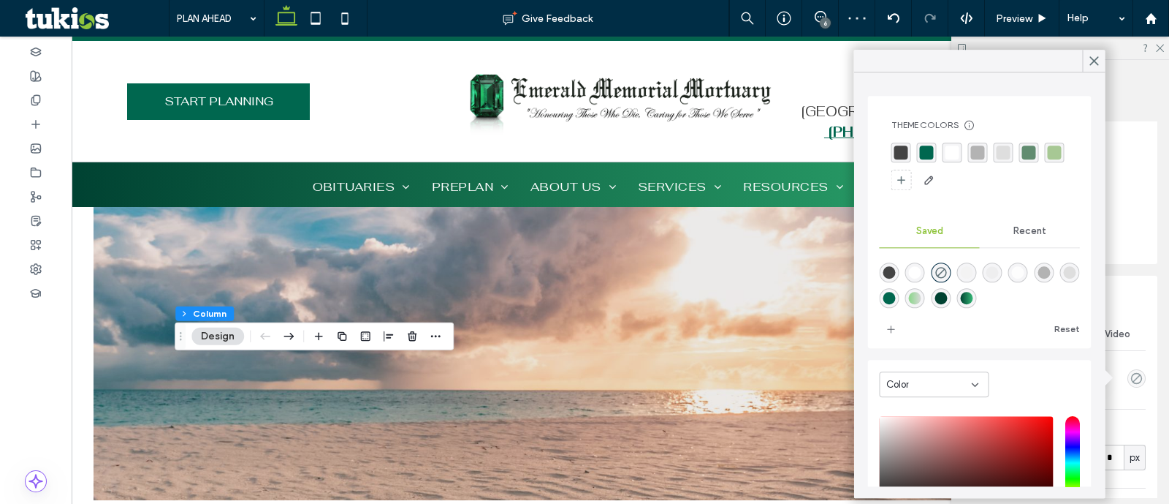
click at [943, 149] on div "rgba(255,255,255,1)" at bounding box center [953, 153] width 20 height 20
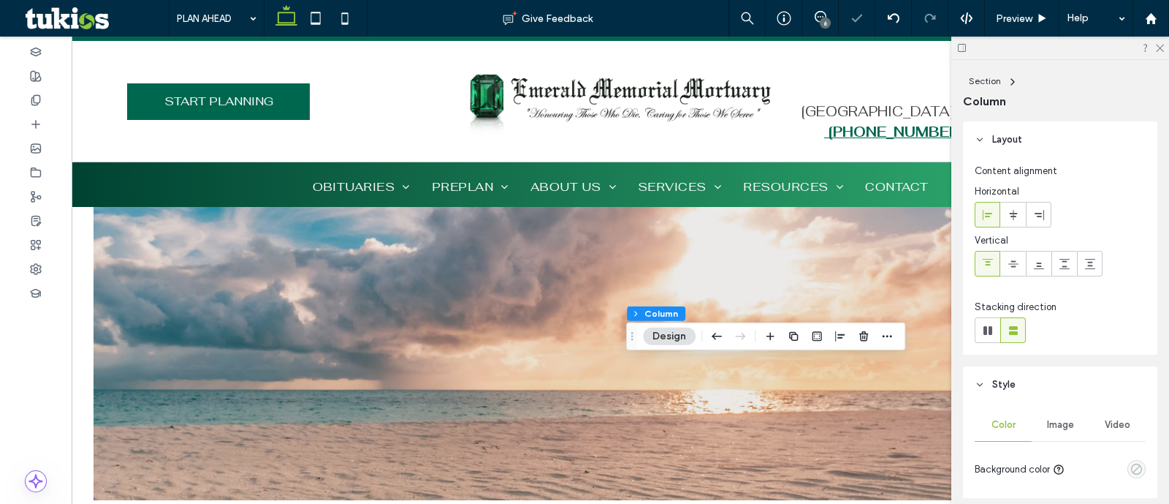
click at [1131, 472] on icon "empty color" at bounding box center [1137, 469] width 12 height 12
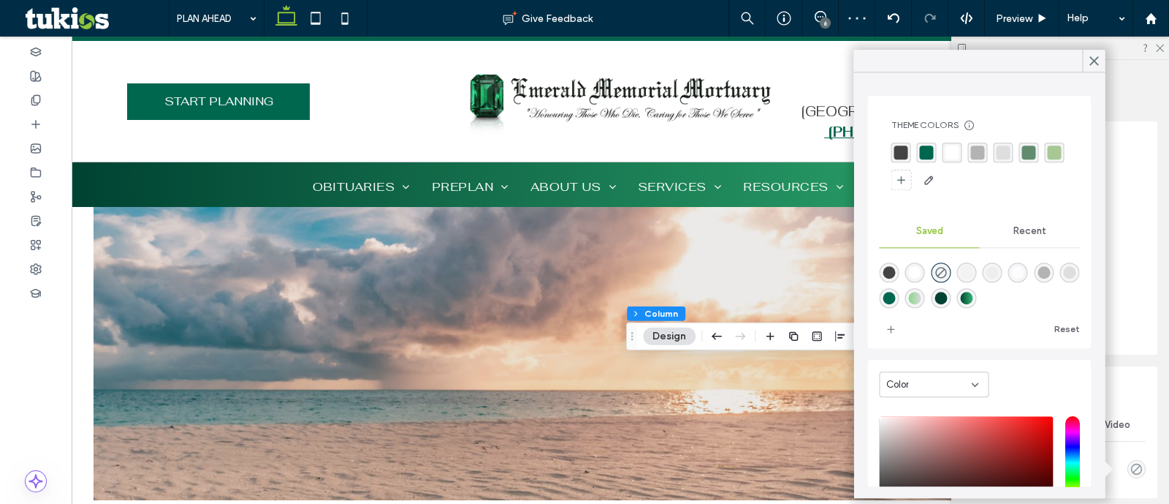
click at [950, 153] on div "rgba(255,255,255,1)" at bounding box center [953, 152] width 14 height 14
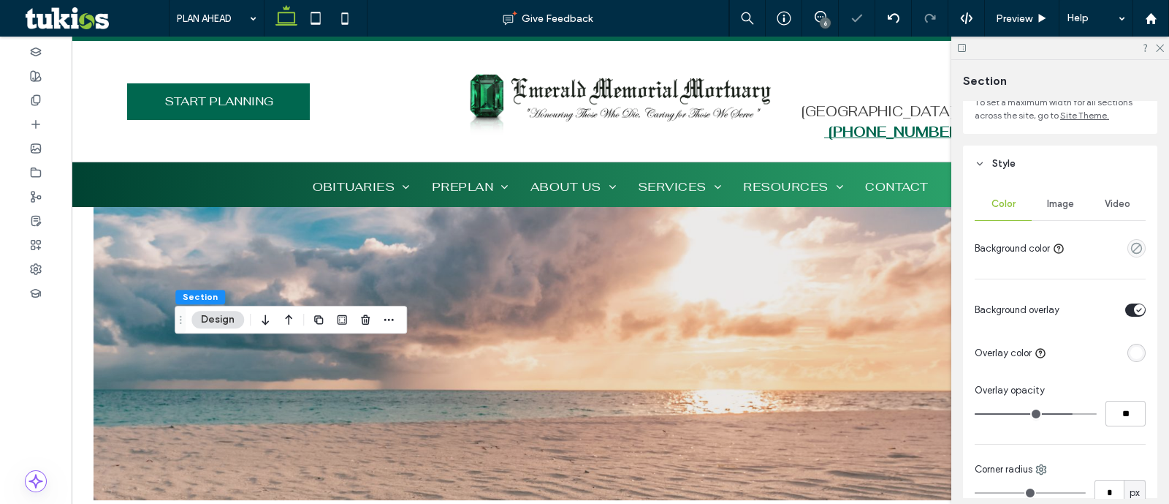
scroll to position [182, 0]
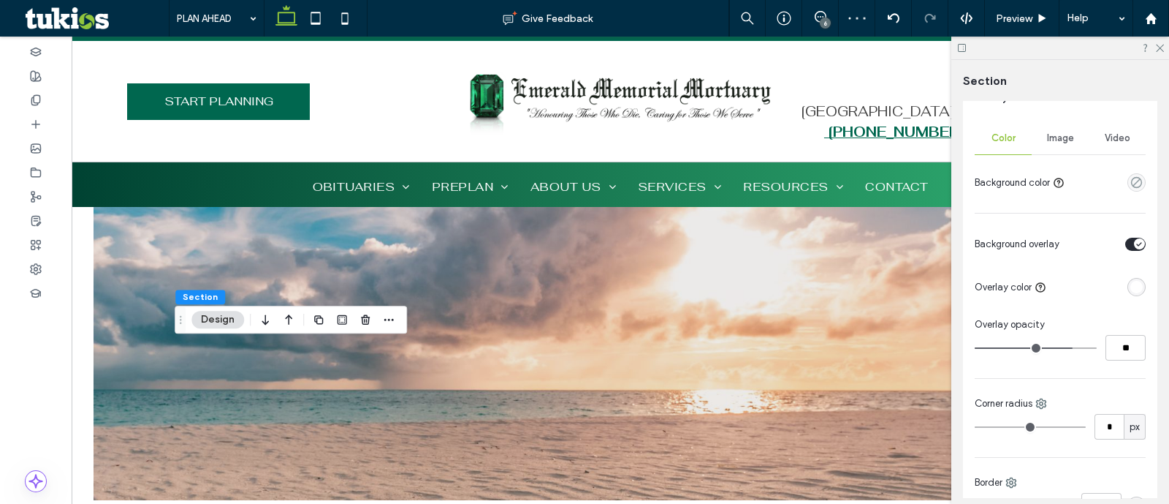
click at [1064, 149] on div "Image" at bounding box center [1060, 138] width 57 height 32
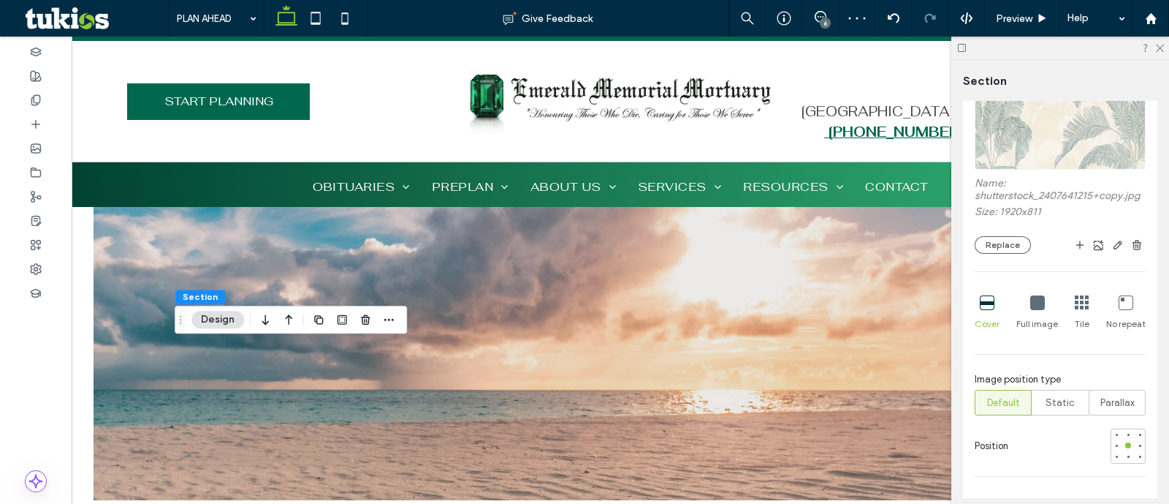
scroll to position [365, 0]
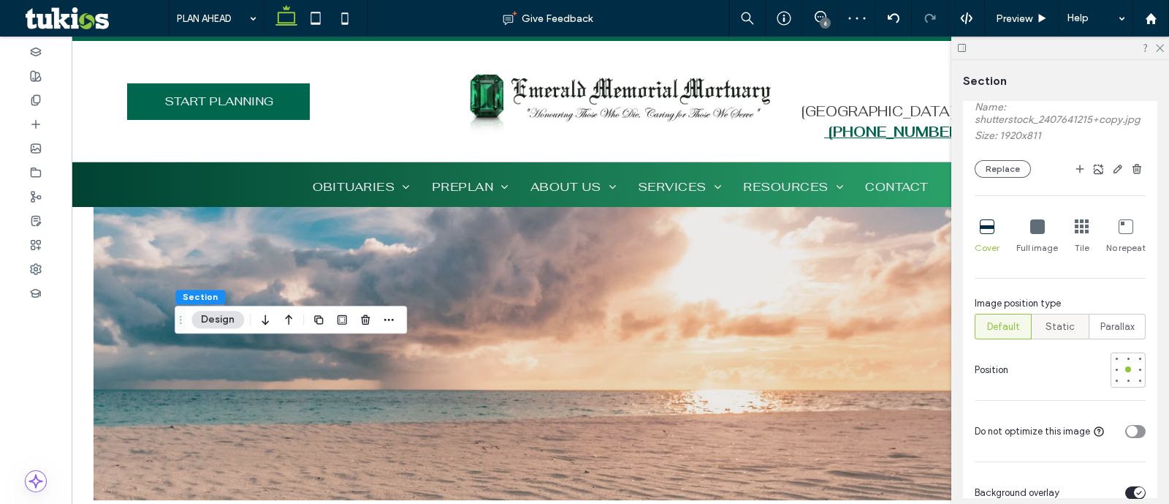
click at [1058, 334] on span "Static" at bounding box center [1060, 326] width 29 height 15
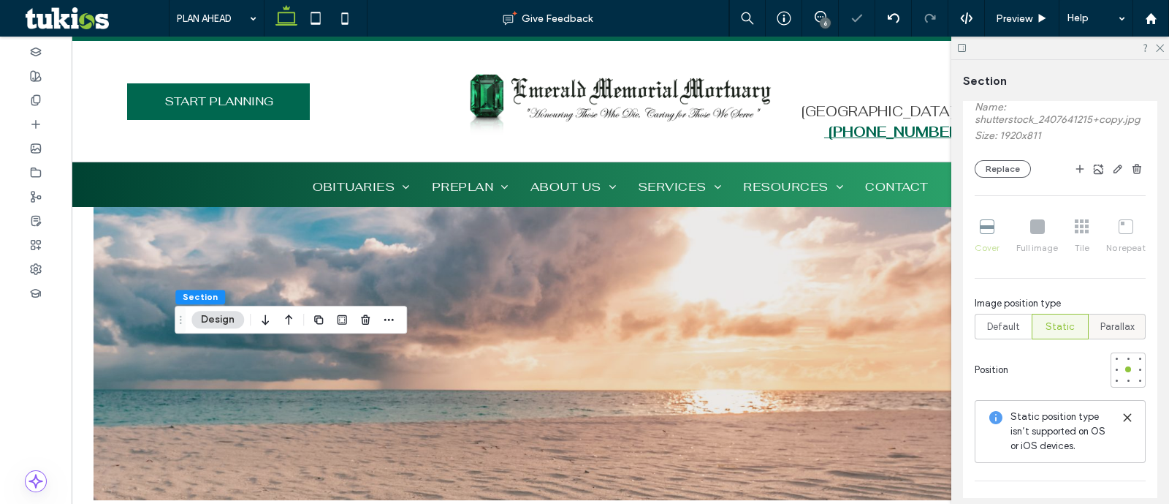
click at [1120, 332] on span "Parallax" at bounding box center [1118, 326] width 34 height 15
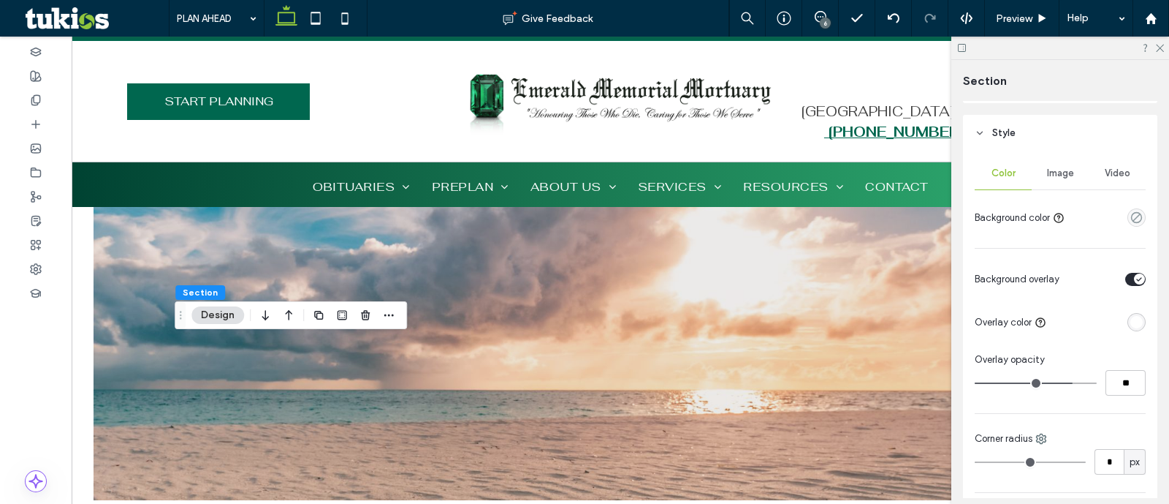
scroll to position [0, 0]
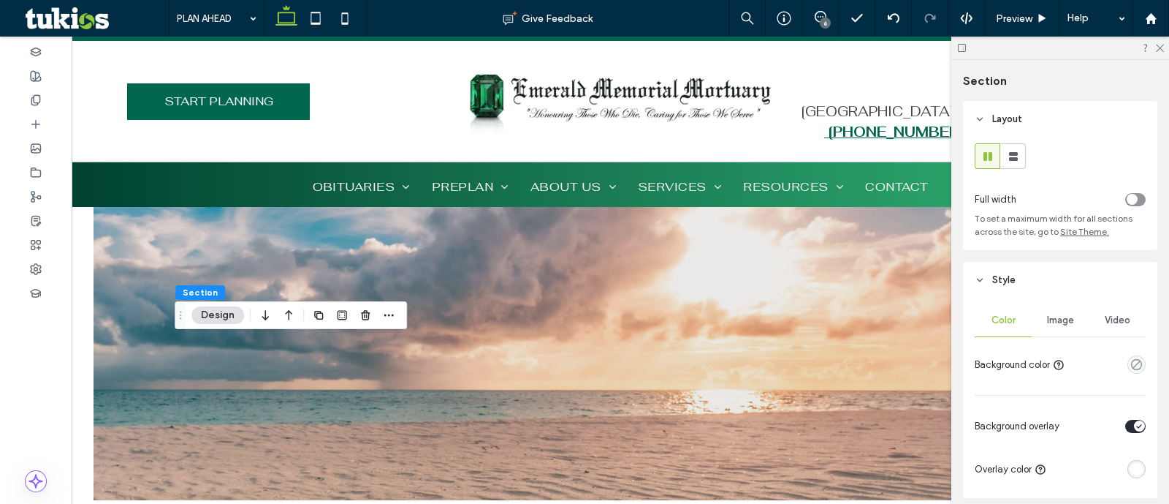
click at [1055, 318] on span "Image" at bounding box center [1060, 320] width 27 height 12
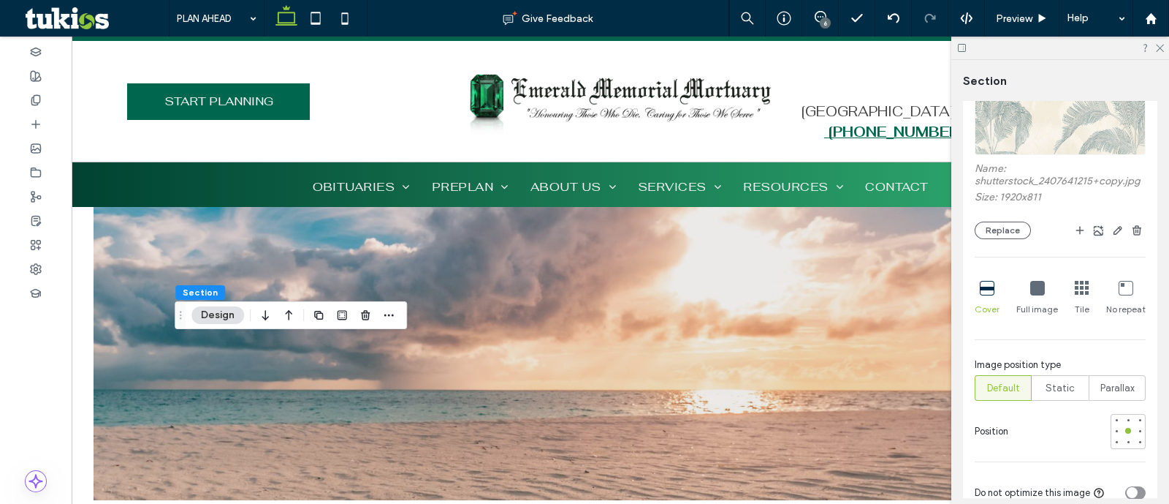
scroll to position [365, 0]
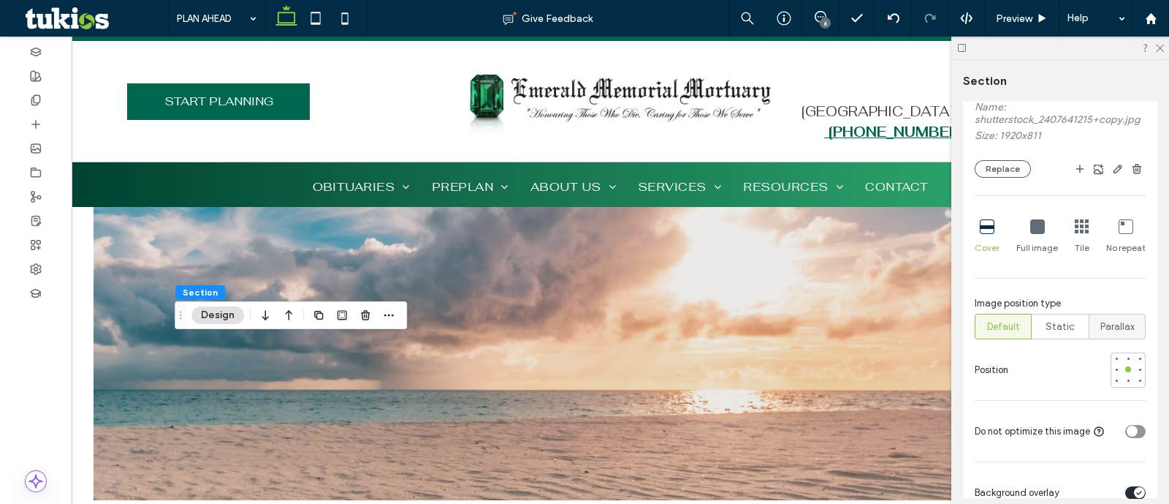
click at [1111, 334] on span "Parallax" at bounding box center [1118, 326] width 34 height 15
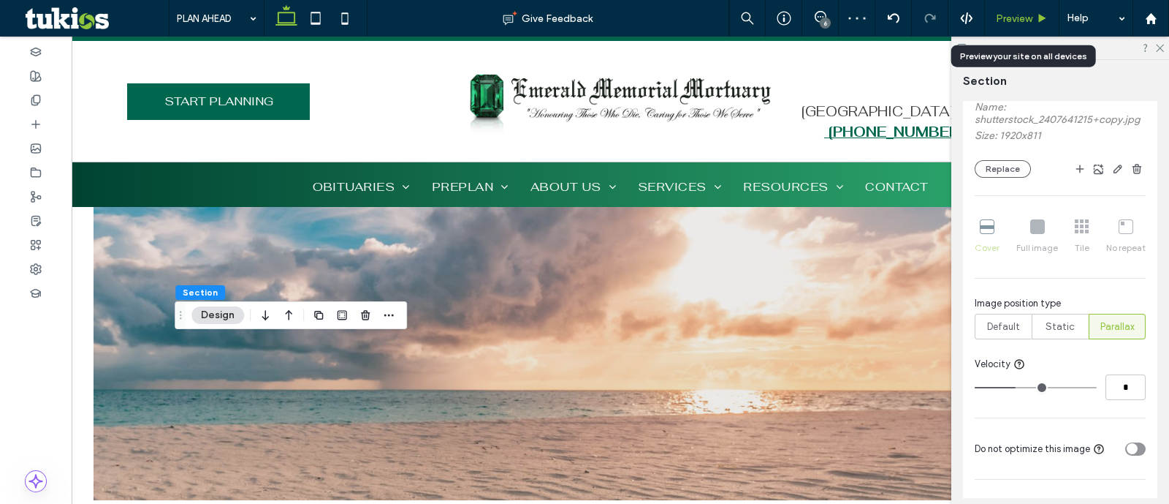
click at [1007, 27] on div "Preview" at bounding box center [1022, 18] width 75 height 37
click at [1008, 334] on span "Default" at bounding box center [1003, 326] width 33 height 15
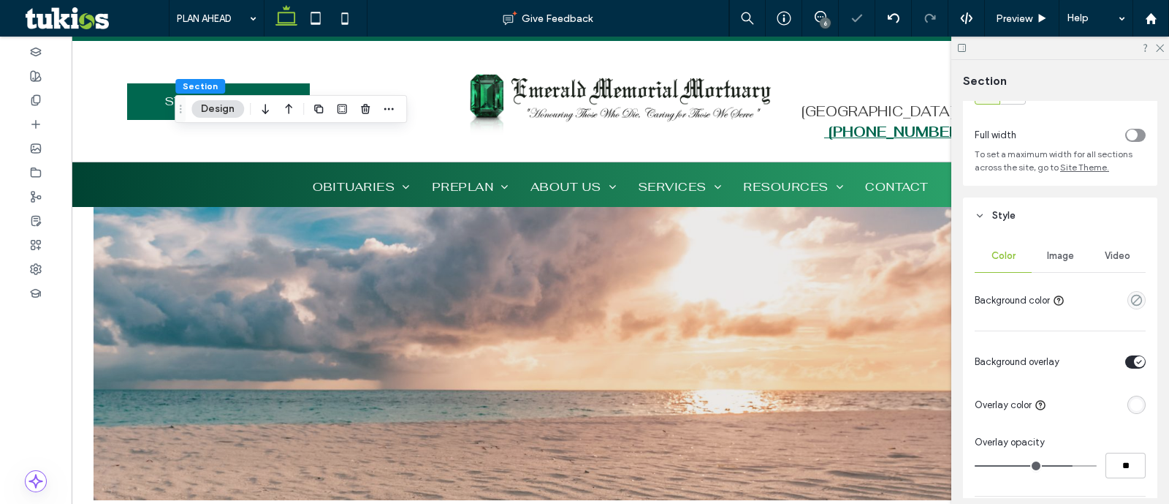
scroll to position [91, 0]
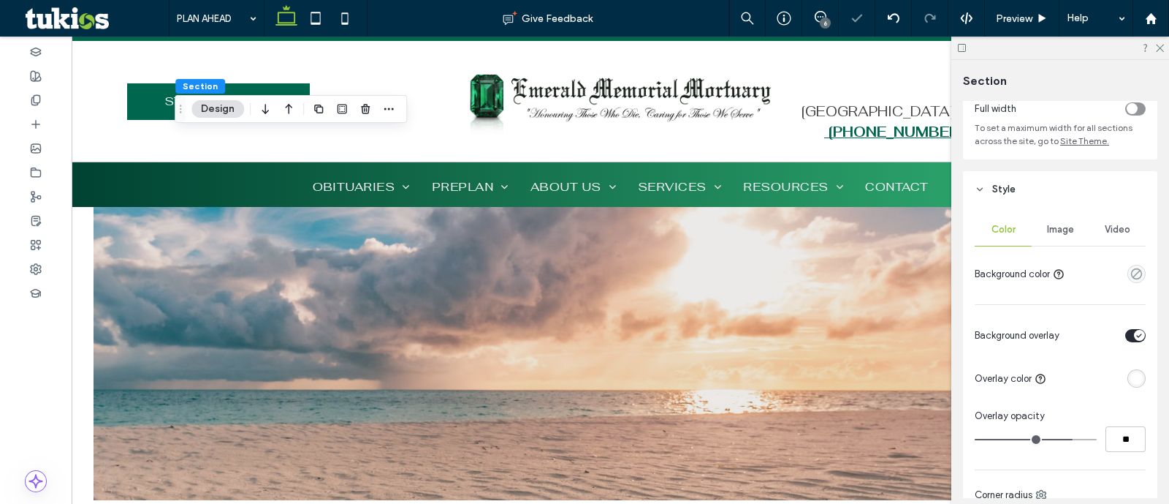
click at [1071, 212] on div "Color Image Video Background color Background overlay Overlay color Overlay opa…" at bounding box center [1060, 445] width 194 height 475
click at [1060, 222] on div "Image" at bounding box center [1060, 229] width 57 height 32
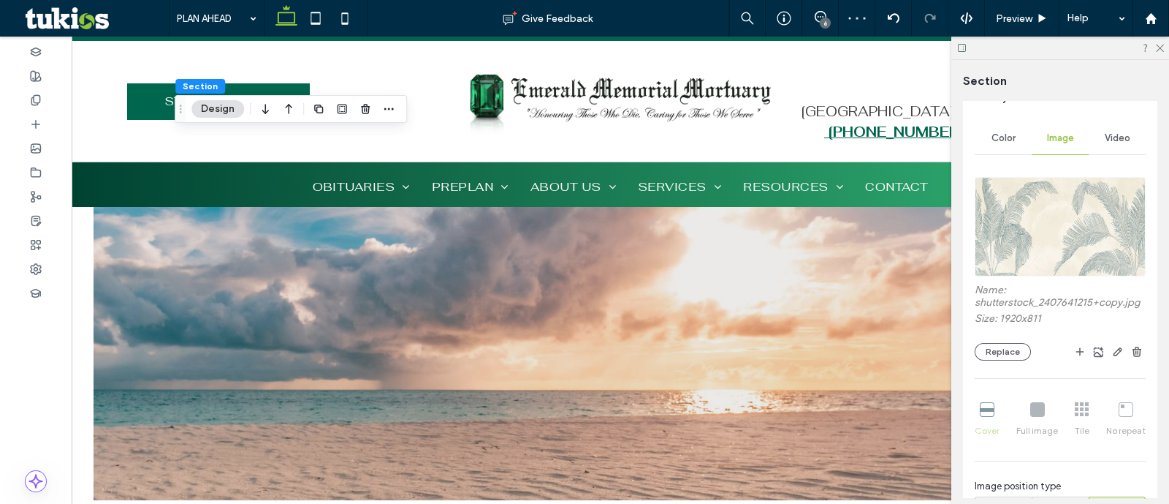
scroll to position [274, 0]
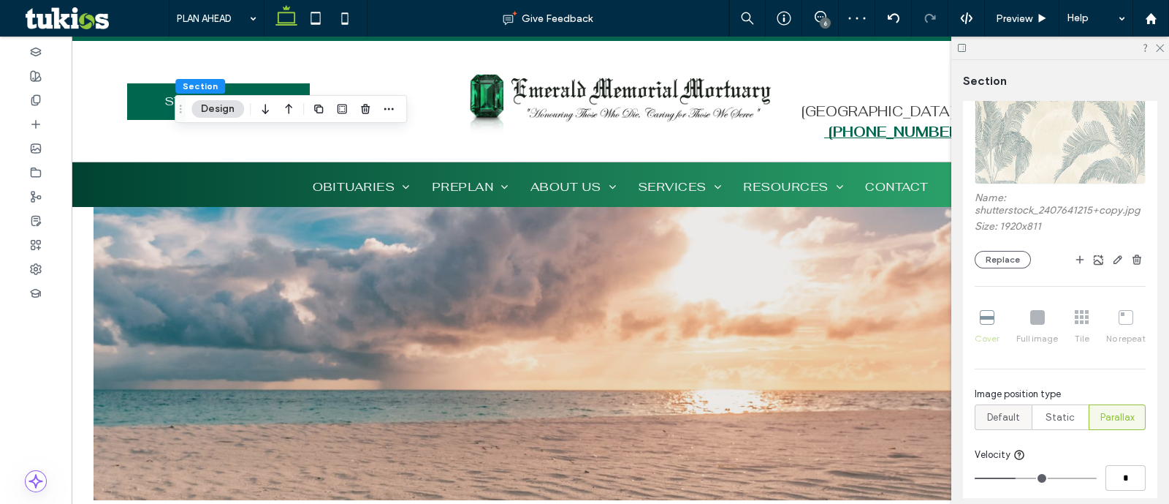
click at [1004, 425] on span "Default" at bounding box center [1003, 417] width 33 height 15
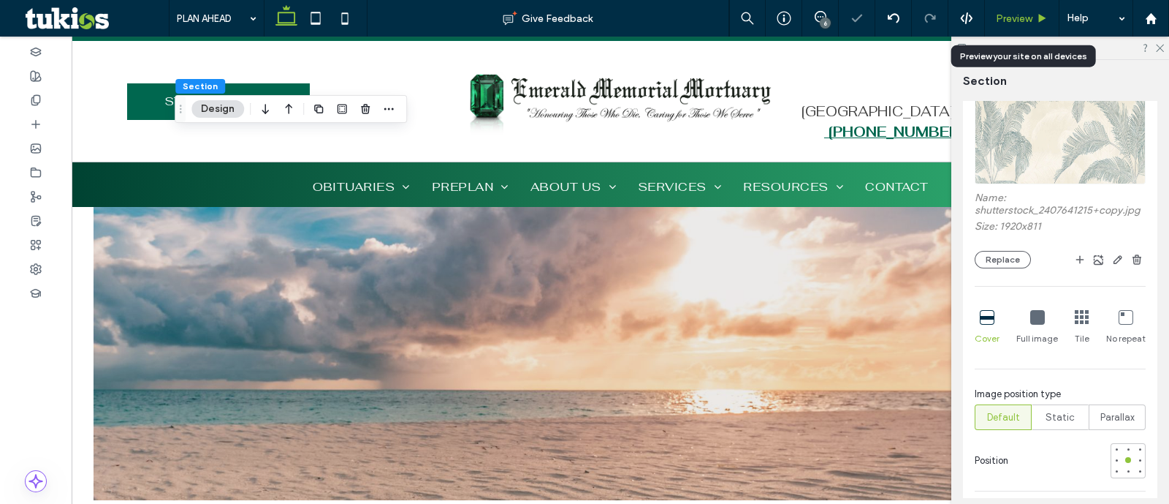
click at [1019, 29] on div "Preview" at bounding box center [1022, 18] width 75 height 37
click at [1017, 24] on div "Preview" at bounding box center [1022, 18] width 75 height 37
click at [1019, 20] on span "Preview" at bounding box center [1014, 18] width 37 height 12
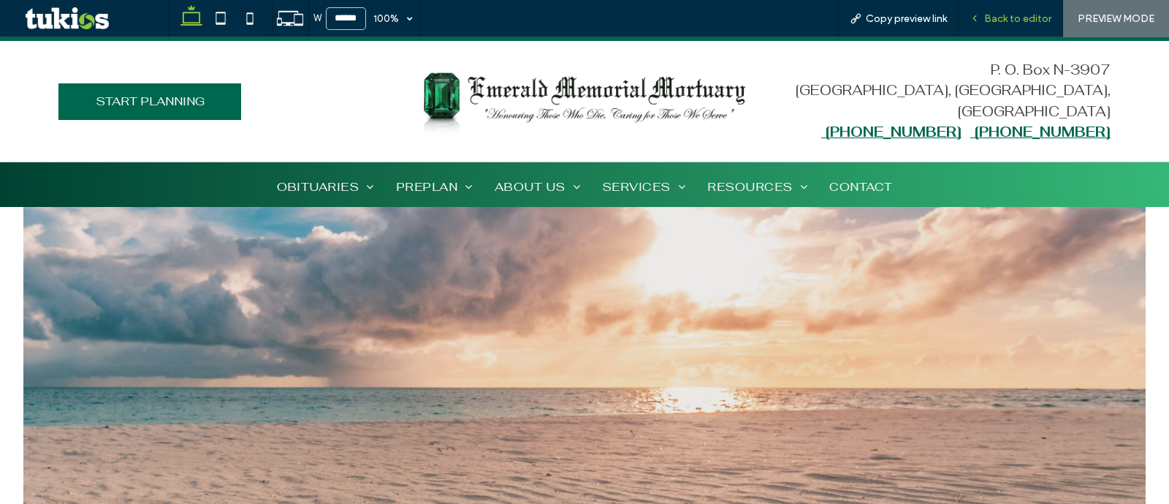
click at [1009, 20] on span "Back to editor" at bounding box center [1017, 18] width 67 height 12
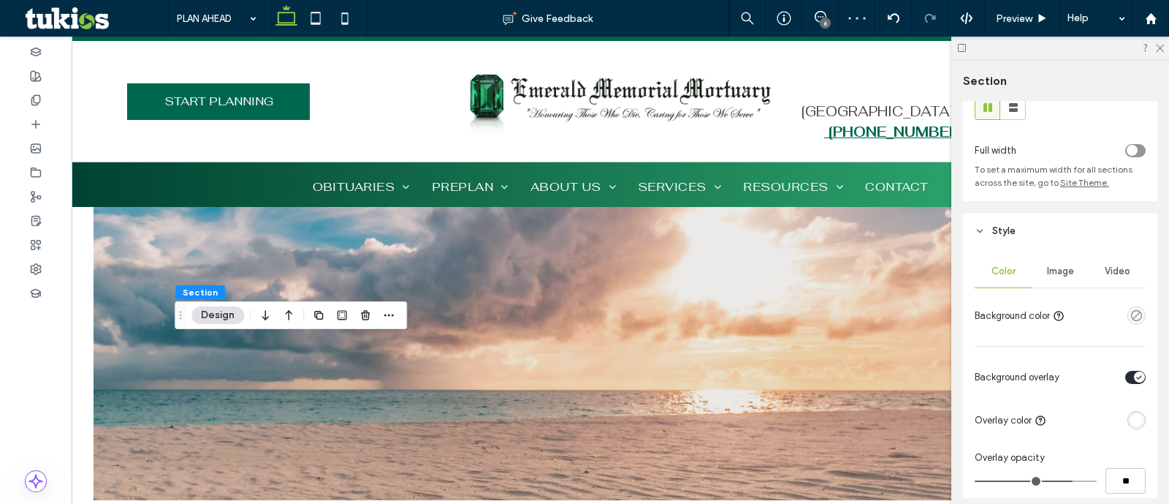
scroll to position [91, 0]
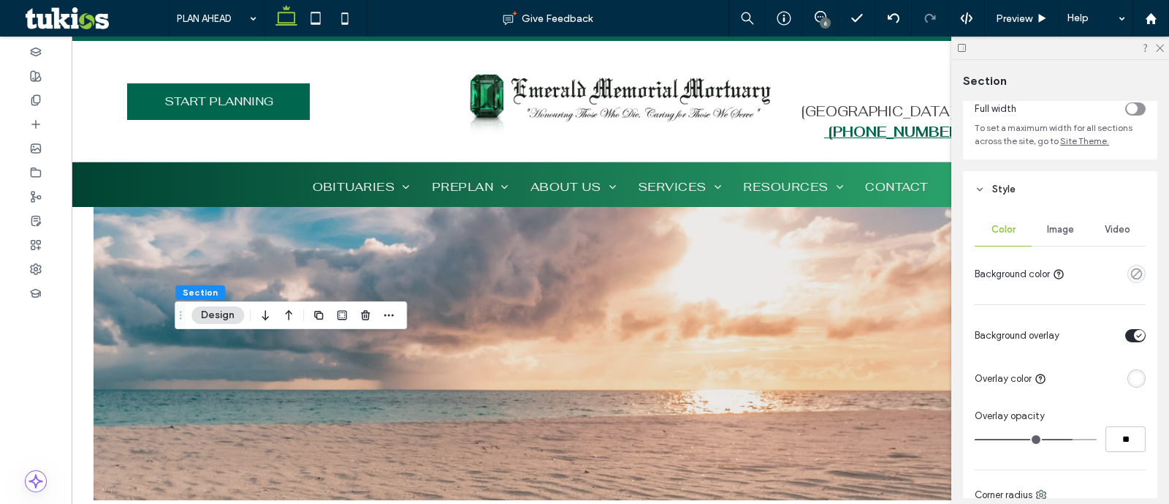
click at [1135, 338] on div "toggle" at bounding box center [1139, 335] width 11 height 11
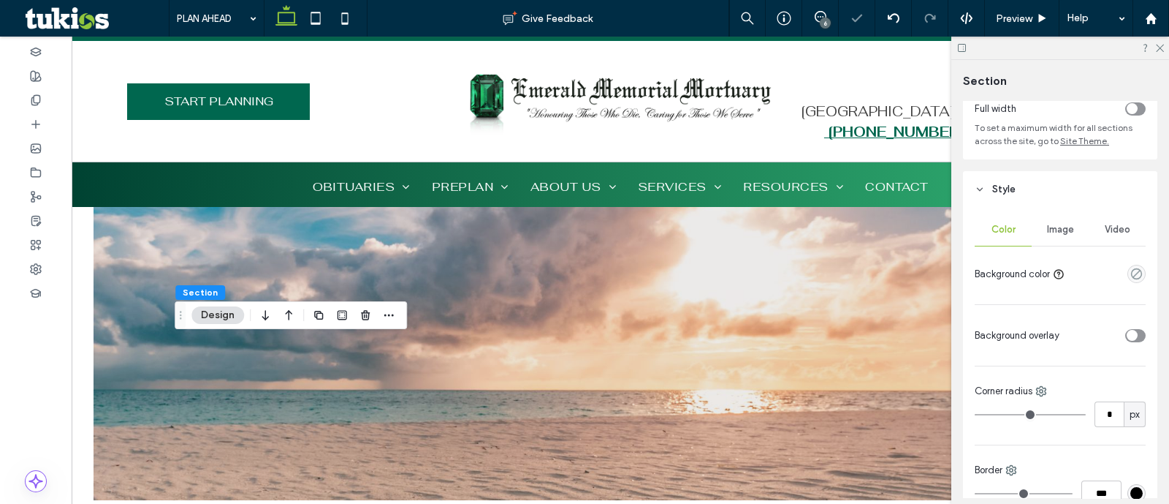
click at [1135, 338] on div "toggle" at bounding box center [1136, 335] width 20 height 13
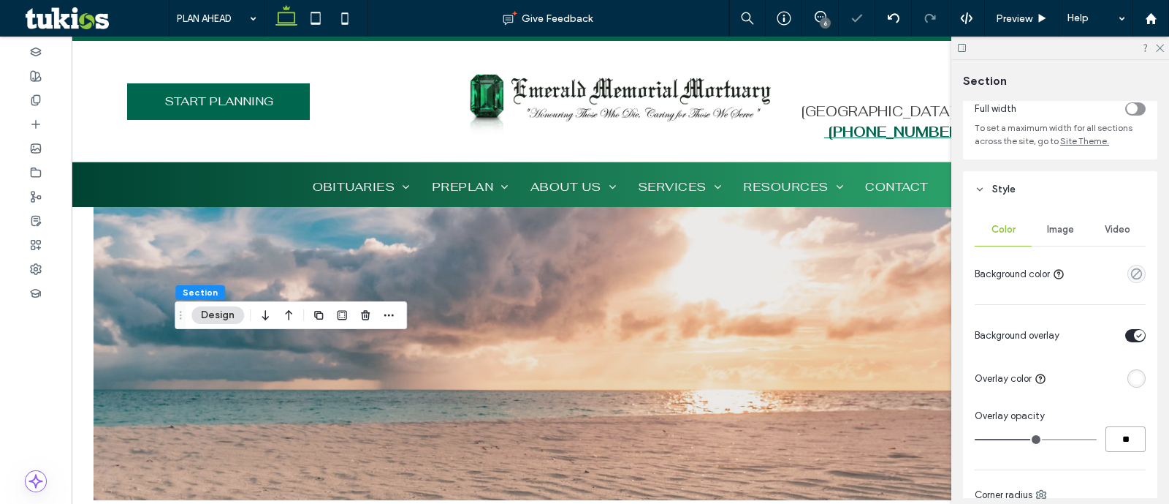
click at [1118, 440] on input "**" at bounding box center [1126, 439] width 40 height 26
type input "**"
click at [1031, 13] on span "Preview" at bounding box center [1014, 18] width 37 height 12
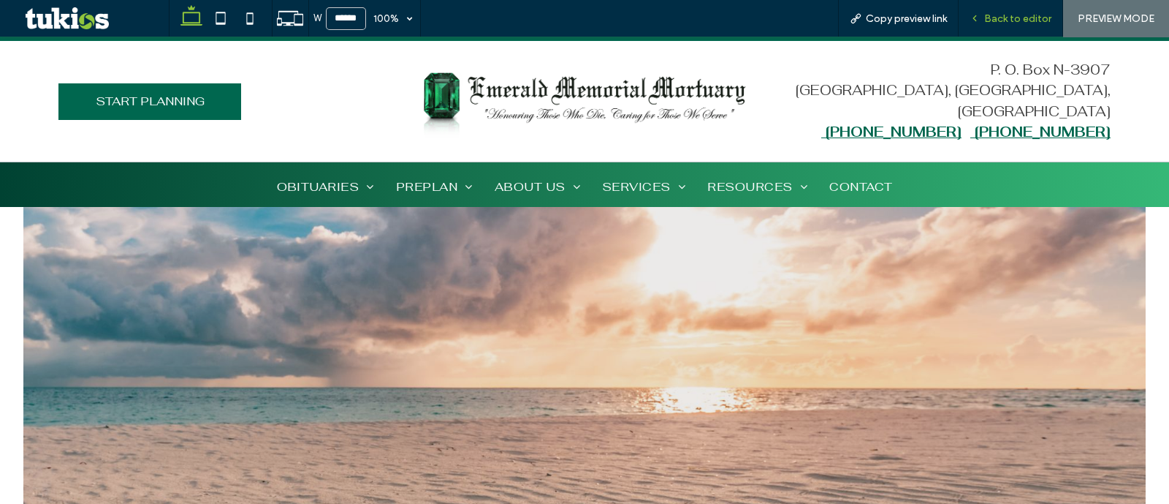
click at [1016, 21] on span "Back to editor" at bounding box center [1017, 18] width 67 height 12
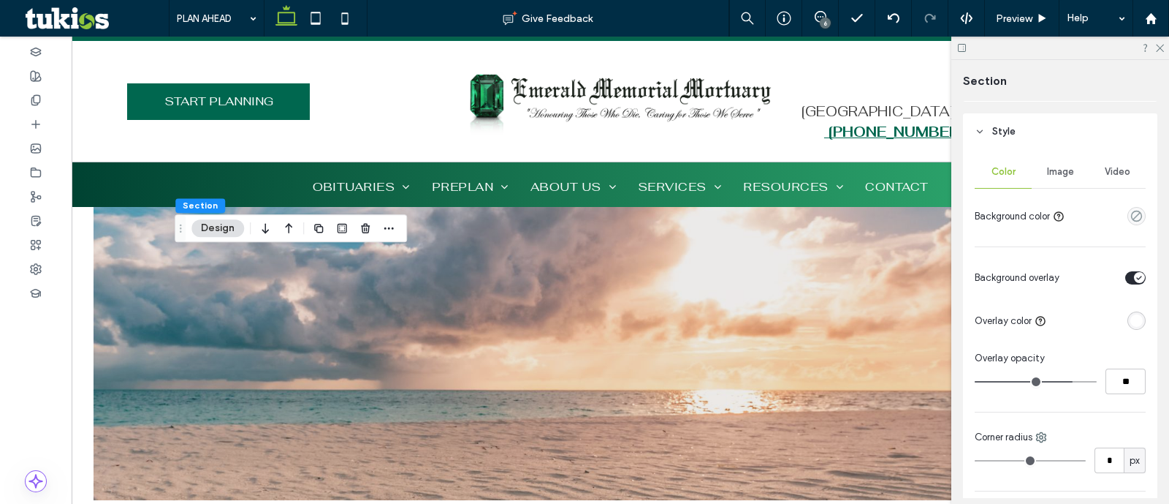
click at [1039, 178] on div "Image" at bounding box center [1060, 172] width 57 height 32
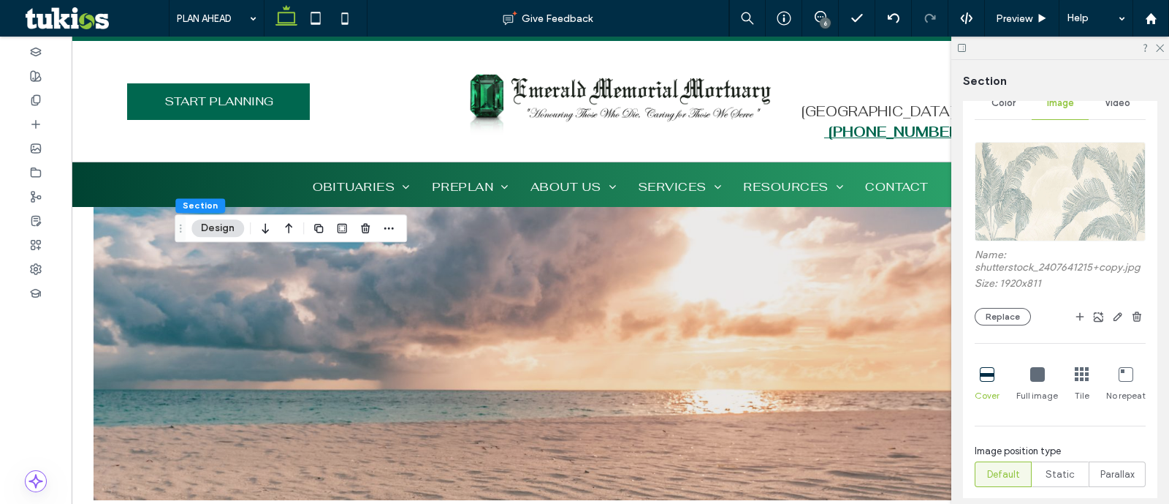
scroll to position [331, 0]
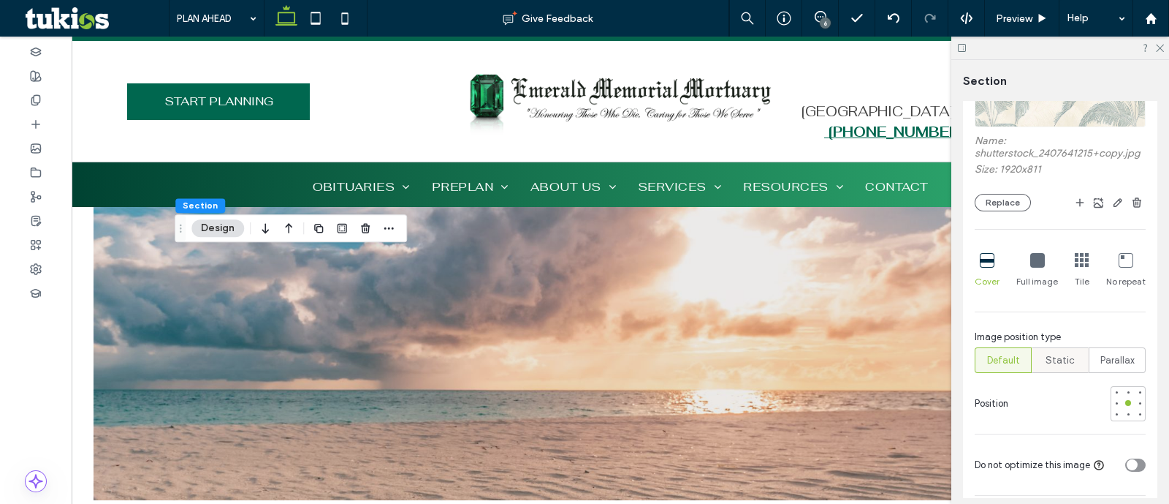
click at [1057, 368] on span "Static" at bounding box center [1060, 360] width 29 height 15
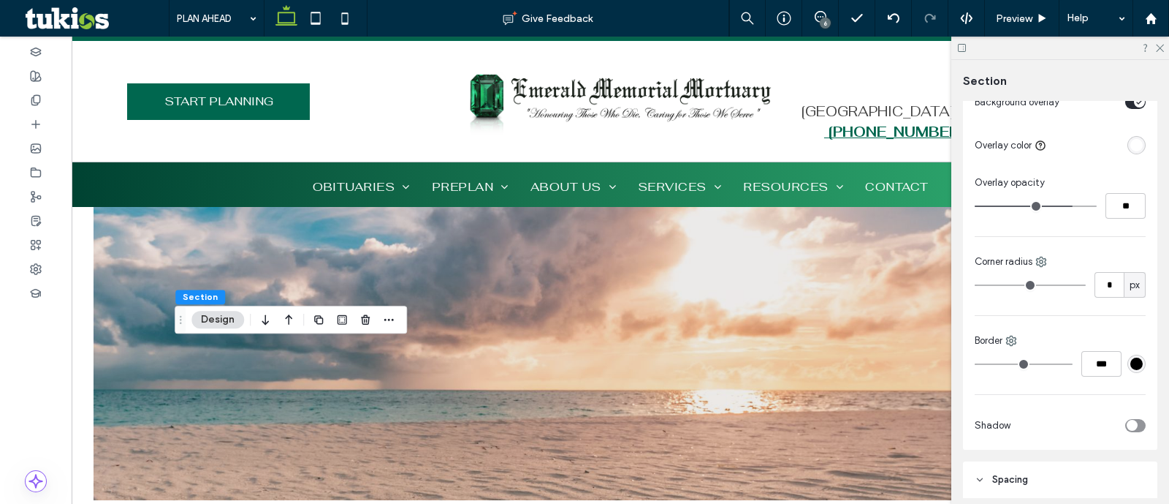
scroll to position [91, 0]
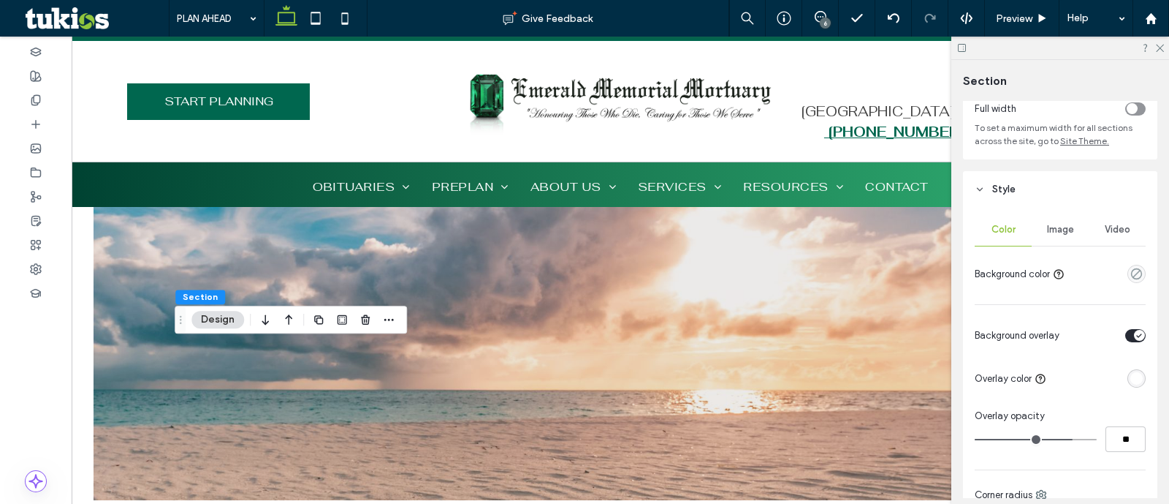
click at [1062, 233] on span "Image" at bounding box center [1060, 230] width 27 height 12
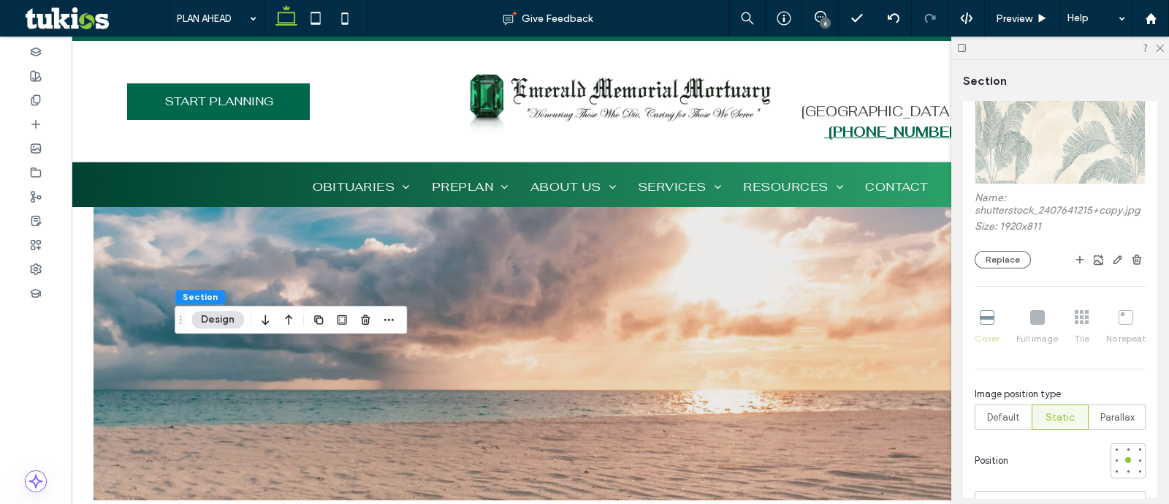
scroll to position [457, 0]
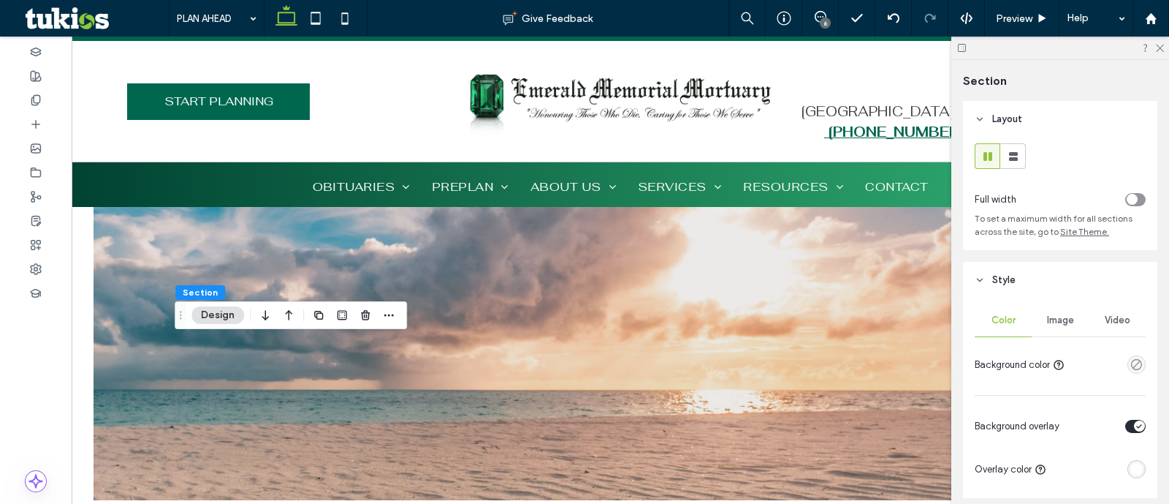
click at [1060, 316] on span "Image" at bounding box center [1060, 320] width 27 height 12
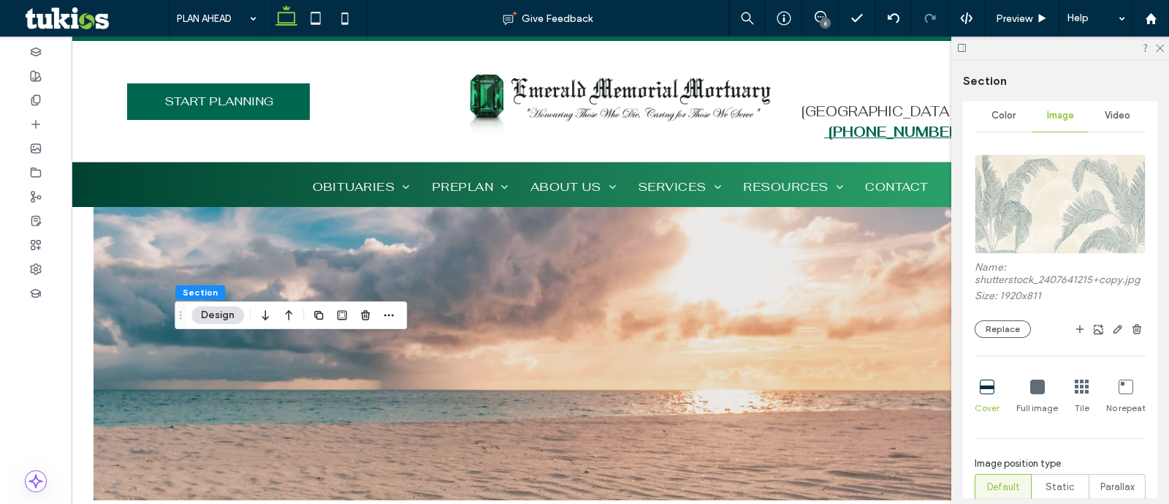
scroll to position [274, 0]
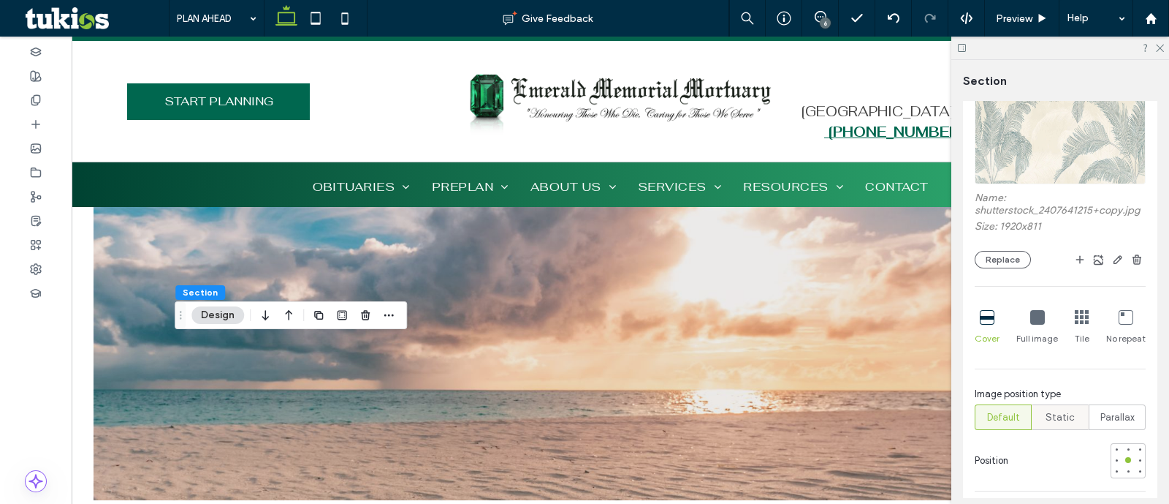
click at [1048, 425] on span "Static" at bounding box center [1060, 417] width 29 height 15
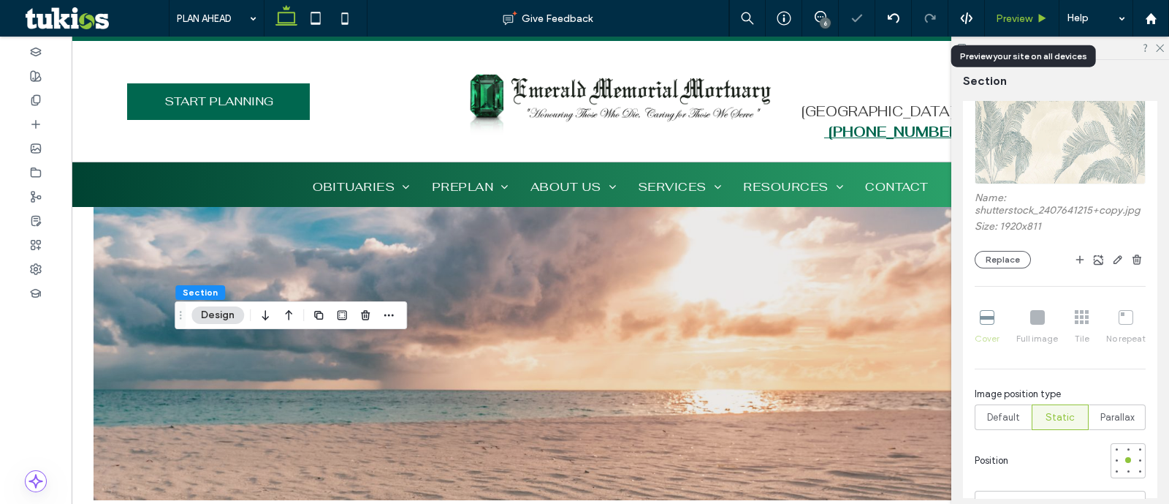
click at [1020, 26] on div "Preview" at bounding box center [1022, 18] width 75 height 37
click at [1027, 19] on span "Preview" at bounding box center [1014, 18] width 37 height 12
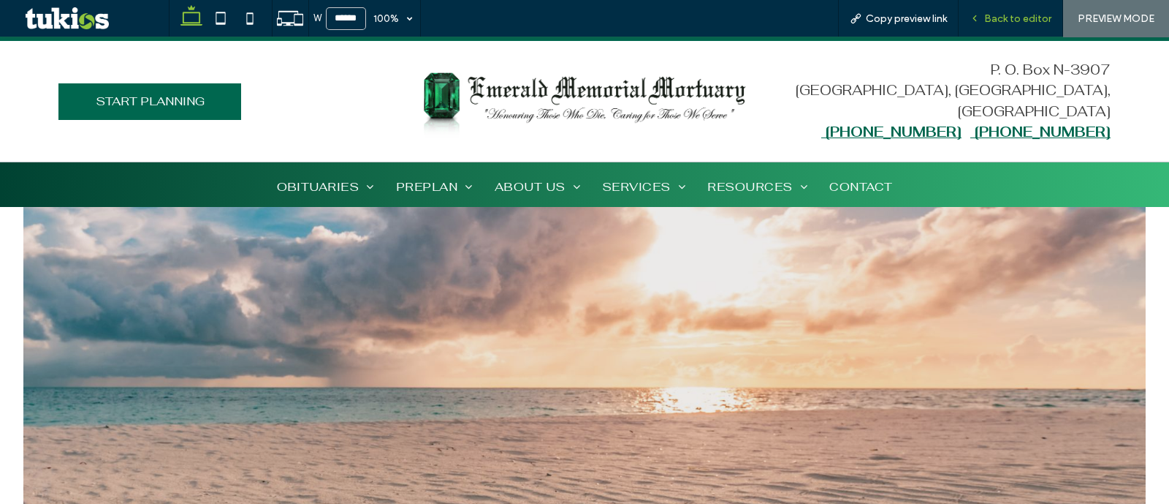
click at [1017, 15] on span "Back to editor" at bounding box center [1017, 18] width 67 height 12
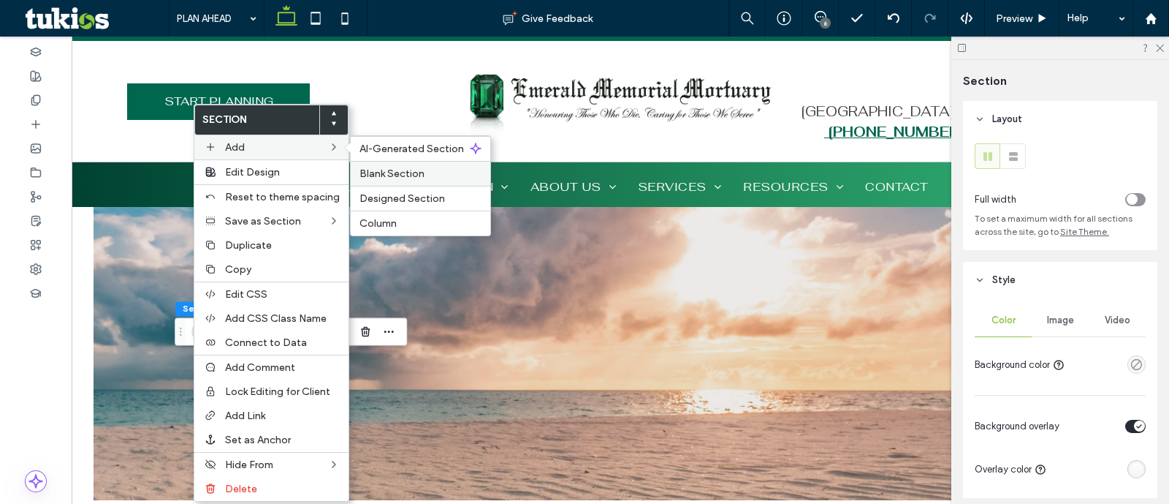
click at [403, 170] on span "Blank Section" at bounding box center [392, 173] width 65 height 12
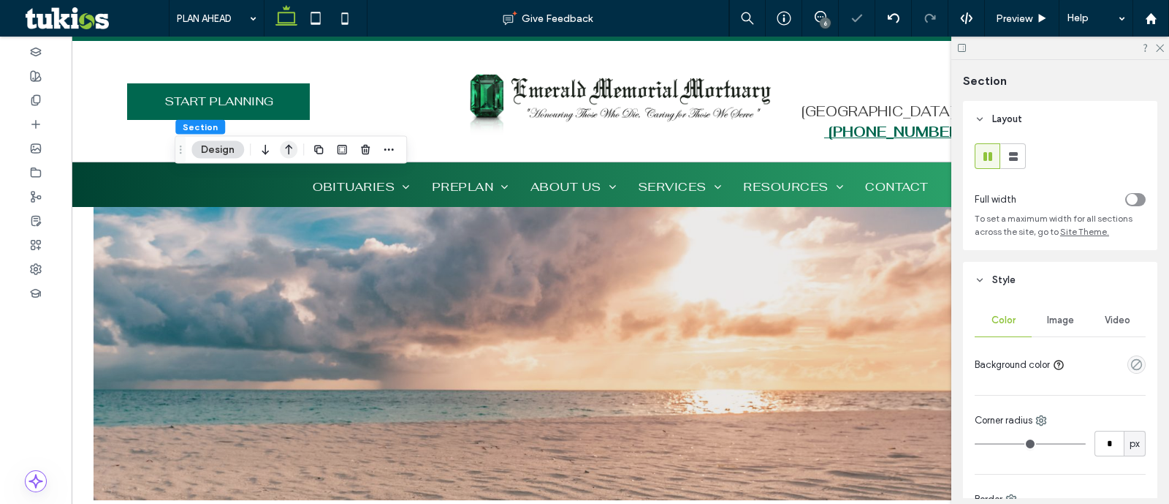
click at [292, 146] on icon "button" at bounding box center [289, 150] width 18 height 26
type input "*"
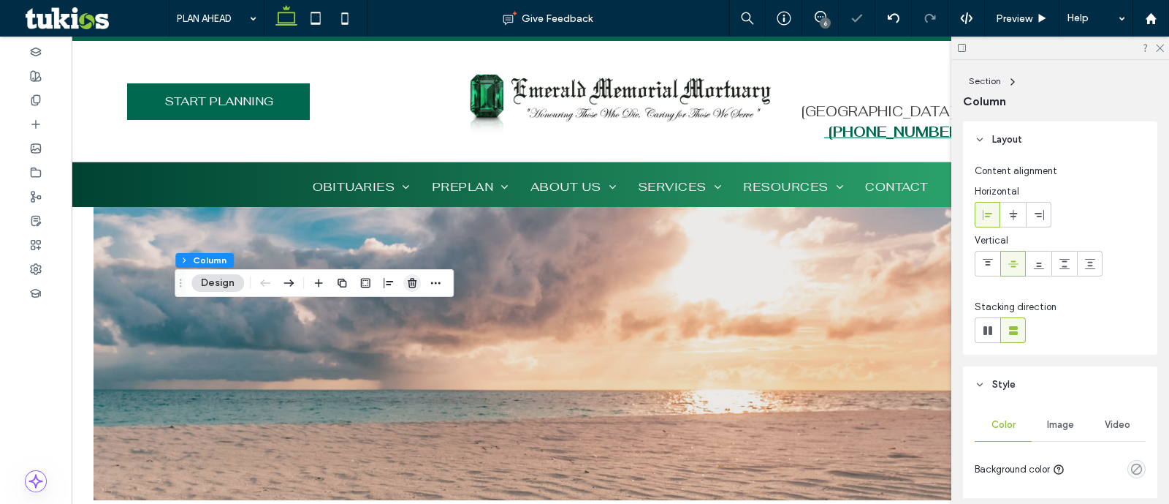
click at [414, 277] on icon "button" at bounding box center [412, 283] width 12 height 12
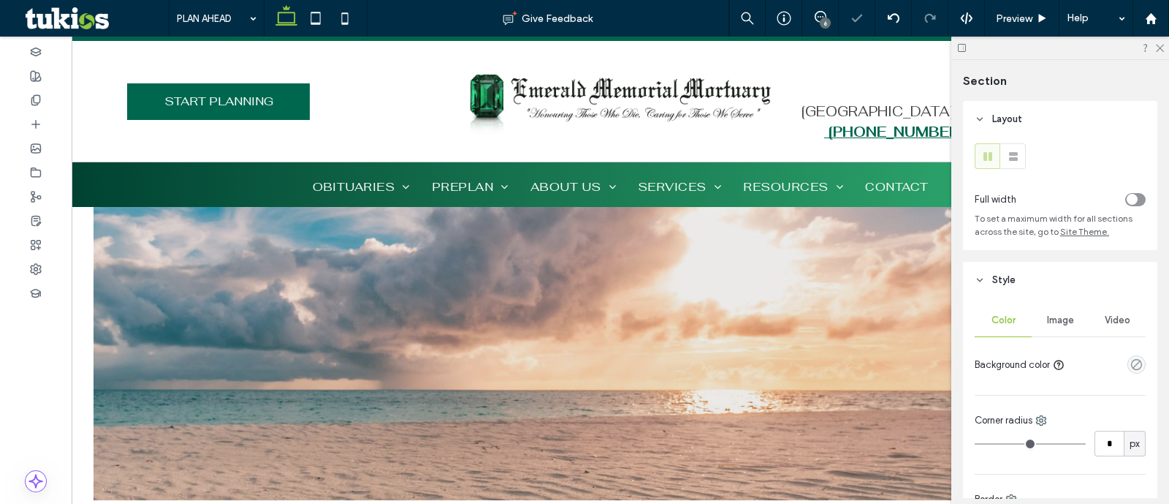
type input "***"
type input "**"
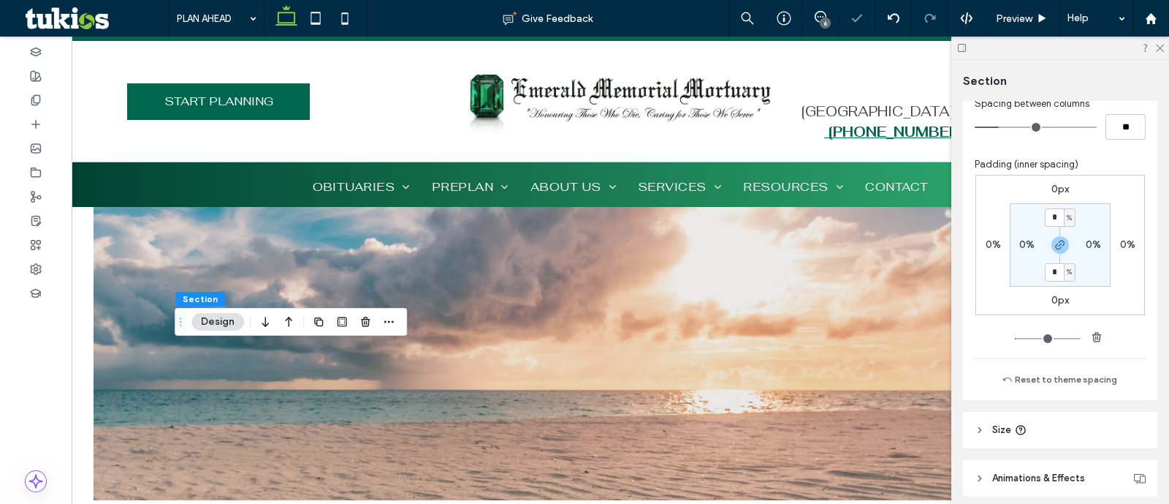
scroll to position [623, 0]
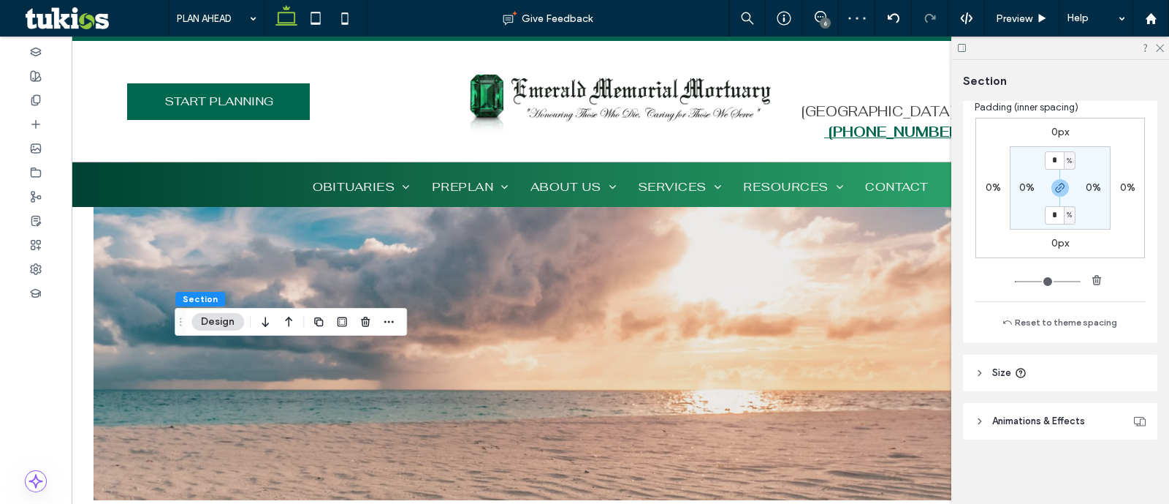
type input "*"
click at [1014, 20] on span "Preview" at bounding box center [1014, 18] width 37 height 12
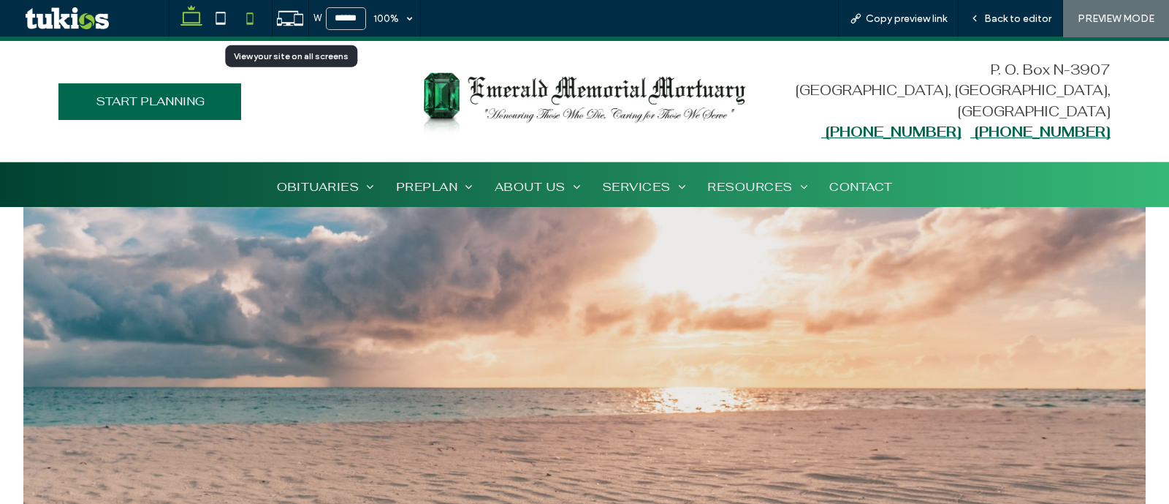
click at [256, 20] on icon at bounding box center [249, 18] width 29 height 29
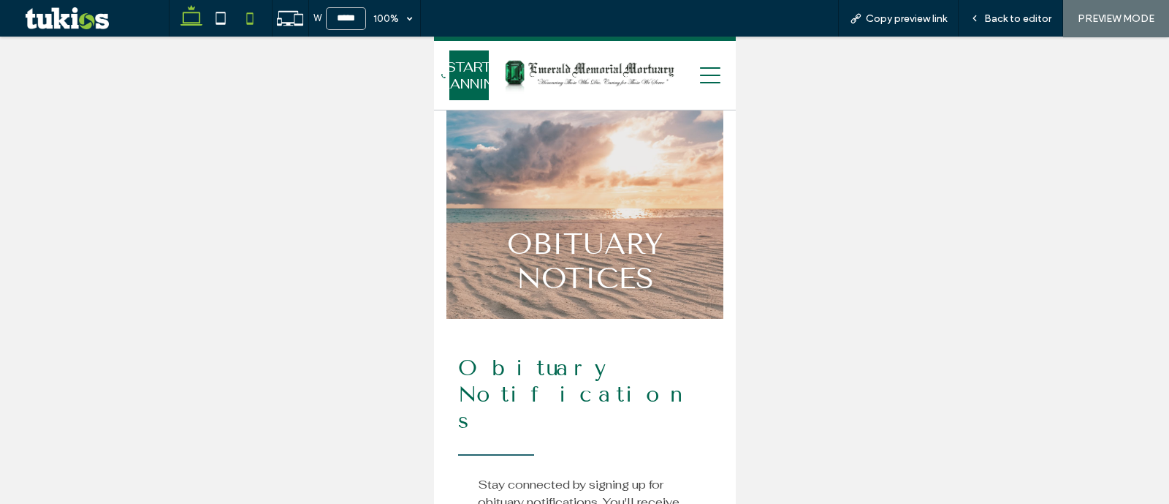
click at [181, 15] on icon at bounding box center [191, 18] width 29 height 29
type input "******"
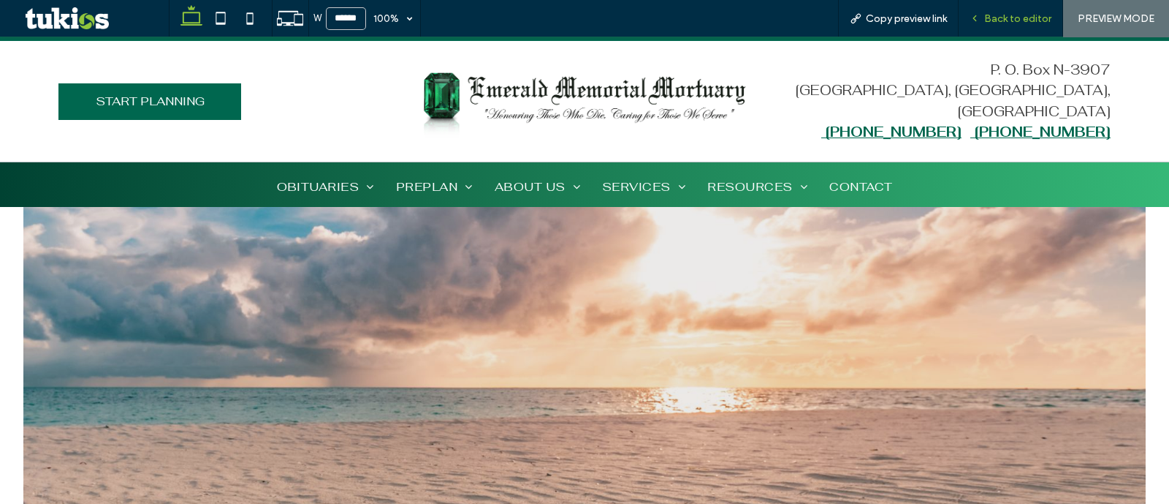
click at [998, 9] on div "Back to editor" at bounding box center [1011, 18] width 105 height 37
click at [1000, 20] on span "Back to editor" at bounding box center [1017, 18] width 67 height 12
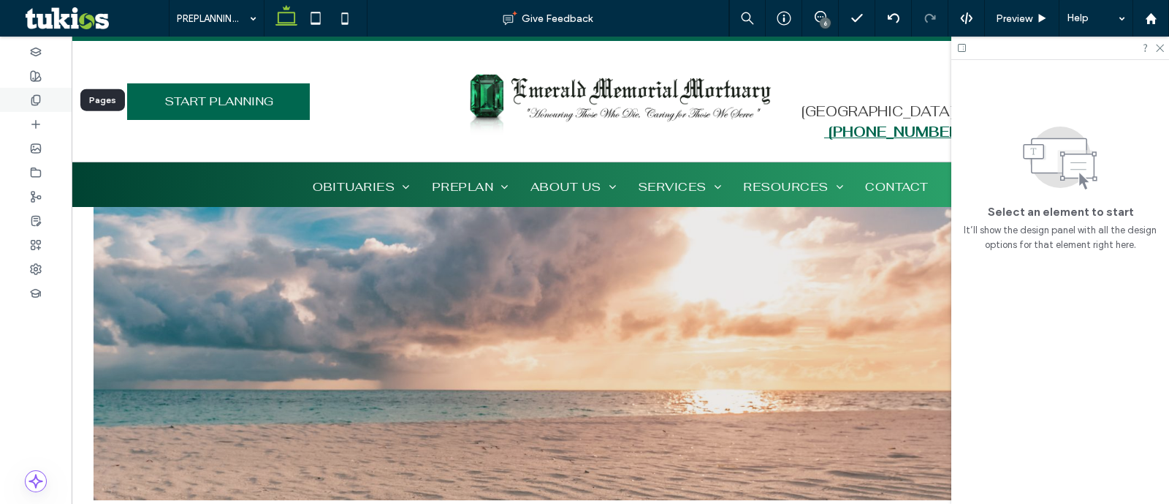
click at [30, 105] on icon at bounding box center [36, 100] width 12 height 12
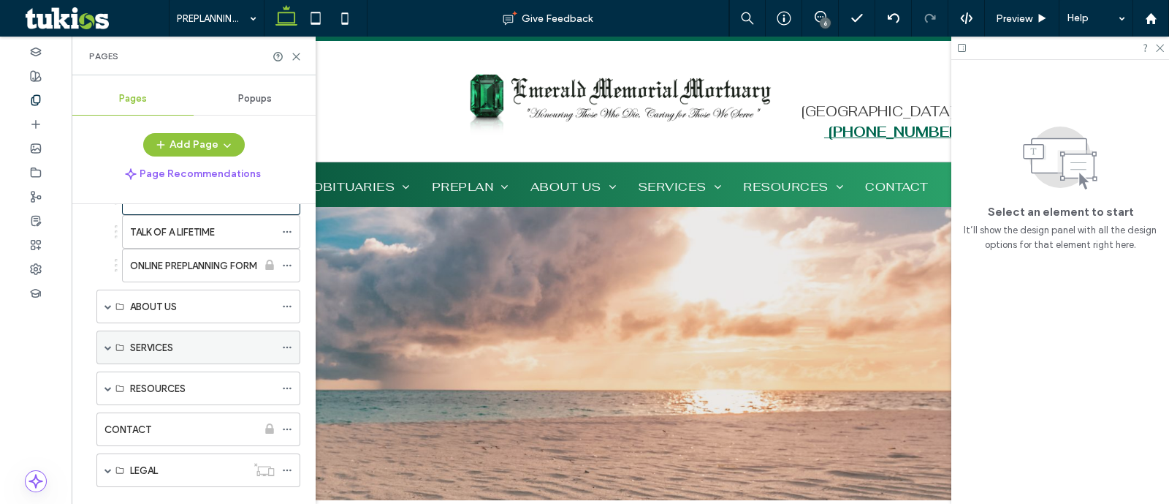
scroll to position [274, 0]
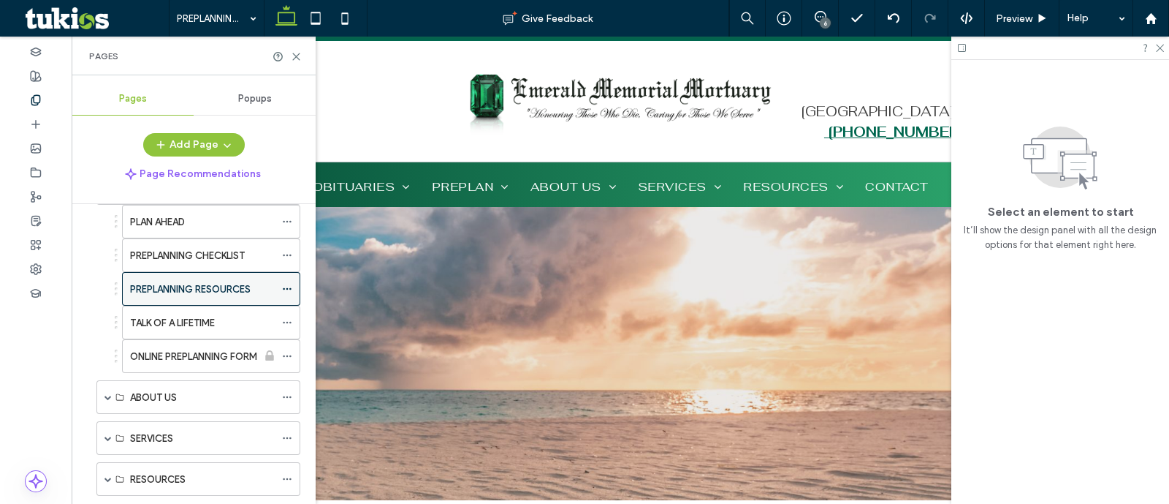
click at [287, 284] on icon at bounding box center [287, 289] width 10 height 10
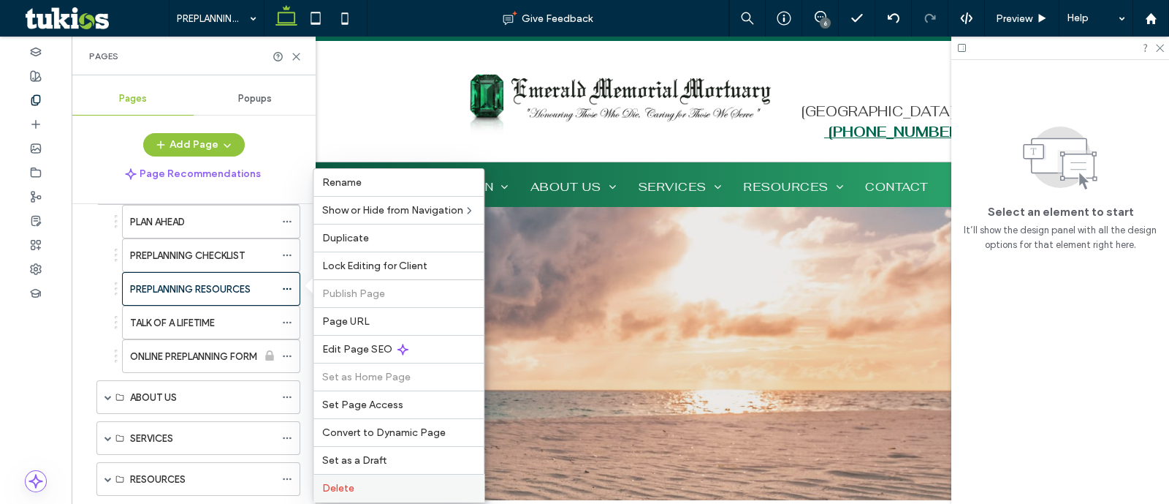
click at [386, 485] on label "Delete" at bounding box center [398, 488] width 153 height 12
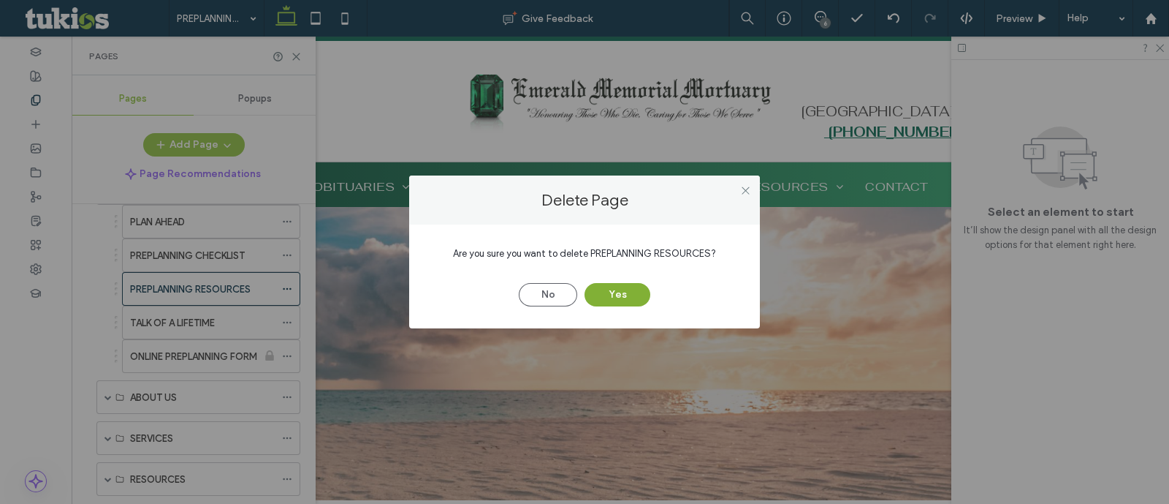
click at [612, 295] on button "Yes" at bounding box center [618, 294] width 66 height 23
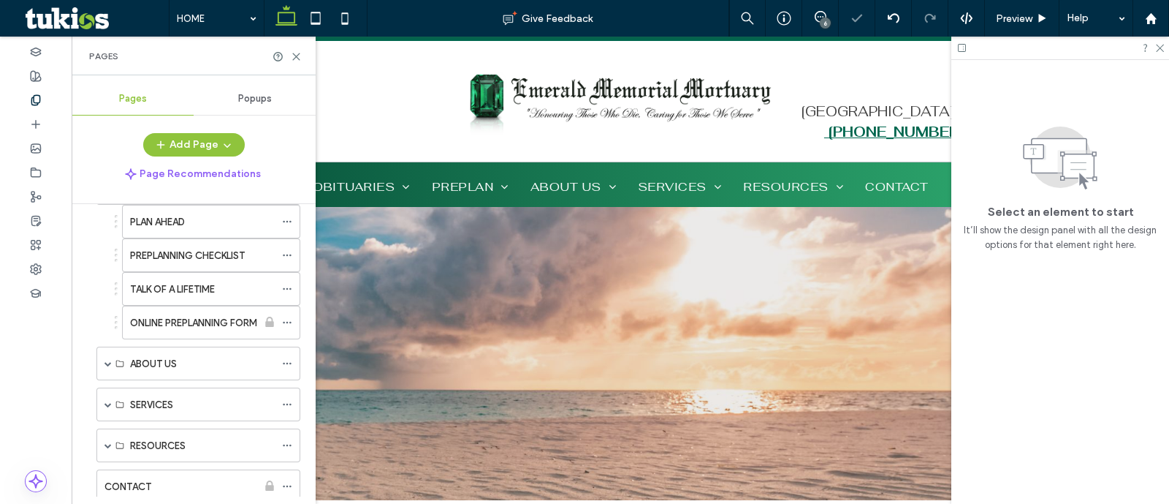
click at [1016, 16] on span "Preview" at bounding box center [1014, 18] width 37 height 12
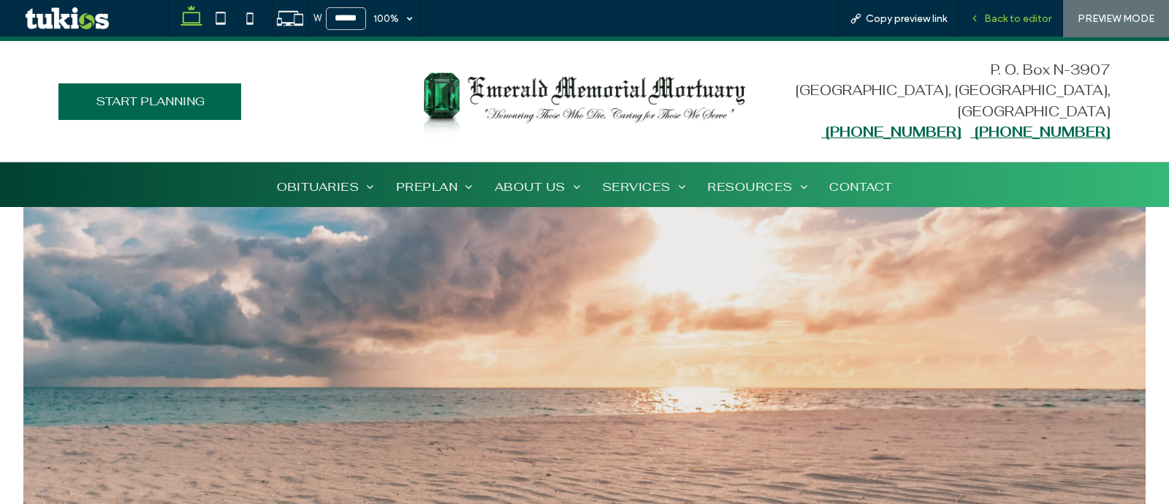
click at [990, 11] on div "Back to editor" at bounding box center [1011, 18] width 105 height 37
click at [993, 16] on span "Back to editor" at bounding box center [1017, 18] width 67 height 12
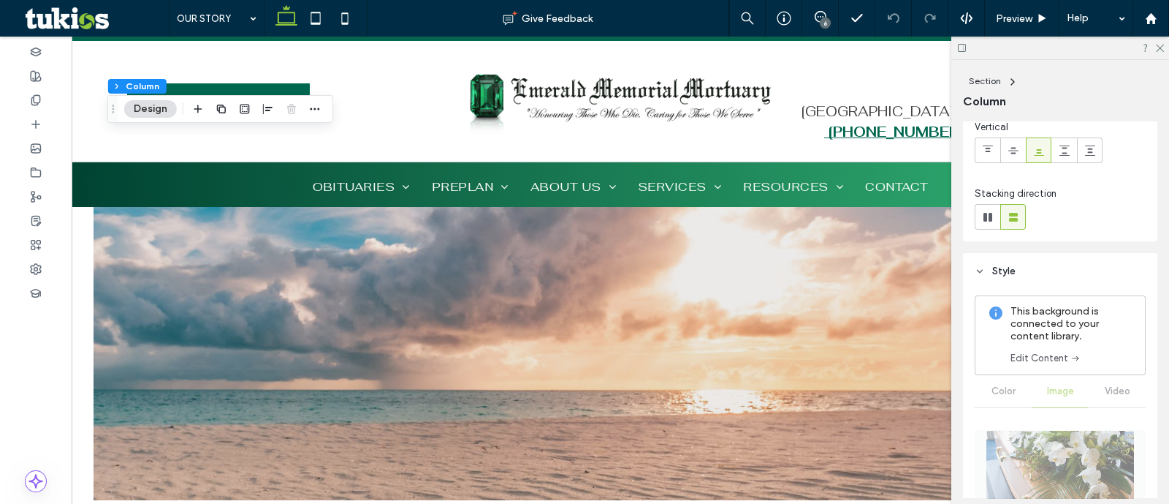
scroll to position [274, 0]
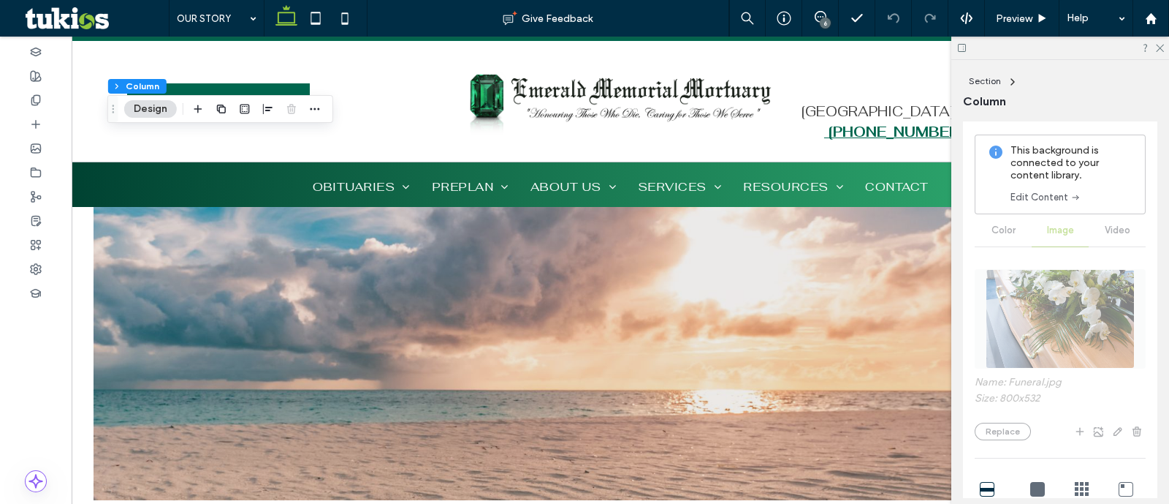
click at [1052, 195] on link "Edit Content" at bounding box center [1046, 197] width 71 height 15
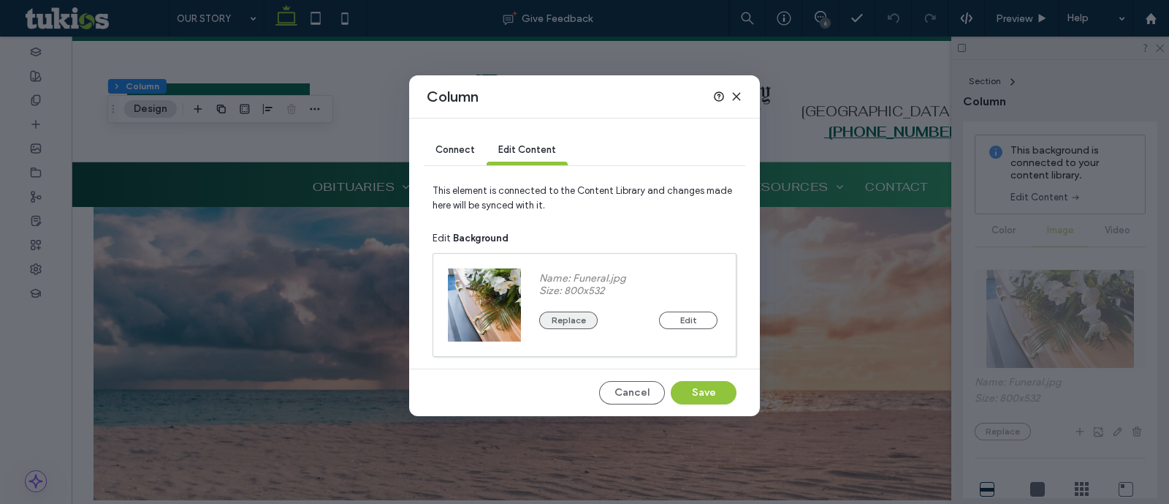
click at [584, 316] on button "Replace" at bounding box center [568, 320] width 58 height 18
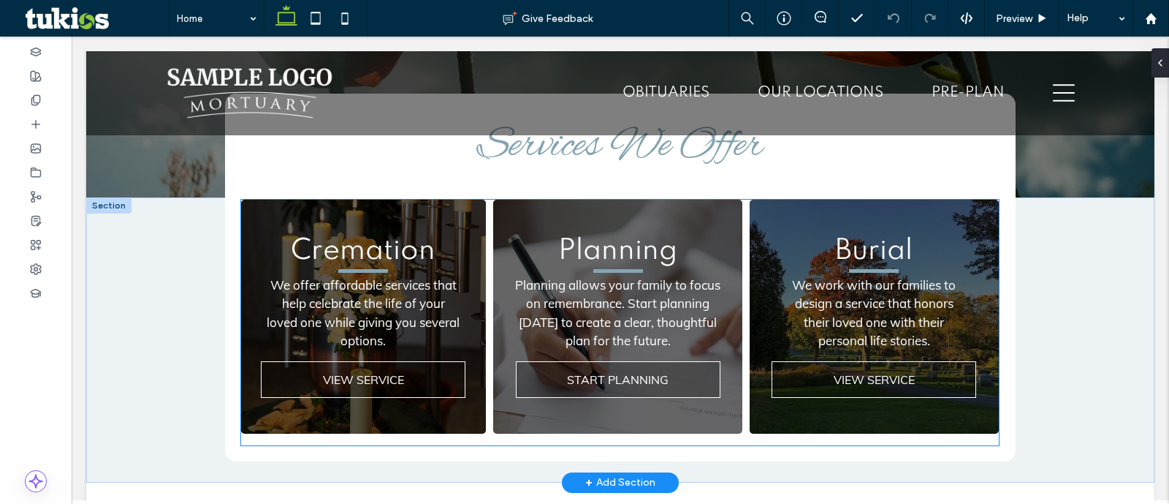
scroll to position [365, 0]
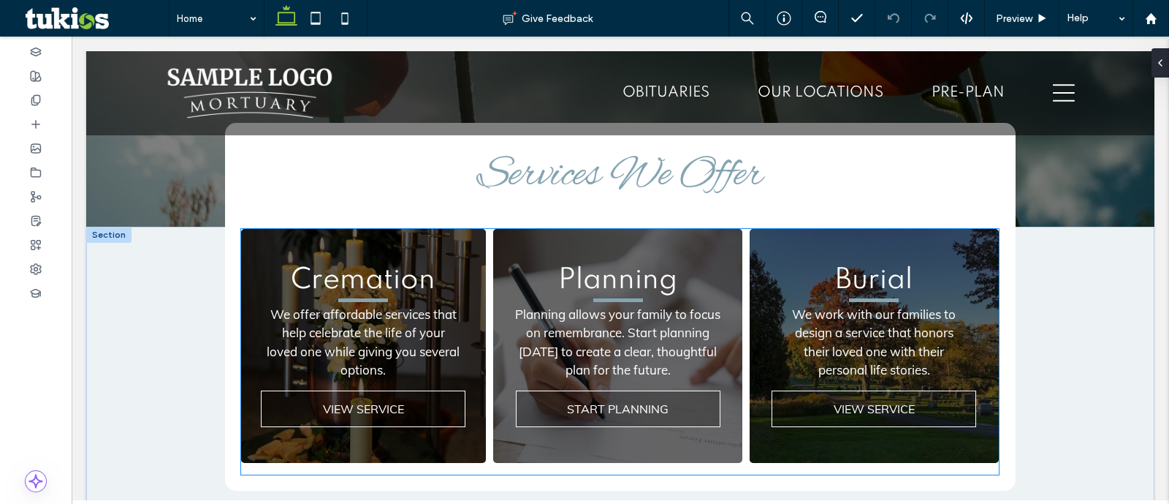
click at [675, 235] on div "Planning Planning allows your family to focus on remembrance. Start planning to…" at bounding box center [617, 346] width 248 height 234
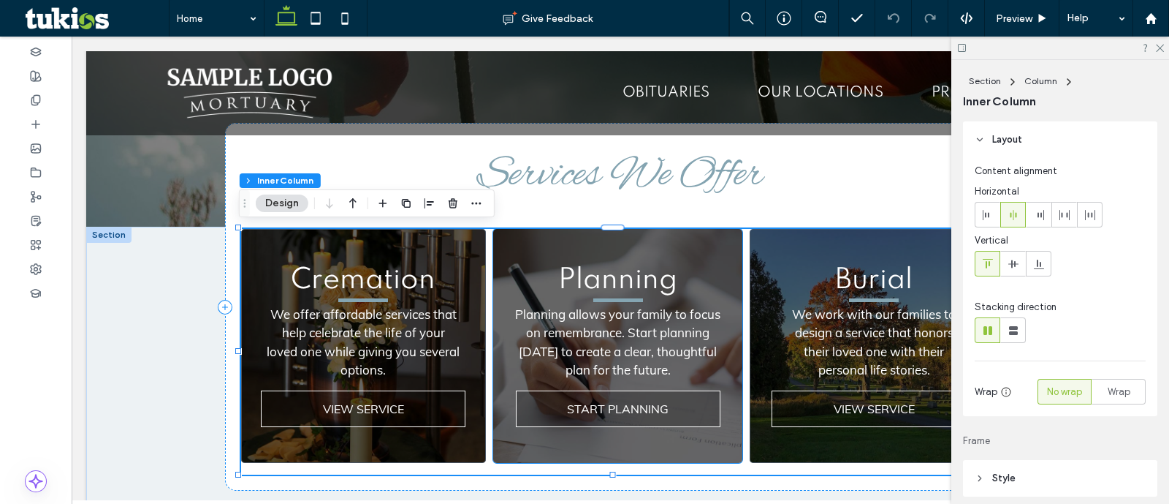
click at [672, 276] on h3 "Planning" at bounding box center [618, 280] width 219 height 30
click at [639, 276] on span "Planning" at bounding box center [617, 280] width 119 height 29
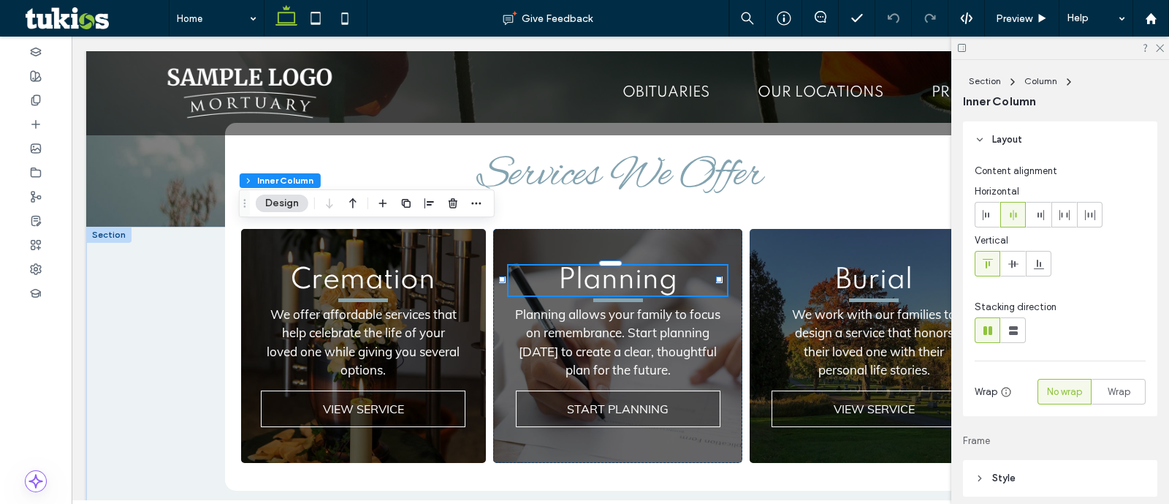
click at [639, 276] on div "Planning" at bounding box center [618, 280] width 219 height 30
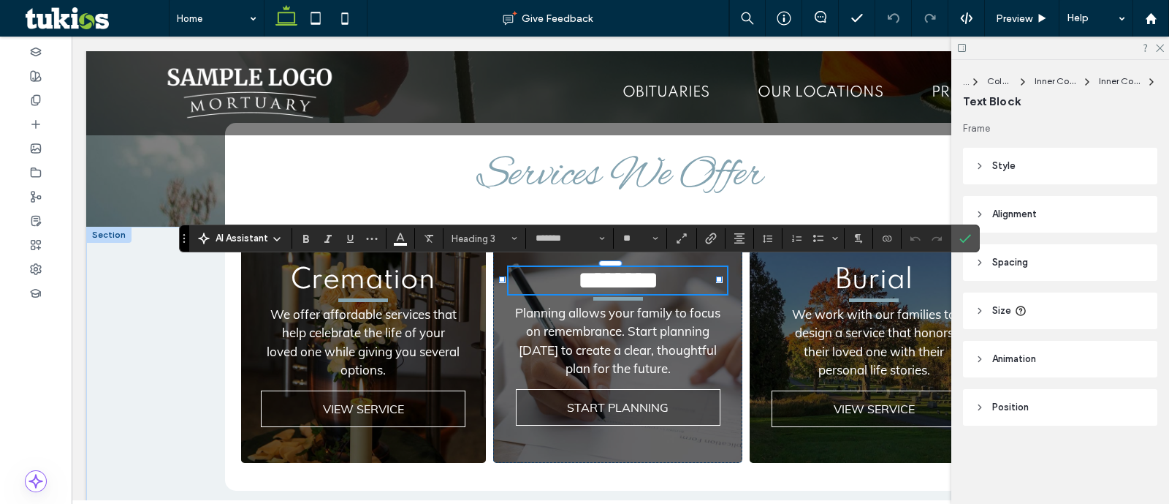
type input "*******"
type input "**"
click at [473, 235] on span "Heading 3*" at bounding box center [480, 238] width 57 height 11
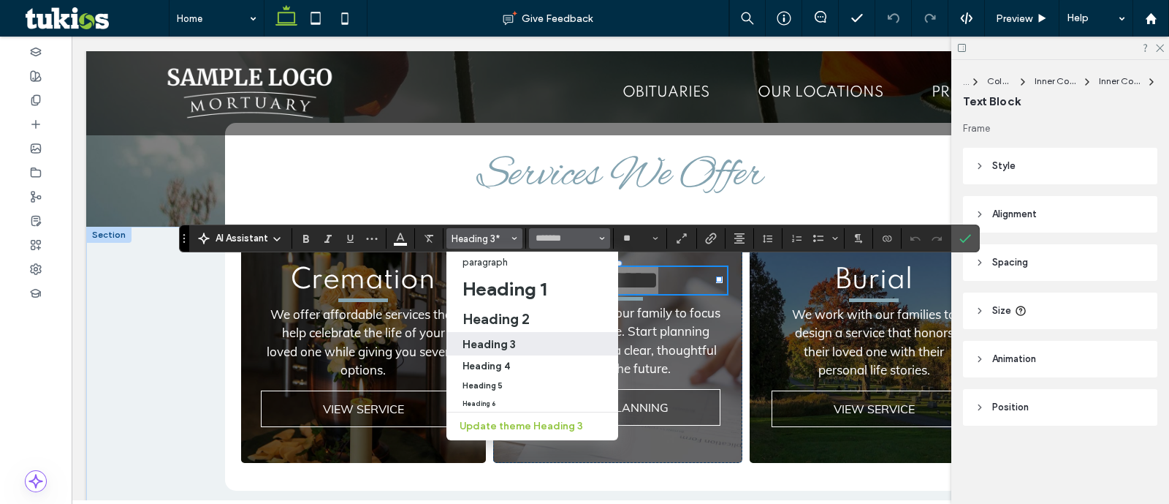
click at [599, 243] on span "Font & Font weight" at bounding box center [602, 238] width 6 height 19
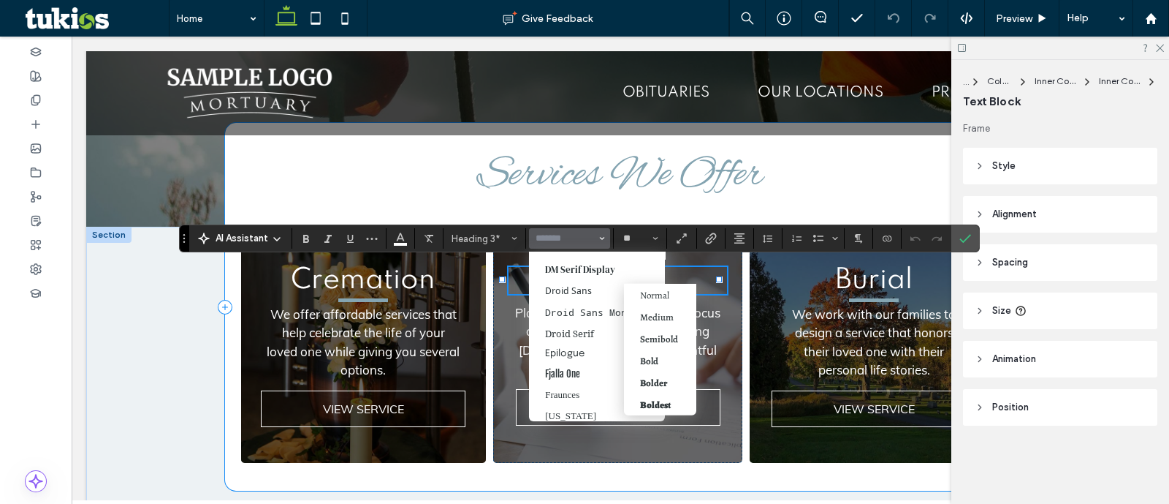
scroll to position [91, 0]
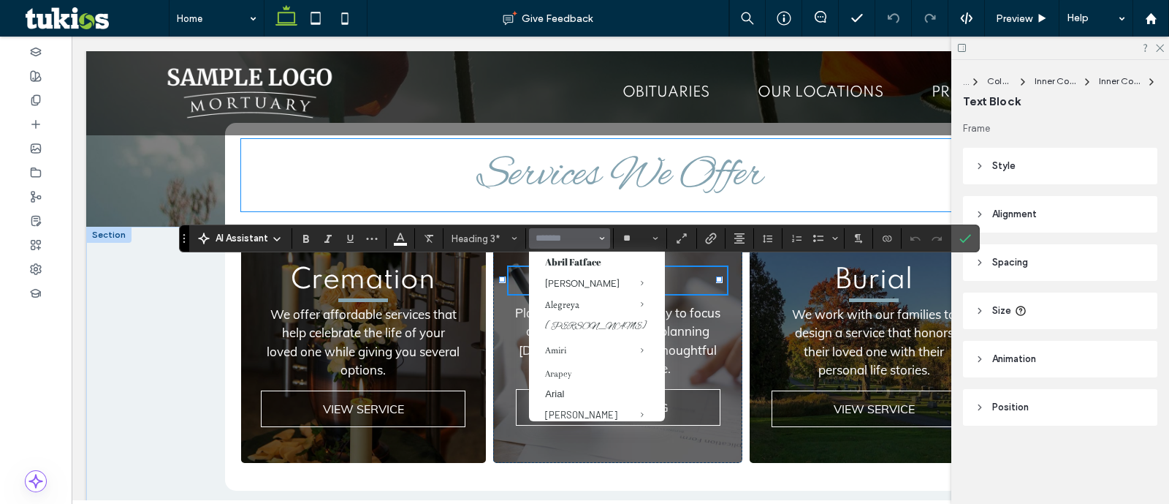
click at [694, 164] on span "Services We Offer" at bounding box center [620, 176] width 287 height 56
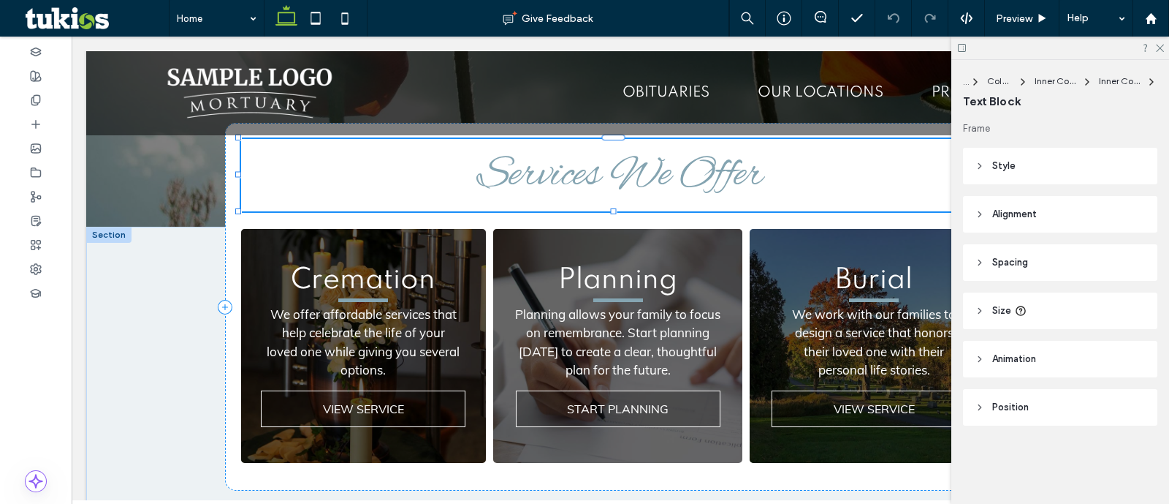
click at [694, 164] on span "Services We Offer" at bounding box center [620, 176] width 287 height 56
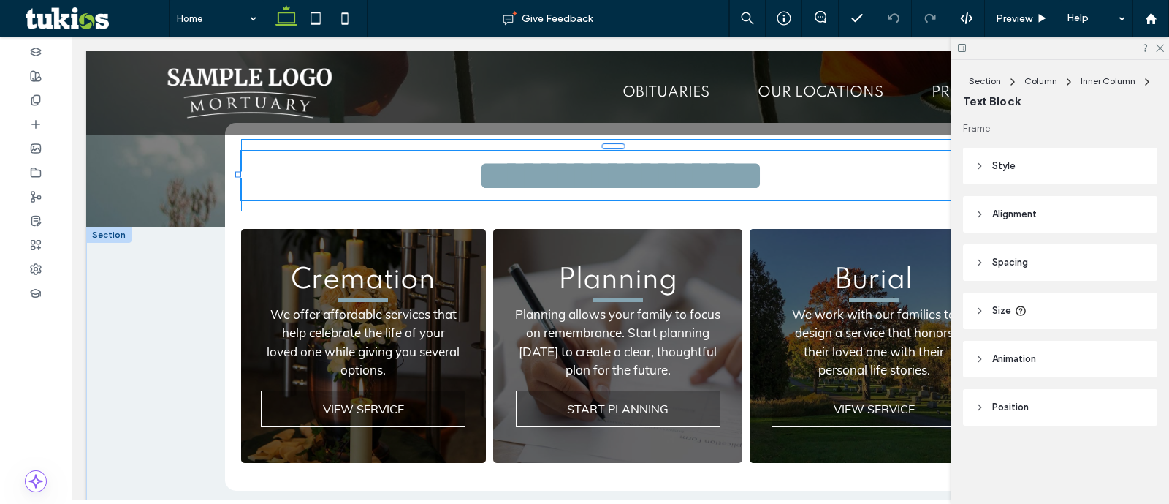
type input "**********"
type input "**"
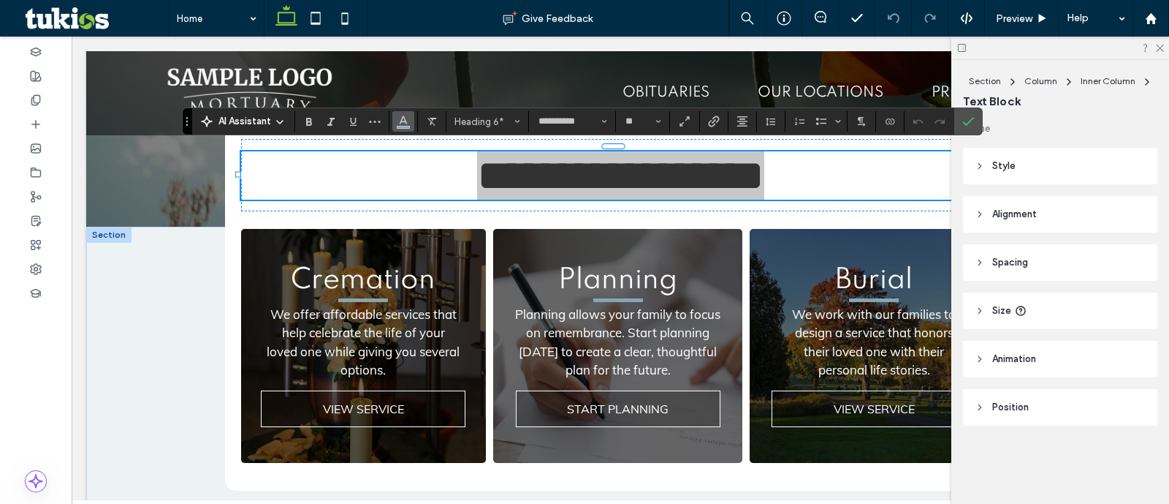
click at [409, 118] on button "Color" at bounding box center [403, 121] width 22 height 20
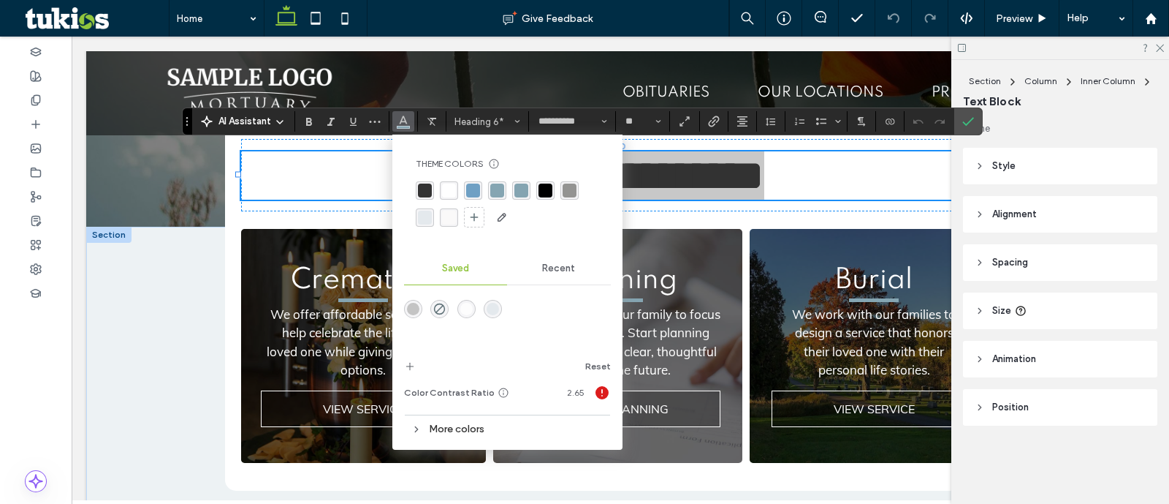
click at [458, 433] on div "More colors" at bounding box center [507, 429] width 207 height 20
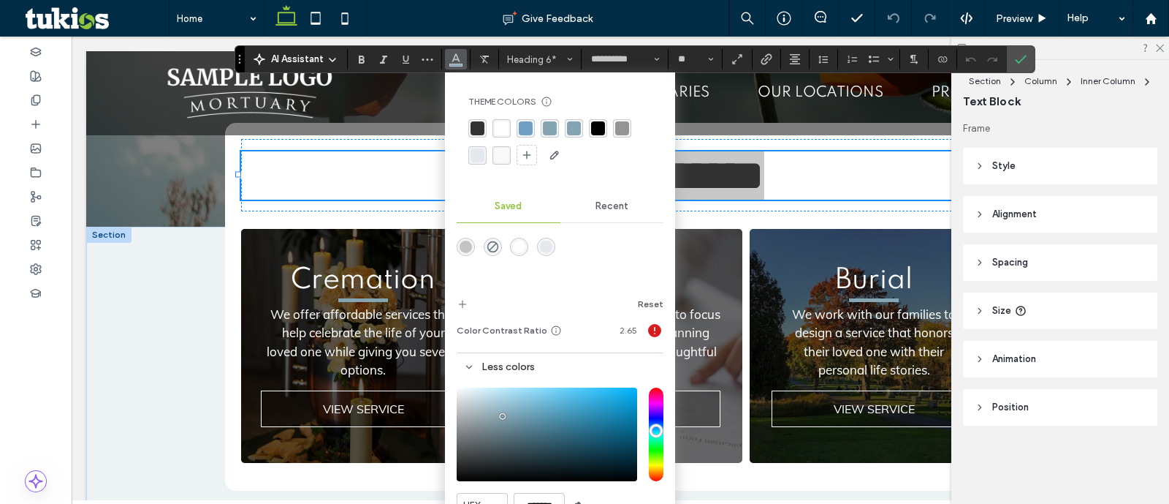
drag, startPoint x: 187, startPoint y: 113, endPoint x: 238, endPoint y: 42, distance: 87.0
click at [238, 42] on body ".wqwq-1{fill:#231f20;} .cls-1q, .cls-2q { fill-rule: evenodd; } .cls-2q { fill:…" at bounding box center [584, 252] width 1169 height 504
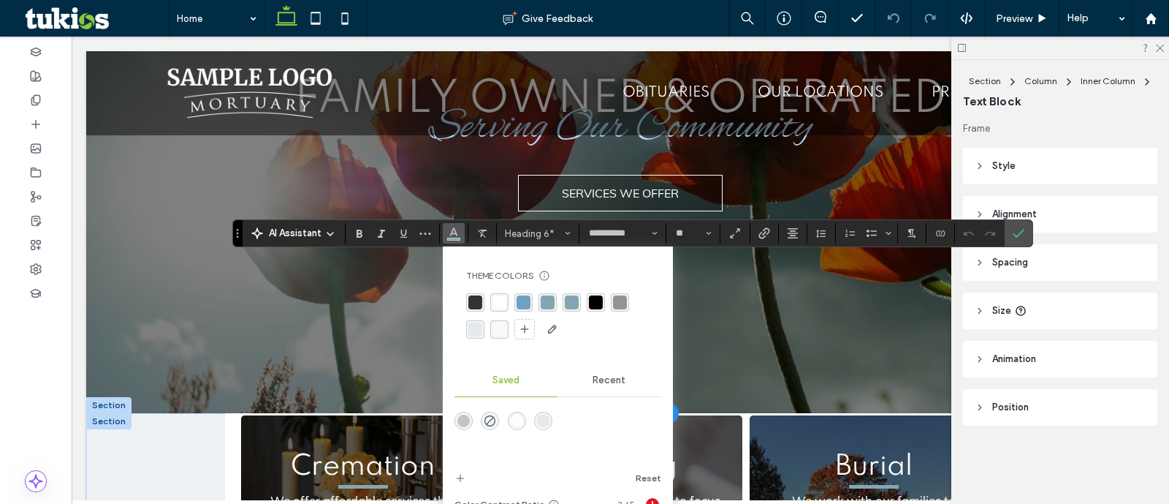
scroll to position [548, 0]
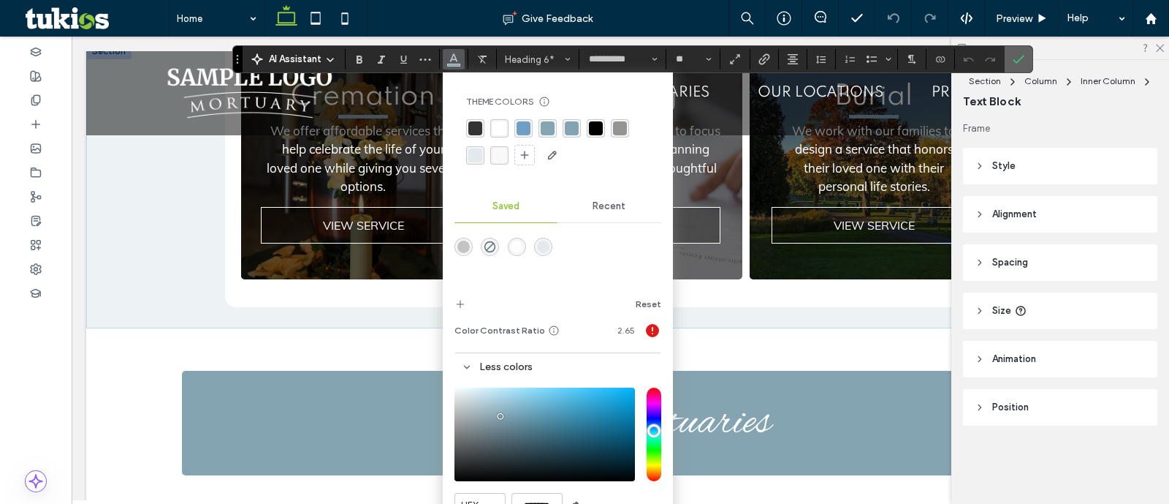
click at [1016, 69] on span "Confirm" at bounding box center [1016, 59] width 7 height 26
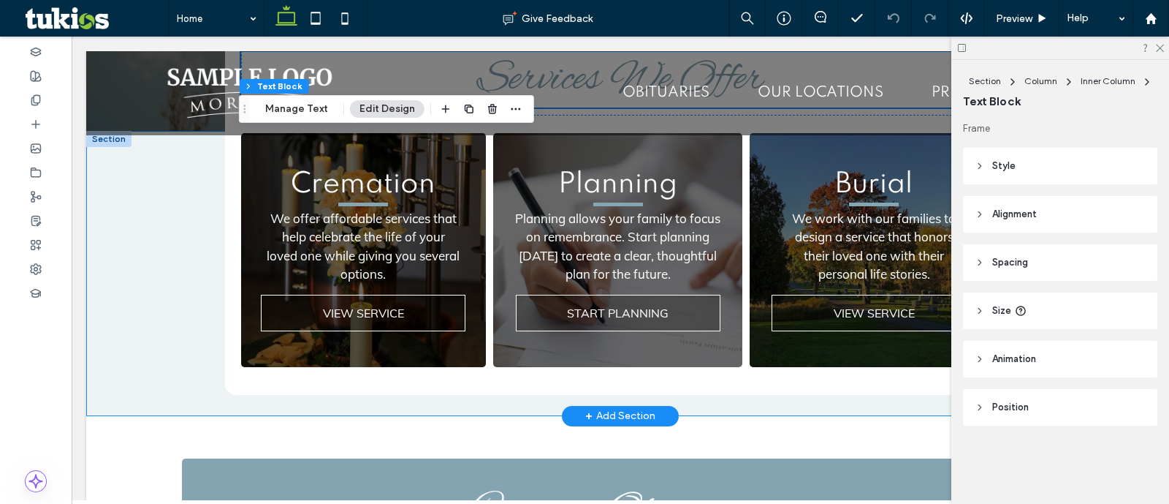
scroll to position [642, 0]
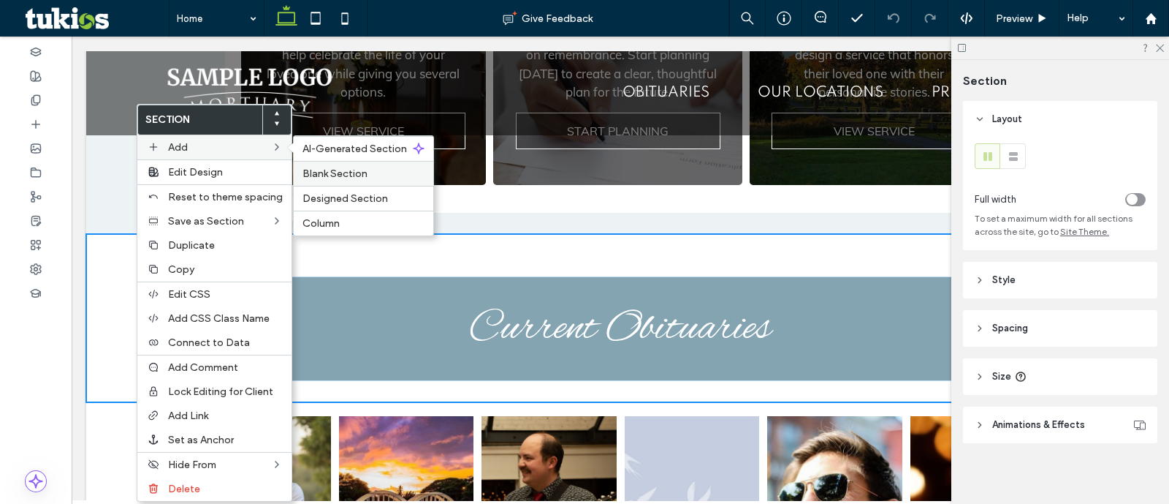
click at [325, 167] on span "Blank Section" at bounding box center [335, 173] width 65 height 12
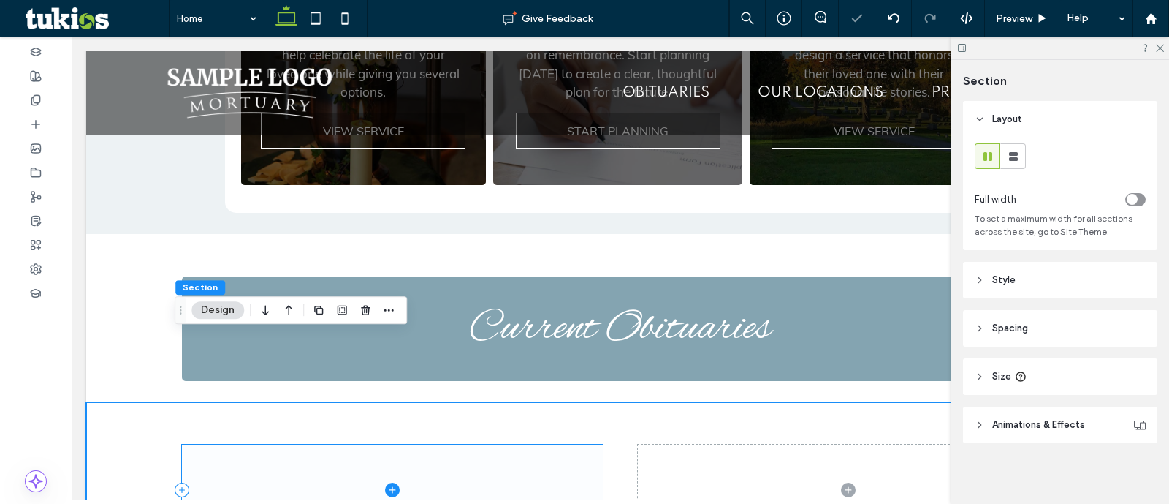
click at [581, 444] on span at bounding box center [392, 489] width 421 height 90
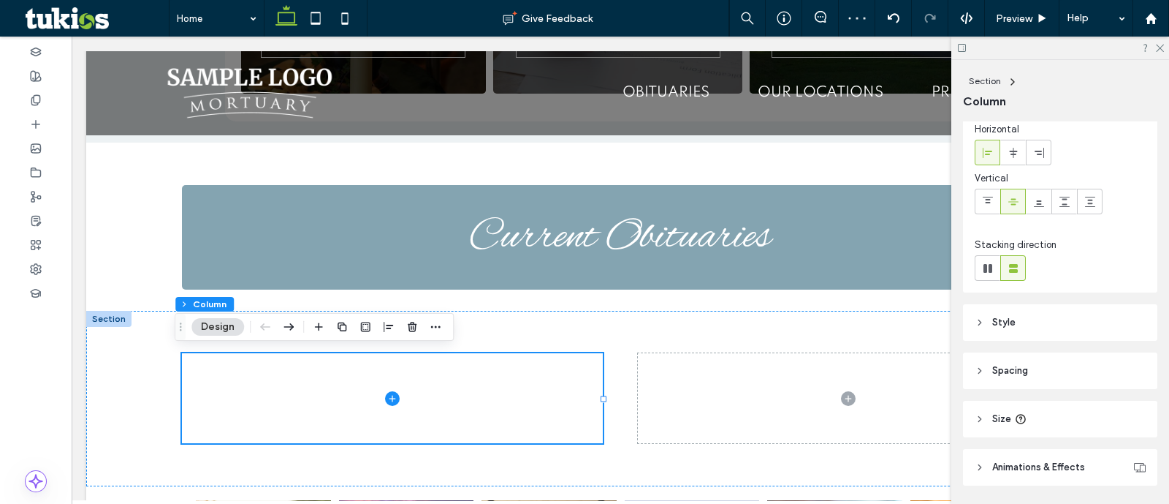
scroll to position [107, 0]
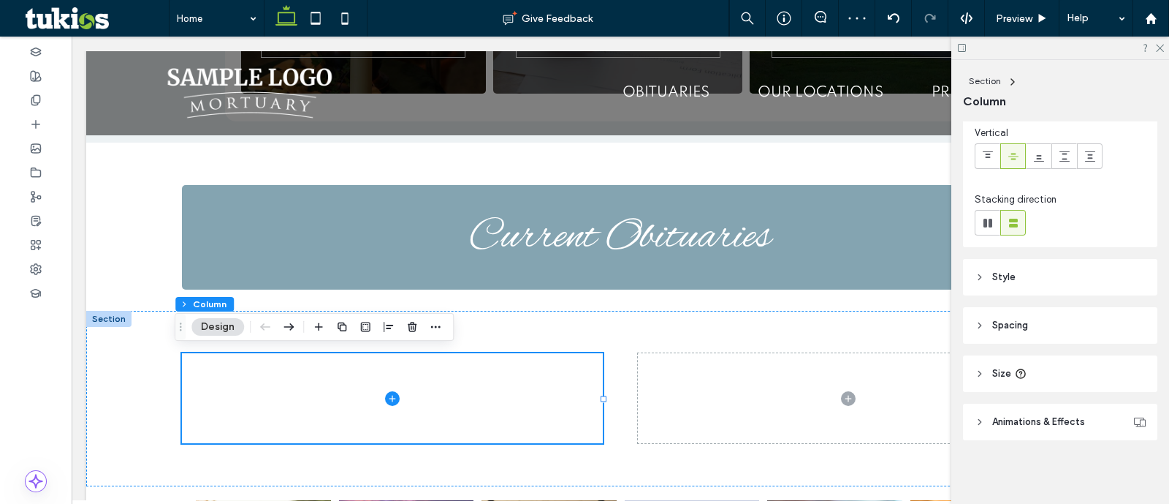
click at [1058, 284] on header "Style" at bounding box center [1060, 277] width 194 height 37
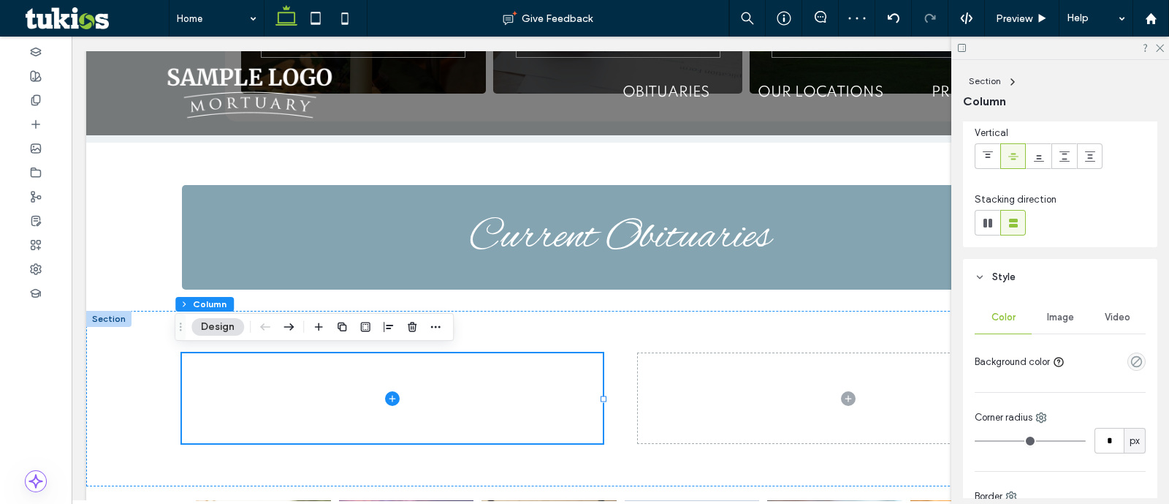
scroll to position [290, 0]
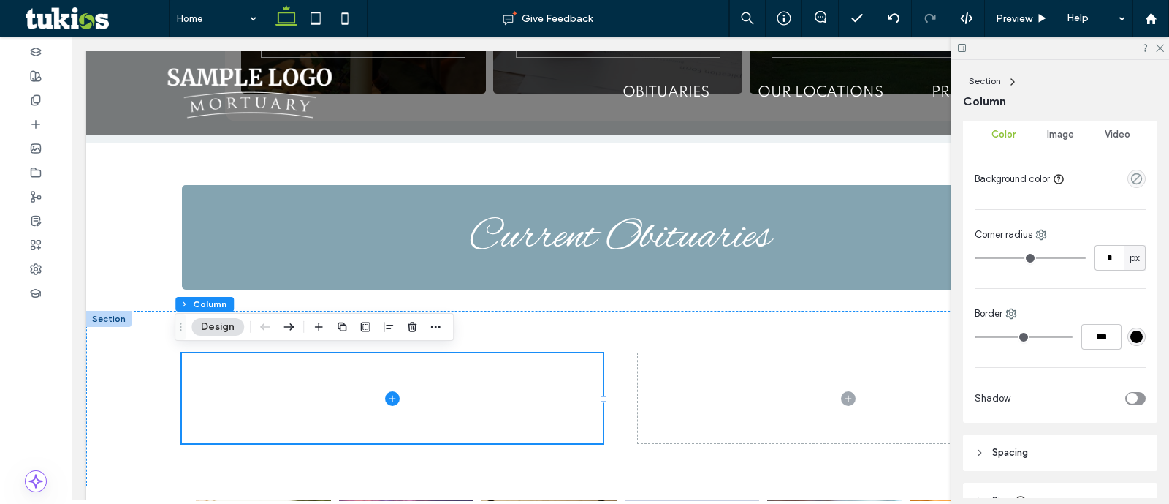
click at [1071, 148] on div "Image" at bounding box center [1060, 134] width 57 height 32
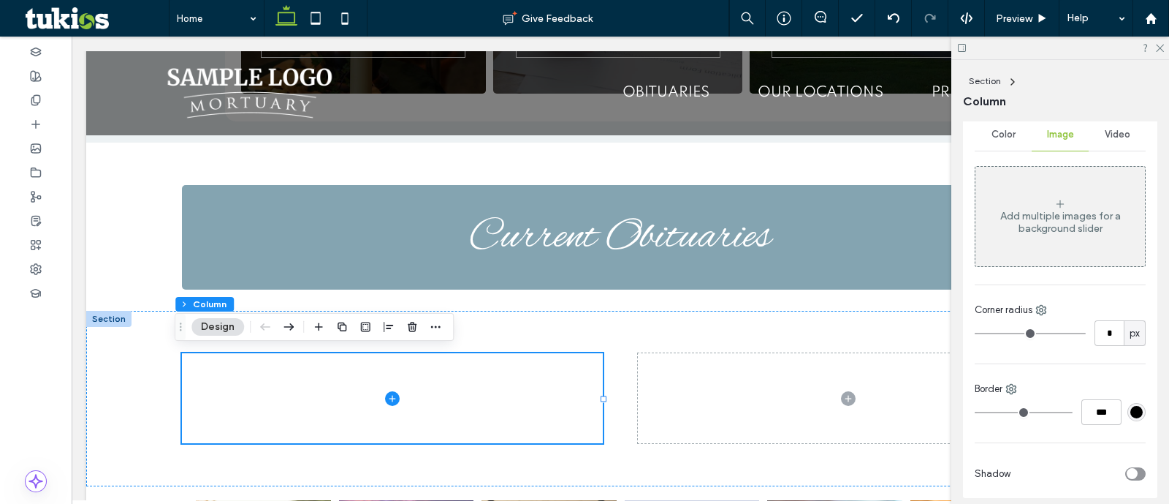
click at [1083, 191] on div "Add multiple images for a background slider" at bounding box center [1061, 216] width 170 height 96
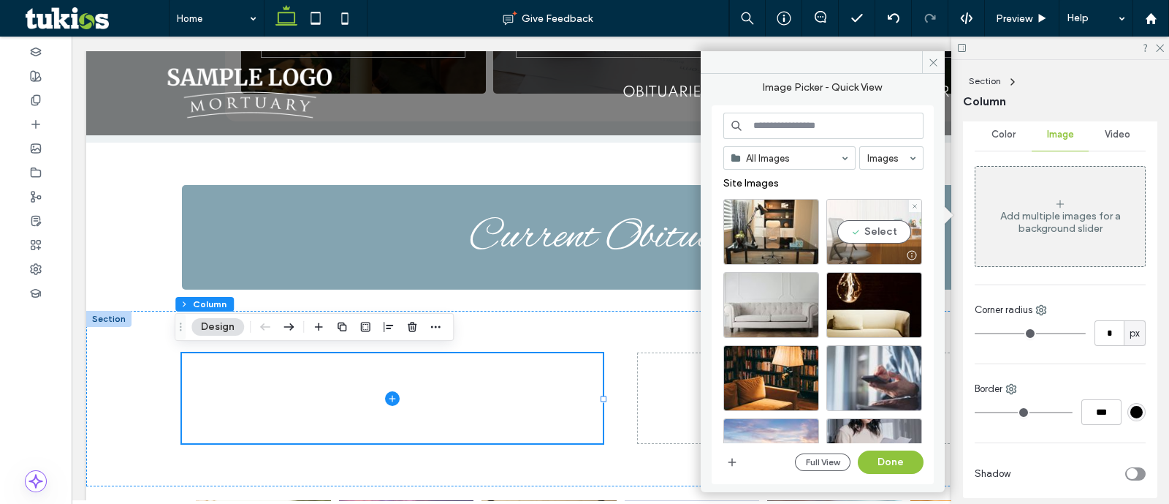
click at [908, 211] on div "Select" at bounding box center [875, 232] width 96 height 66
click at [895, 459] on button "Done" at bounding box center [891, 461] width 66 height 23
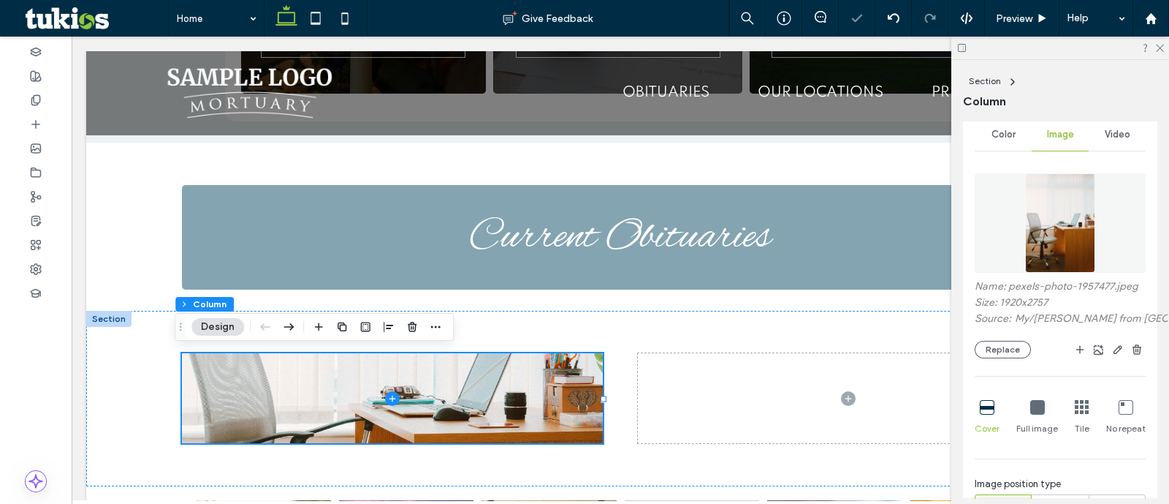
scroll to position [473, 0]
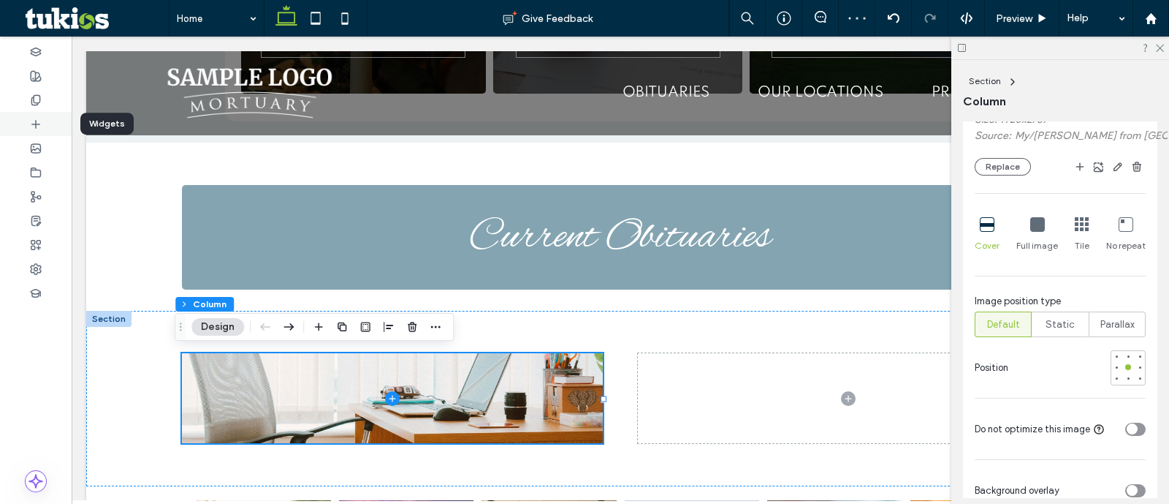
click at [36, 130] on div at bounding box center [36, 124] width 72 height 24
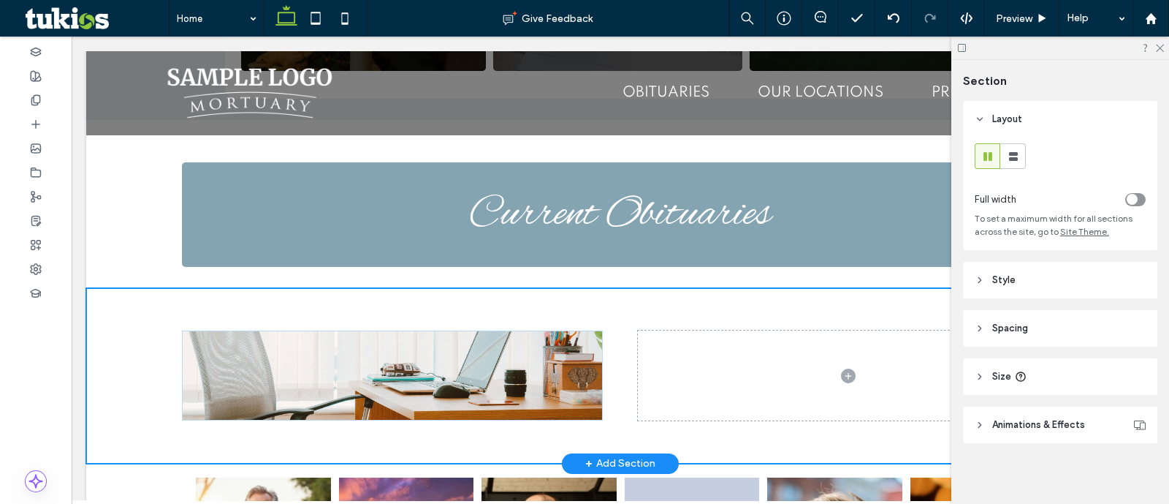
scroll to position [760, 0]
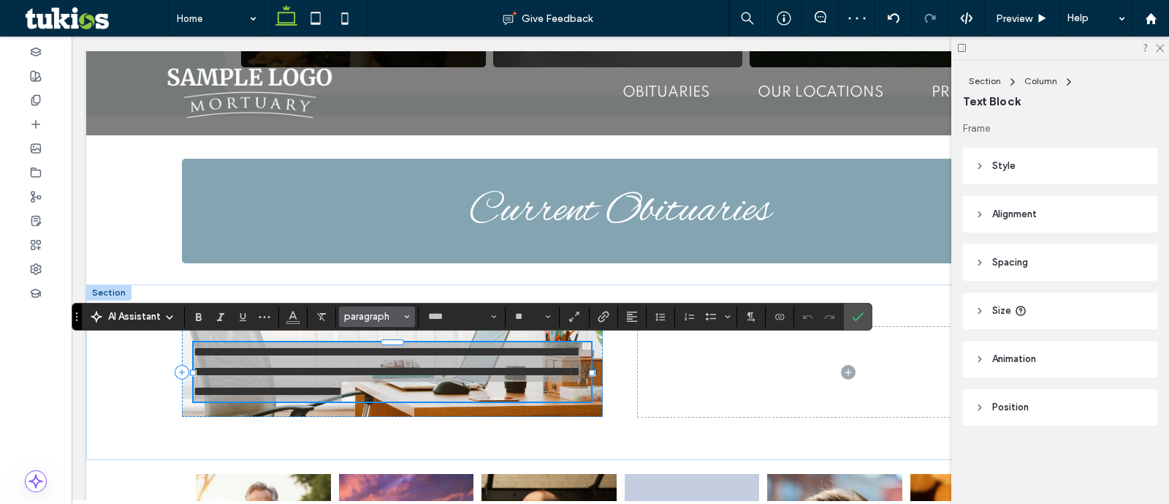
click at [384, 311] on span "paragraph" at bounding box center [372, 316] width 57 height 11
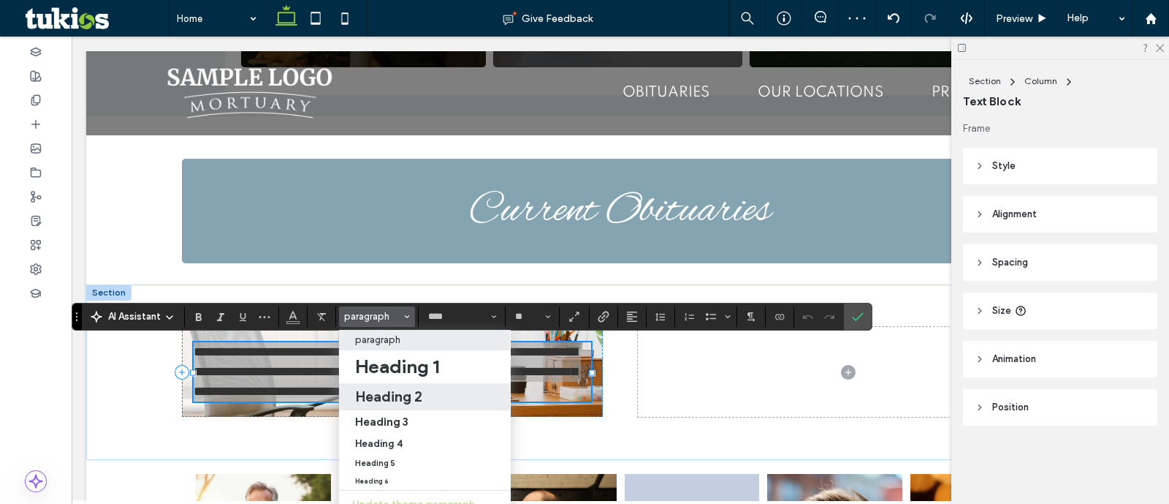
click at [420, 398] on h2 "Heading 2" at bounding box center [388, 396] width 67 height 18
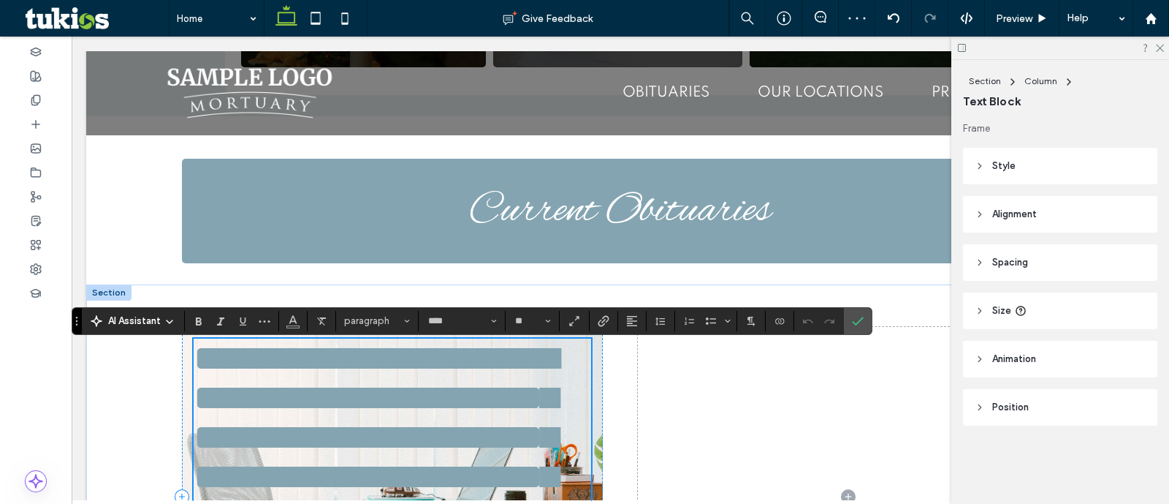
type input "*******"
type input "**"
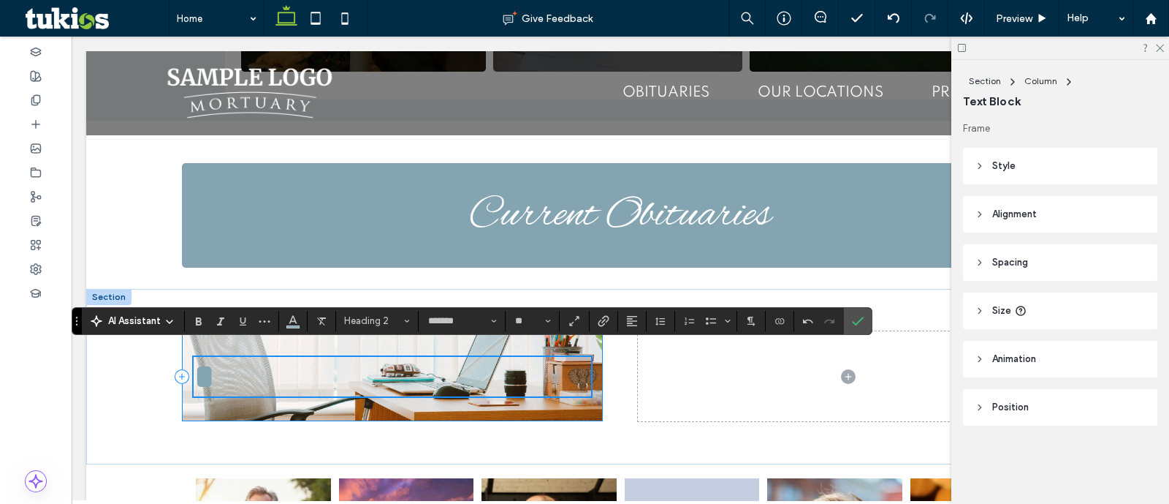
scroll to position [767, 0]
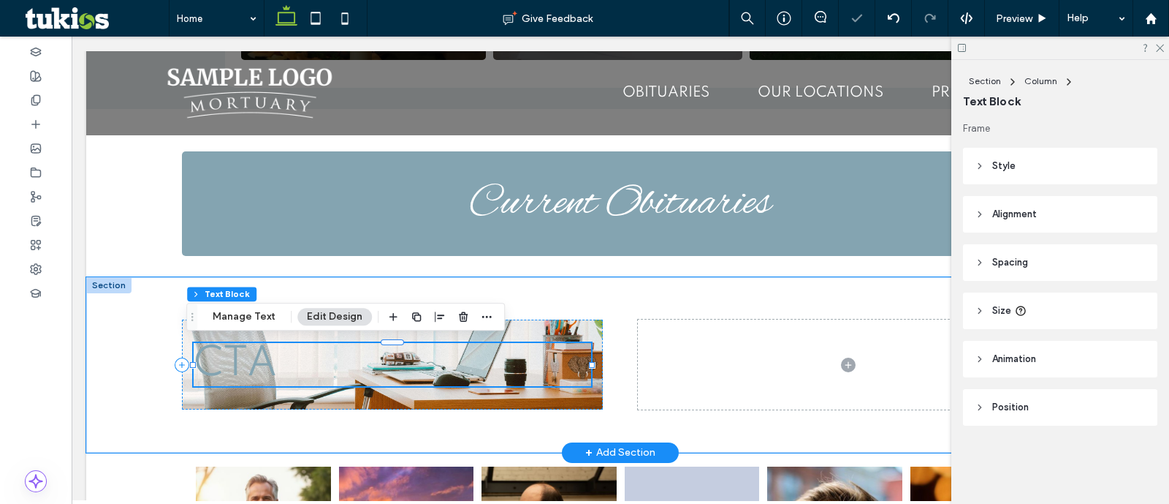
click at [245, 357] on span "CTA" at bounding box center [235, 364] width 83 height 41
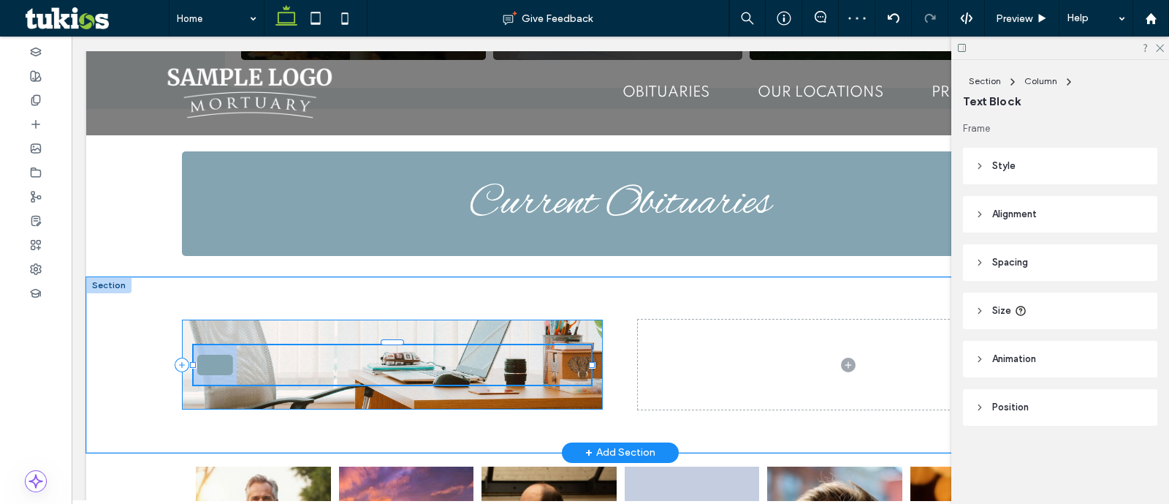
type input "*******"
type input "**"
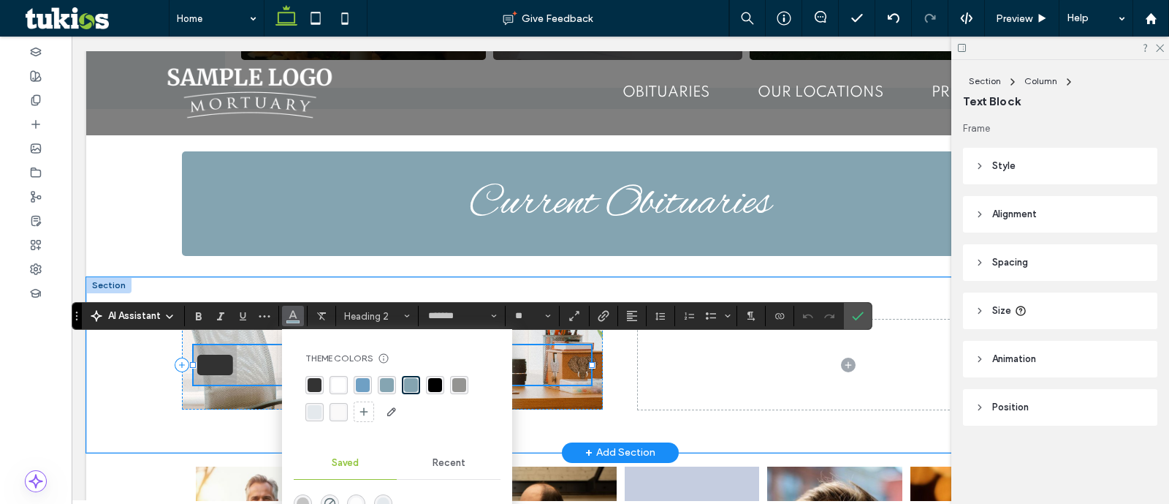
click at [314, 392] on div "rgba(51, 51, 51, 1)" at bounding box center [315, 385] width 18 height 18
click at [860, 325] on span "Confirm" at bounding box center [858, 315] width 12 height 25
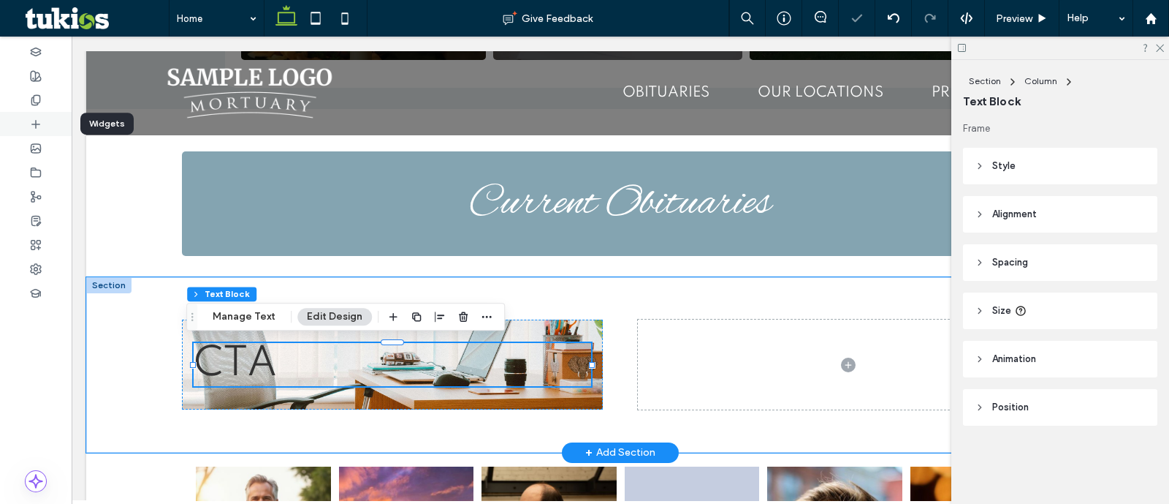
click at [24, 115] on div at bounding box center [36, 124] width 72 height 24
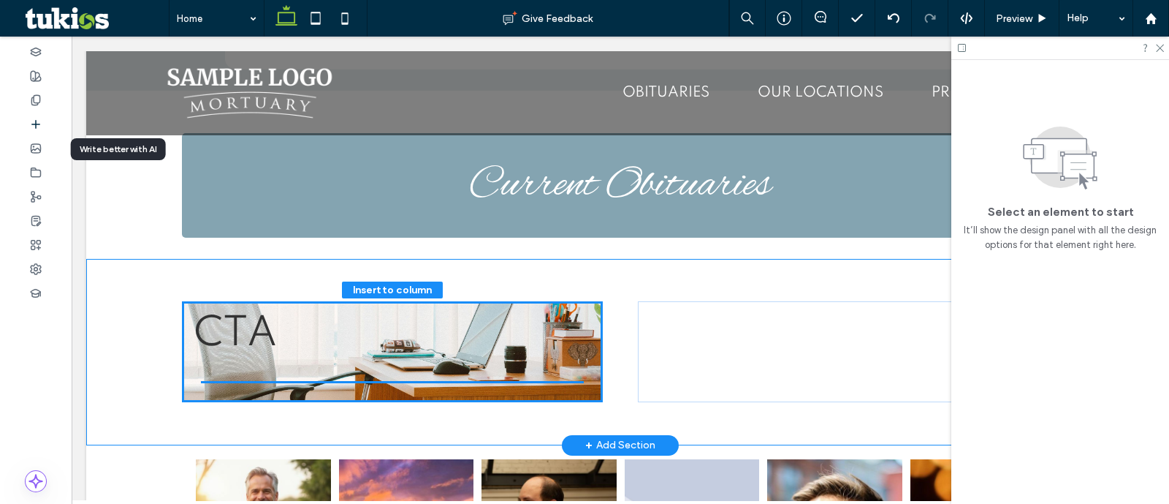
scroll to position [822, 0]
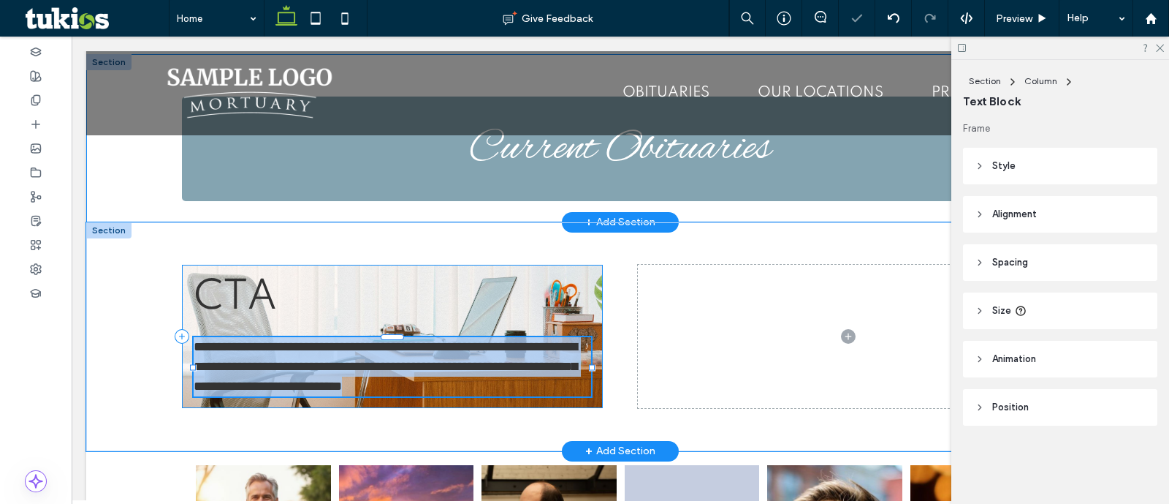
type input "****"
type input "**"
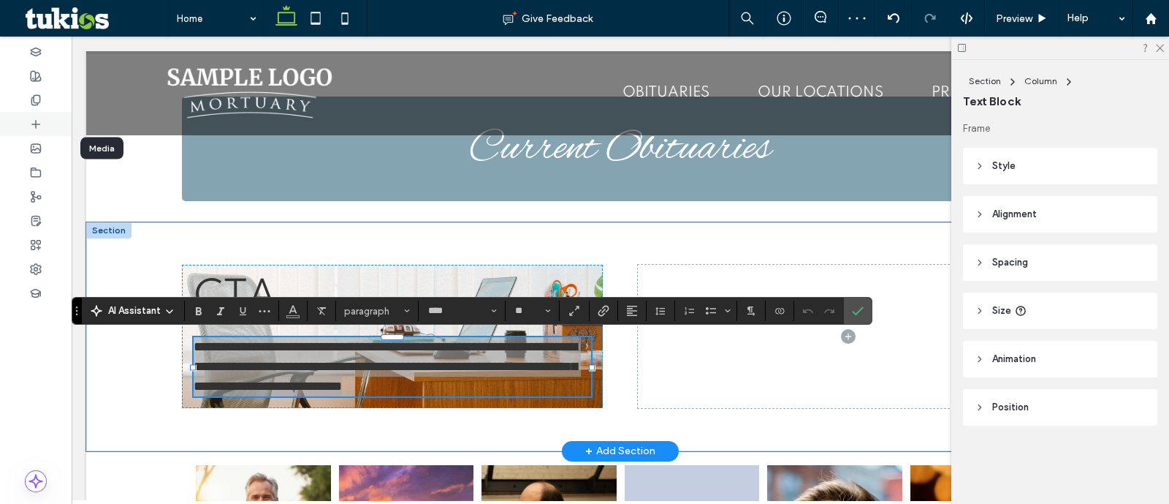
drag, startPoint x: 33, startPoint y: 124, endPoint x: 588, endPoint y: 271, distance: 574.0
click at [33, 124] on use at bounding box center [35, 123] width 7 height 7
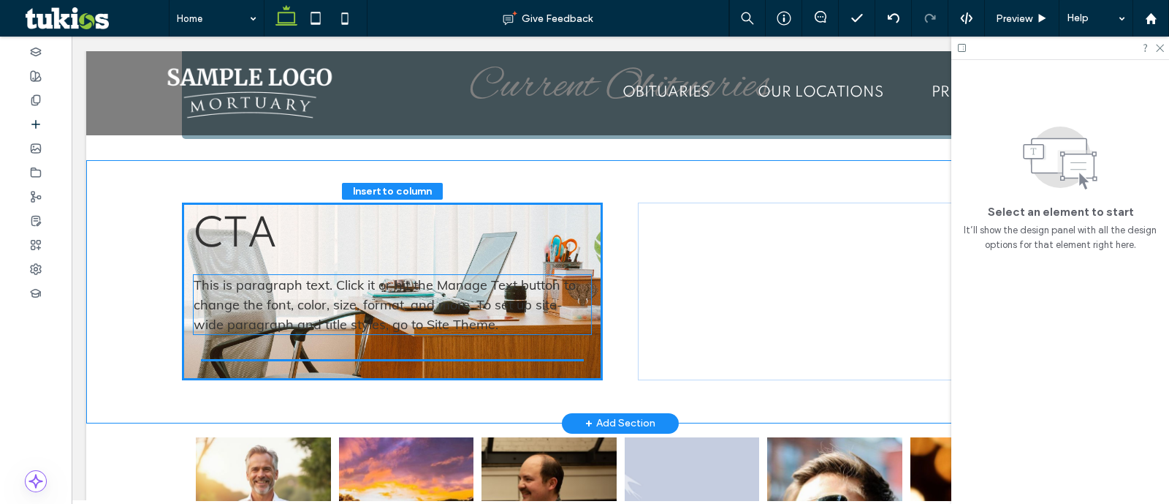
scroll to position [895, 0]
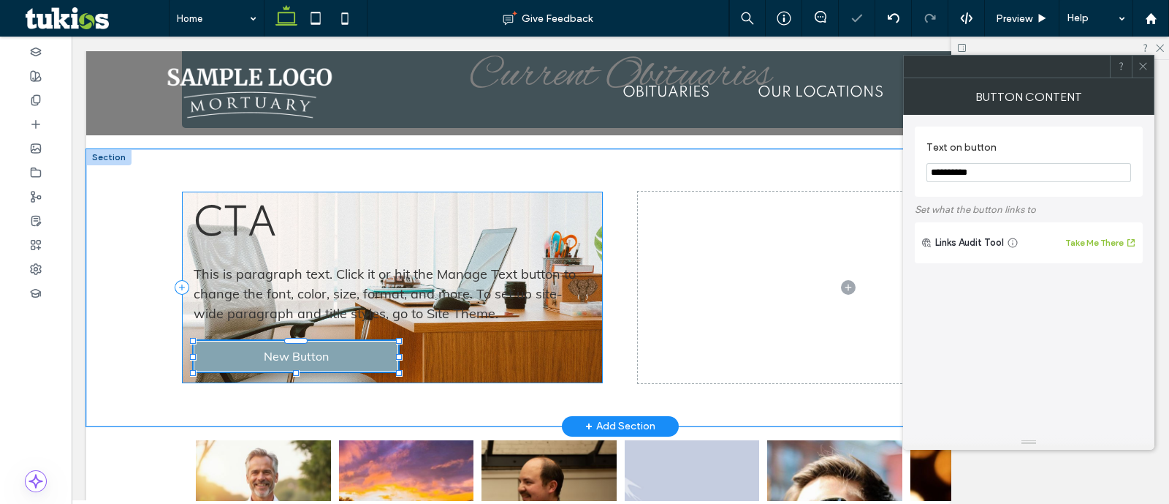
click at [570, 367] on div "CTA This is paragraph text. Click it or hit the Manage Text button to change th…" at bounding box center [392, 286] width 421 height 191
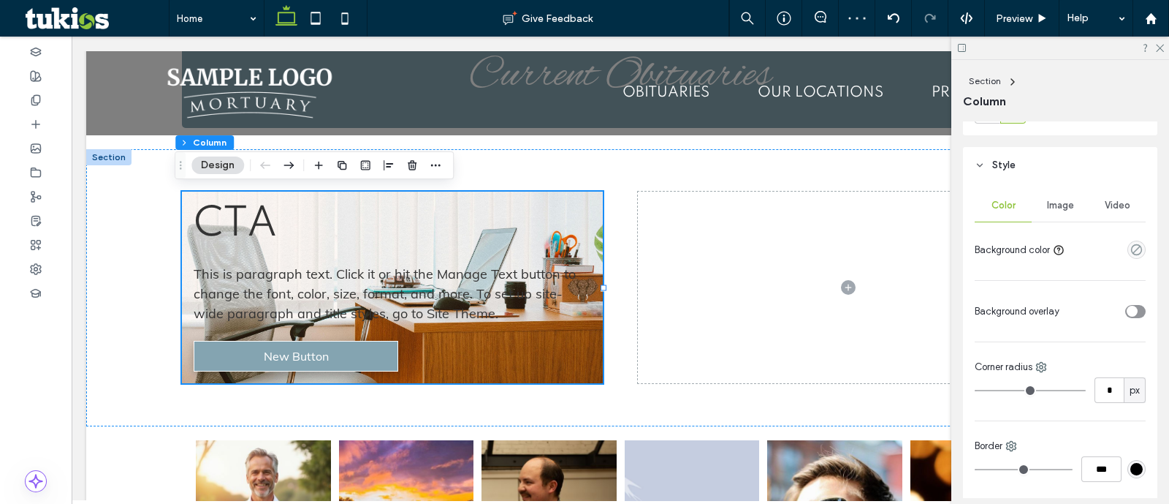
scroll to position [365, 0]
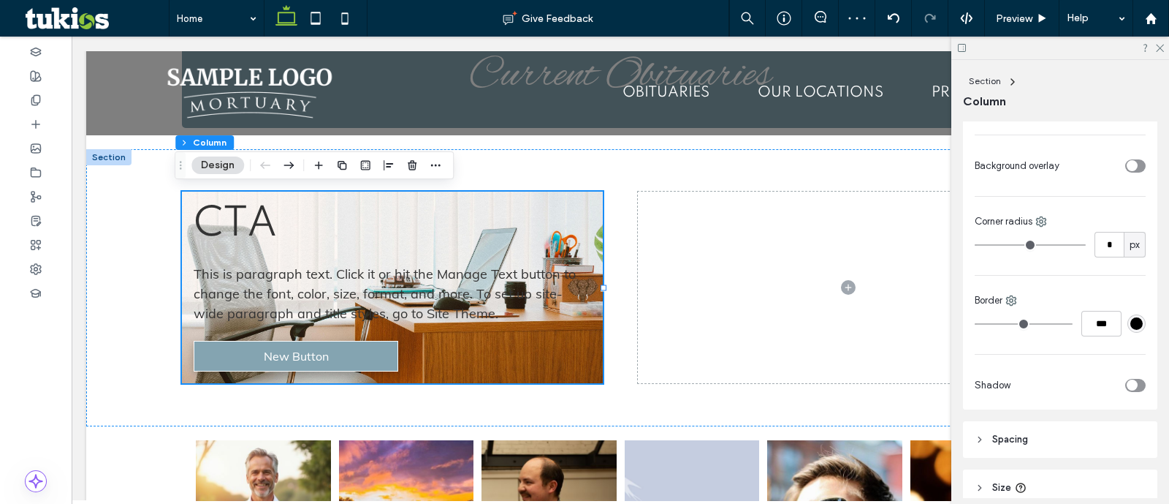
click at [1127, 160] on div "toggle" at bounding box center [1132, 165] width 11 height 11
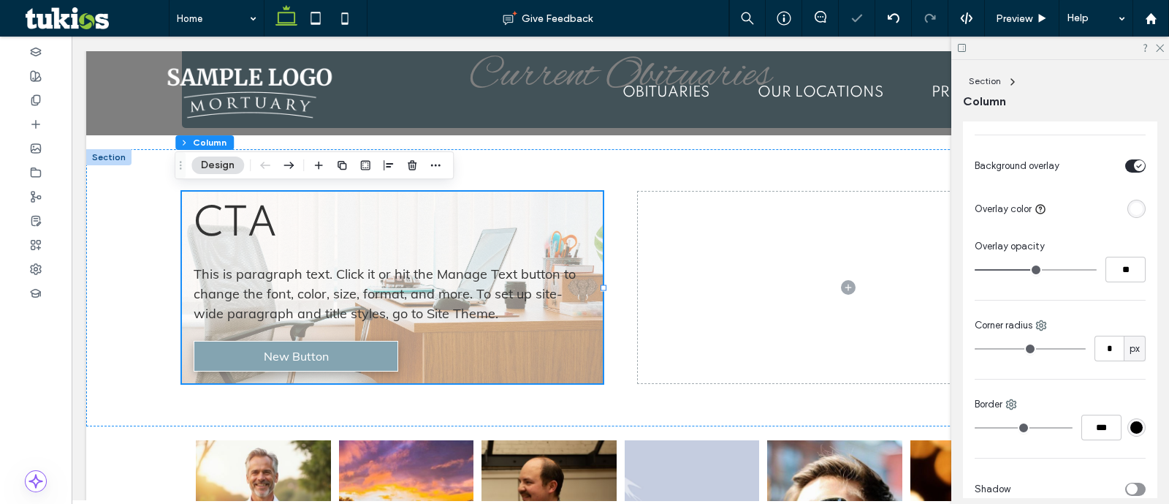
type input "**"
click at [1069, 269] on input "range" at bounding box center [1036, 269] width 122 height 1
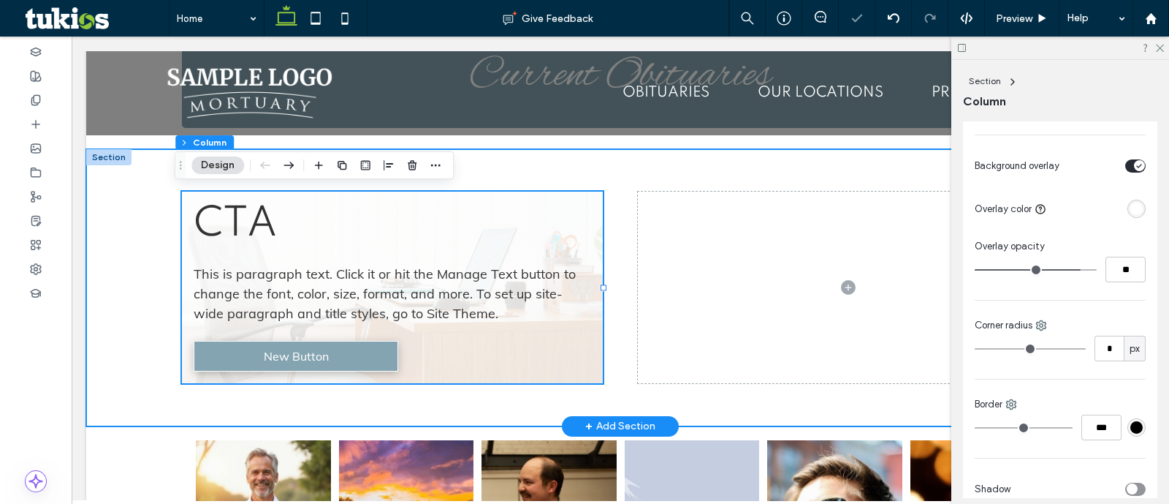
click at [499, 403] on div "CTA This is paragraph text. Click it or hit the Manage Text button to change th…" at bounding box center [620, 287] width 877 height 277
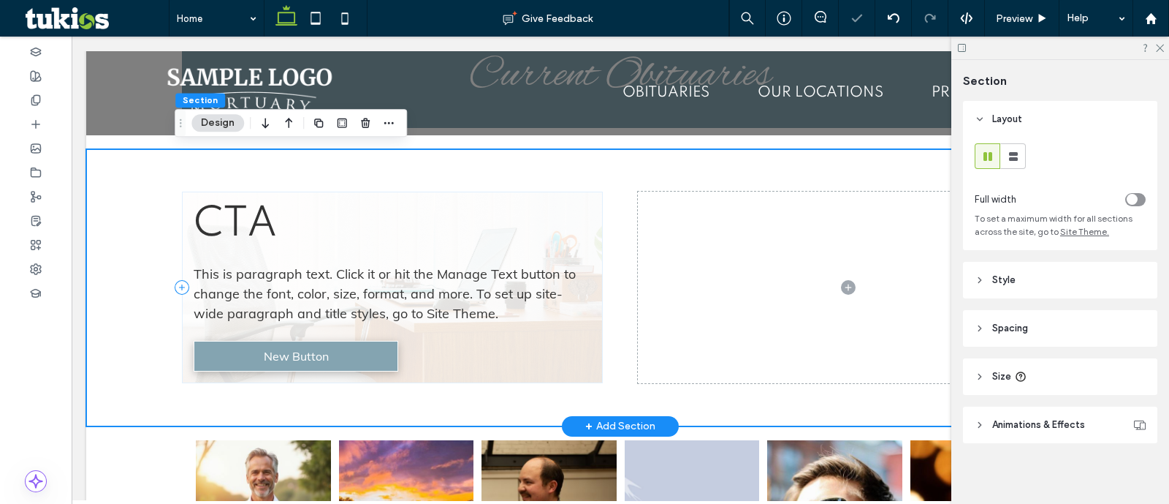
click at [486, 378] on div "CTA This is paragraph text. Click it or hit the Manage Text button to change th…" at bounding box center [392, 286] width 421 height 191
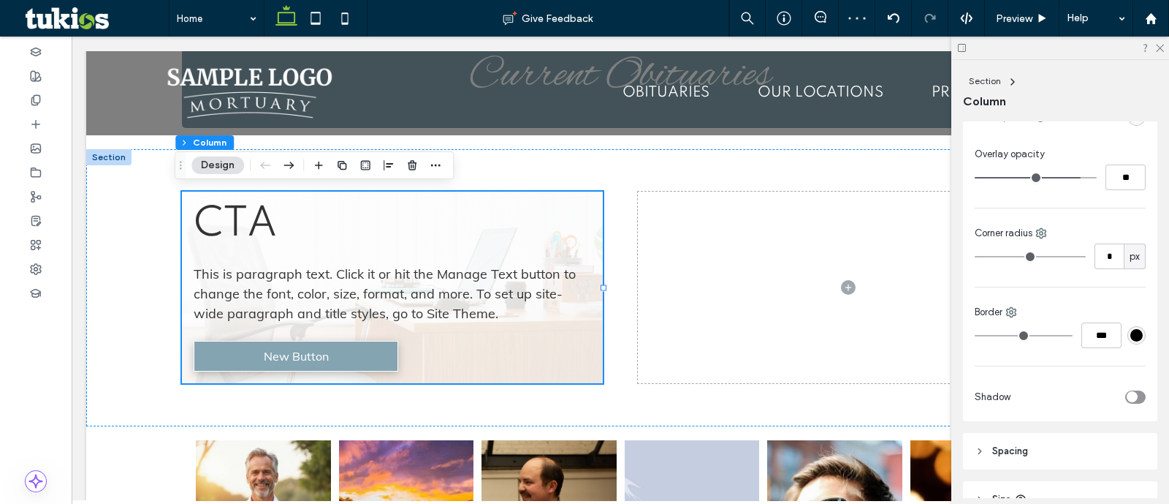
scroll to position [582, 0]
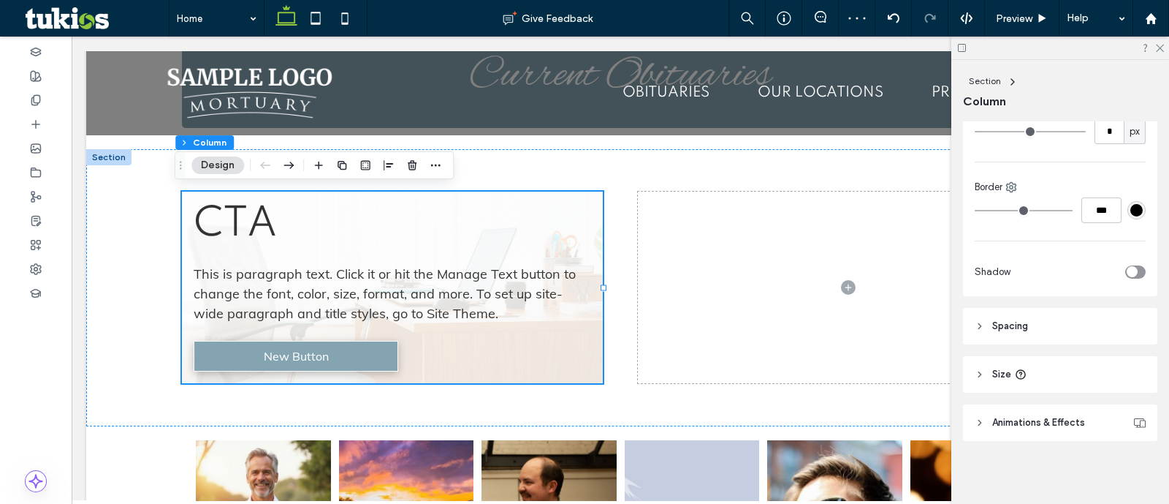
click at [1036, 331] on header "Spacing" at bounding box center [1060, 326] width 194 height 37
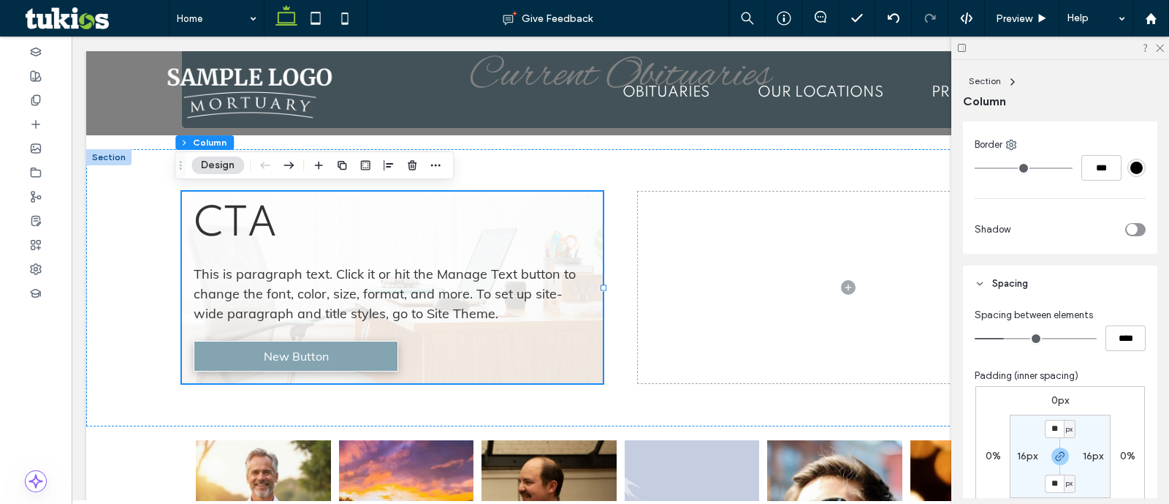
scroll to position [764, 0]
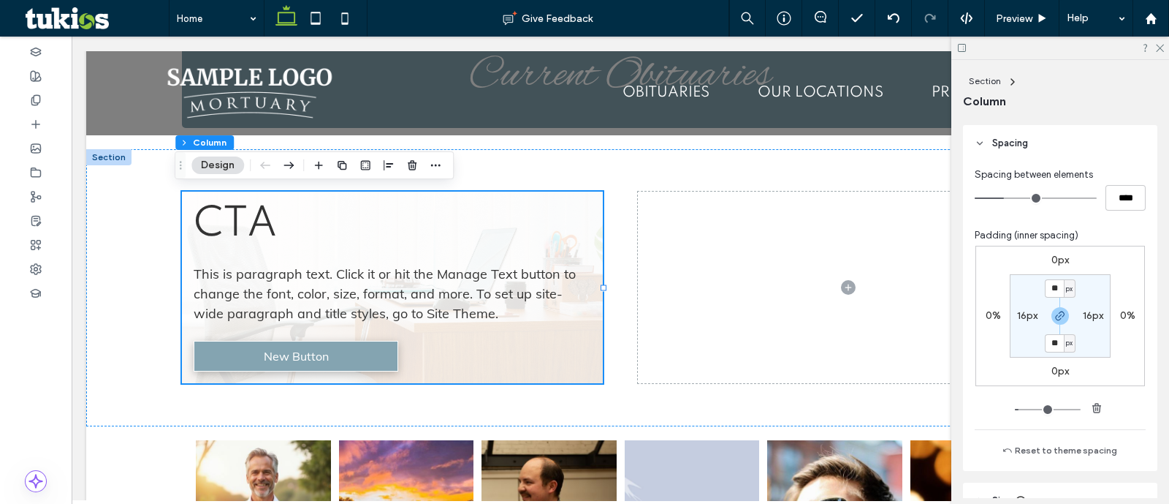
click at [1060, 275] on section "** px 16px ** px 16px" at bounding box center [1060, 315] width 101 height 83
click at [1066, 281] on span "px" at bounding box center [1069, 288] width 7 height 15
click at [1062, 340] on span "%" at bounding box center [1060, 334] width 9 height 15
type input "***"
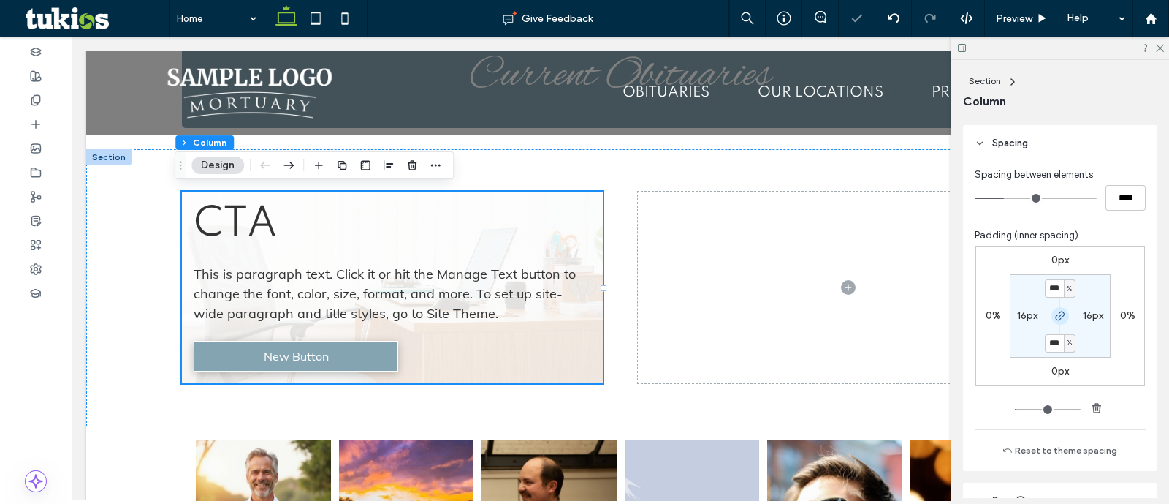
type input "*"
click at [1045, 287] on input "***" at bounding box center [1054, 288] width 19 height 18
type input "*"
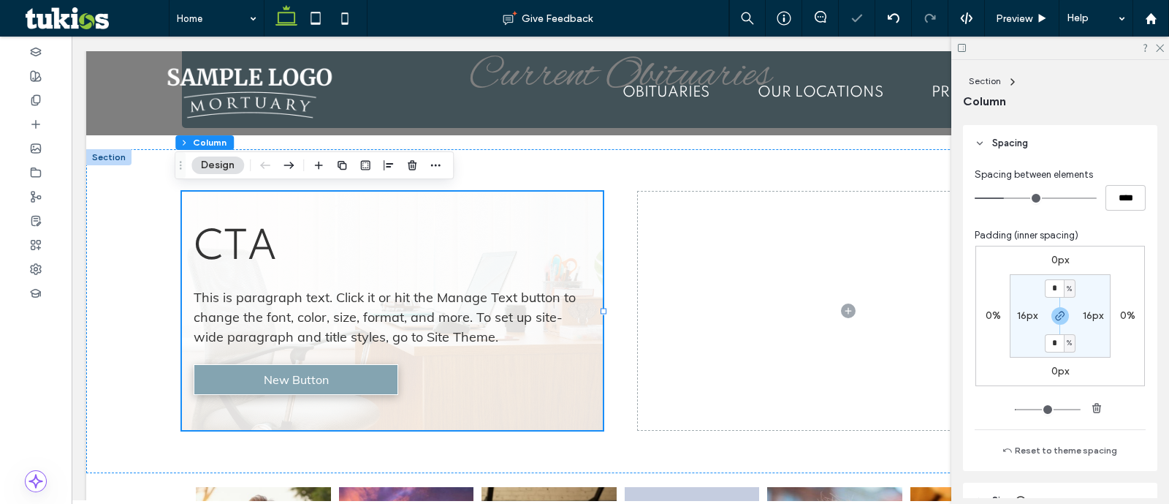
click at [1021, 312] on label "16px" at bounding box center [1027, 315] width 20 height 12
click at [1033, 316] on span "px" at bounding box center [1036, 315] width 7 height 15
click at [1028, 354] on span "%" at bounding box center [1026, 361] width 9 height 15
type input "*"
type input "***"
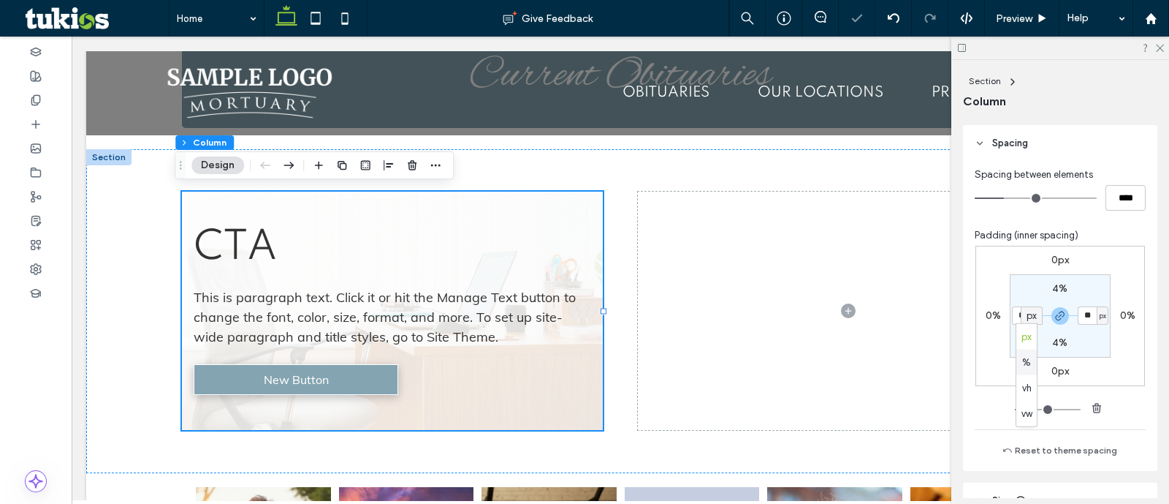
type input "***"
type input "*"
click at [1024, 314] on input "***" at bounding box center [1021, 315] width 19 height 18
type input "*"
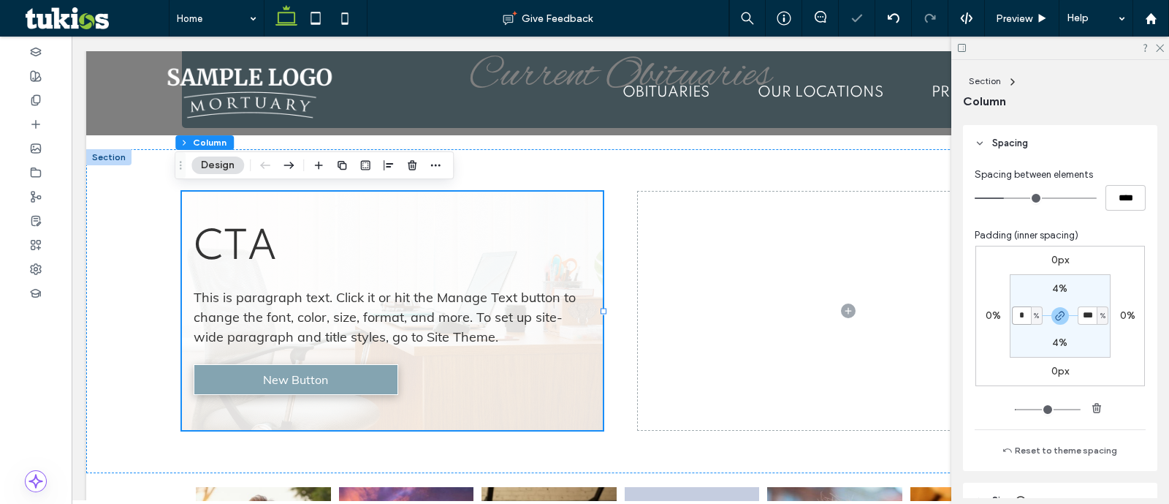
type input "*"
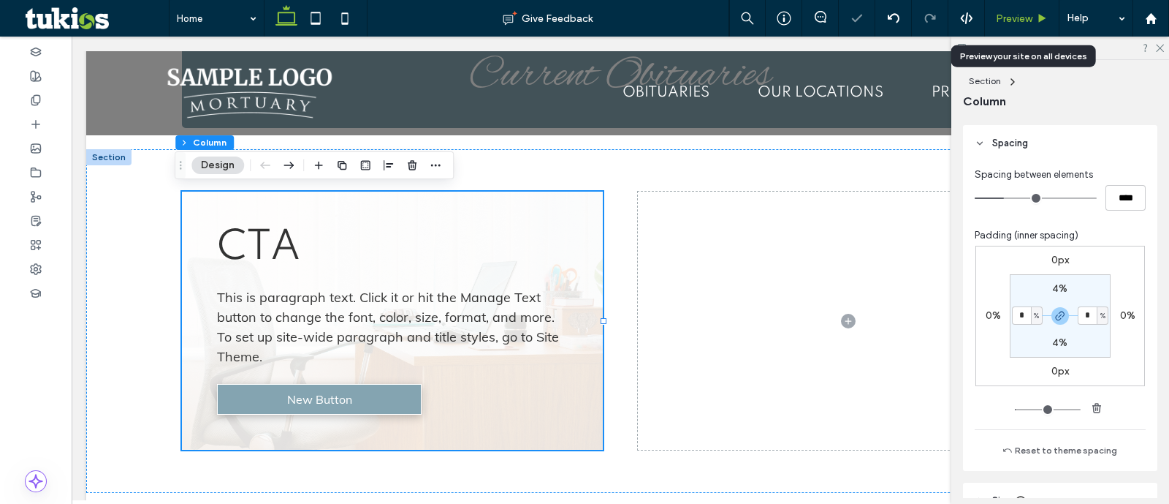
click at [1027, 24] on div "Preview" at bounding box center [1022, 18] width 75 height 37
drag, startPoint x: 1022, startPoint y: 15, endPoint x: 970, endPoint y: 240, distance: 231.2
click at [1022, 15] on span "Preview" at bounding box center [1014, 18] width 37 height 12
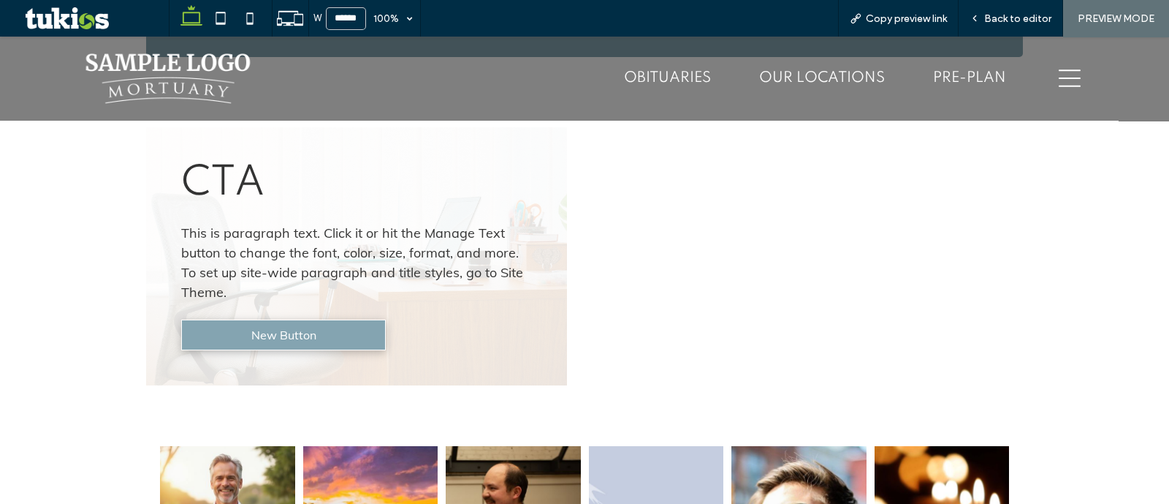
scroll to position [891, 0]
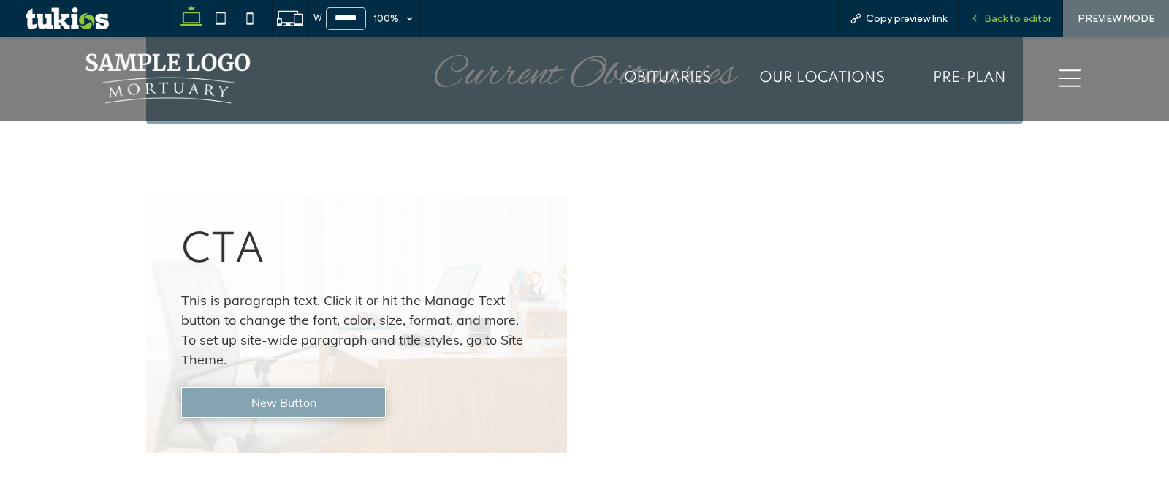
click at [1011, 23] on span "Back to editor" at bounding box center [1017, 18] width 67 height 12
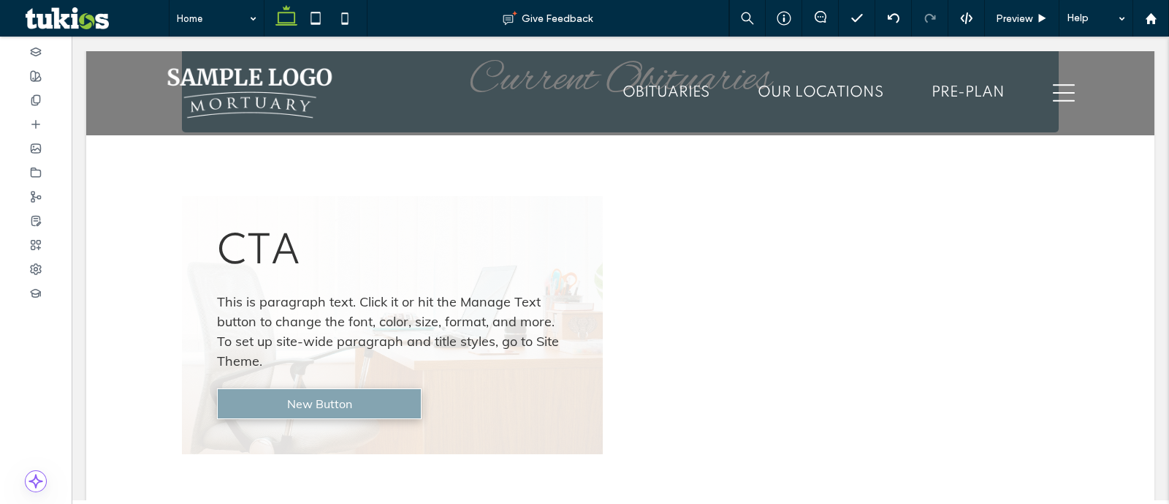
scroll to position [895, 0]
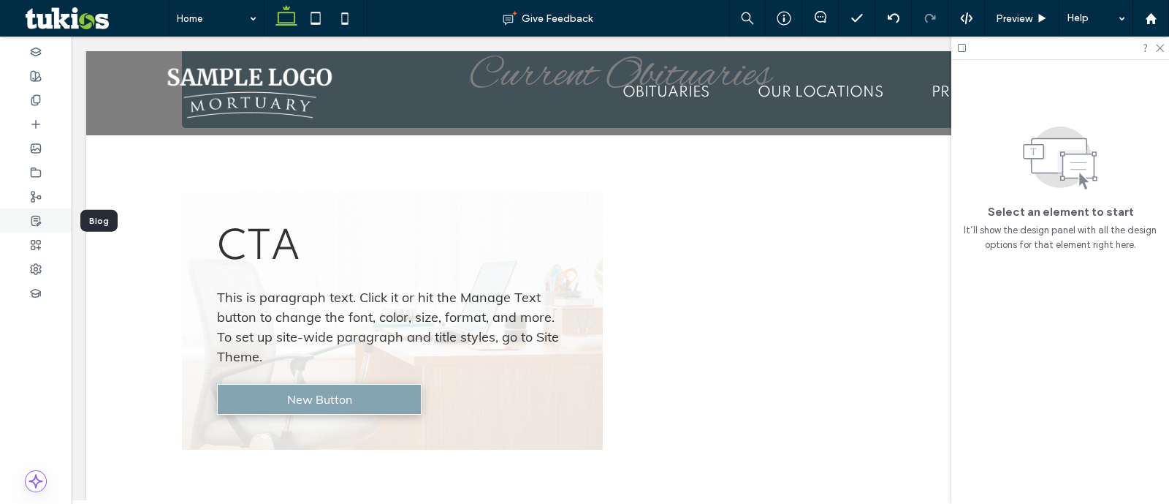
click at [31, 228] on div at bounding box center [36, 220] width 72 height 24
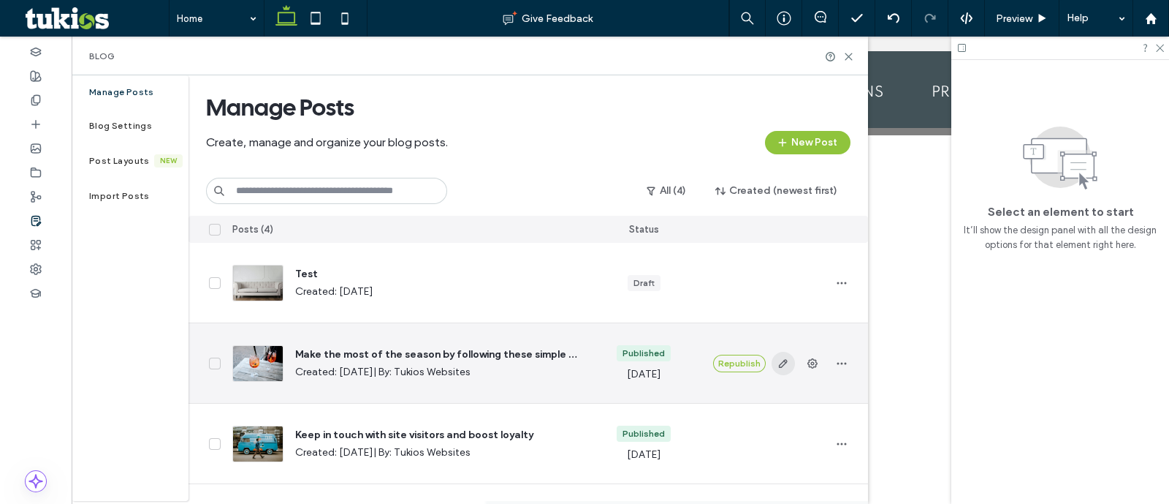
click at [781, 366] on use "button" at bounding box center [782, 363] width 9 height 9
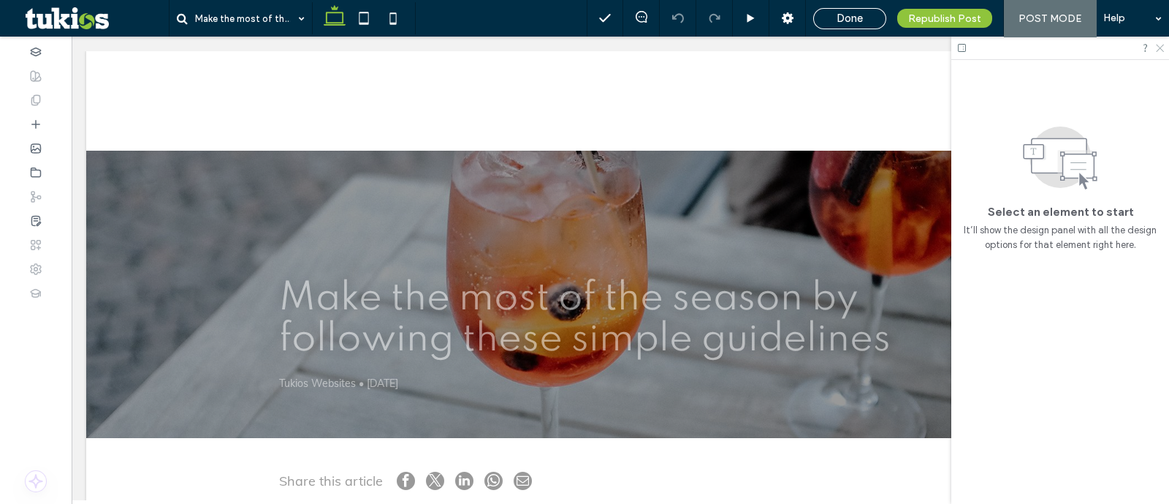
click at [1162, 44] on icon at bounding box center [1160, 47] width 10 height 10
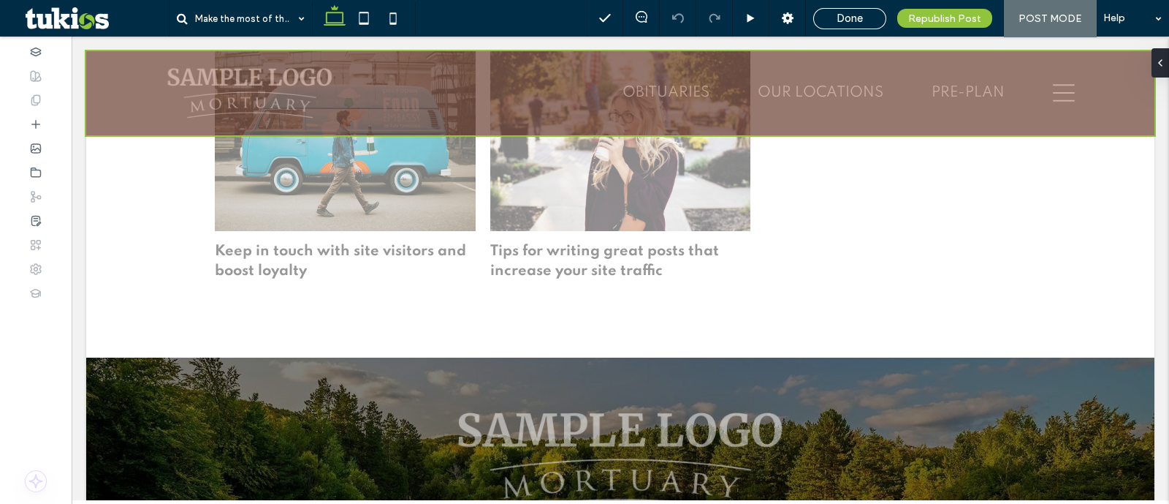
scroll to position [1134, 0]
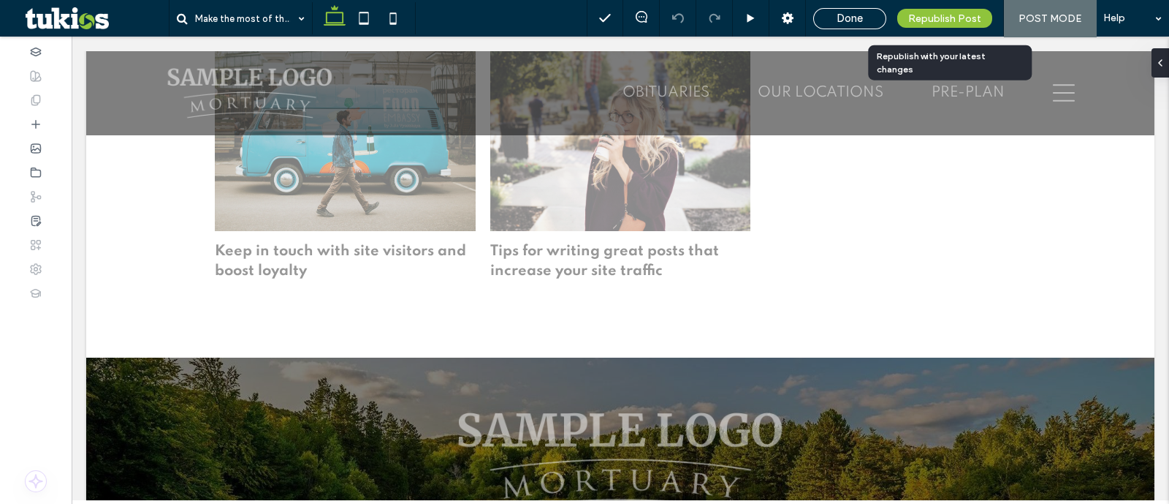
click at [928, 23] on span "Republish Post" at bounding box center [944, 18] width 73 height 12
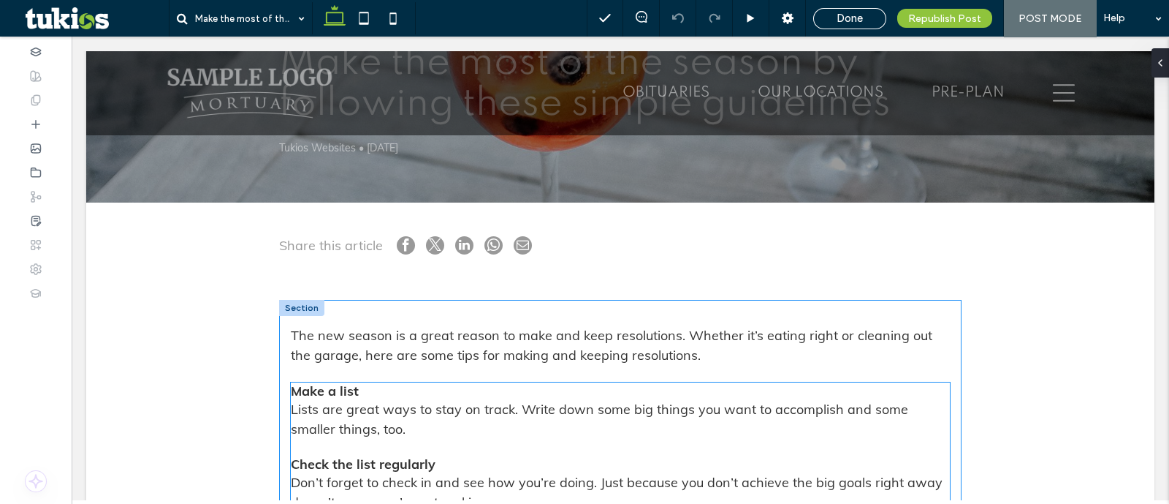
scroll to position [312, 0]
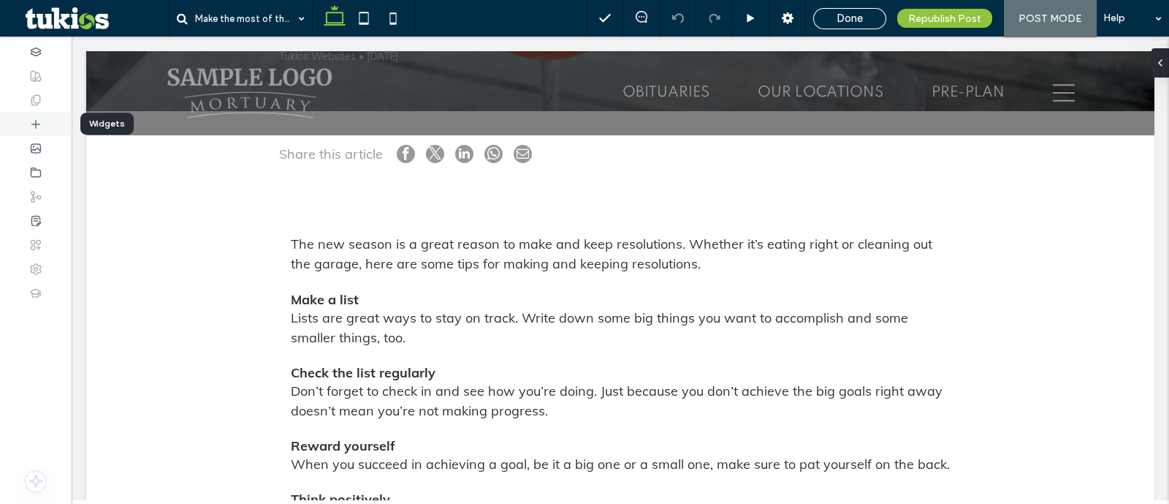
drag, startPoint x: 21, startPoint y: 122, endPoint x: 251, endPoint y: 192, distance: 240.7
click at [21, 122] on div at bounding box center [36, 124] width 72 height 24
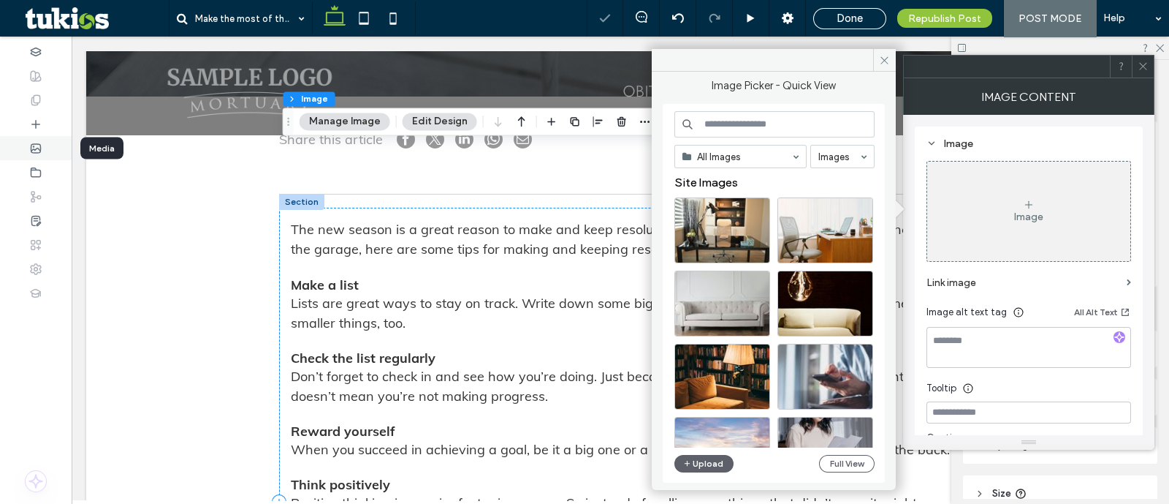
scroll to position [730, 0]
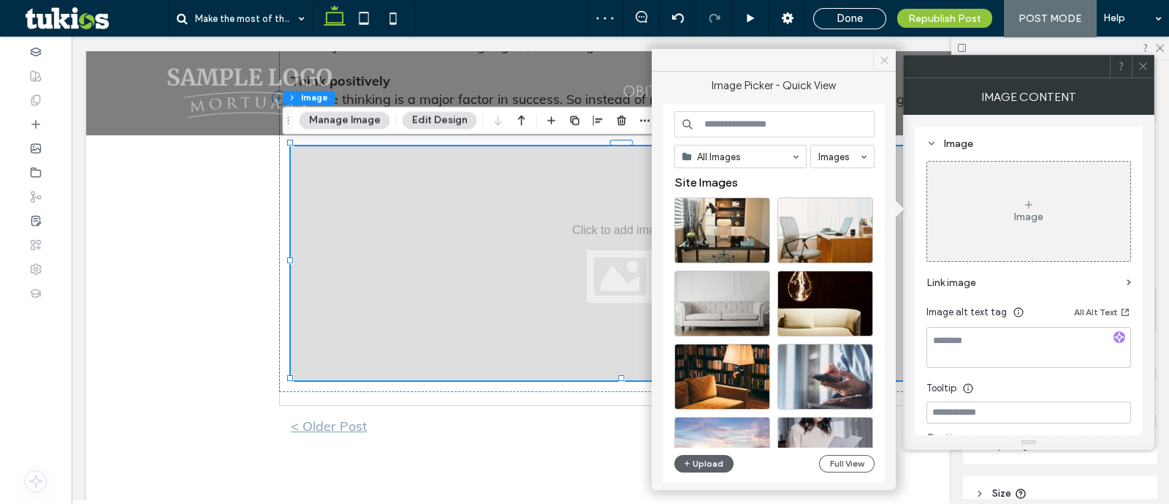
click at [887, 58] on icon at bounding box center [884, 60] width 11 height 11
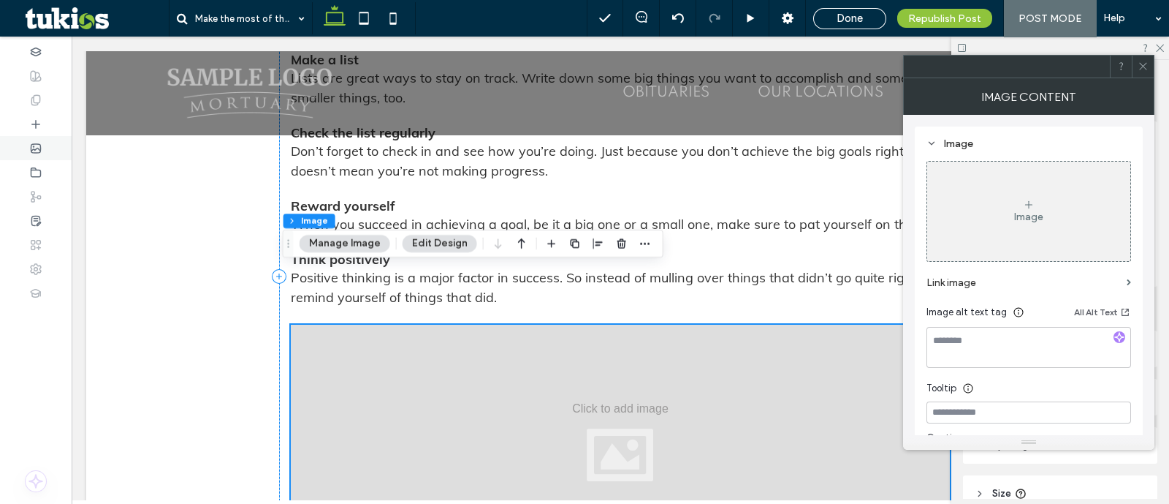
scroll to position [547, 0]
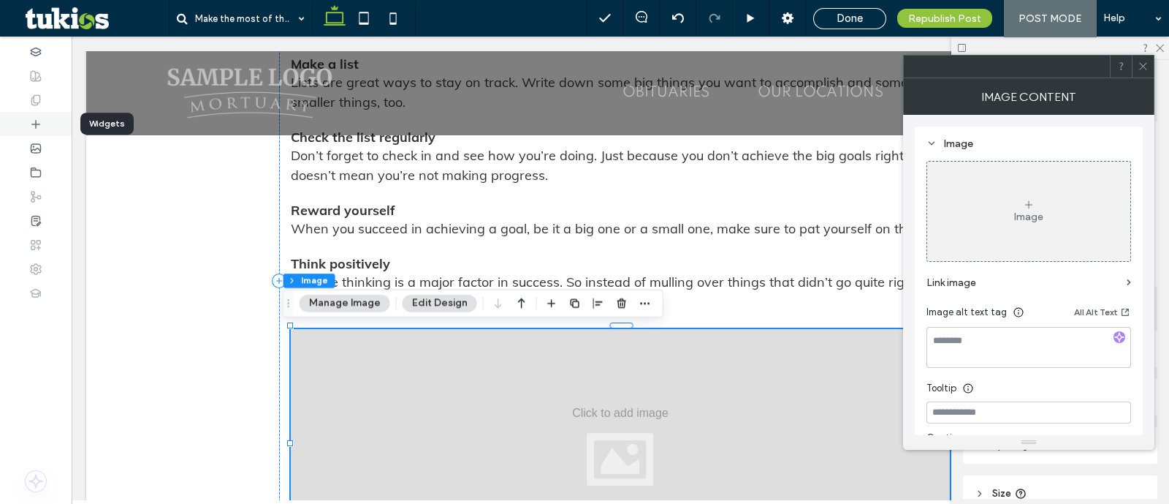
click at [45, 130] on div at bounding box center [36, 124] width 72 height 24
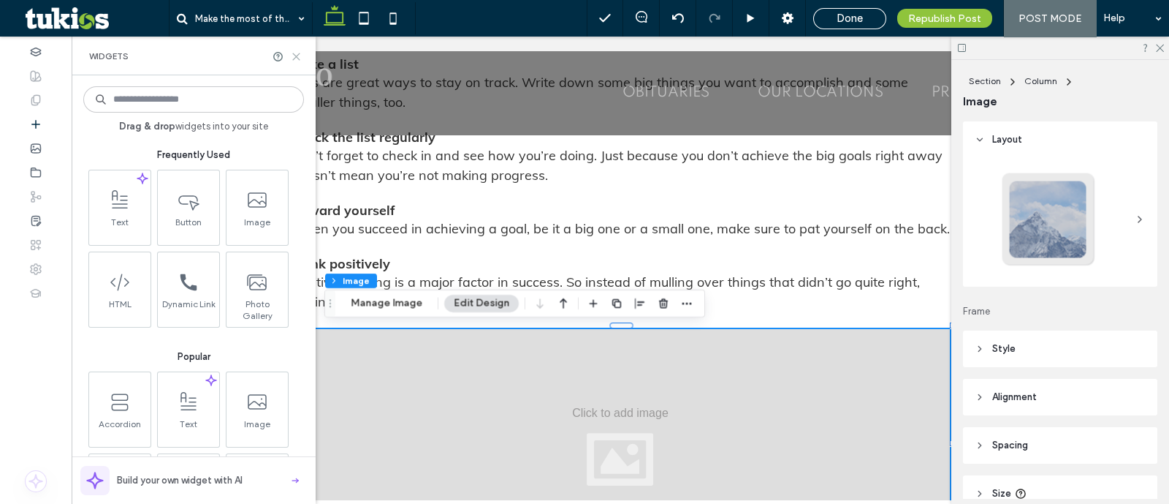
click at [292, 52] on icon at bounding box center [296, 56] width 11 height 11
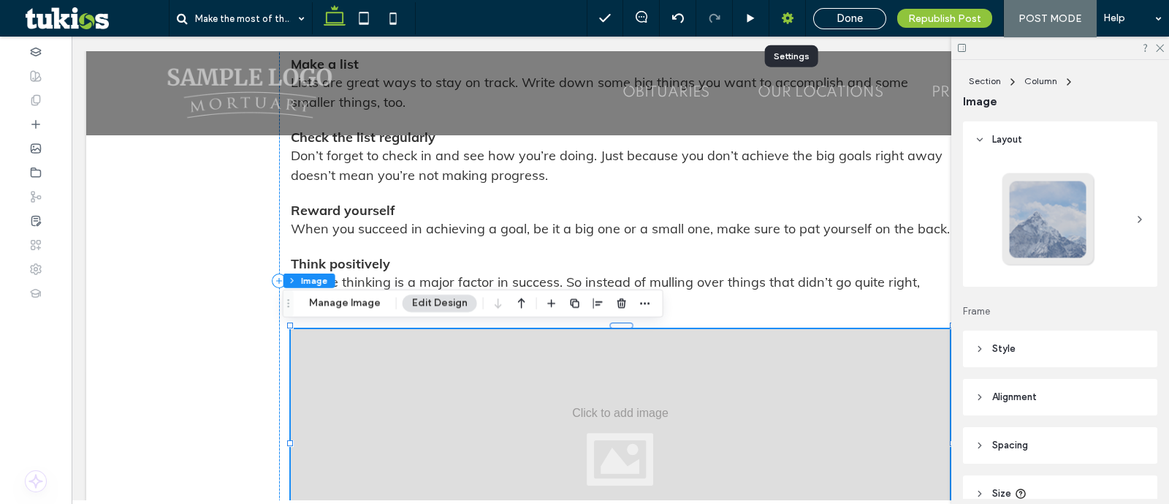
click at [790, 20] on use at bounding box center [788, 18] width 12 height 12
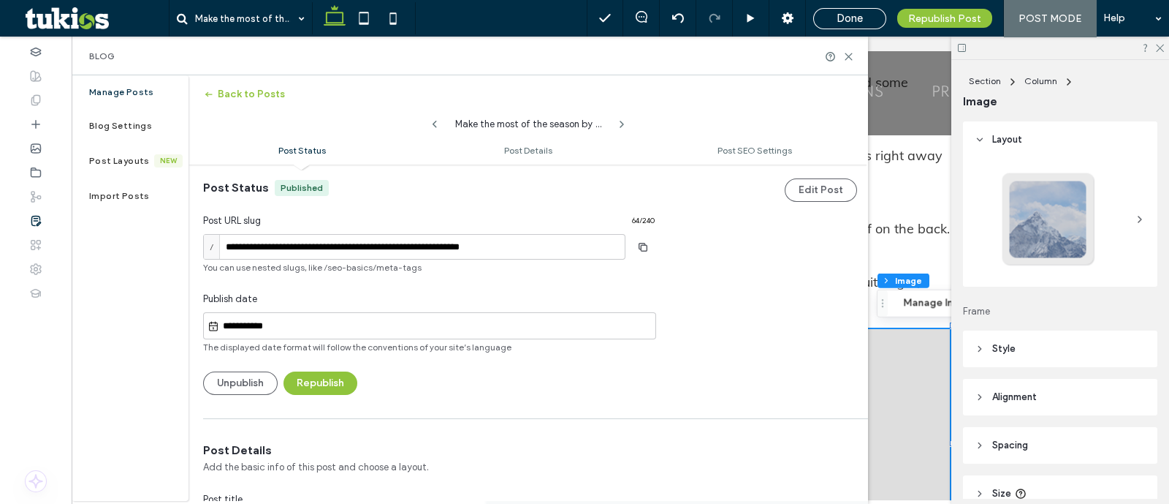
scroll to position [0, 0]
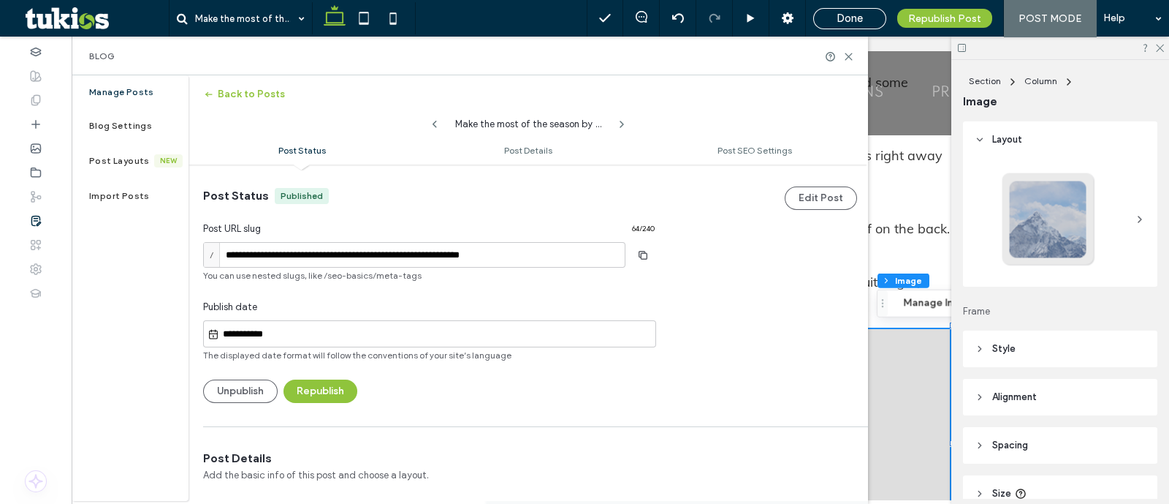
click at [849, 61] on div "Blog" at bounding box center [470, 56] width 762 height 12
click at [849, 60] on icon at bounding box center [848, 56] width 11 height 11
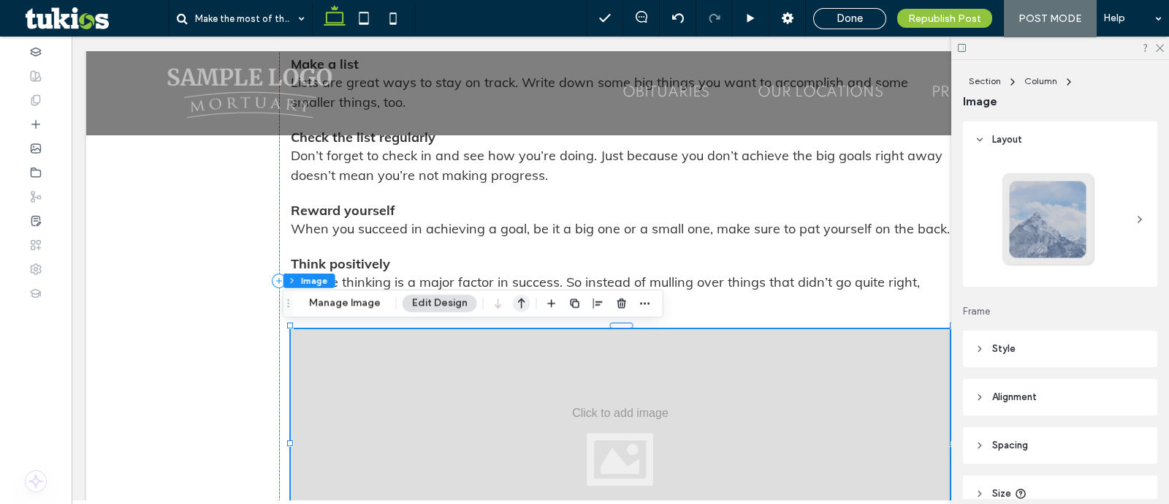
click at [525, 294] on icon "button" at bounding box center [522, 303] width 18 height 26
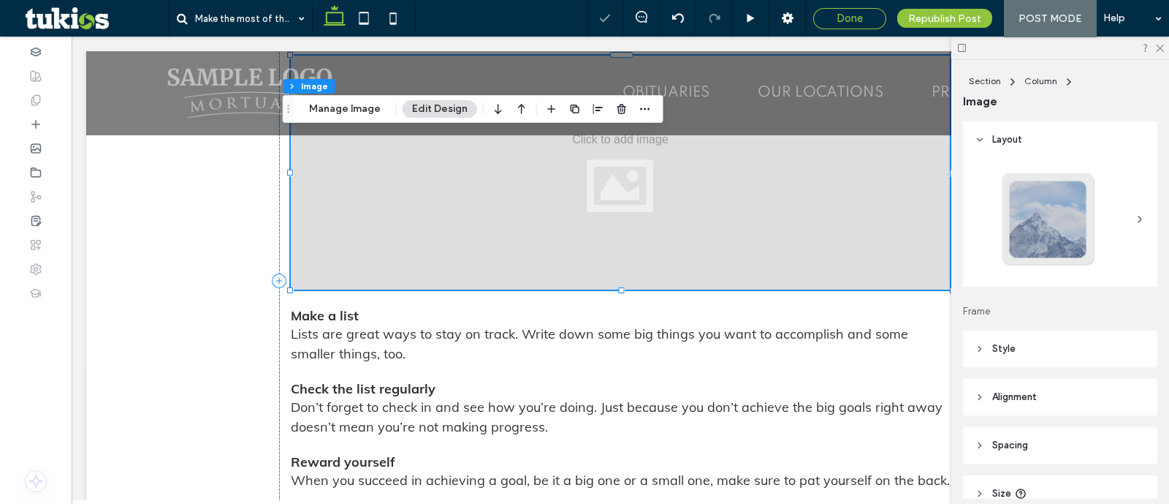
click at [872, 20] on div "Done" at bounding box center [850, 18] width 72 height 13
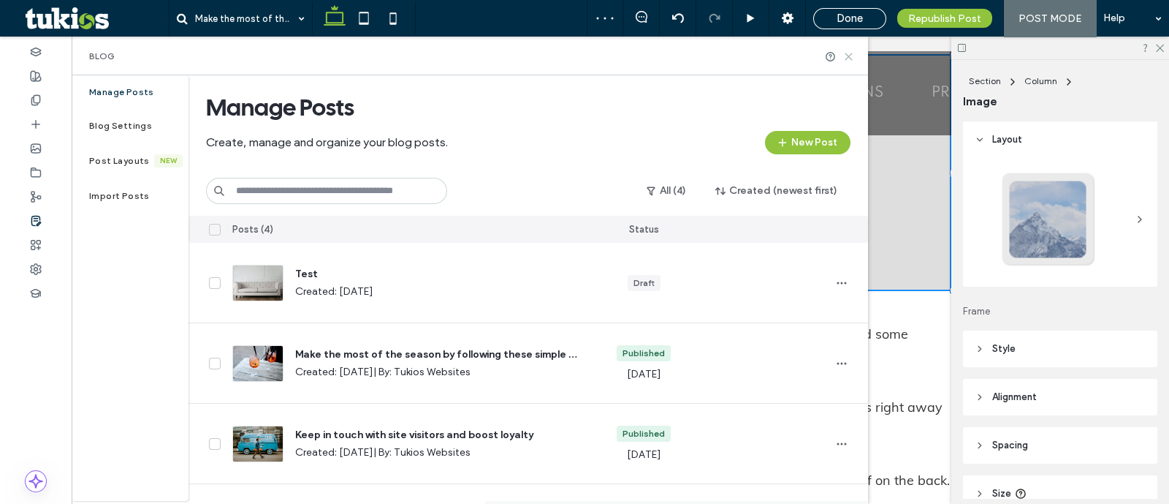
click at [846, 58] on use at bounding box center [849, 56] width 7 height 7
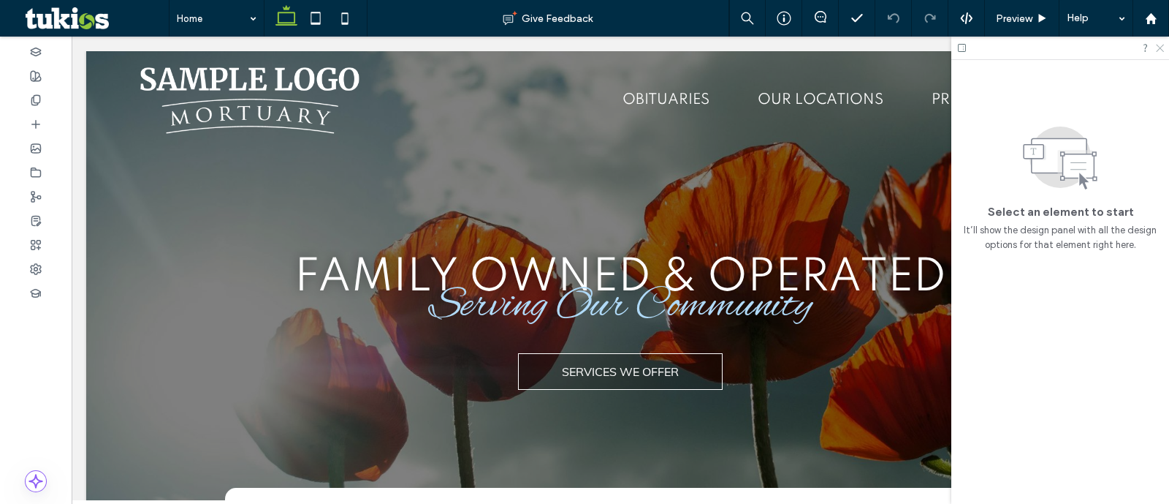
click at [1161, 45] on icon at bounding box center [1160, 47] width 10 height 10
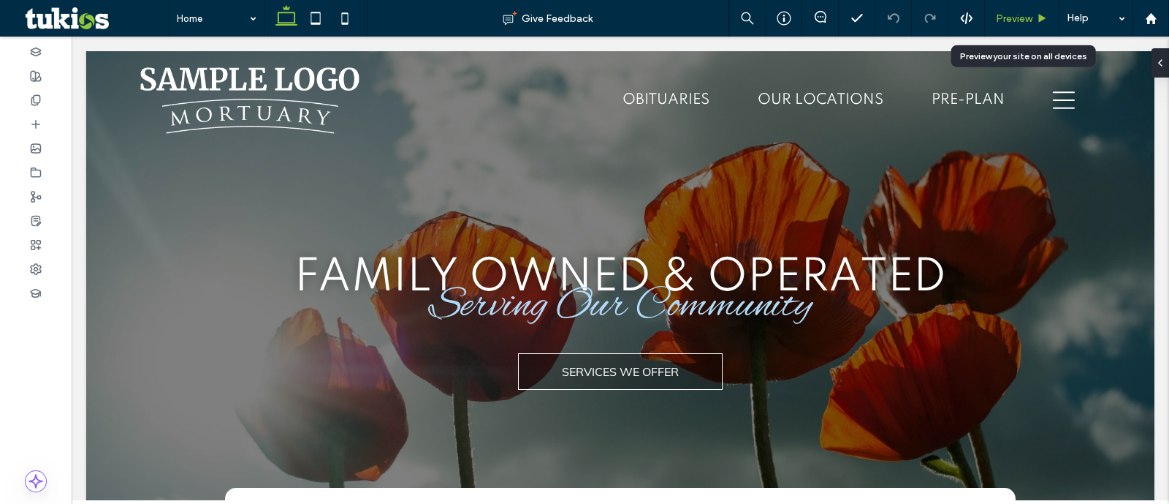
click at [1028, 12] on span "Preview" at bounding box center [1014, 18] width 37 height 12
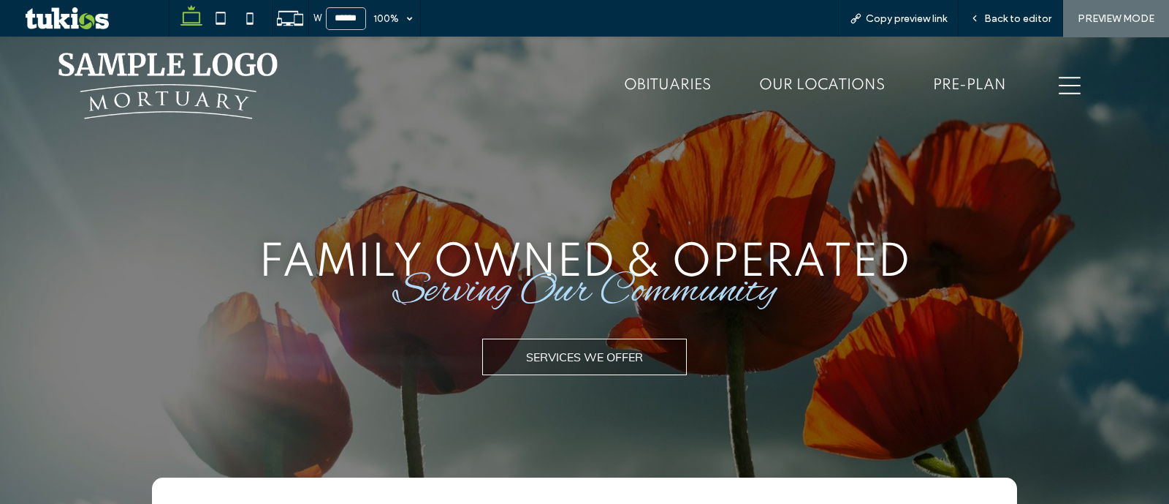
click at [1059, 82] on icon "hamburger menu icon" at bounding box center [1070, 86] width 22 height 22
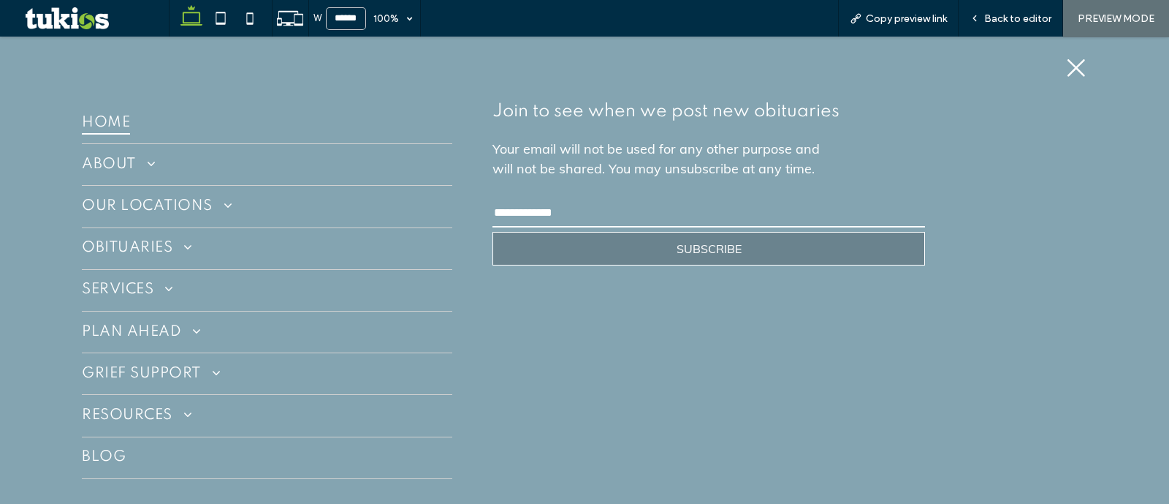
scroll to position [23, 0]
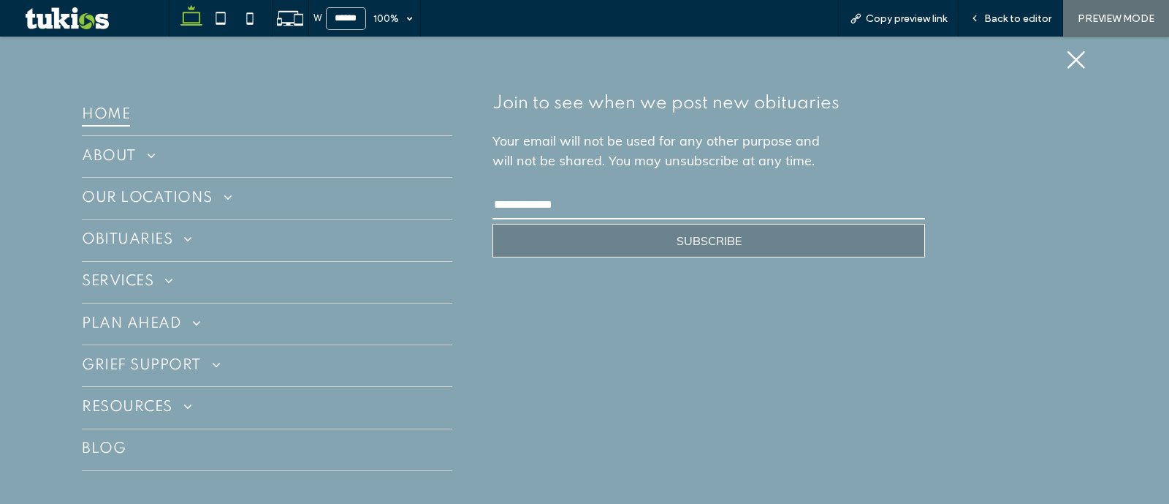
click at [1068, 58] on icon at bounding box center [1077, 60] width 18 height 18
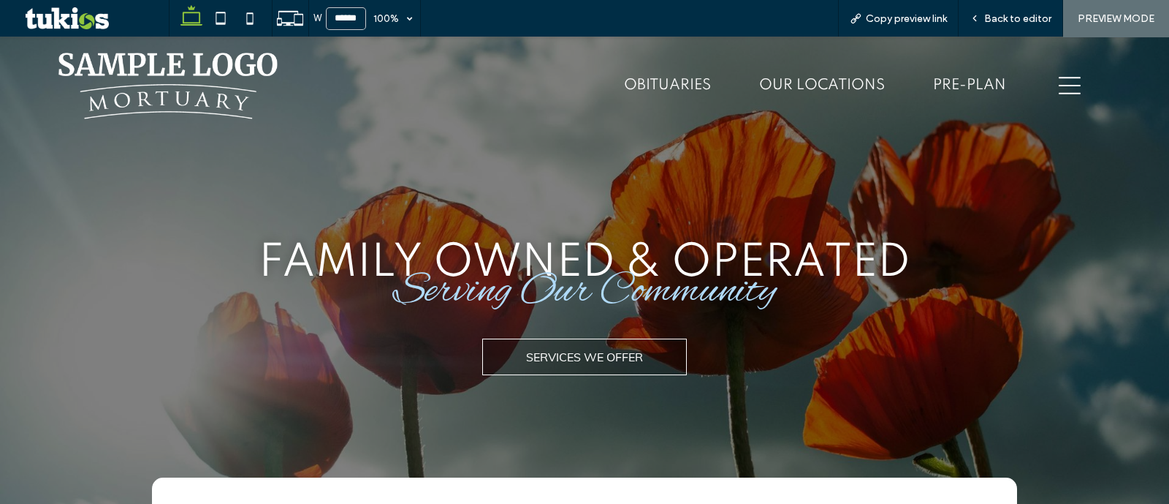
scroll to position [22, 0]
click at [1027, 26] on div "Back to editor" at bounding box center [1011, 18] width 105 height 37
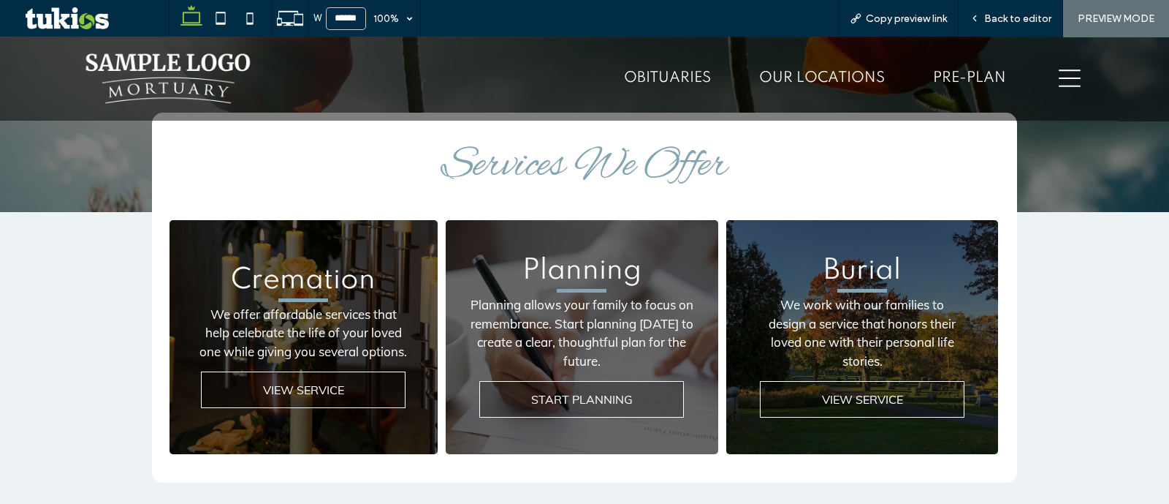
scroll to position [639, 0]
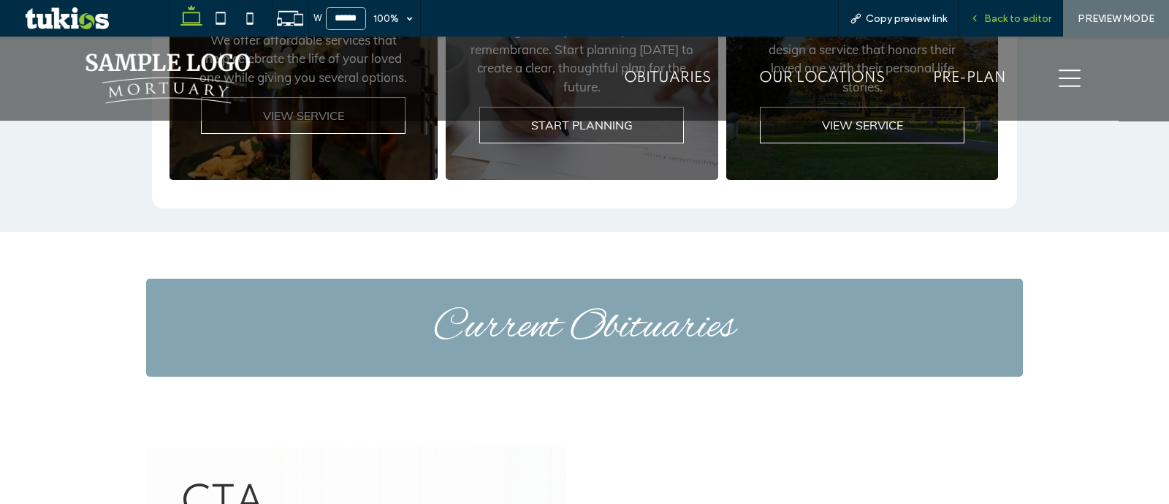
click at [973, 27] on div "Back to editor" at bounding box center [1011, 18] width 105 height 37
click at [991, 20] on span "Back to editor" at bounding box center [1017, 18] width 67 height 12
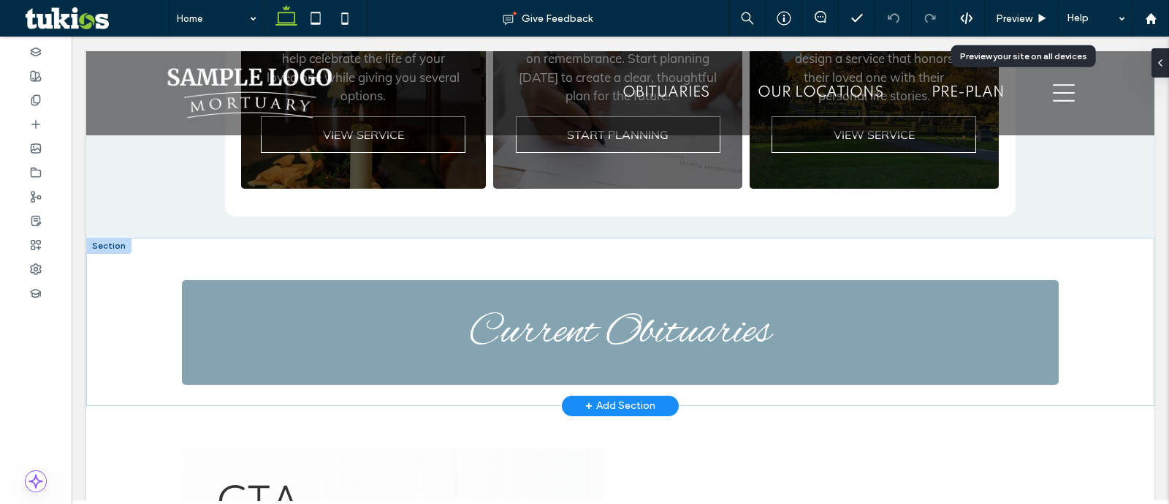
scroll to position [648, 0]
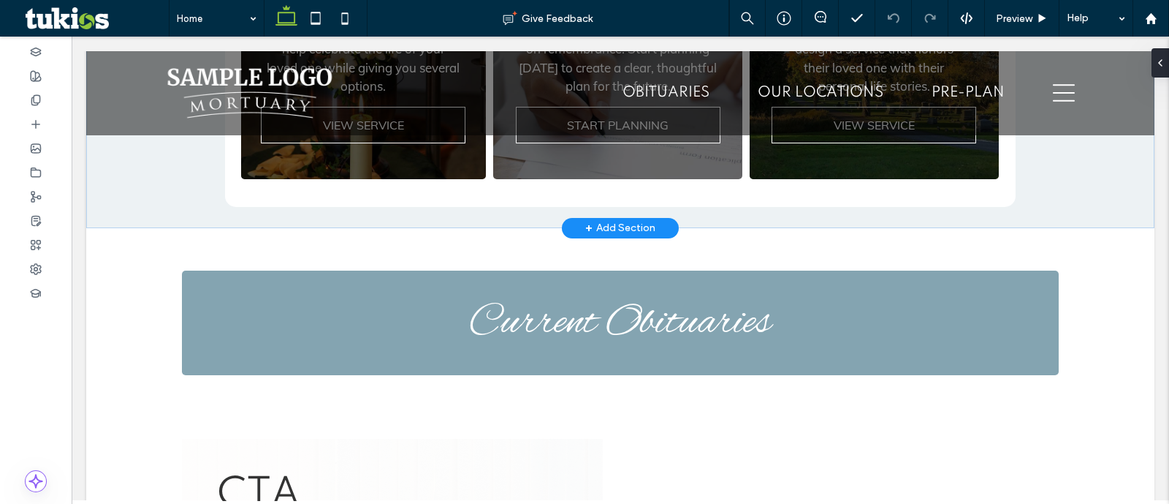
click at [631, 227] on div "+ Add Section" at bounding box center [620, 228] width 70 height 16
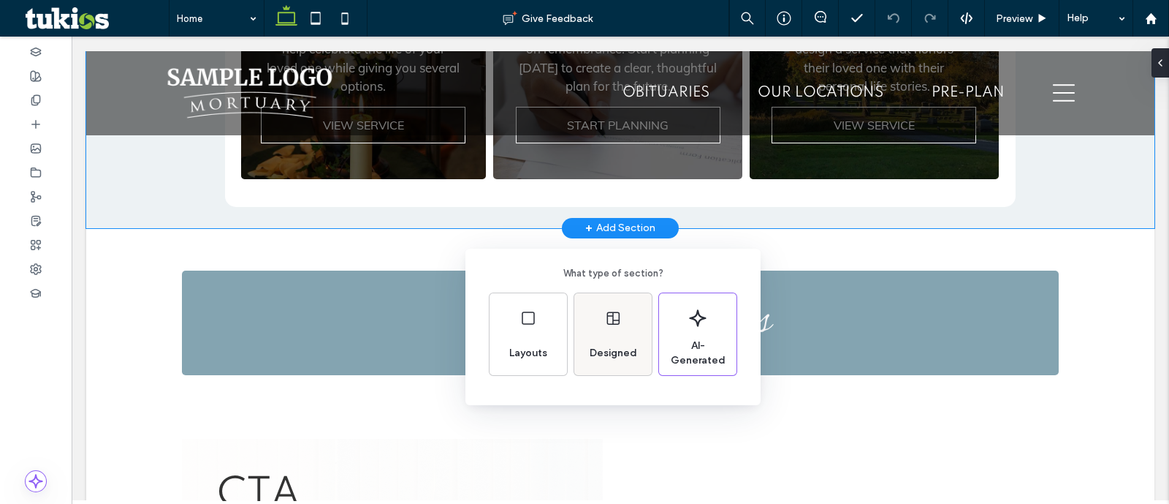
click at [594, 354] on span "Designed" at bounding box center [613, 353] width 59 height 15
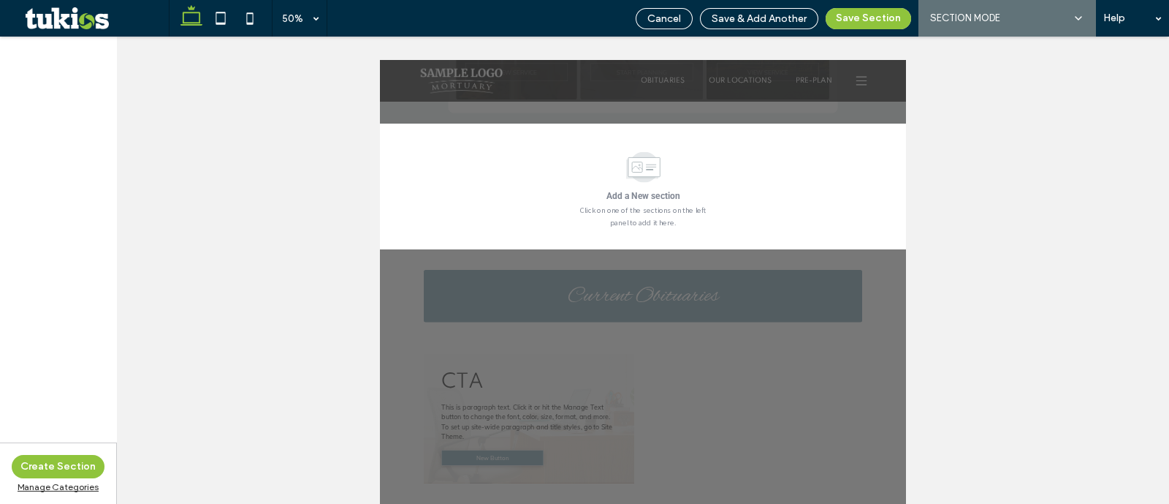
scroll to position [704, 0]
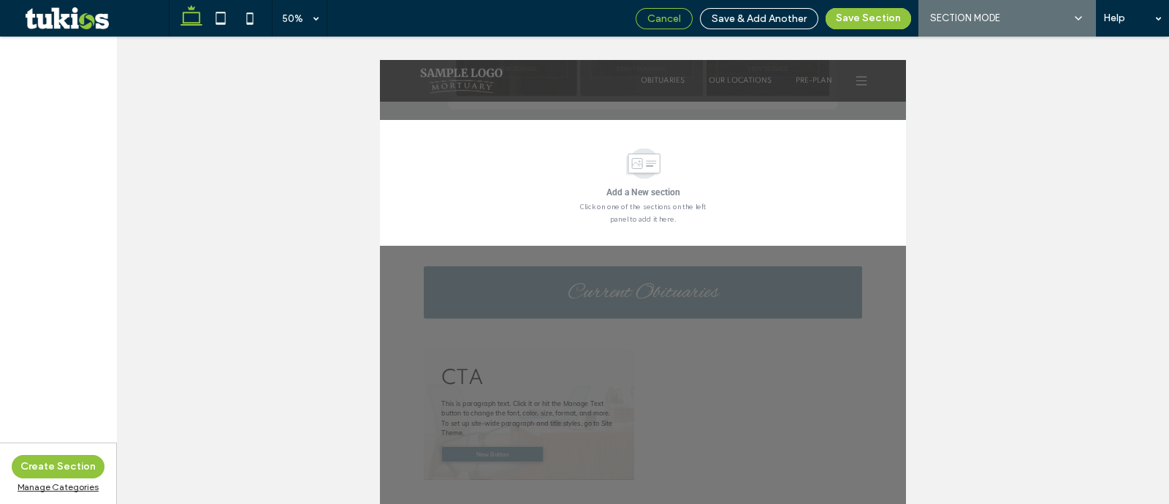
click at [659, 12] on span "Cancel" at bounding box center [665, 18] width 34 height 12
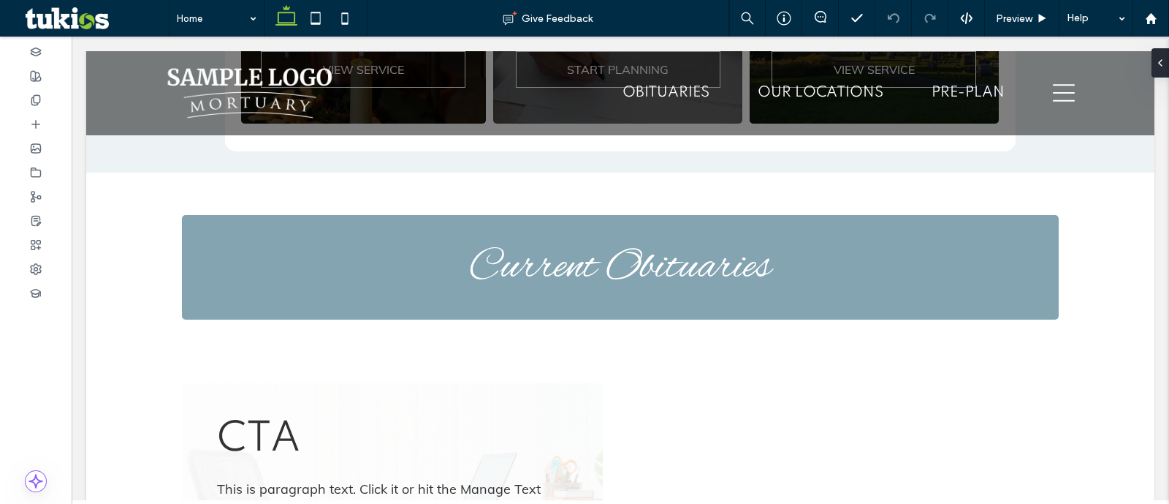
scroll to position [717, 0]
